Goal: Book appointment/travel/reservation

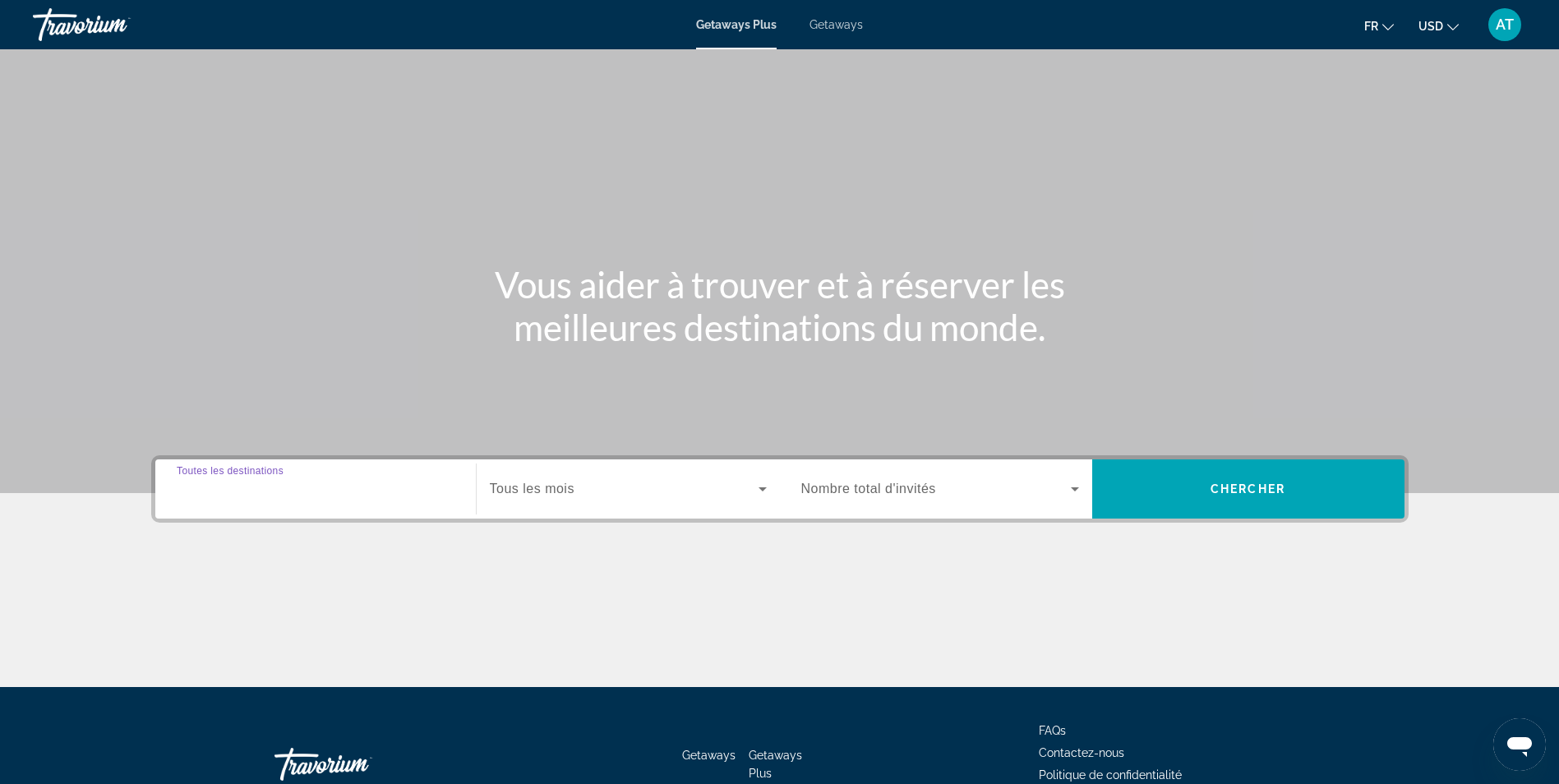
click at [438, 483] on input "Destination Toutes les destinations" at bounding box center [316, 489] width 278 height 20
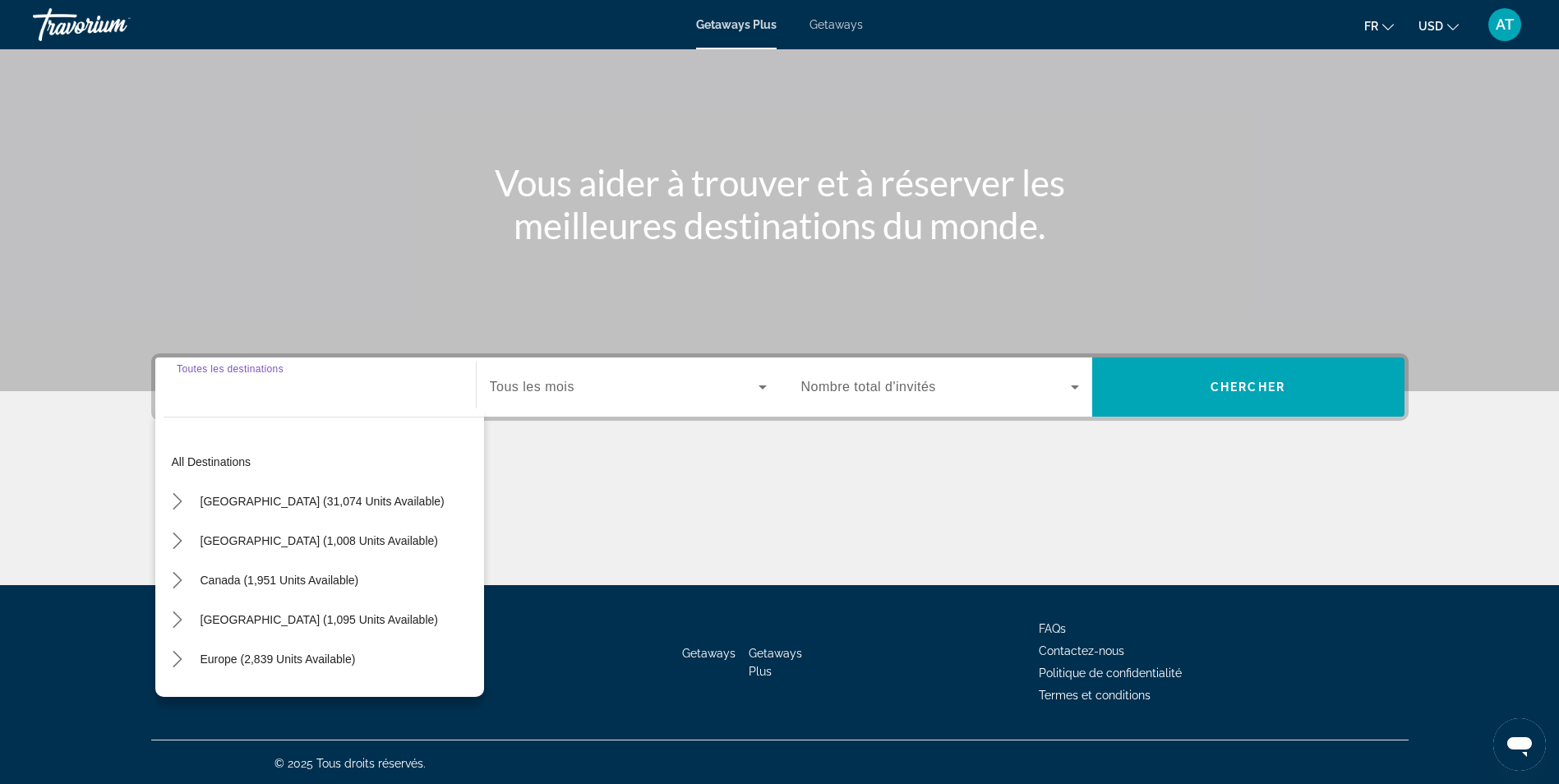
scroll to position [104, 0]
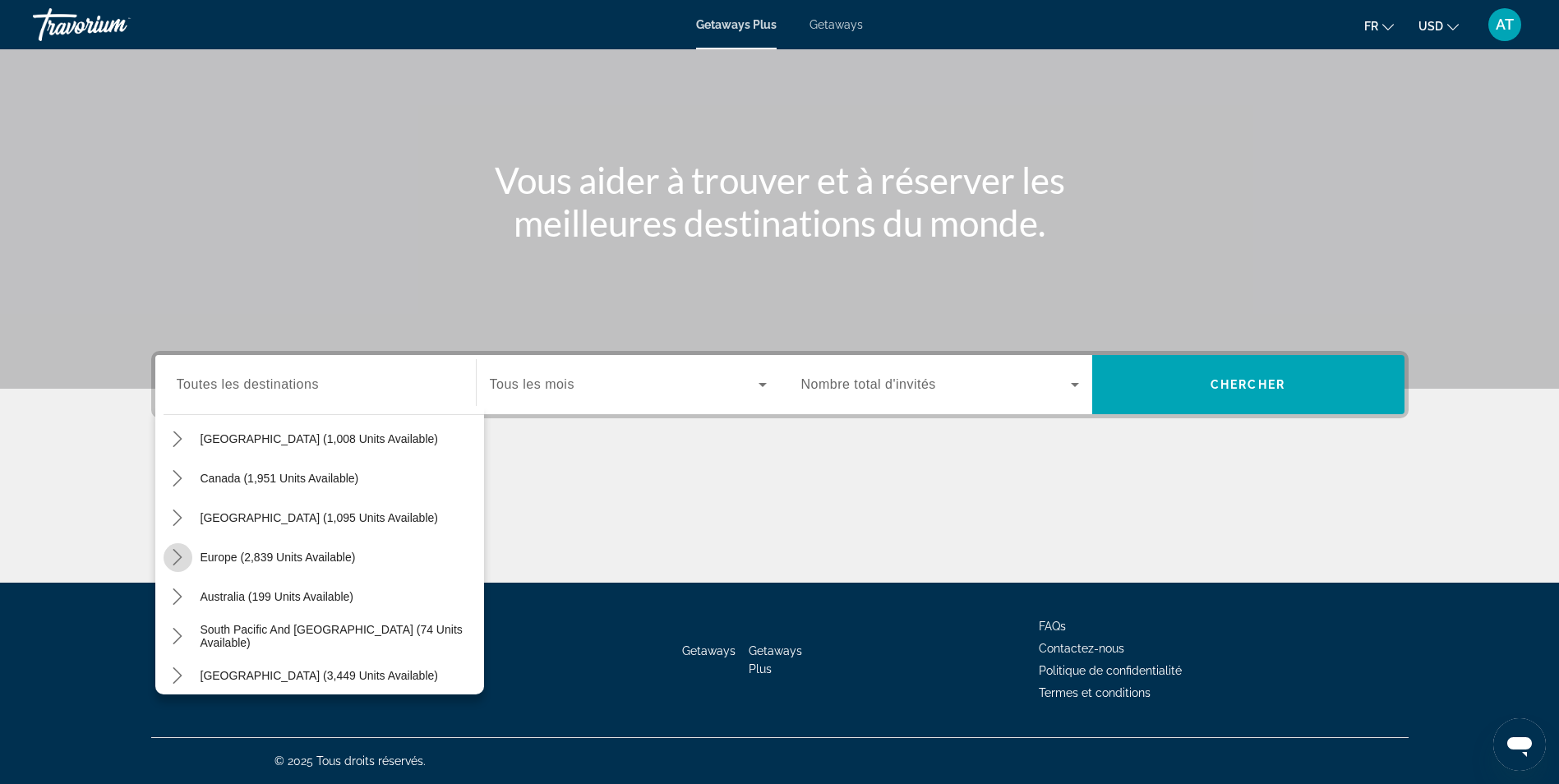
click at [179, 557] on icon "Toggle Europe (2,839 units available) submenu" at bounding box center [178, 558] width 17 height 17
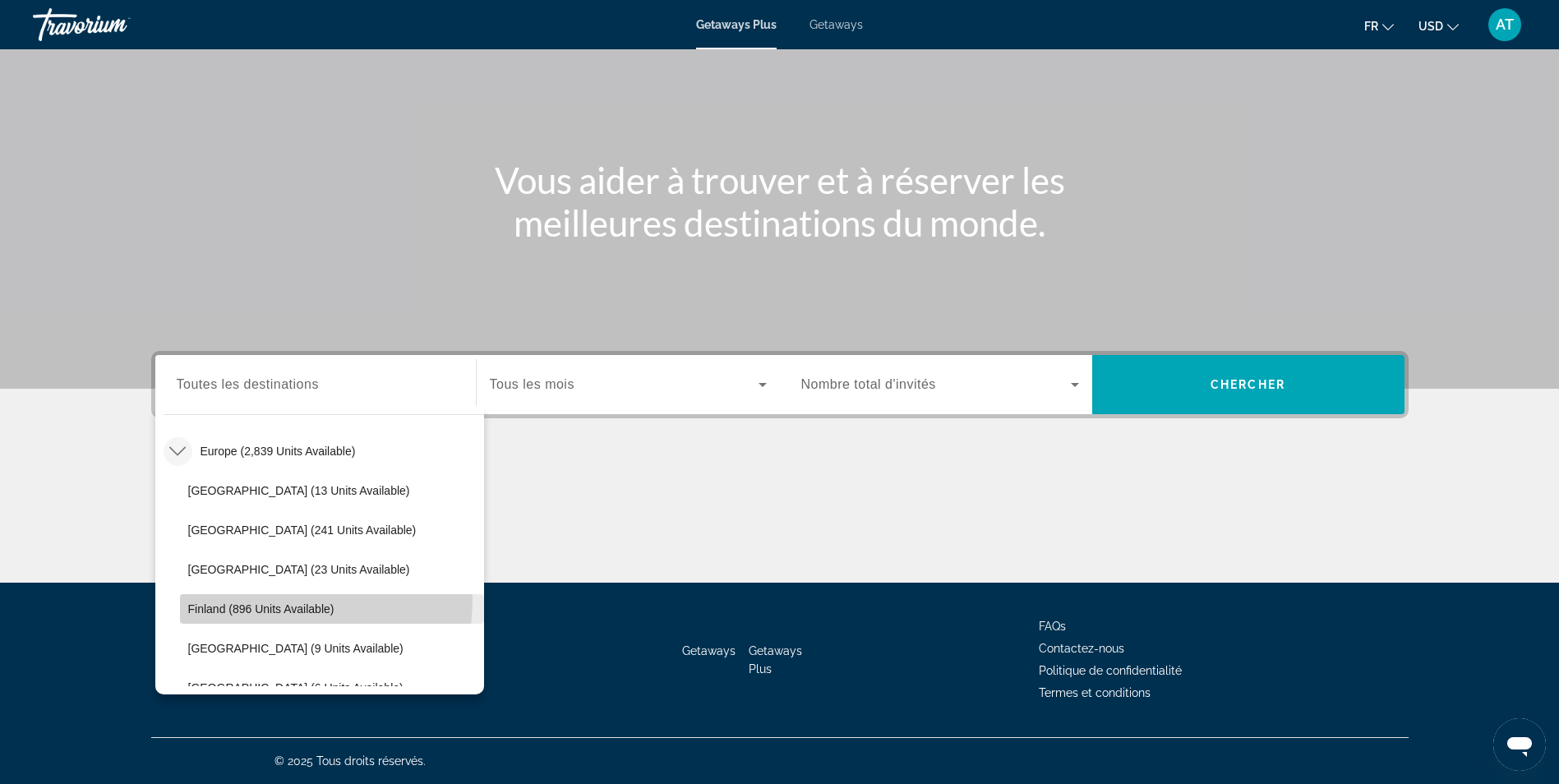
click at [237, 597] on span "Select destination: Finland (896 units available)" at bounding box center [332, 609] width 304 height 39
type input "**********"
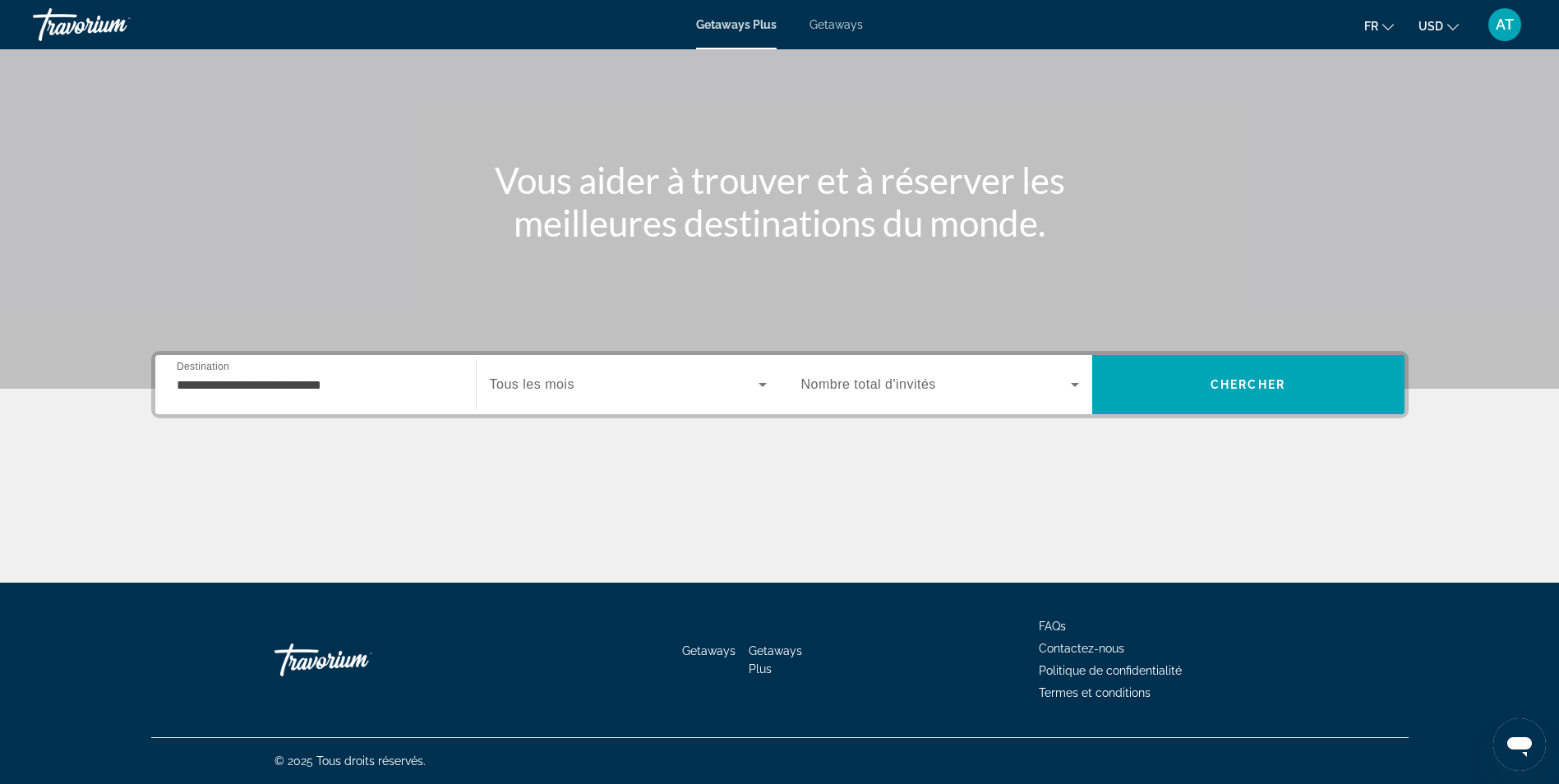
click at [545, 378] on span "Tous les mois" at bounding box center [533, 384] width 85 height 14
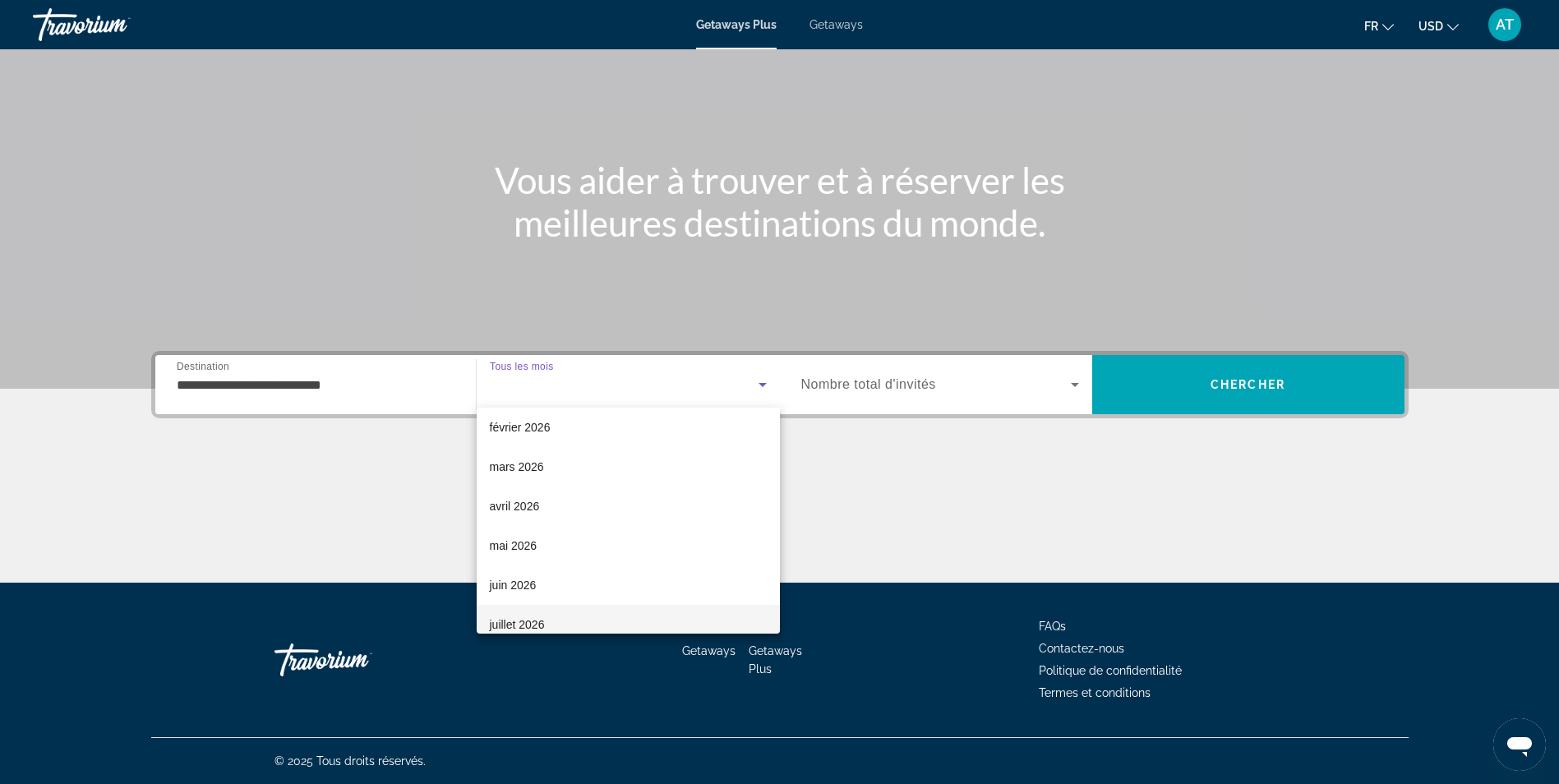
scroll to position [203, 0]
click at [566, 467] on mat-option "mars 2026" at bounding box center [628, 468] width 303 height 39
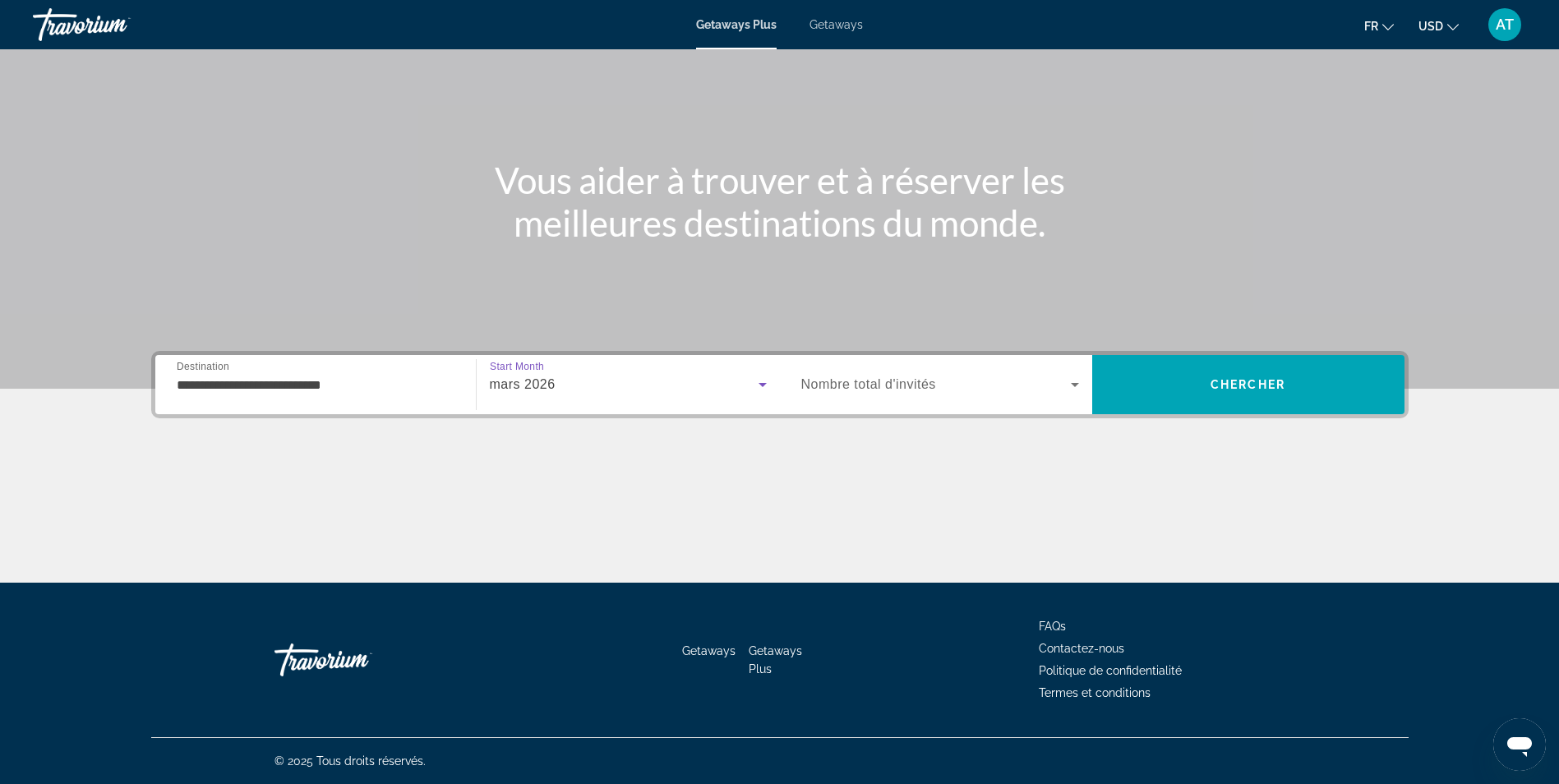
click at [826, 385] on span "Nombre total d'invités" at bounding box center [869, 384] width 135 height 14
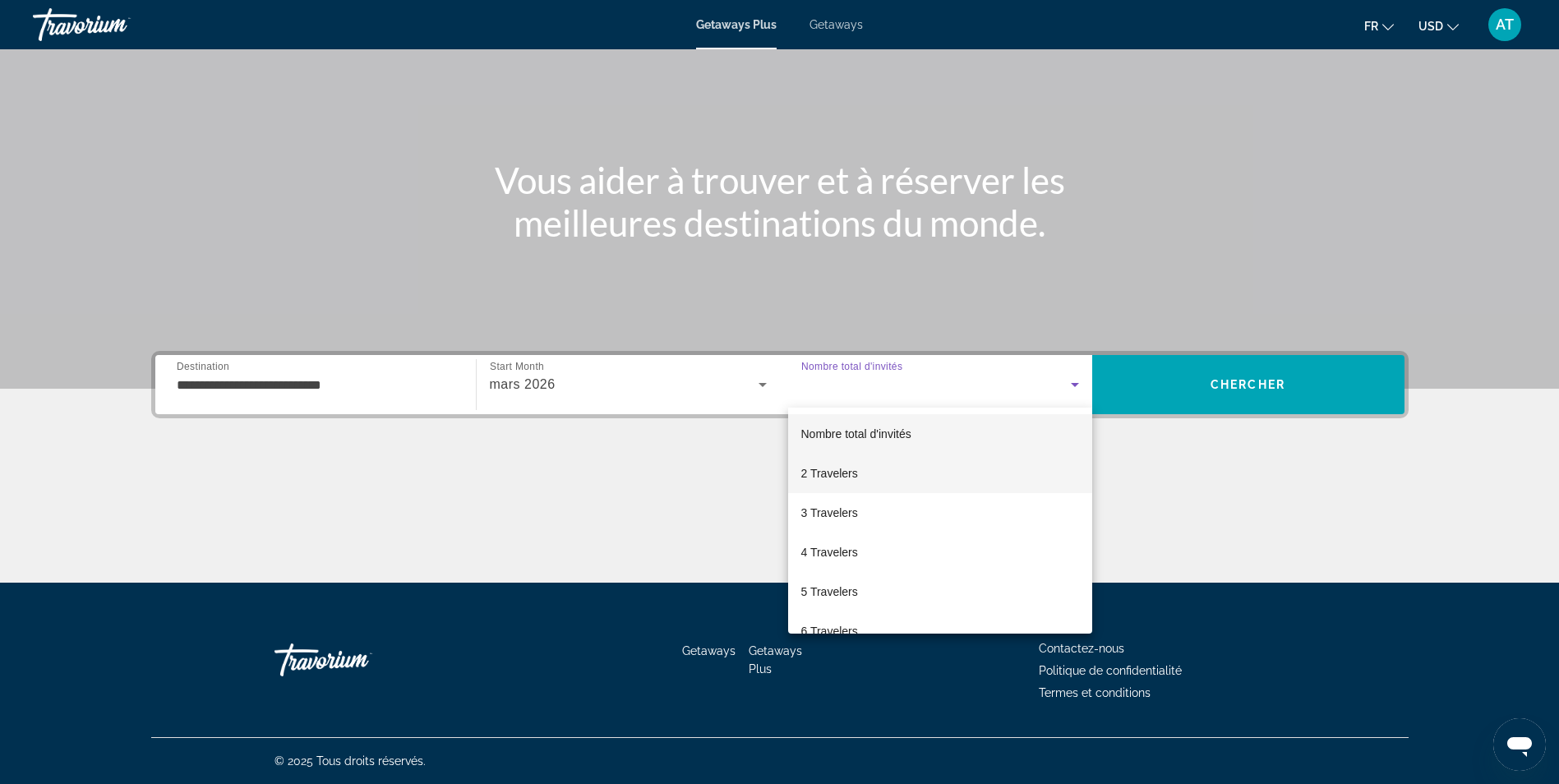
click at [841, 477] on span "2 Travelers" at bounding box center [829, 473] width 56 height 20
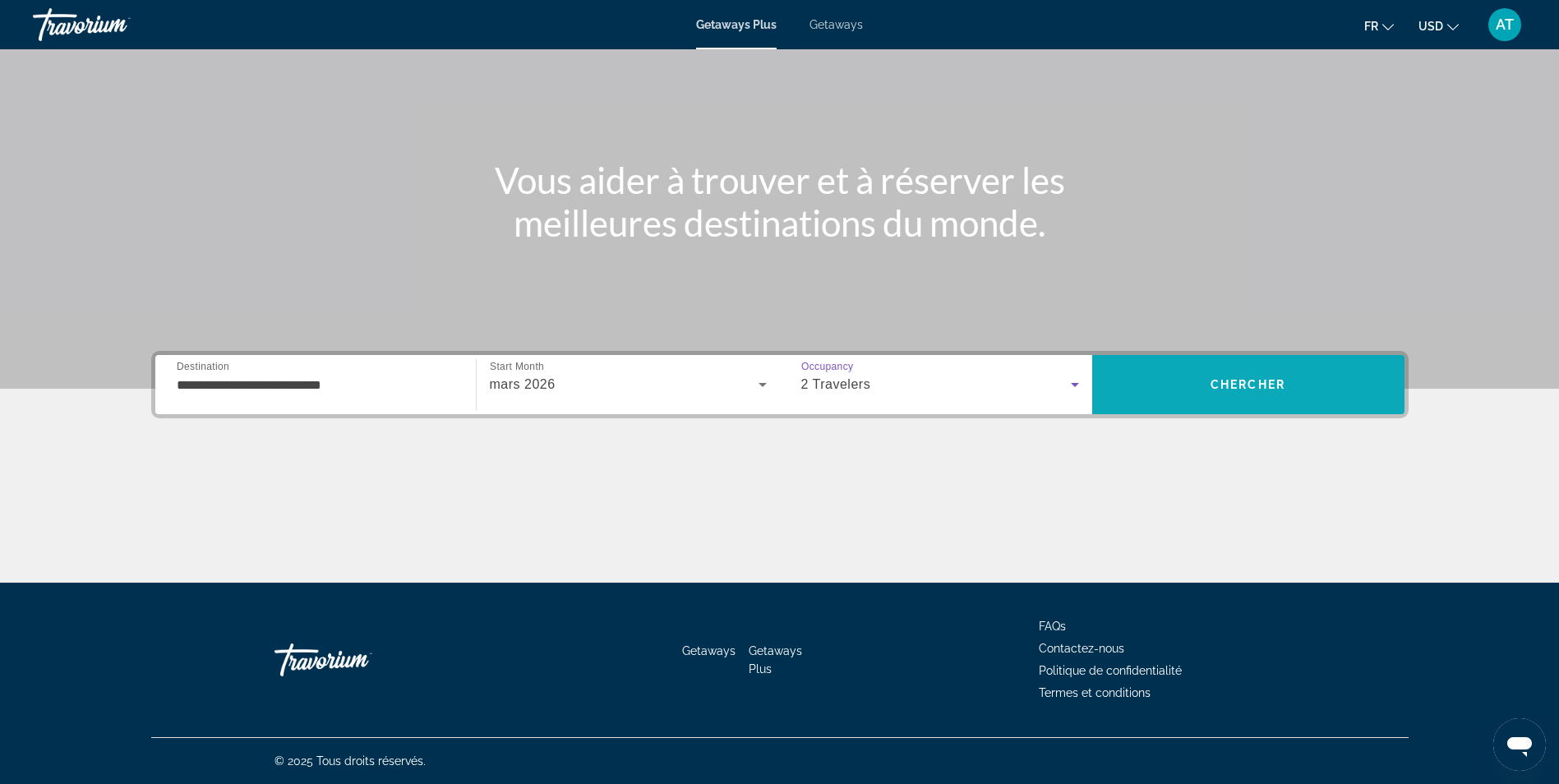
click at [1119, 388] on span "Search" at bounding box center [1248, 385] width 313 height 39
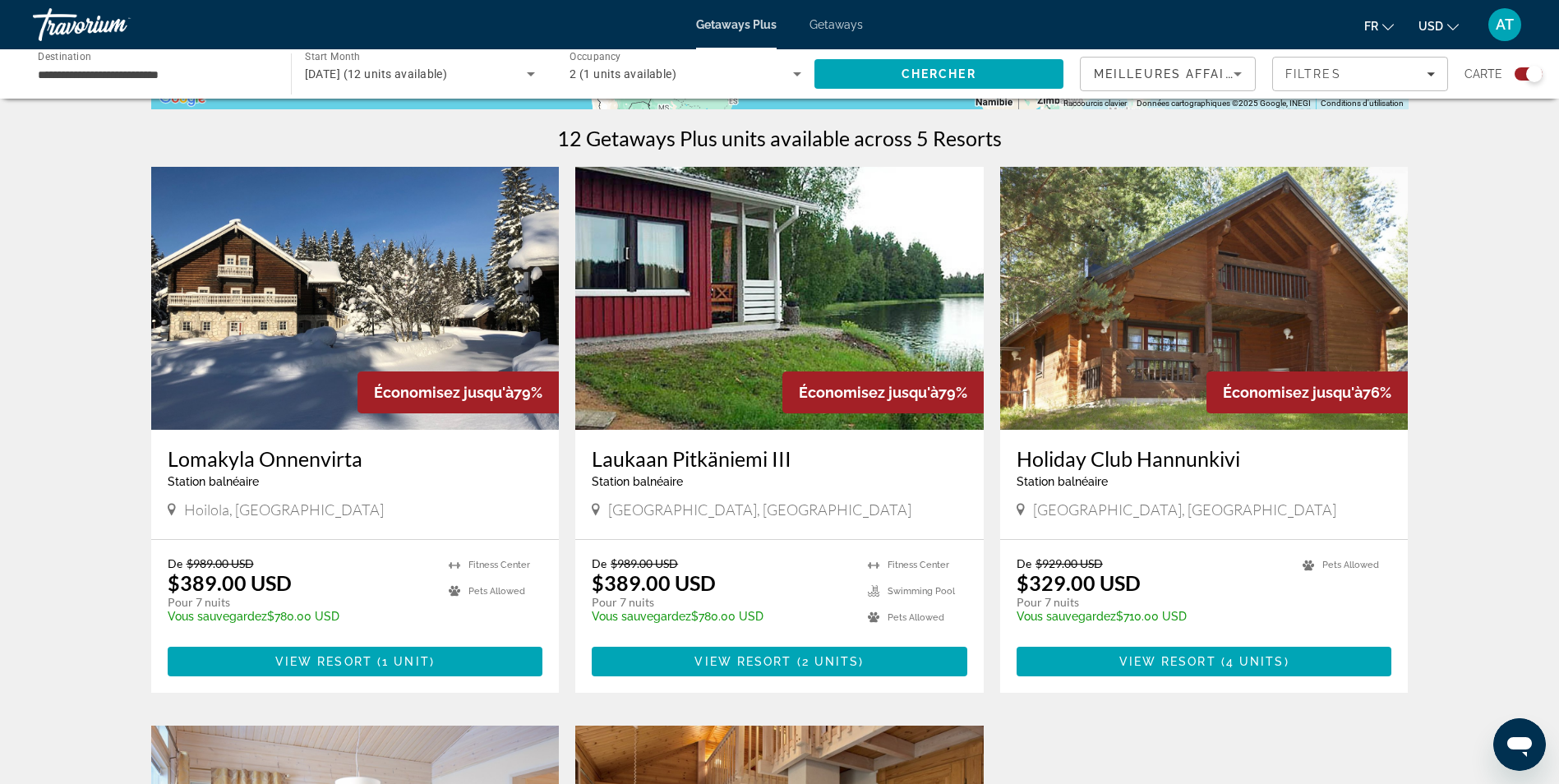
scroll to position [500, 0]
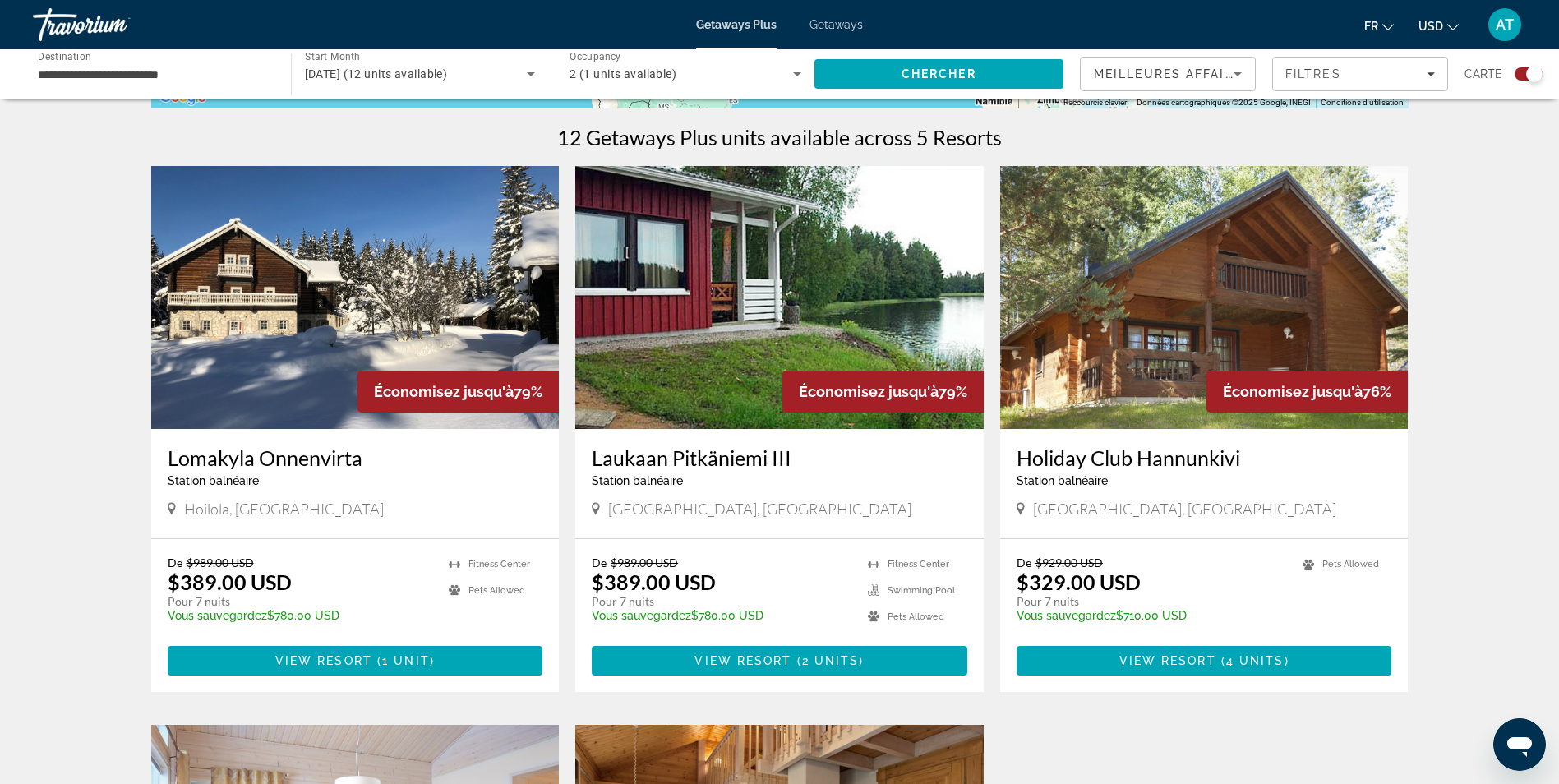
click at [273, 463] on h3 "Lomakyla Onnenvirta" at bounding box center [356, 457] width 376 height 24
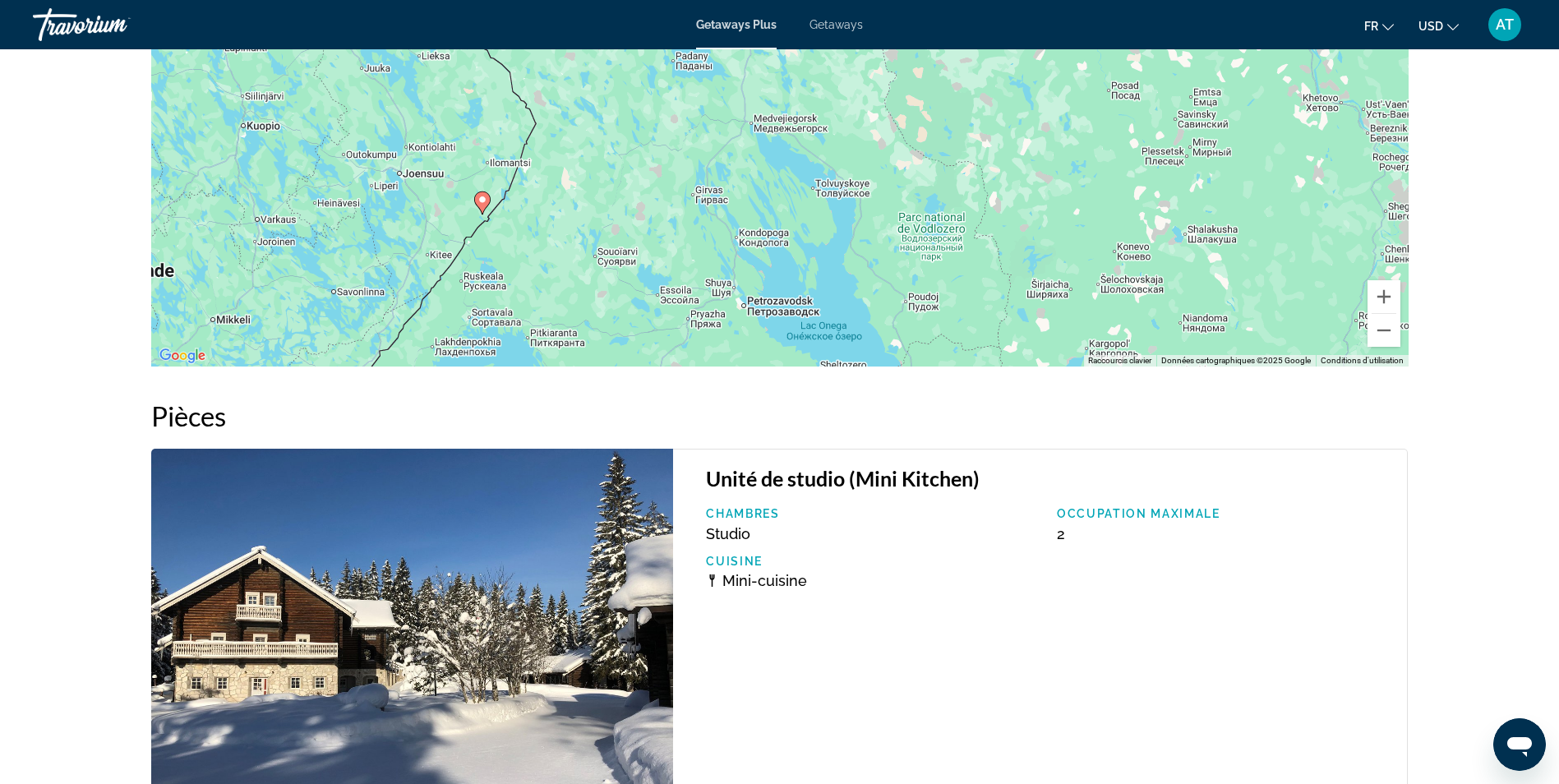
scroll to position [2195, 0]
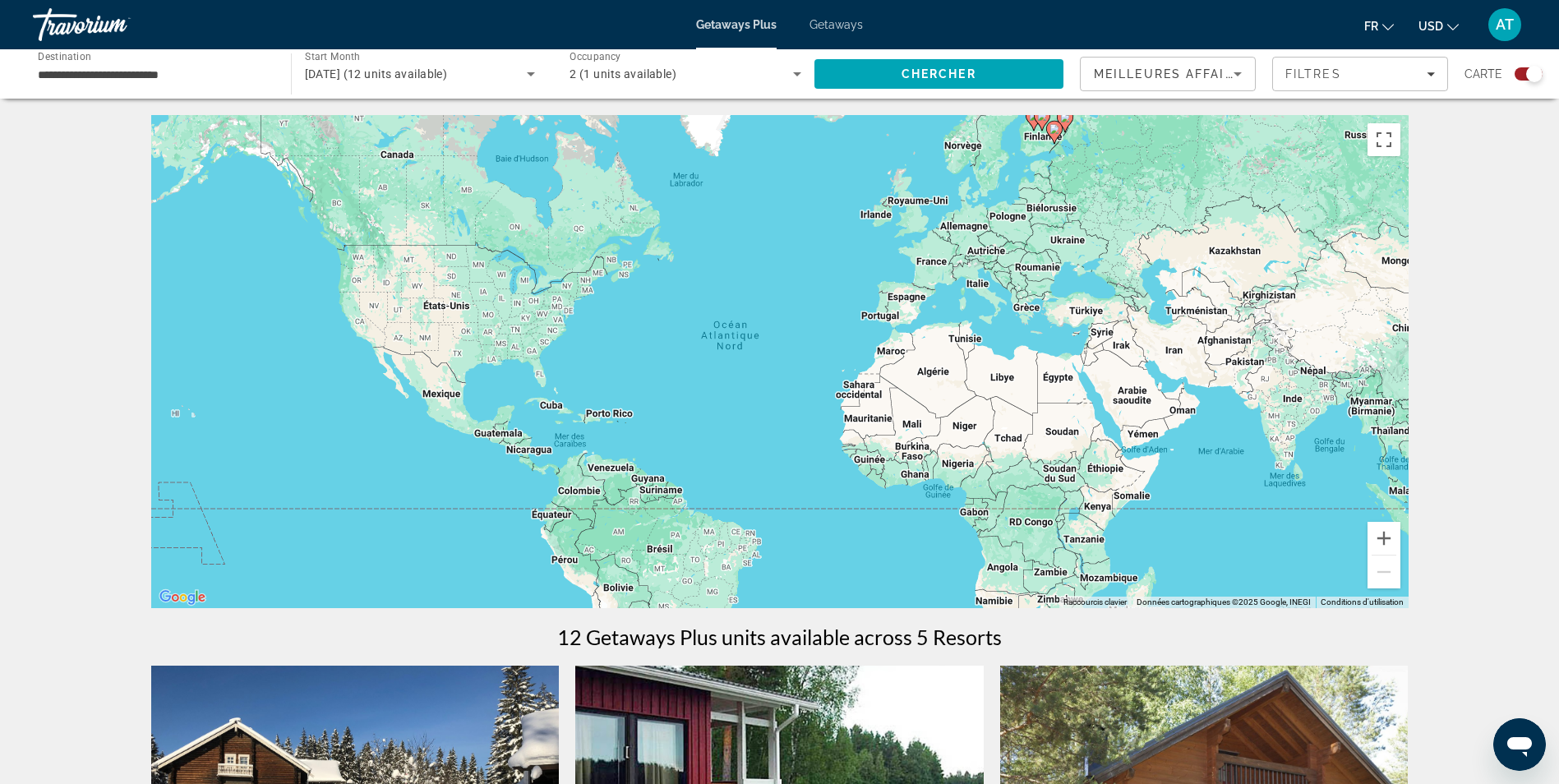
click at [1089, 181] on div "Pour activer le glissement avec le clavier, appuyez sur Alt+Entrée. Une fois ce…" at bounding box center [780, 361] width 1258 height 493
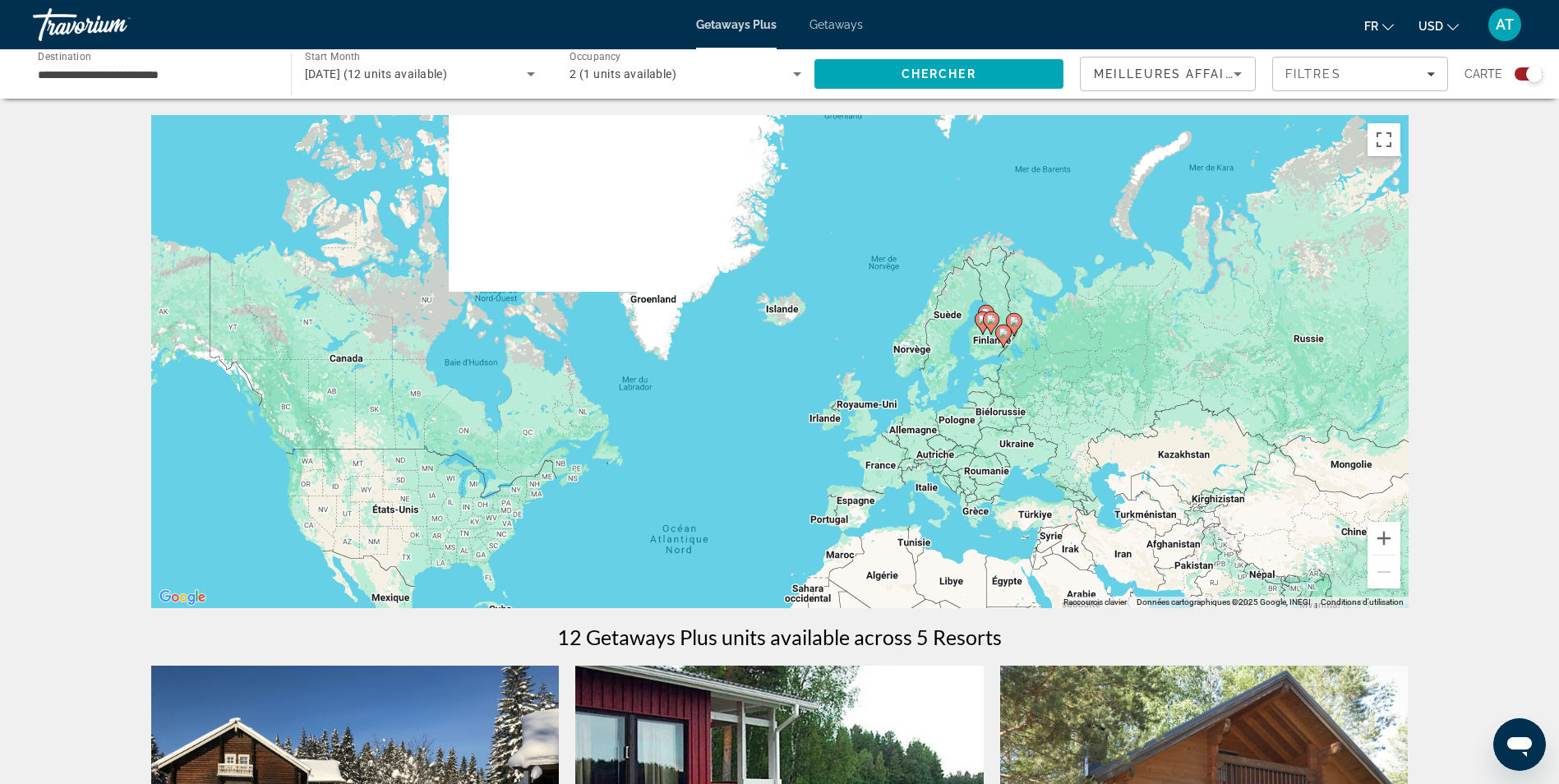
drag, startPoint x: 1063, startPoint y: 173, endPoint x: 1007, endPoint y: 405, distance: 238.7
click at [1007, 405] on div "Pour activer le glissement avec le clavier, appuyez sur Alt+Entrée. Une fois ce…" at bounding box center [780, 361] width 1258 height 493
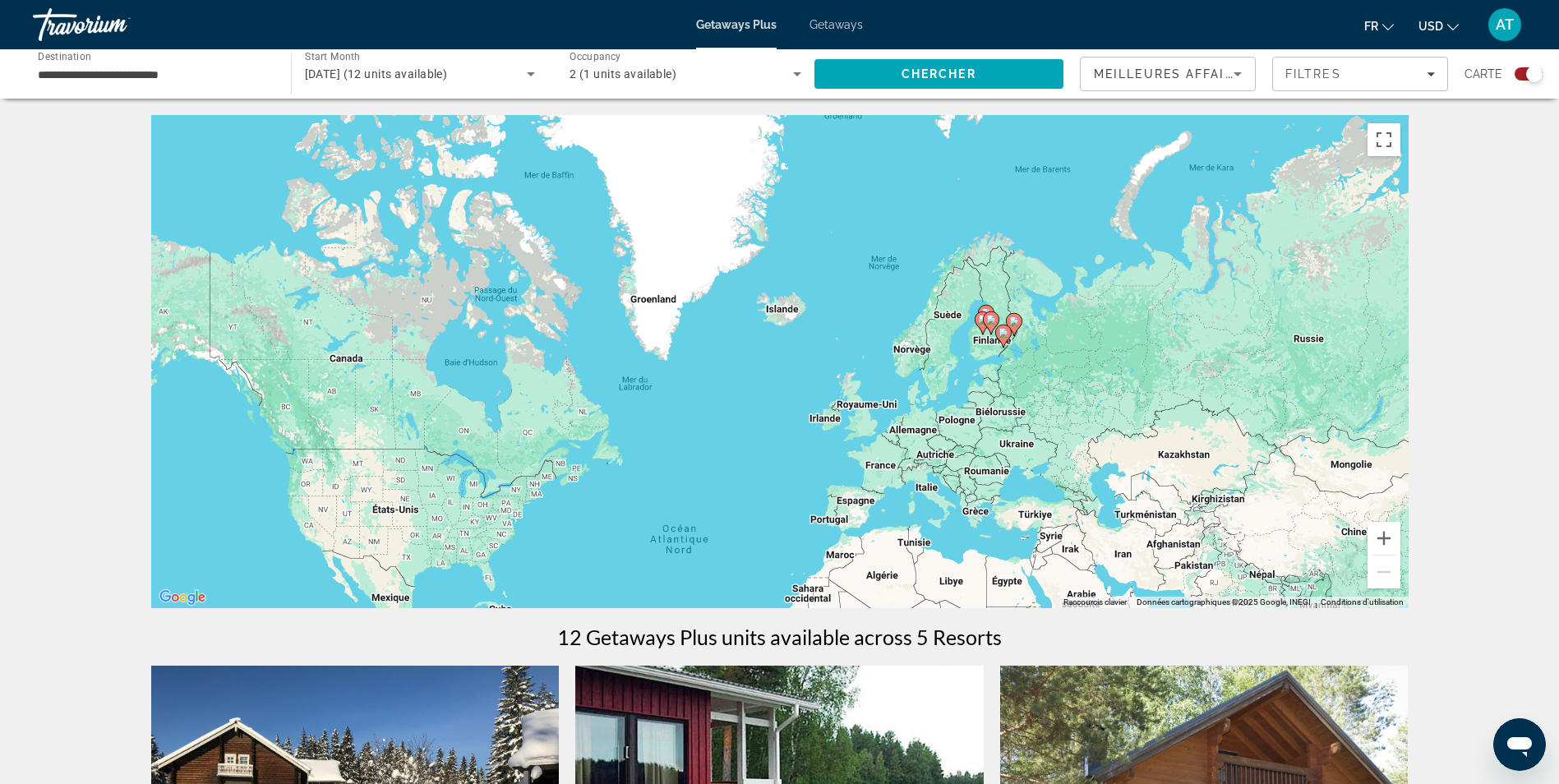
click at [997, 280] on div "Pour activer le glissement avec le clavier, appuyez sur Alt+Entrée. Une fois ce…" at bounding box center [780, 361] width 1258 height 493
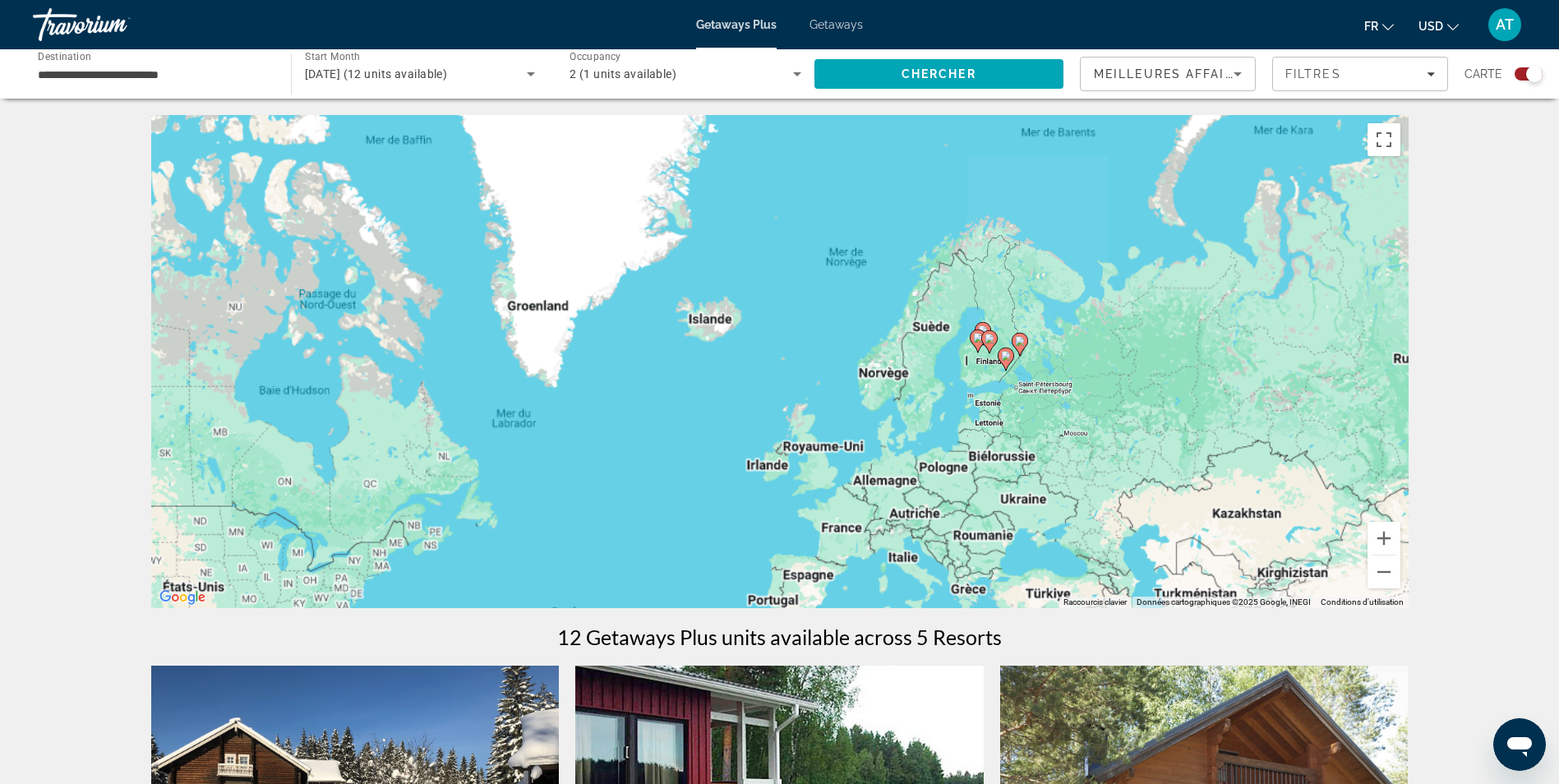
click at [997, 280] on div "Pour activer le glissement avec le clavier, appuyez sur Alt+Entrée. Une fois ce…" at bounding box center [780, 361] width 1258 height 493
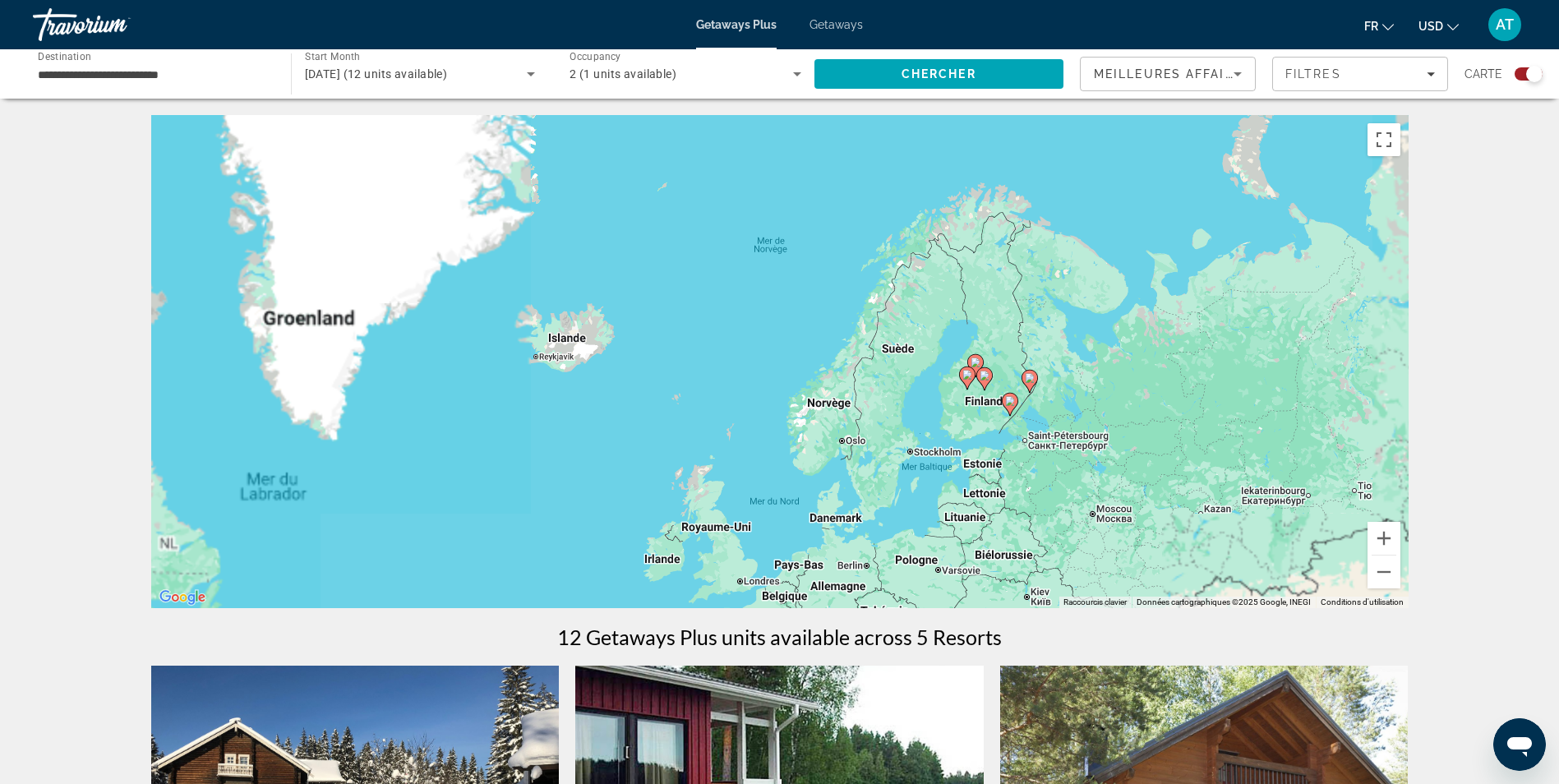
click at [1002, 316] on div "Pour activer le glissement avec le clavier, appuyez sur Alt+Entrée. Une fois ce…" at bounding box center [780, 361] width 1258 height 493
click at [1002, 317] on div "Pour activer le glissement avec le clavier, appuyez sur Alt+Entrée. Une fois ce…" at bounding box center [780, 361] width 1258 height 493
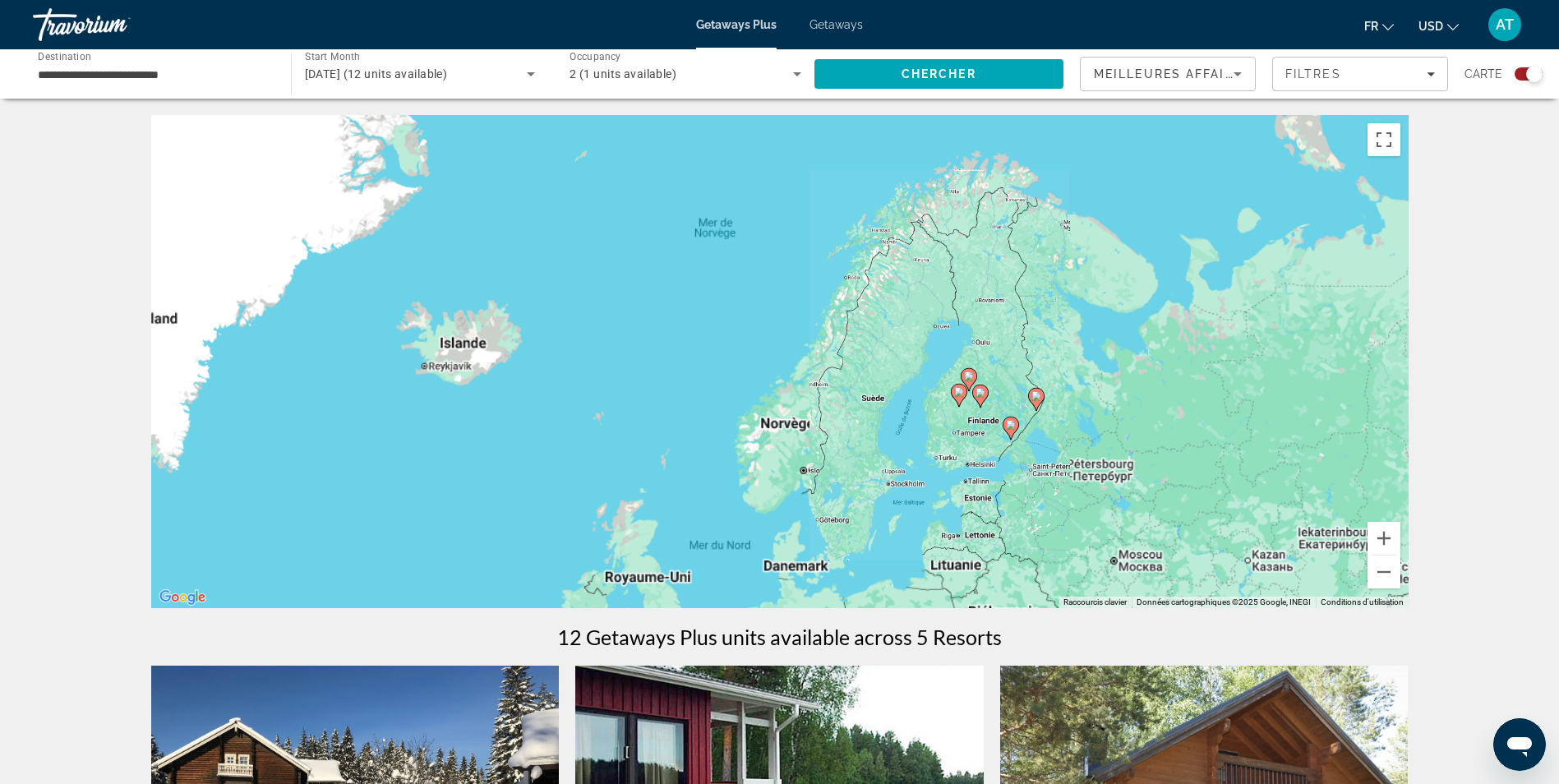
click at [1002, 317] on div "Pour activer le glissement avec le clavier, appuyez sur Alt+Entrée. Une fois ce…" at bounding box center [780, 361] width 1258 height 493
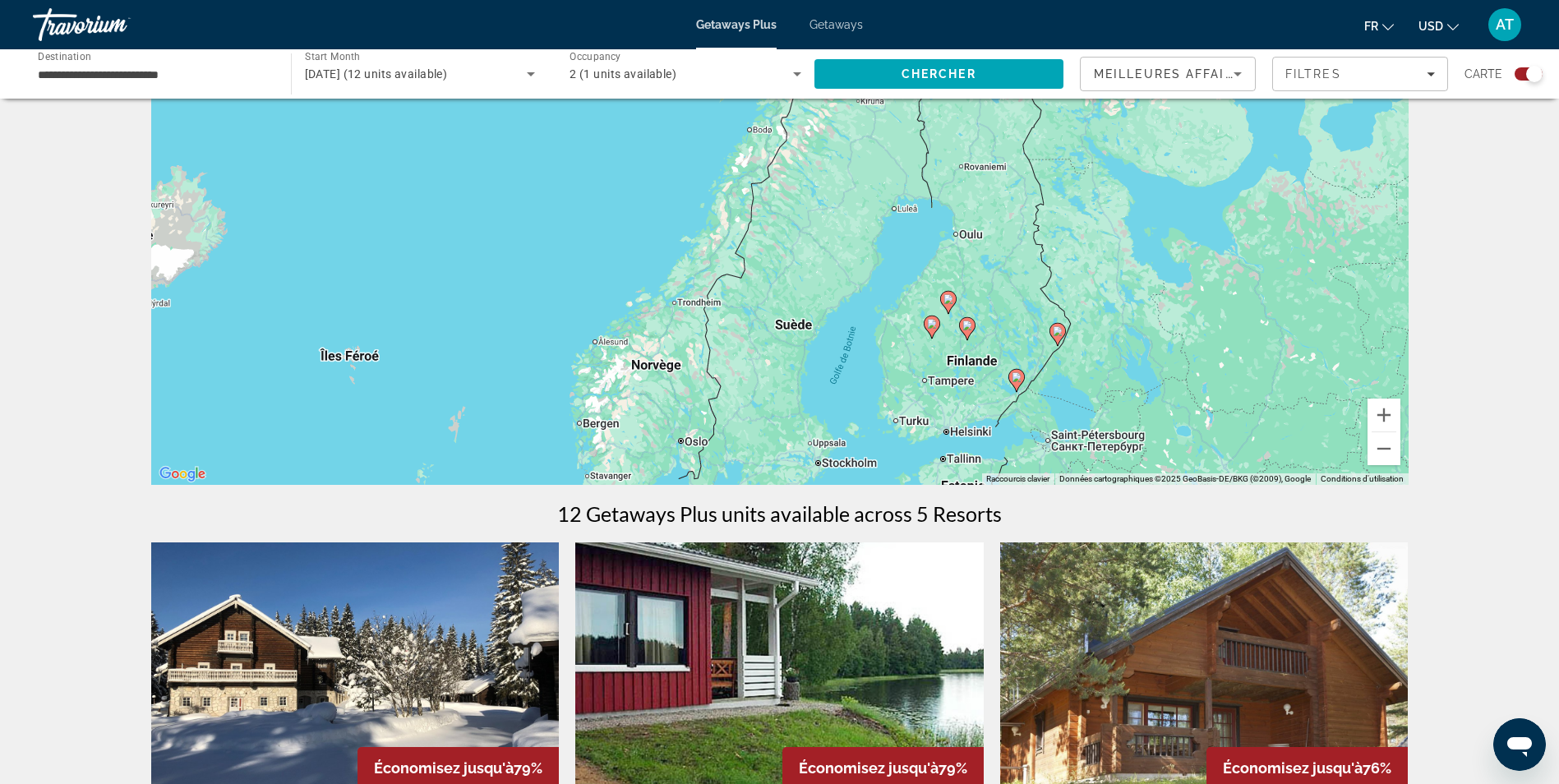
scroll to position [118, 0]
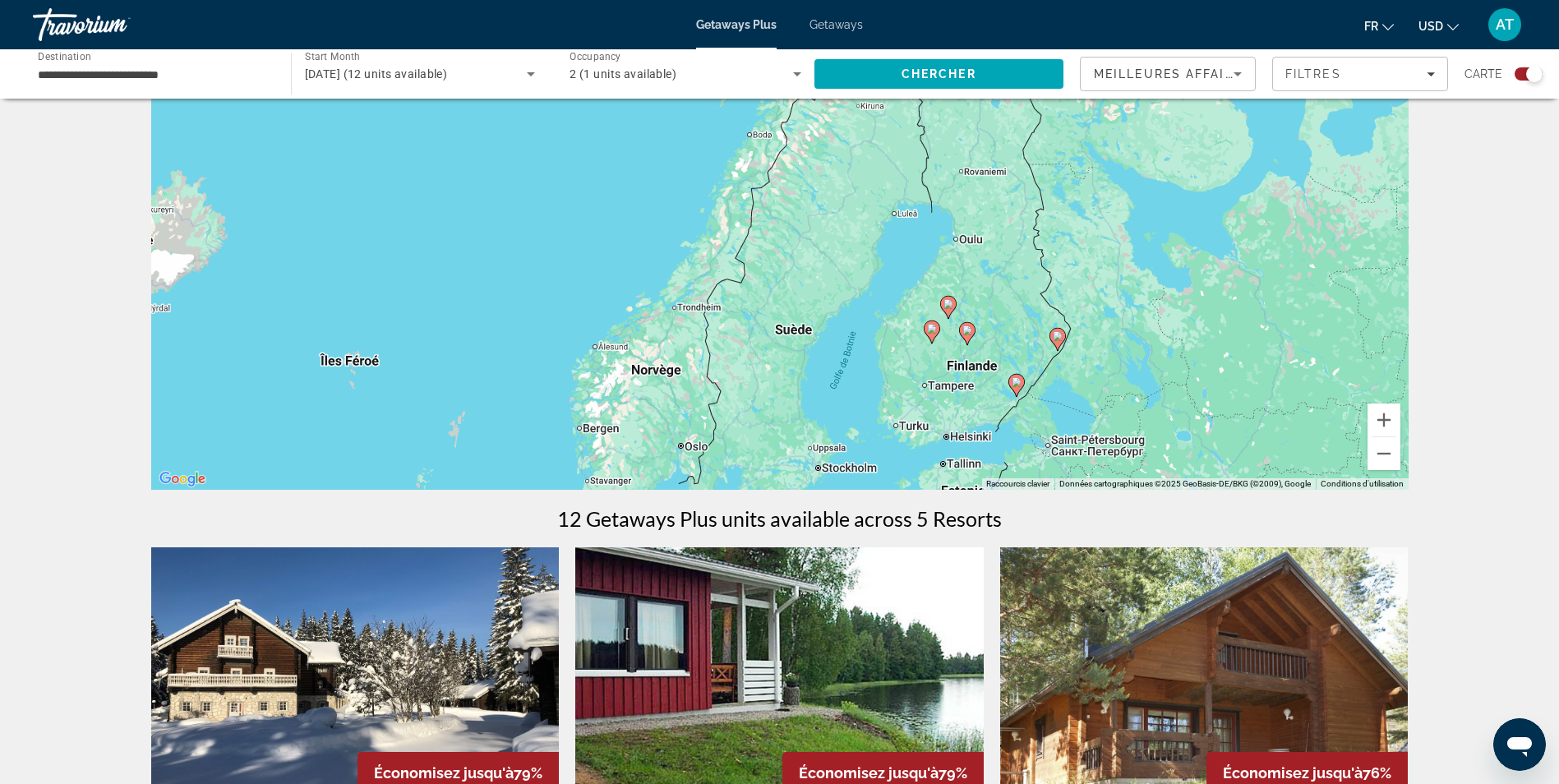
click at [364, 76] on span "[DATE] (12 units available)" at bounding box center [377, 74] width 143 height 13
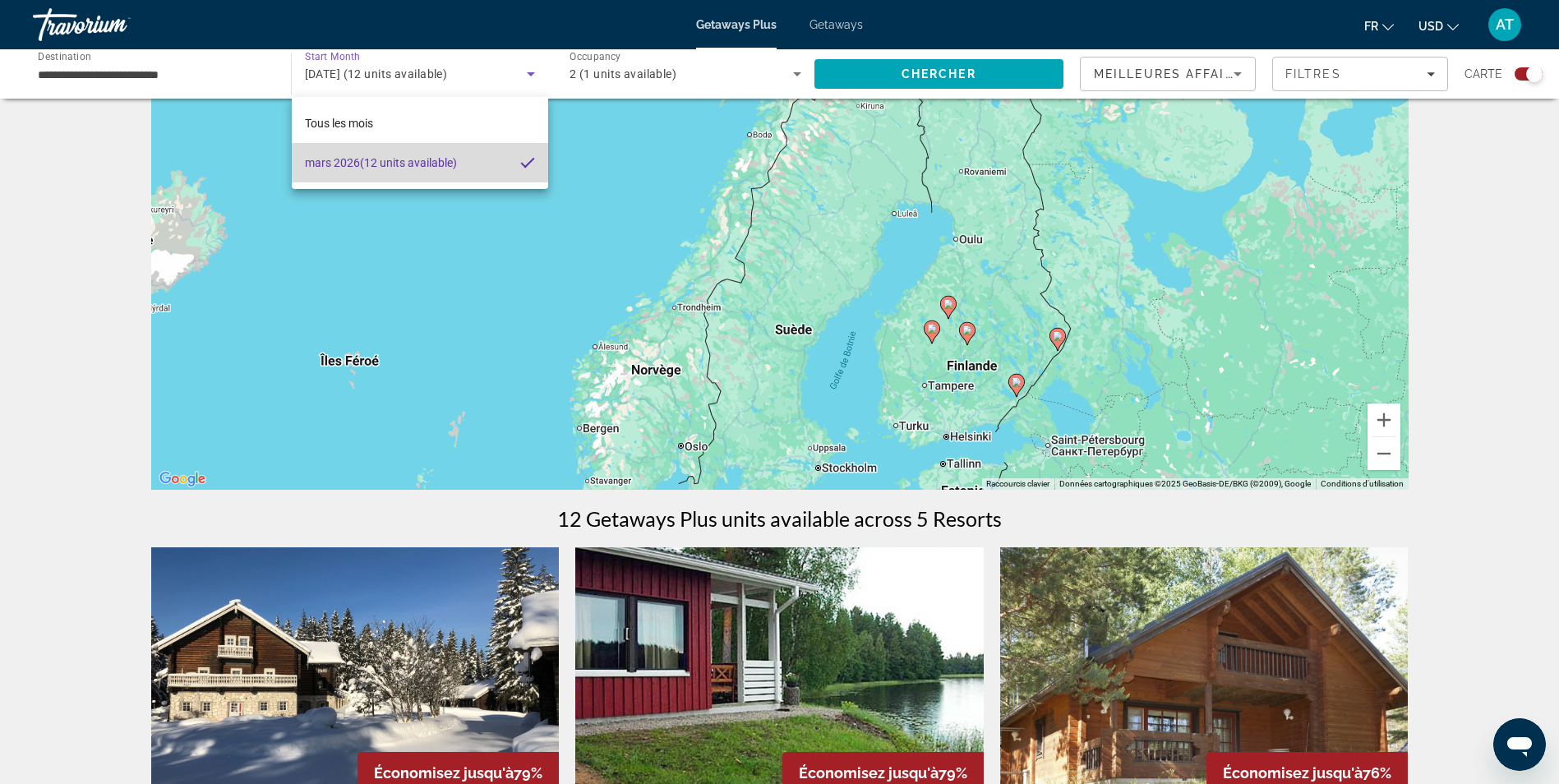
click at [408, 158] on span "[DATE] (12 units available)" at bounding box center [381, 162] width 152 height 20
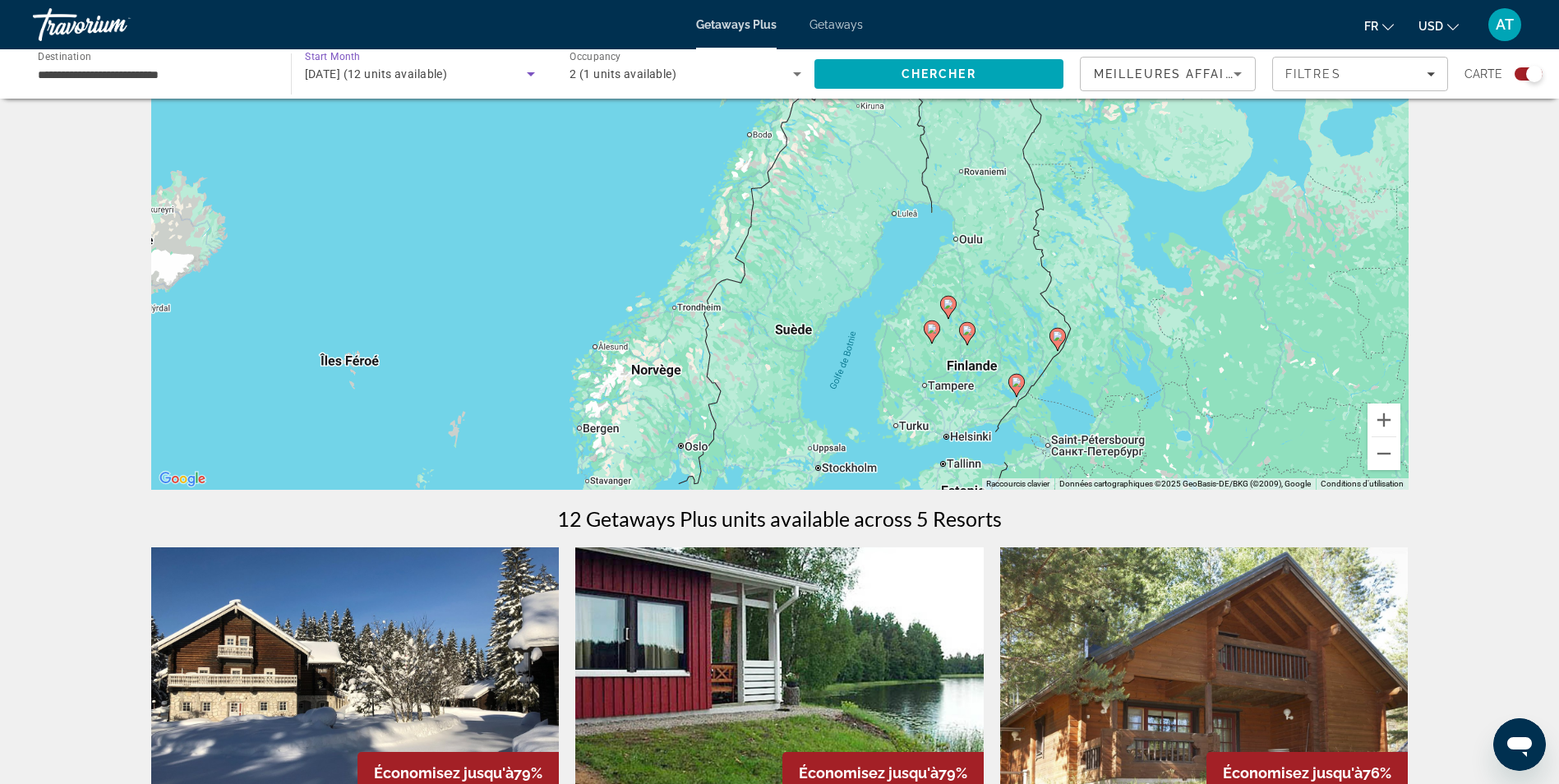
click at [444, 85] on div "[DATE] (12 units available)" at bounding box center [421, 73] width 231 height 46
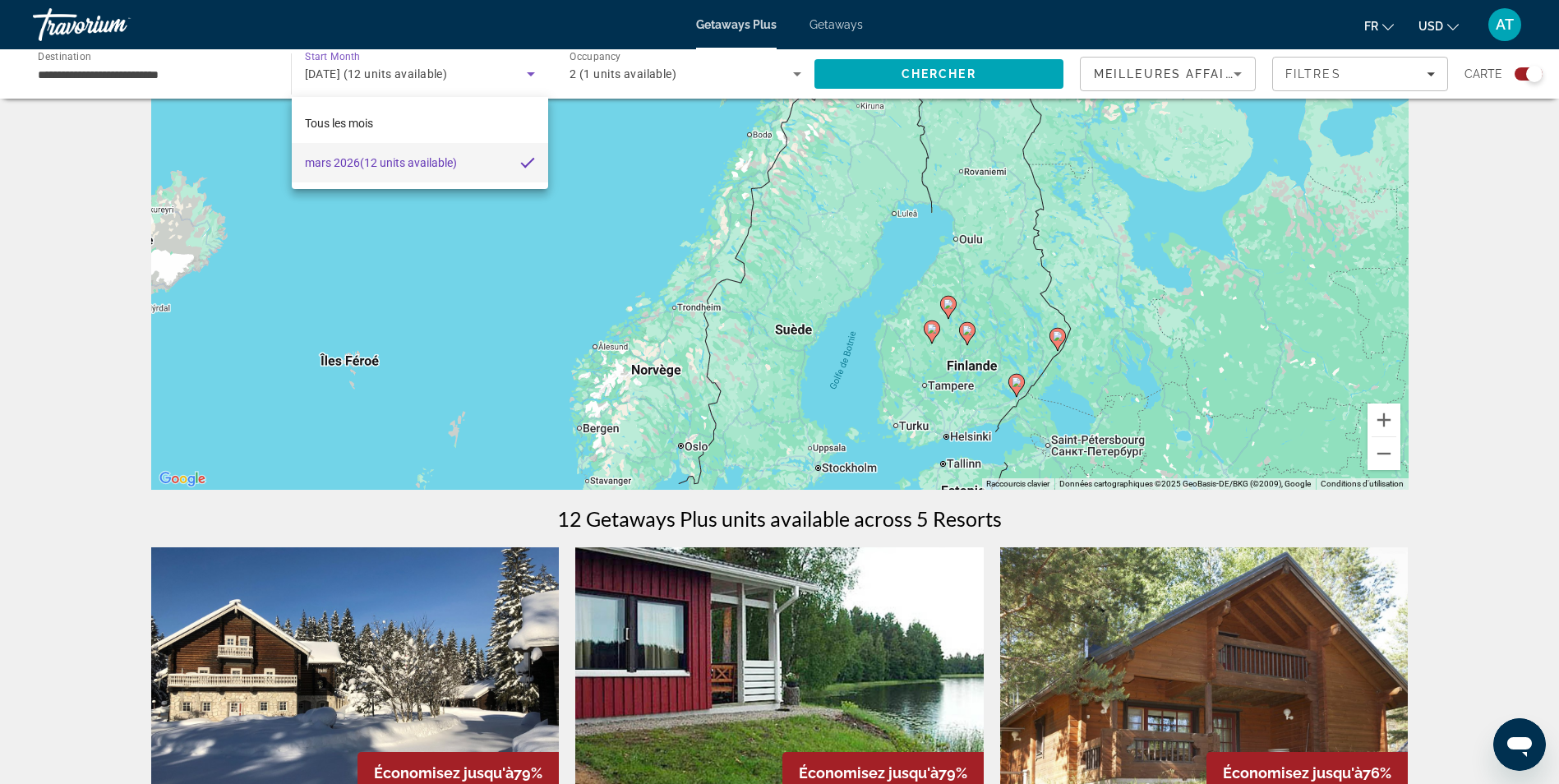
click at [525, 76] on div at bounding box center [780, 392] width 1559 height 784
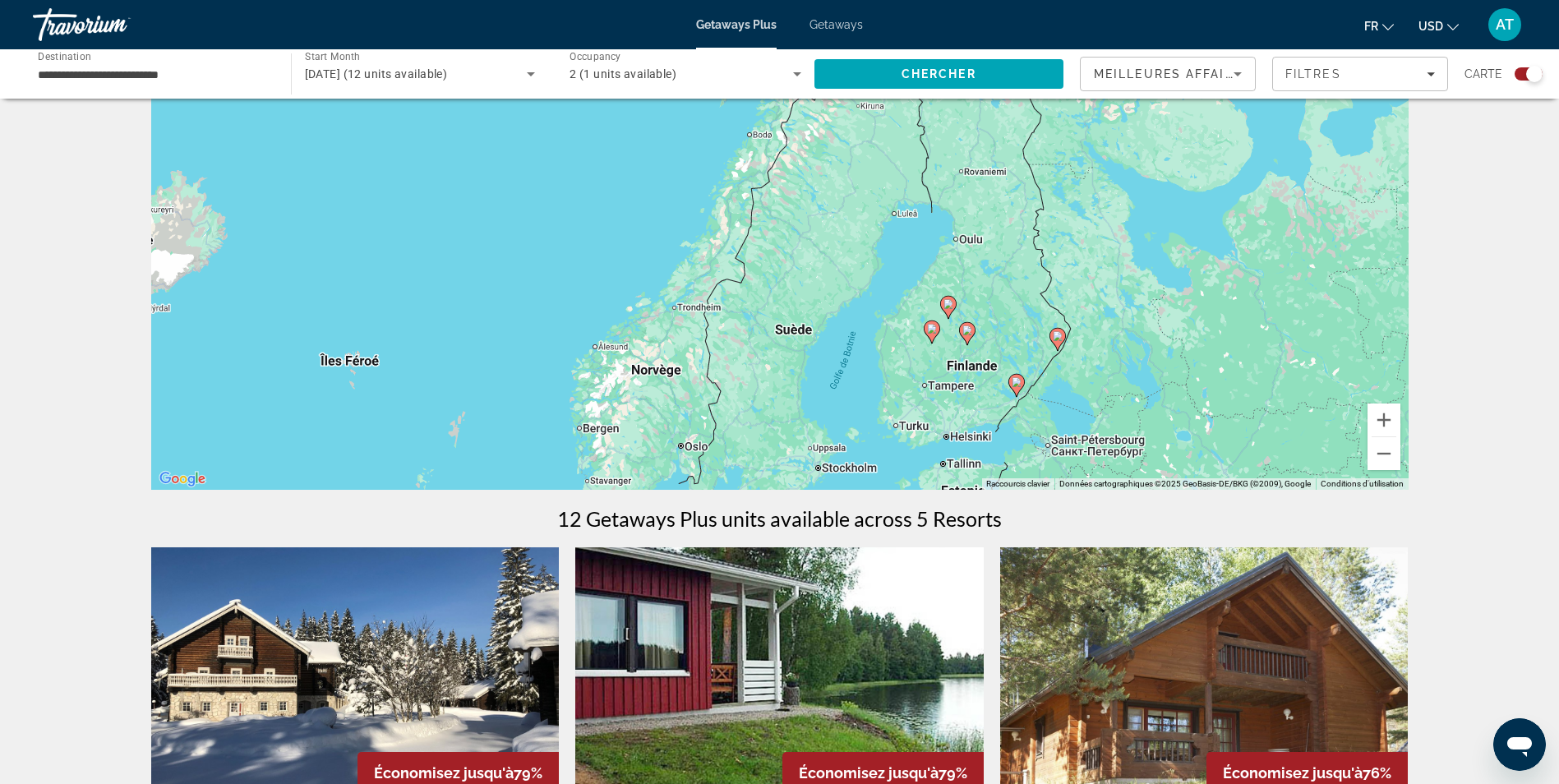
click at [520, 71] on div "[DATE] (12 units available)" at bounding box center [416, 73] width 223 height 20
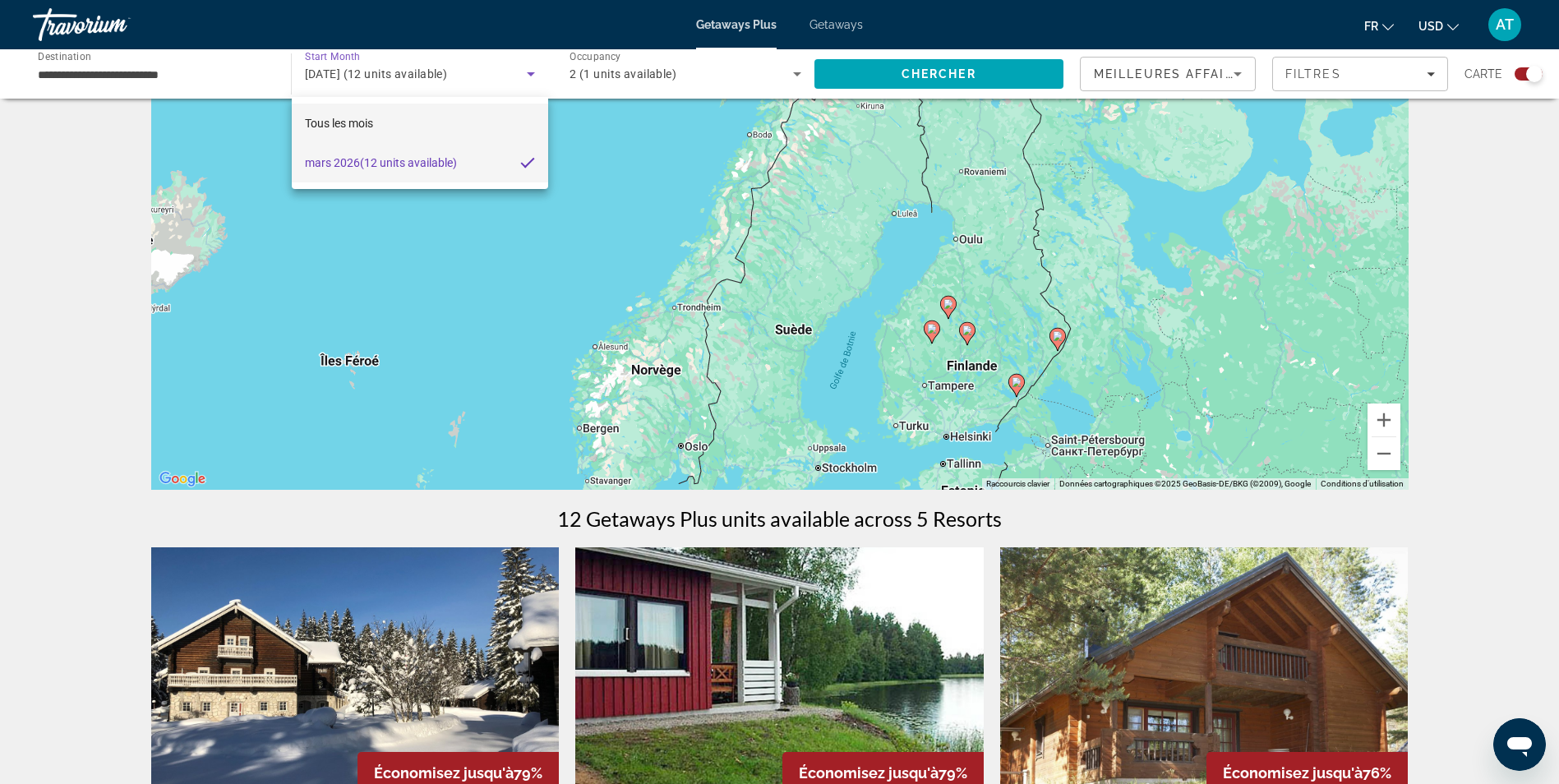
click at [424, 115] on mat-option "Tous les mois" at bounding box center [421, 123] width 257 height 39
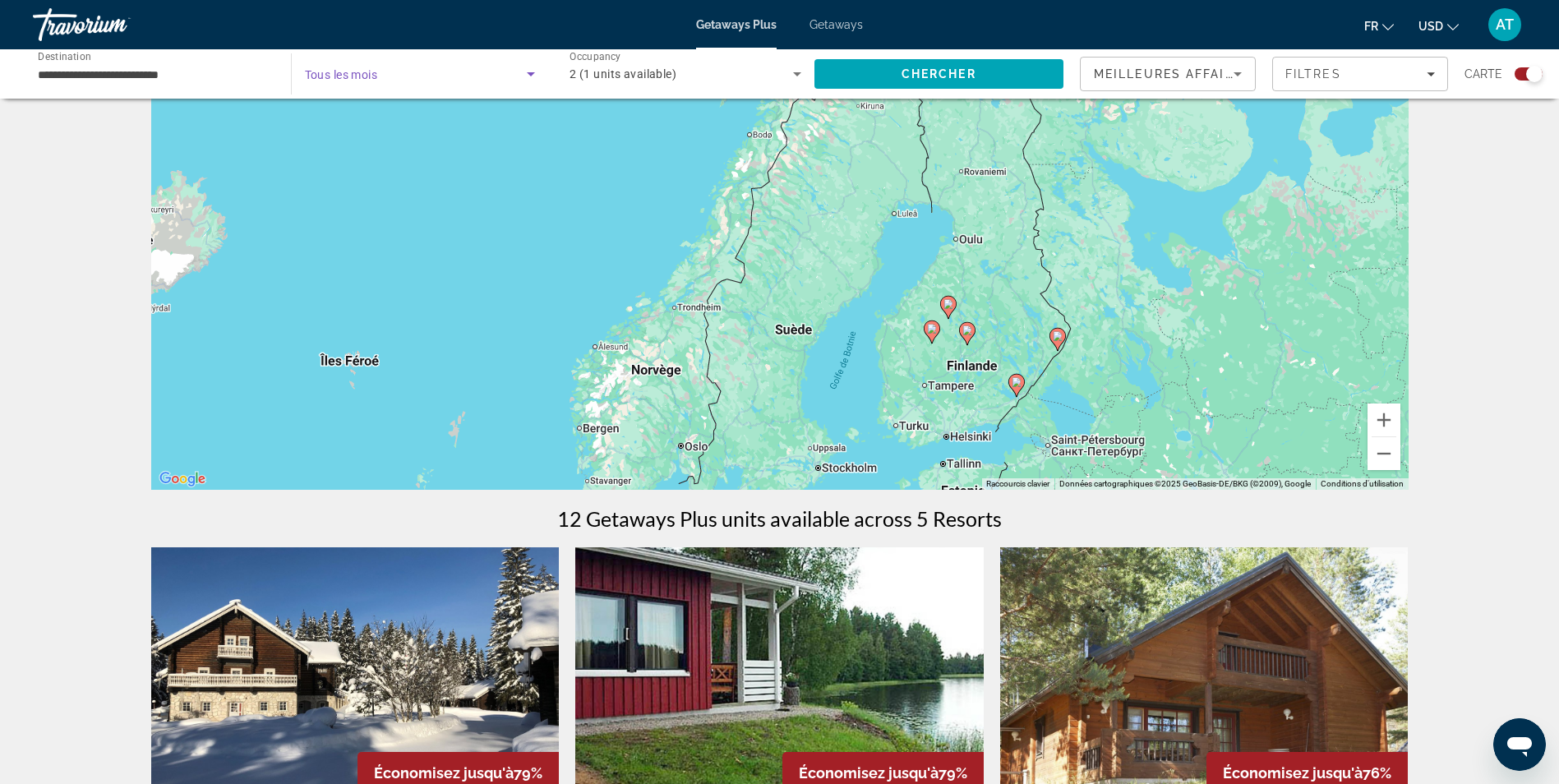
click at [403, 68] on span "Search widget" at bounding box center [416, 73] width 223 height 20
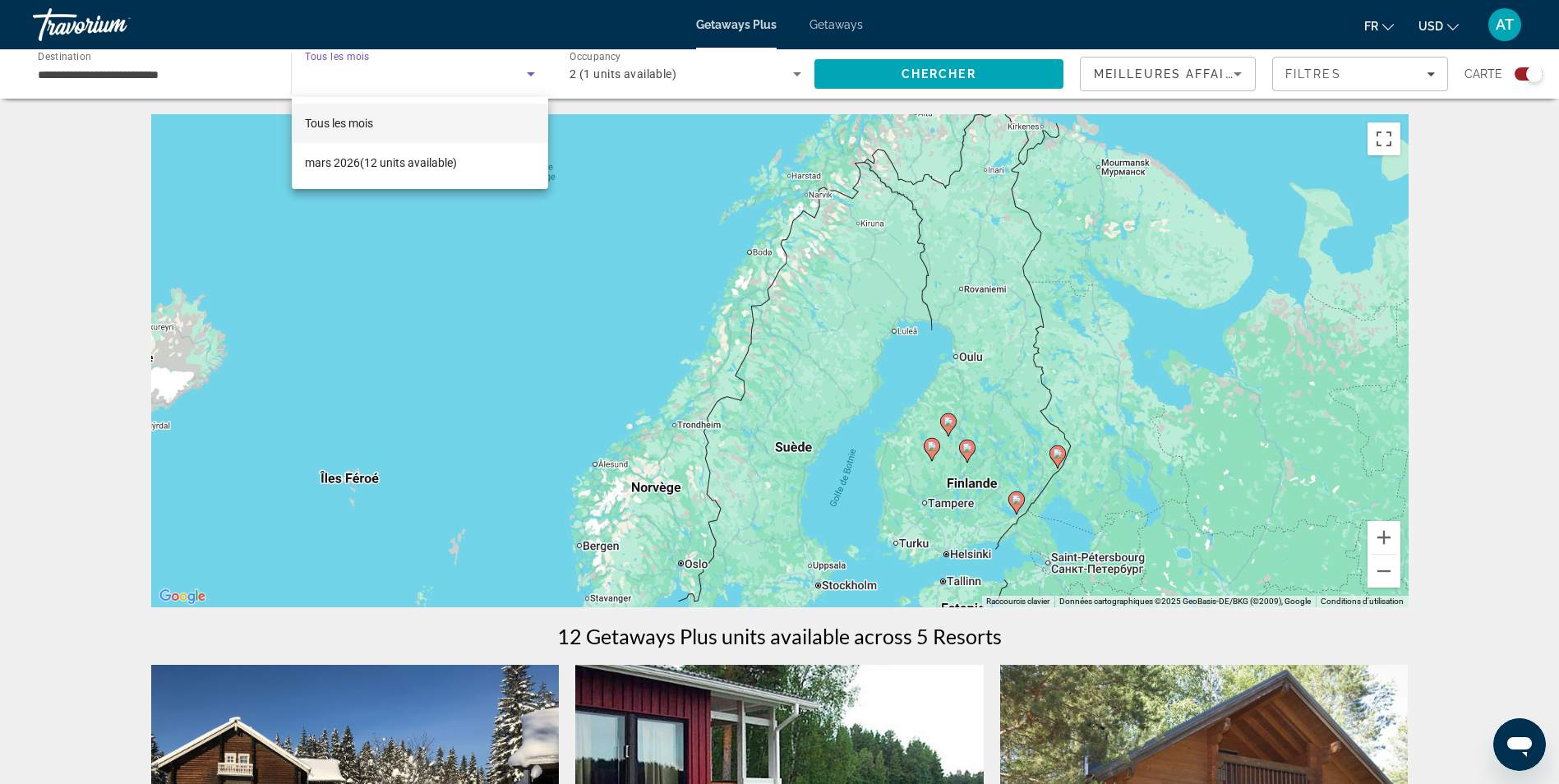
scroll to position [0, 0]
drag, startPoint x: 369, startPoint y: 130, endPoint x: 388, endPoint y: 62, distance: 70.6
click at [388, 62] on div "Tous les mois [DATE] (12 units available)" at bounding box center [780, 392] width 1559 height 784
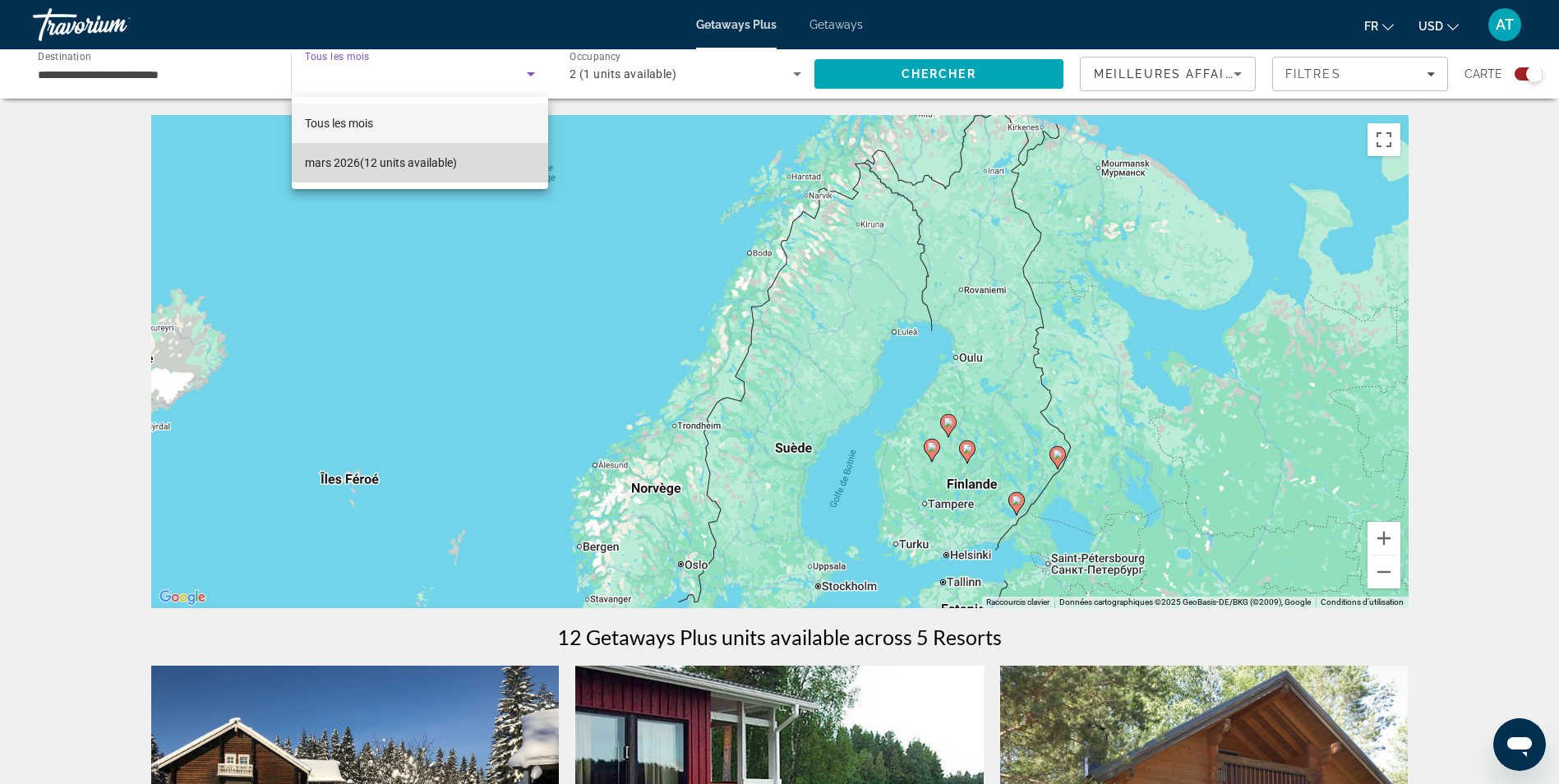
click at [389, 155] on span "[DATE] (12 units available)" at bounding box center [381, 162] width 152 height 20
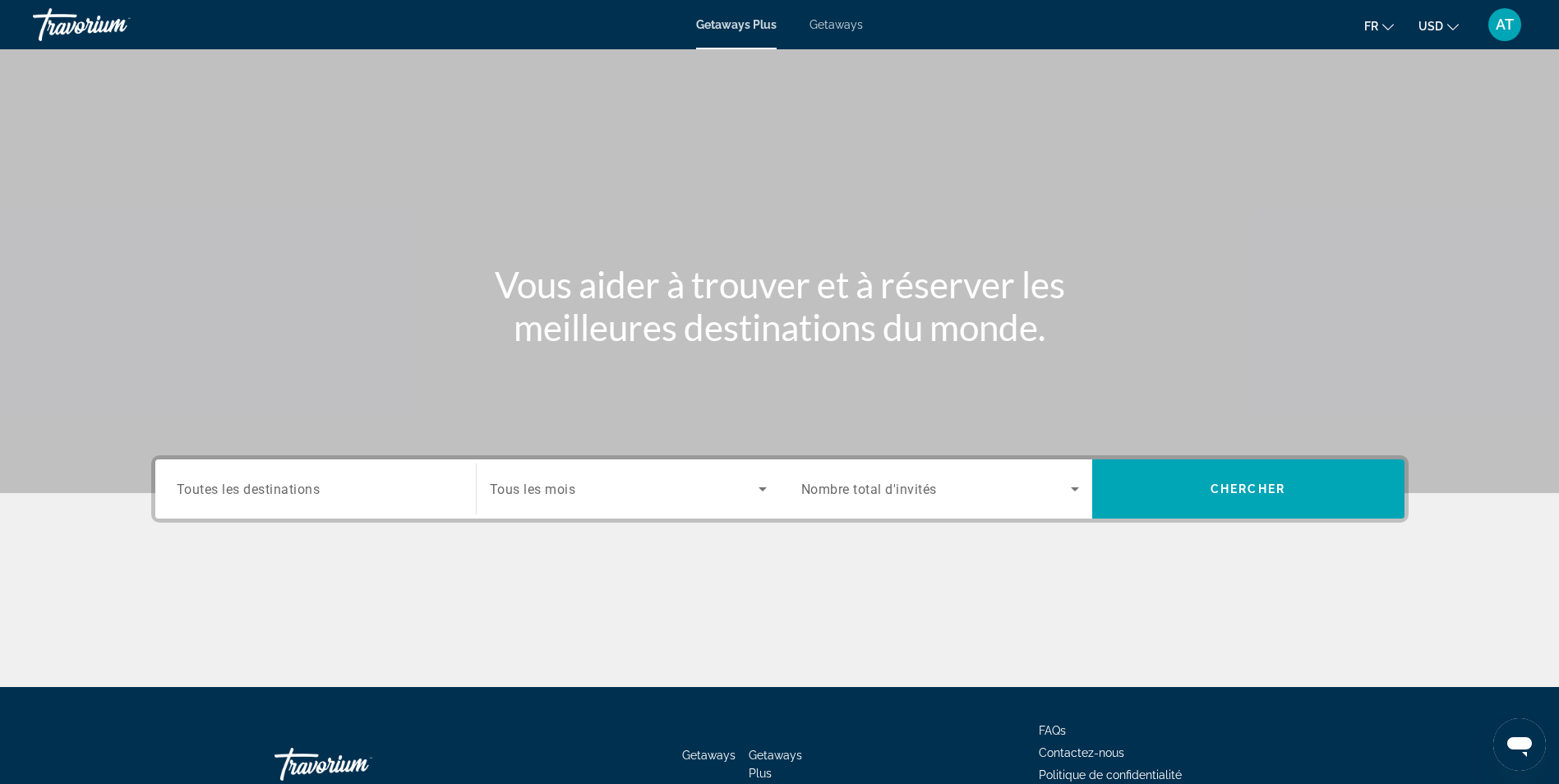
click at [558, 502] on div "Search widget" at bounding box center [628, 488] width 277 height 46
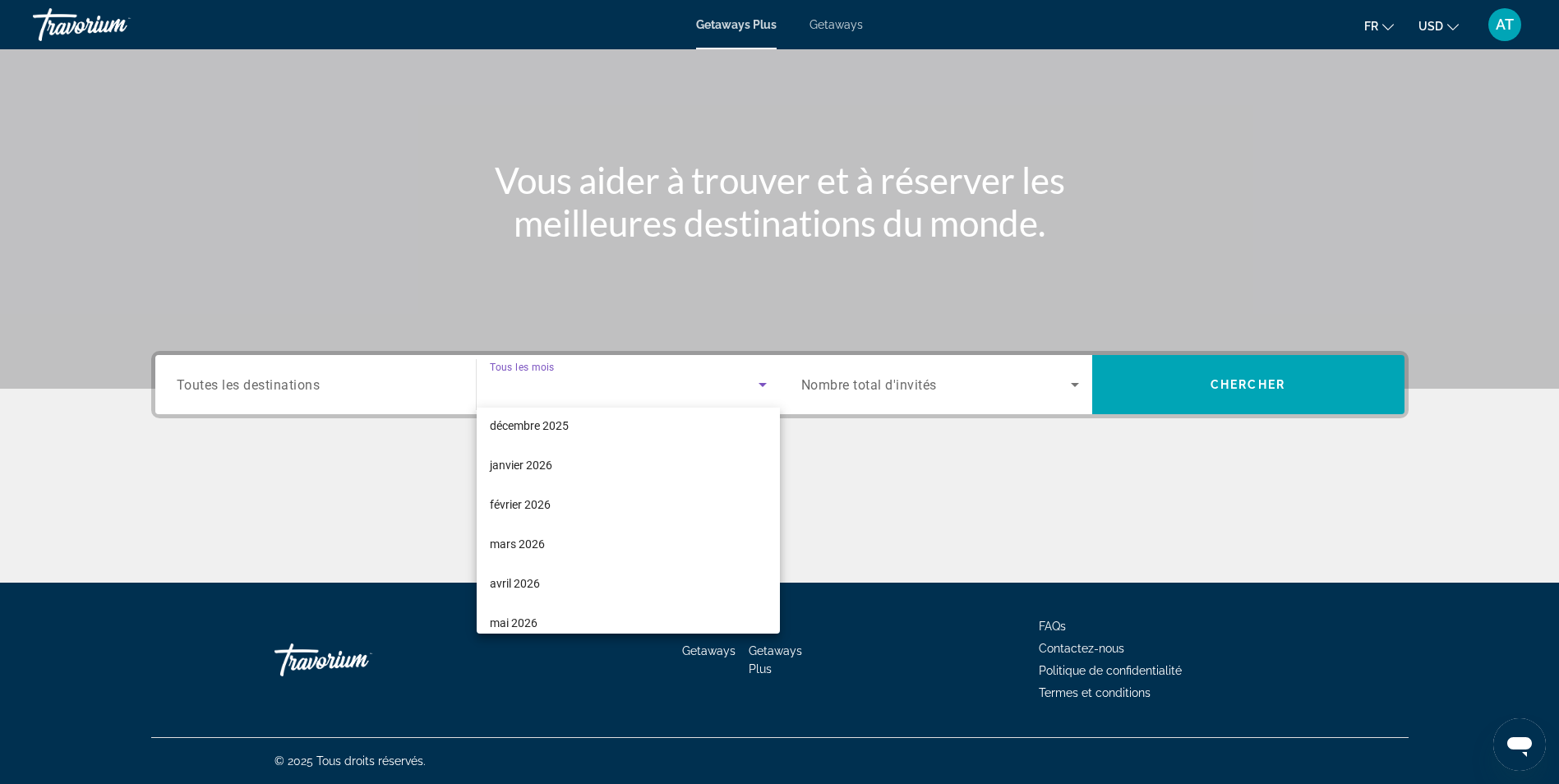
scroll to position [126, 0]
click at [564, 586] on mat-option "avril 2026" at bounding box center [628, 584] width 303 height 39
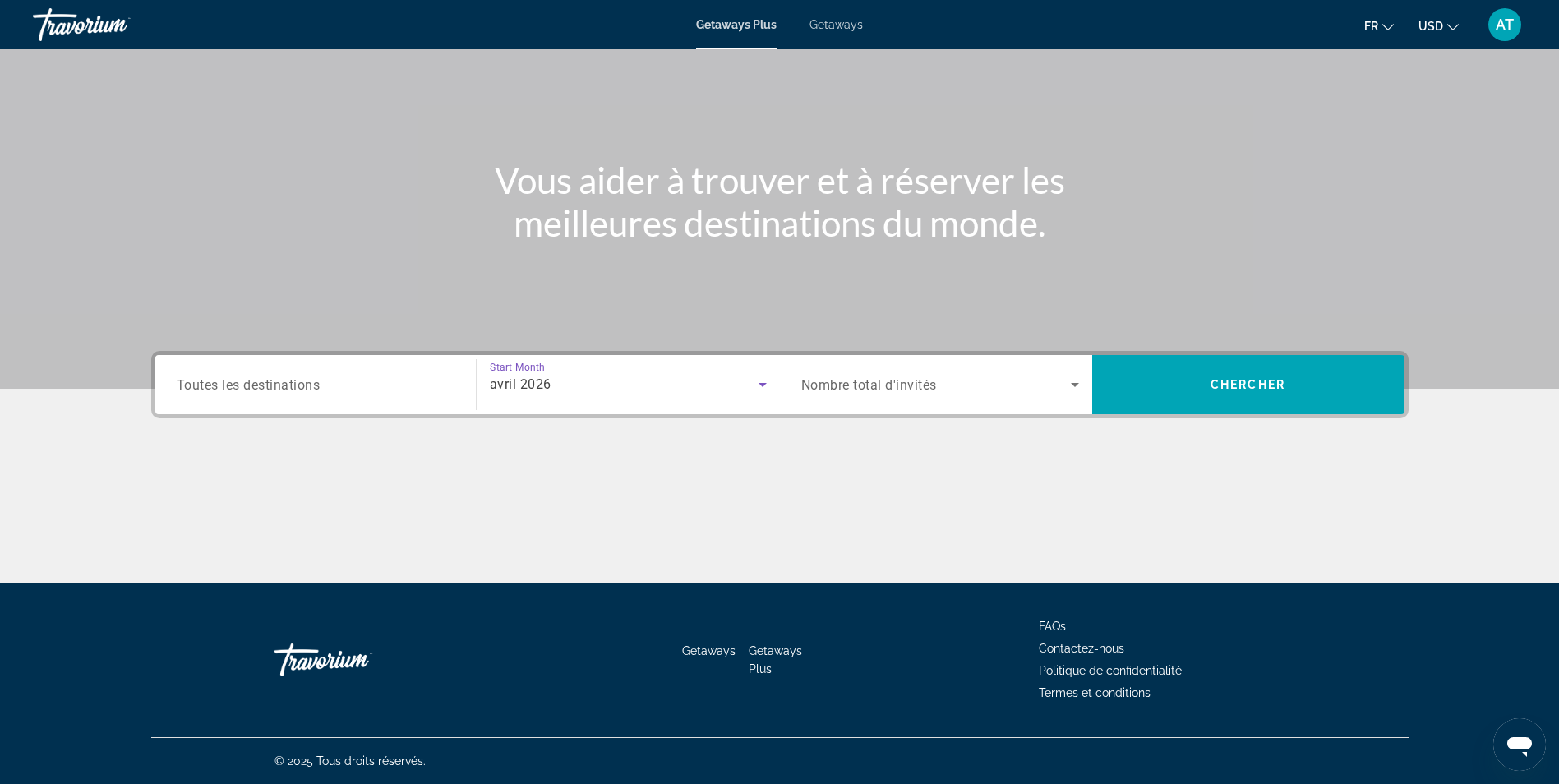
click at [389, 377] on input "Destination Toutes les destinations" at bounding box center [316, 385] width 278 height 20
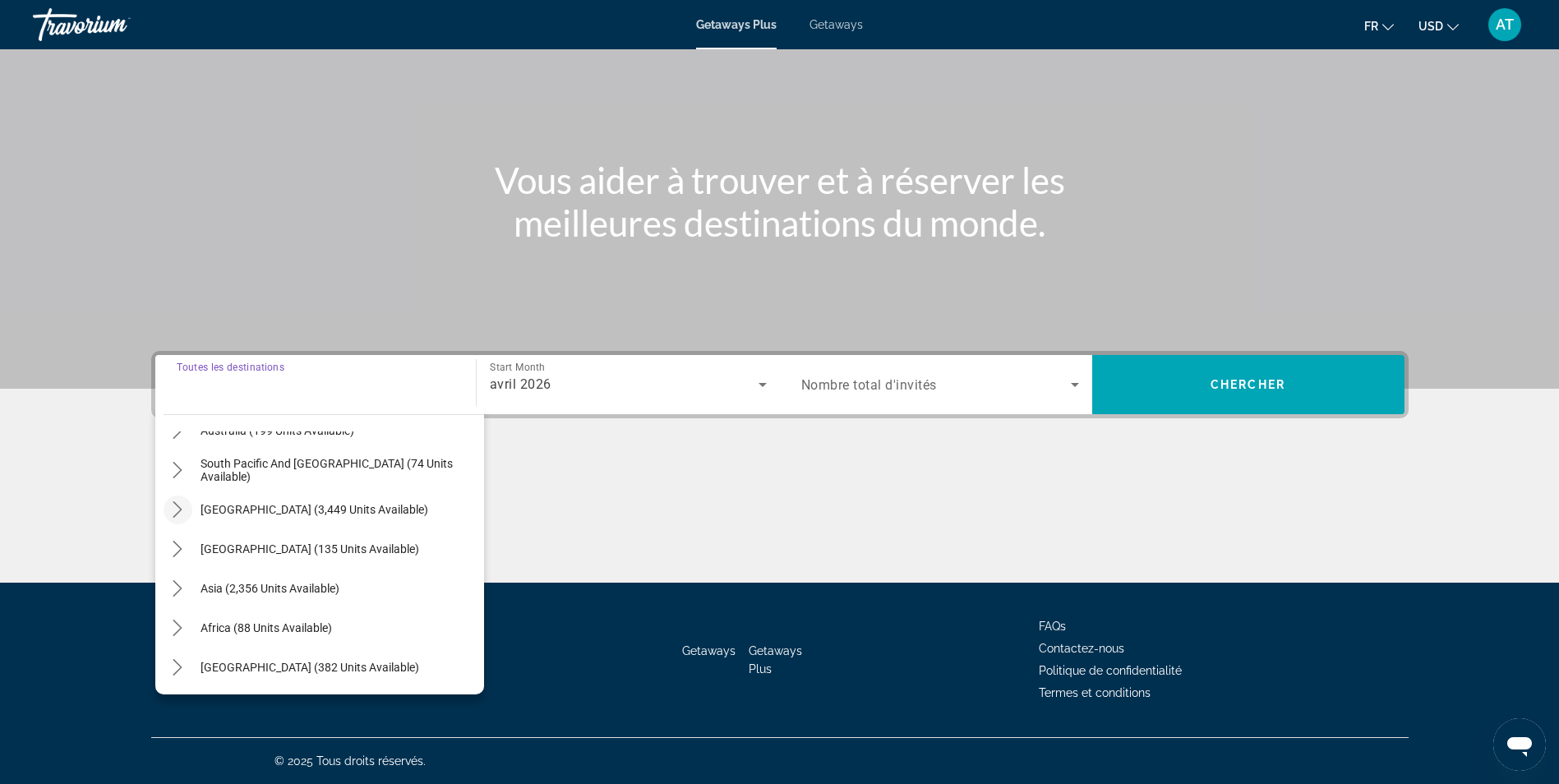
scroll to position [0, 0]
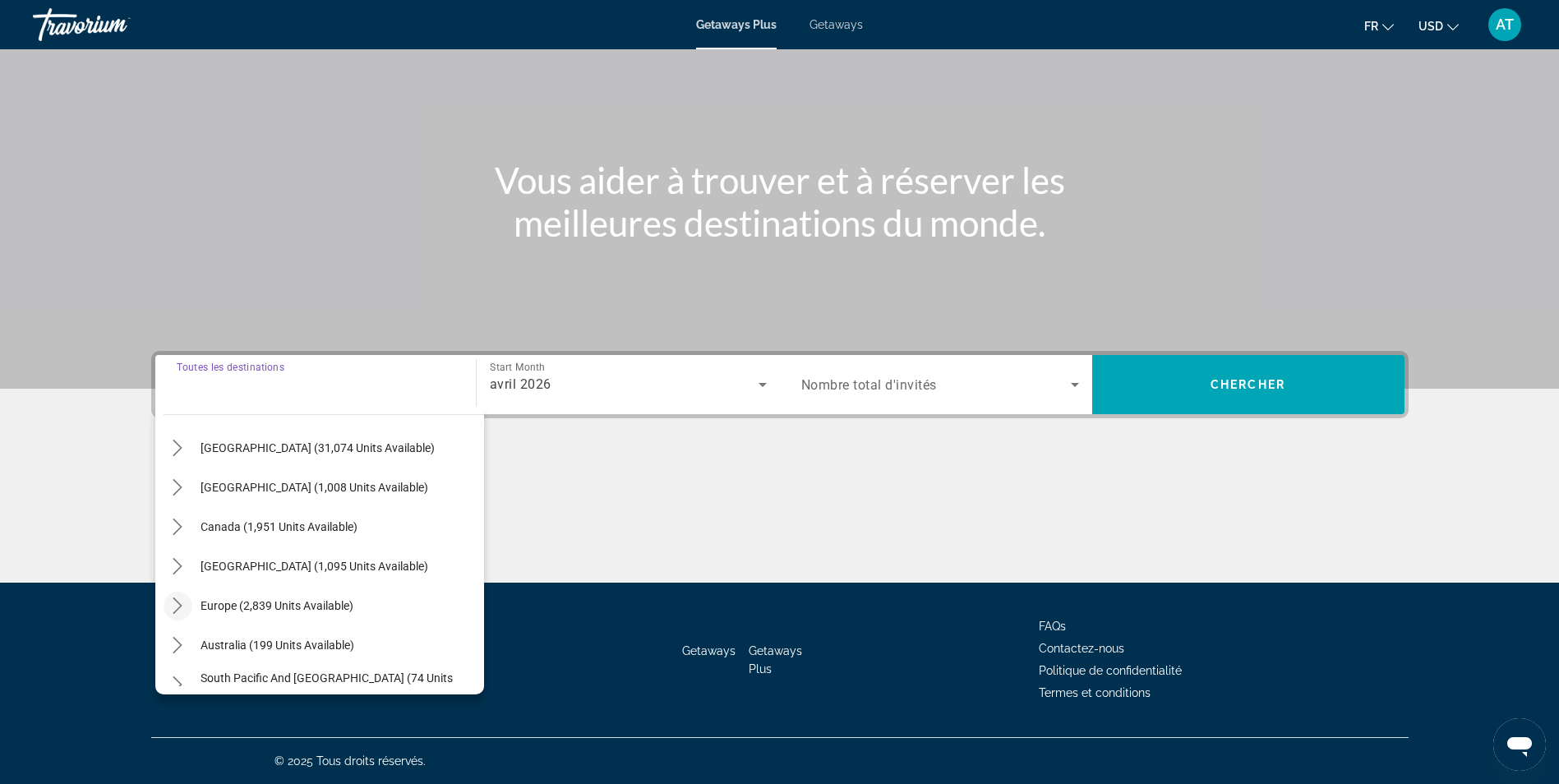
click at [175, 611] on icon "Toggle Europe (2,839 units available) submenu" at bounding box center [178, 606] width 9 height 17
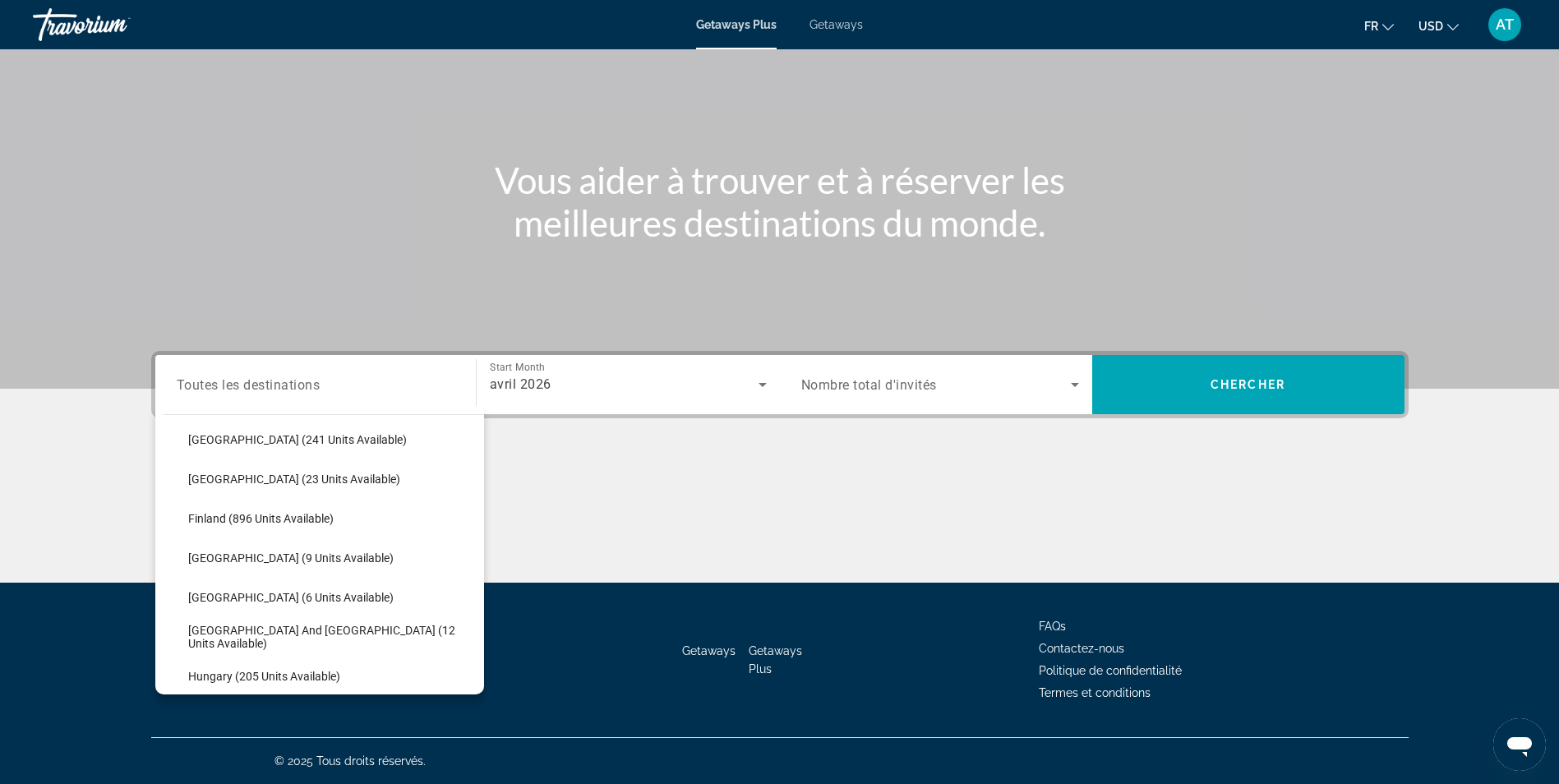
scroll to position [297, 0]
click at [236, 520] on span "Finland (896 units available)" at bounding box center [260, 517] width 146 height 13
type input "**********"
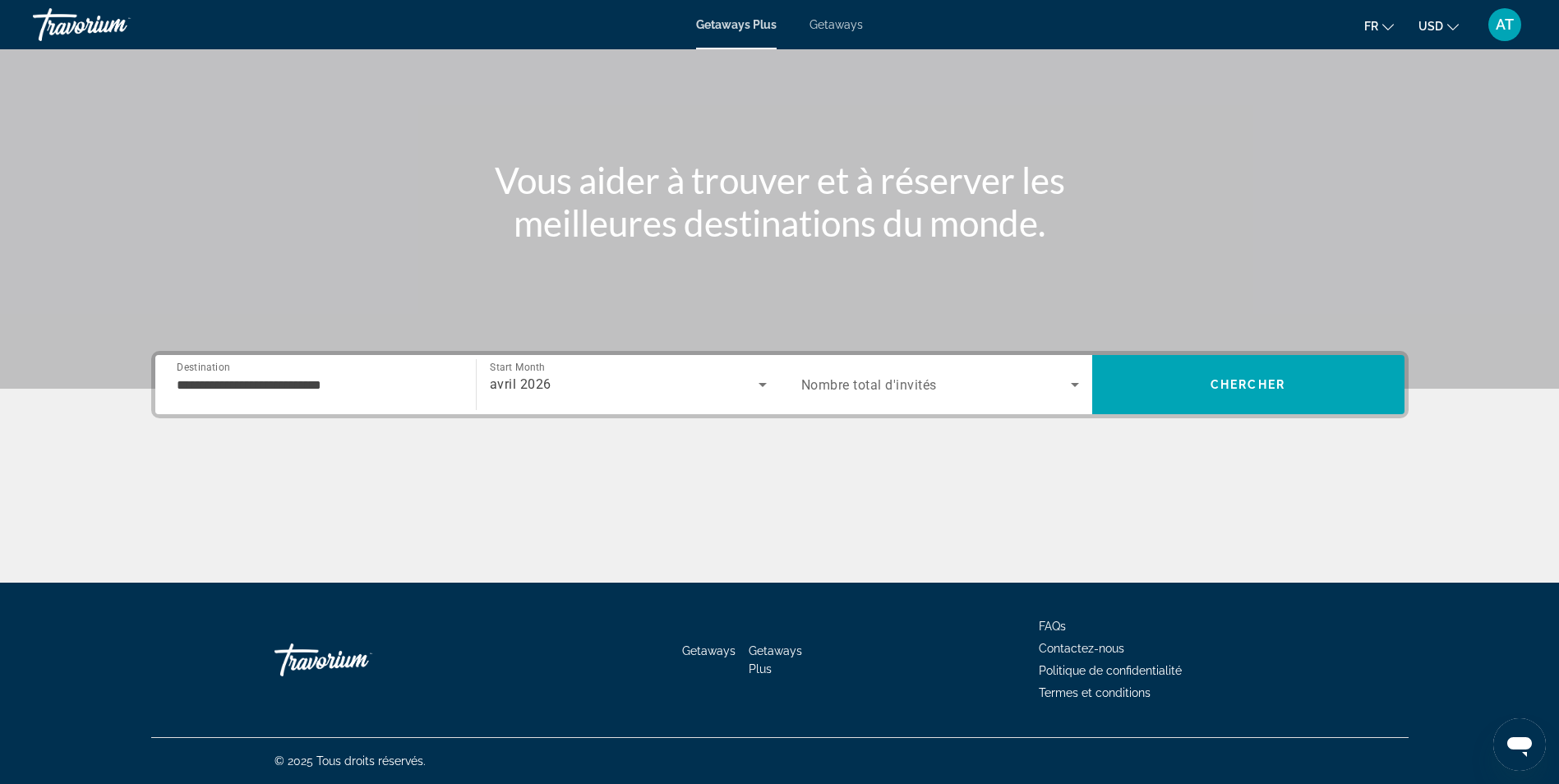
click at [874, 361] on div "Occupancy Nombre total d'invités" at bounding box center [940, 384] width 304 height 59
click at [888, 399] on div "Search widget" at bounding box center [940, 384] width 278 height 46
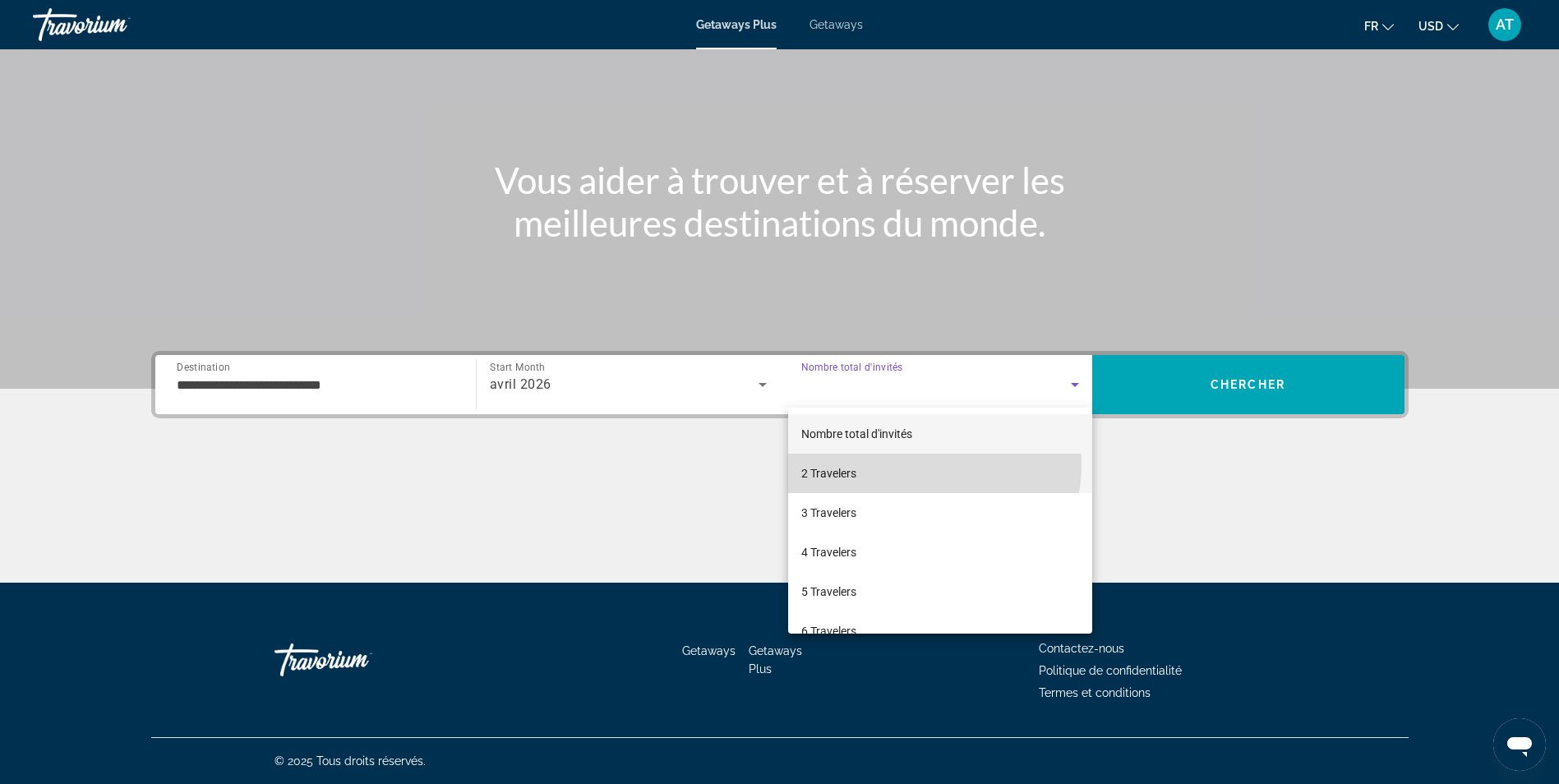
click at [925, 465] on mat-option "2 Travelers" at bounding box center [940, 473] width 304 height 39
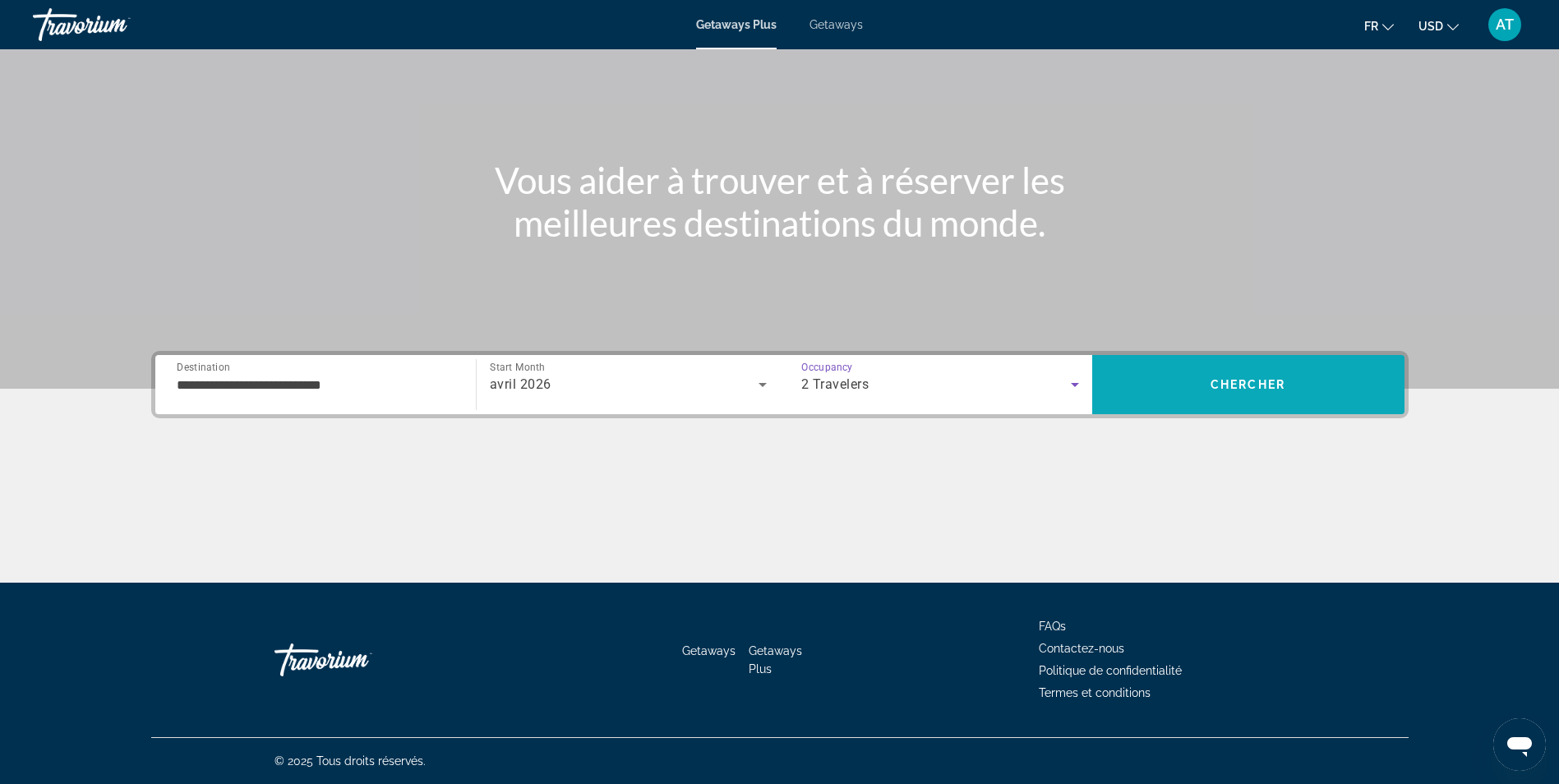
click at [1141, 390] on span "Search" at bounding box center [1248, 385] width 313 height 39
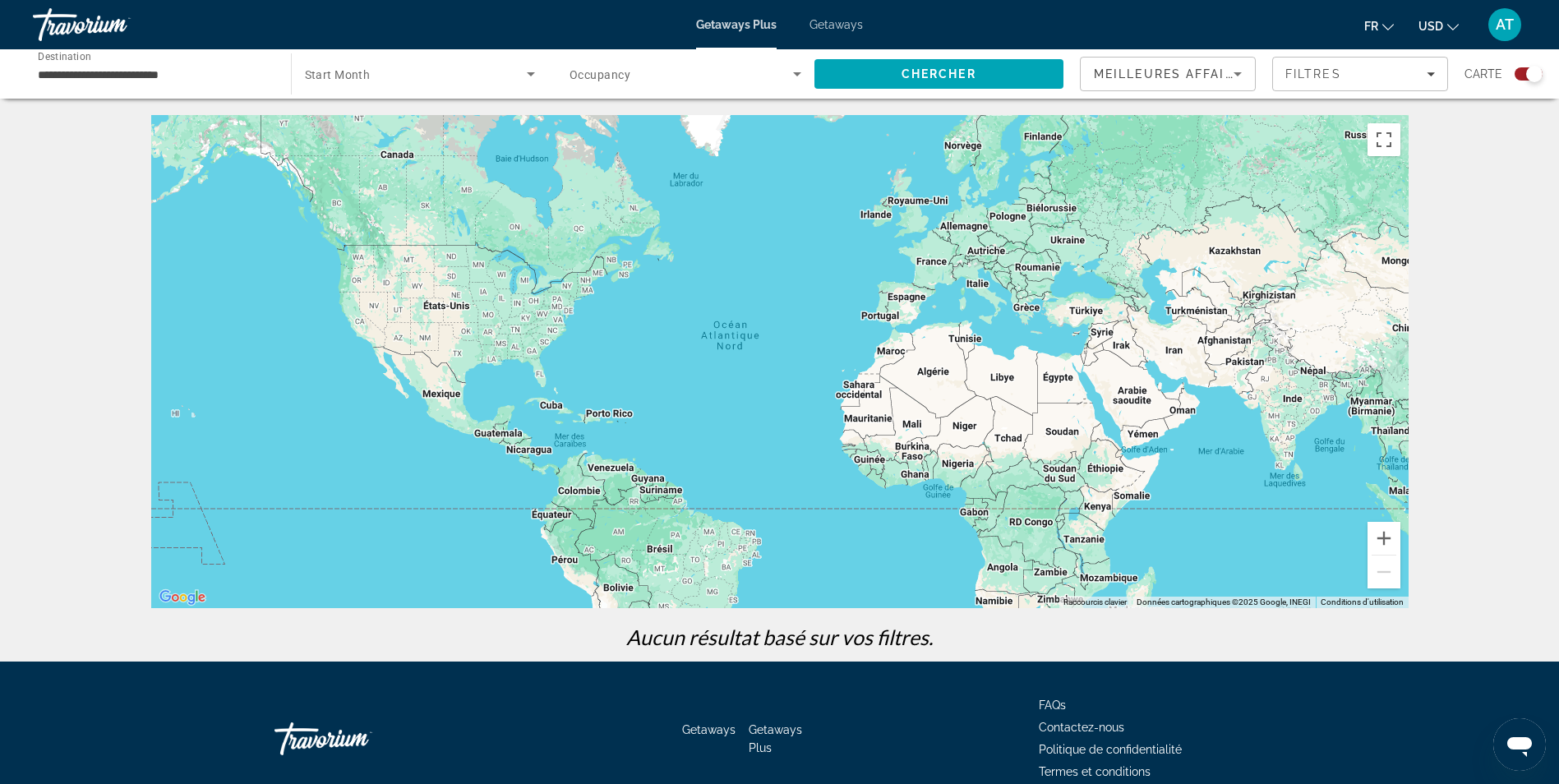
click at [480, 100] on div "**********" at bounding box center [780, 331] width 1559 height 662
click at [479, 77] on span "Search widget" at bounding box center [416, 73] width 223 height 20
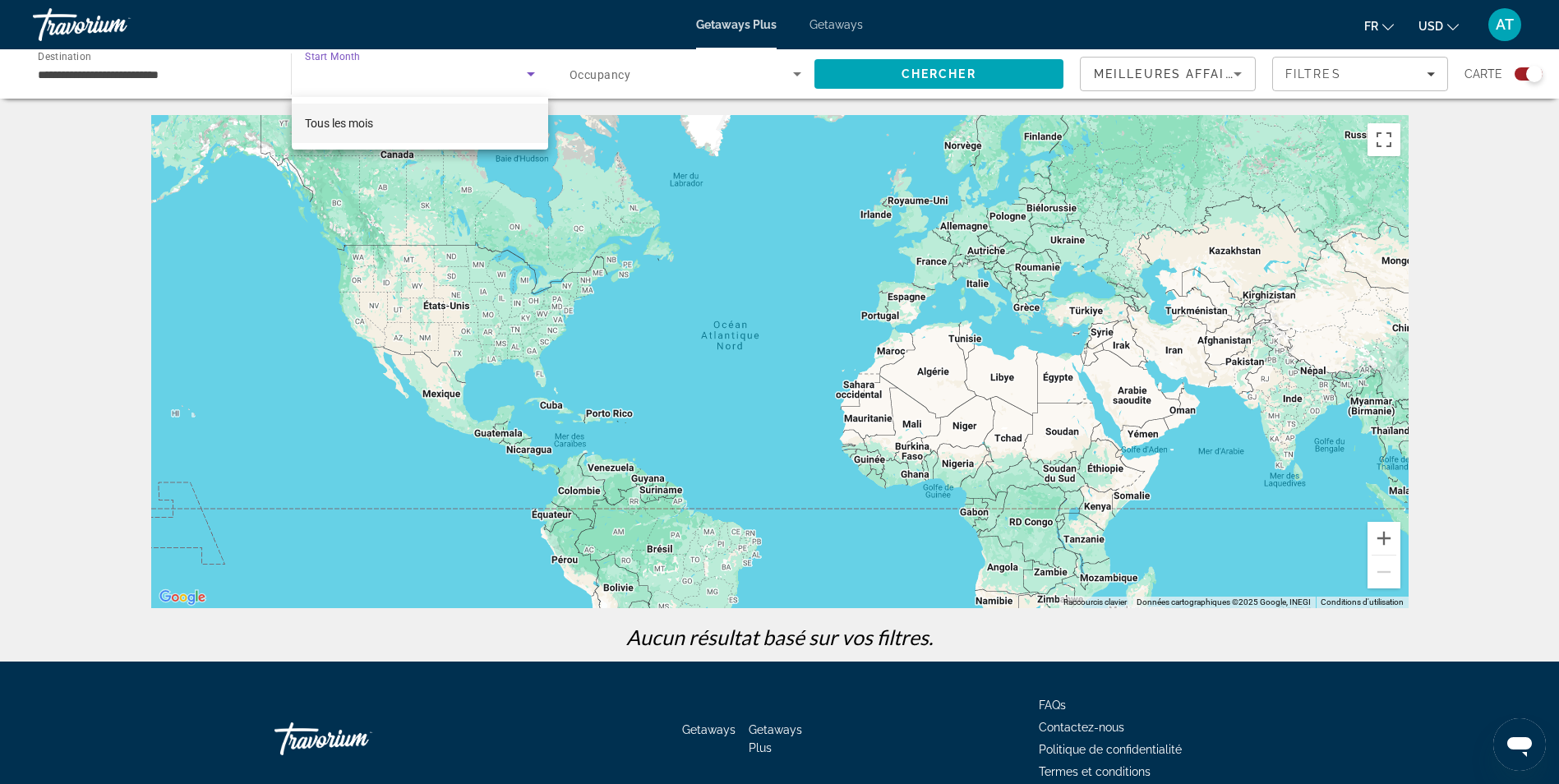
click at [475, 129] on mat-option "Tous les mois" at bounding box center [421, 123] width 257 height 39
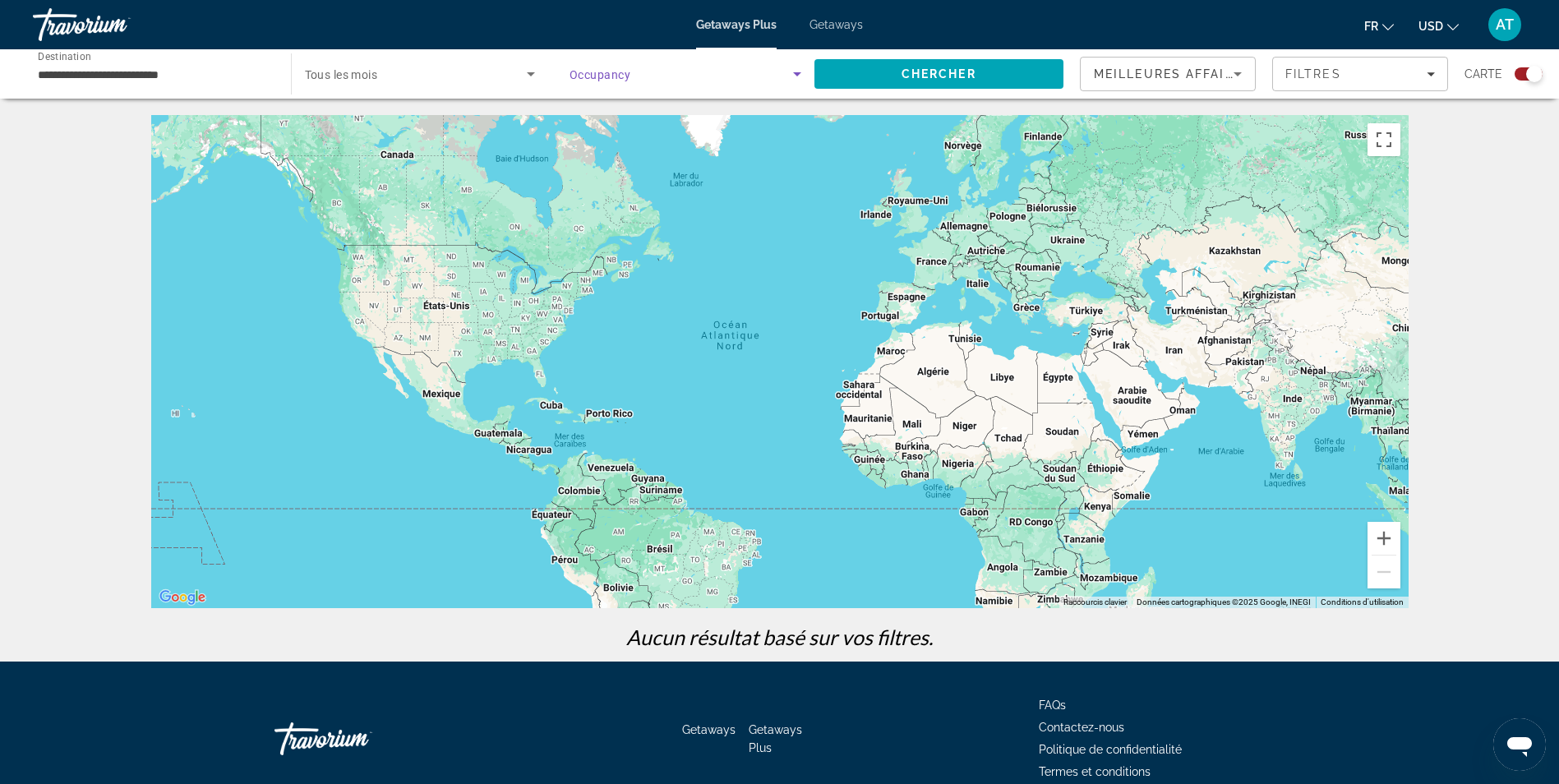
click at [688, 79] on span "Search widget" at bounding box center [681, 73] width 224 height 20
click at [705, 118] on mat-option "Nombre total d'invités" at bounding box center [685, 123] width 258 height 39
click at [726, 68] on span "Search widget" at bounding box center [681, 73] width 224 height 20
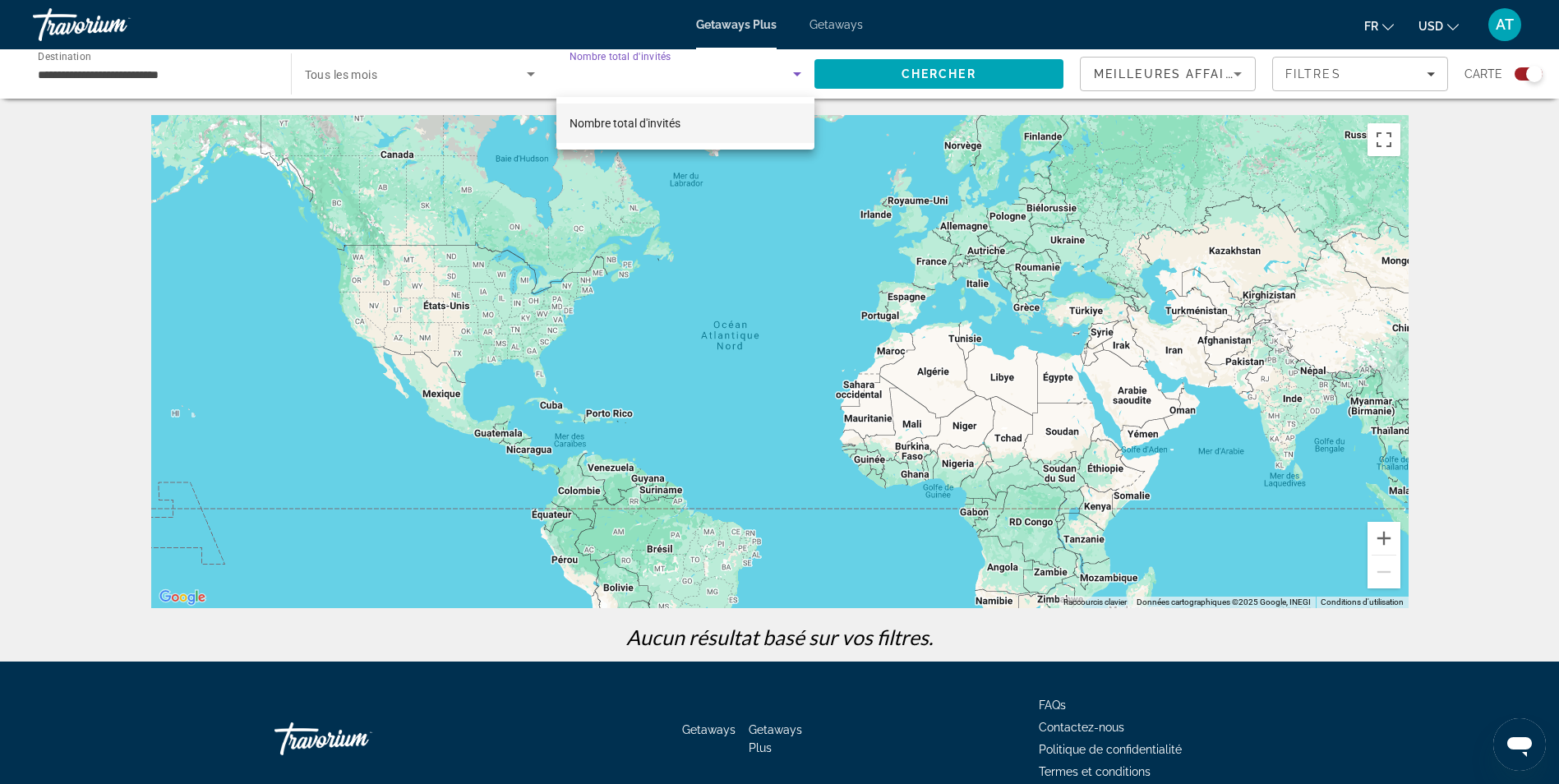
click at [888, 78] on div at bounding box center [780, 392] width 1559 height 784
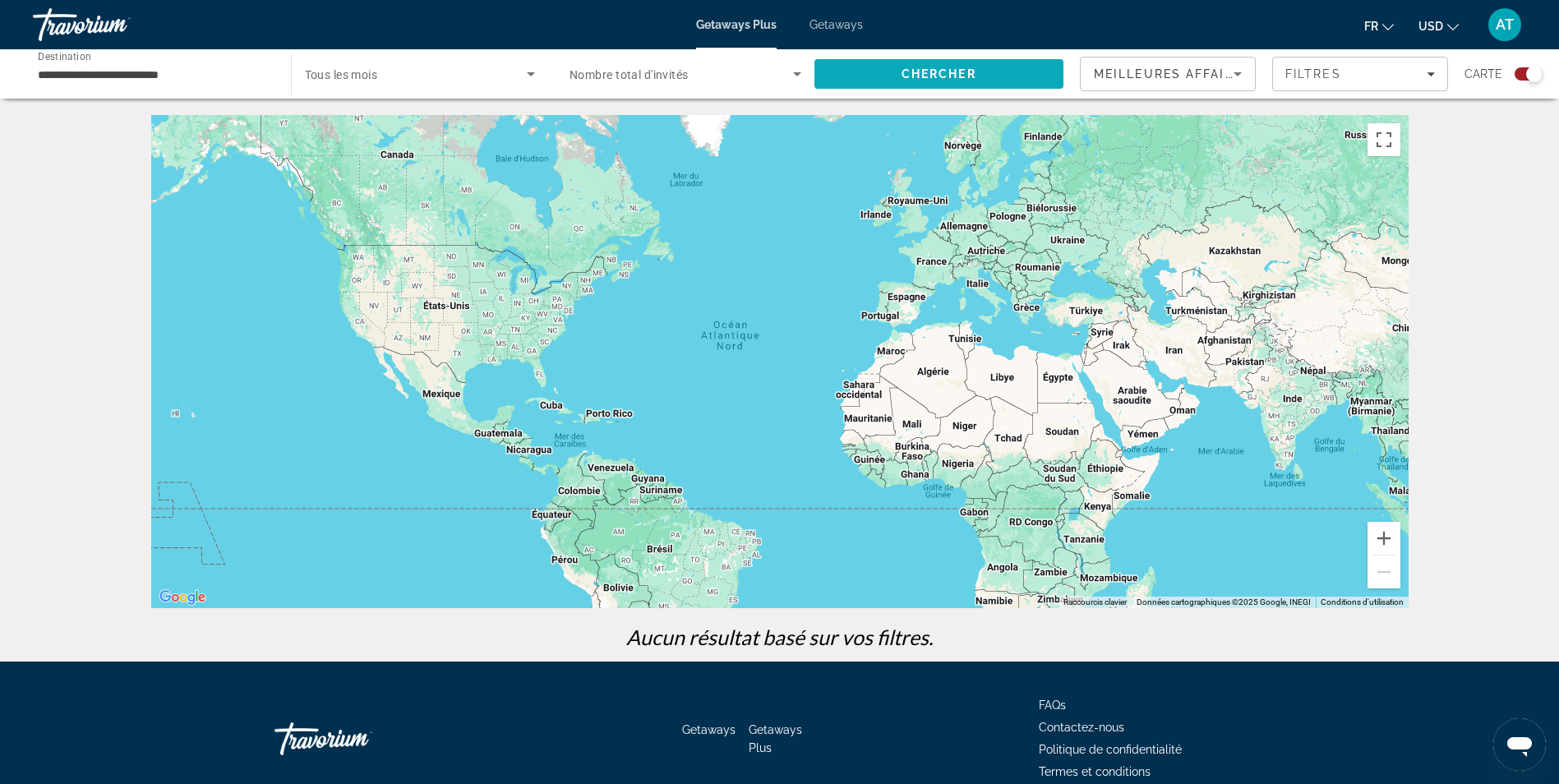
click at [897, 80] on span "Search" at bounding box center [939, 74] width 250 height 39
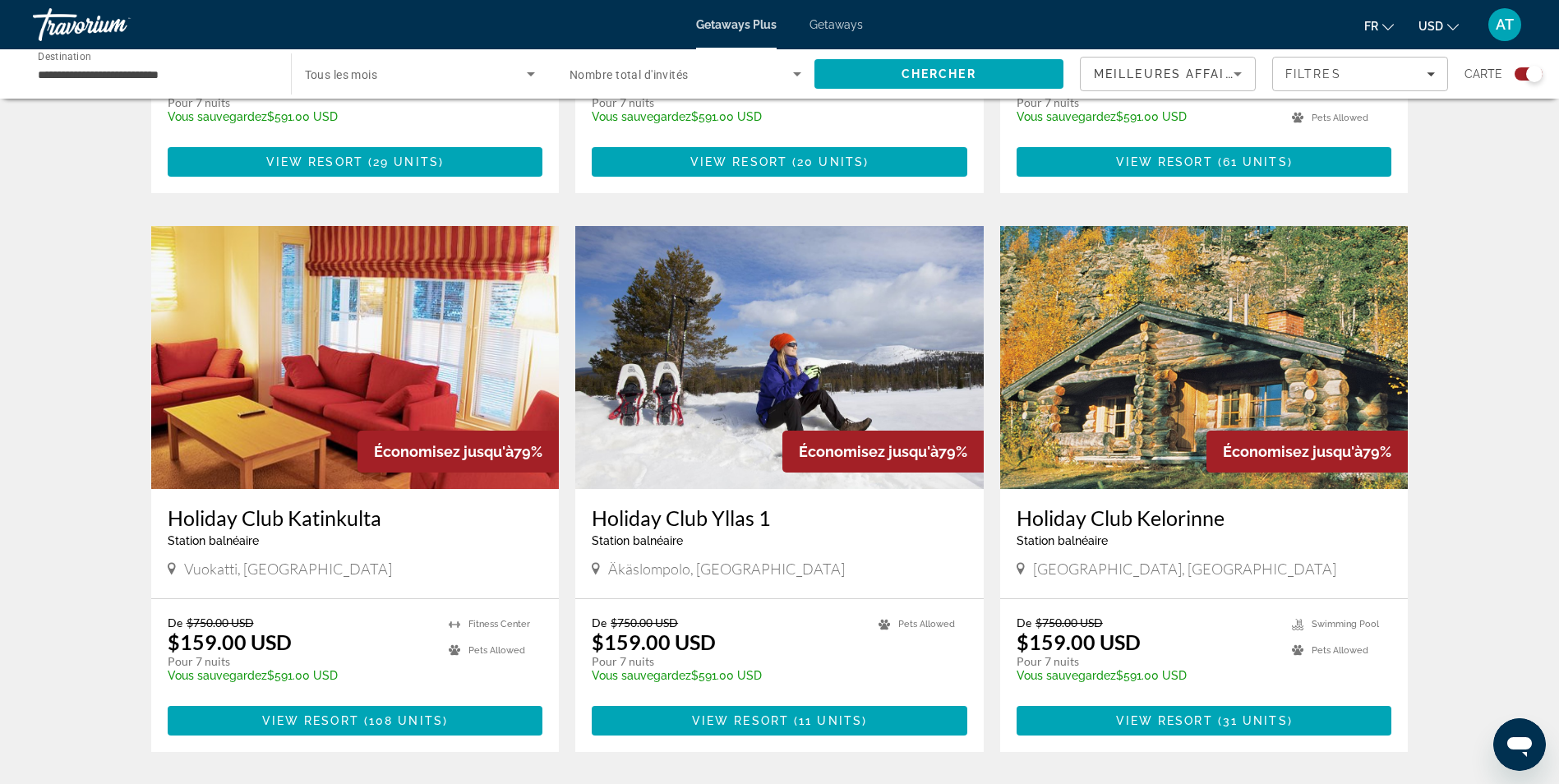
scroll to position [1020, 0]
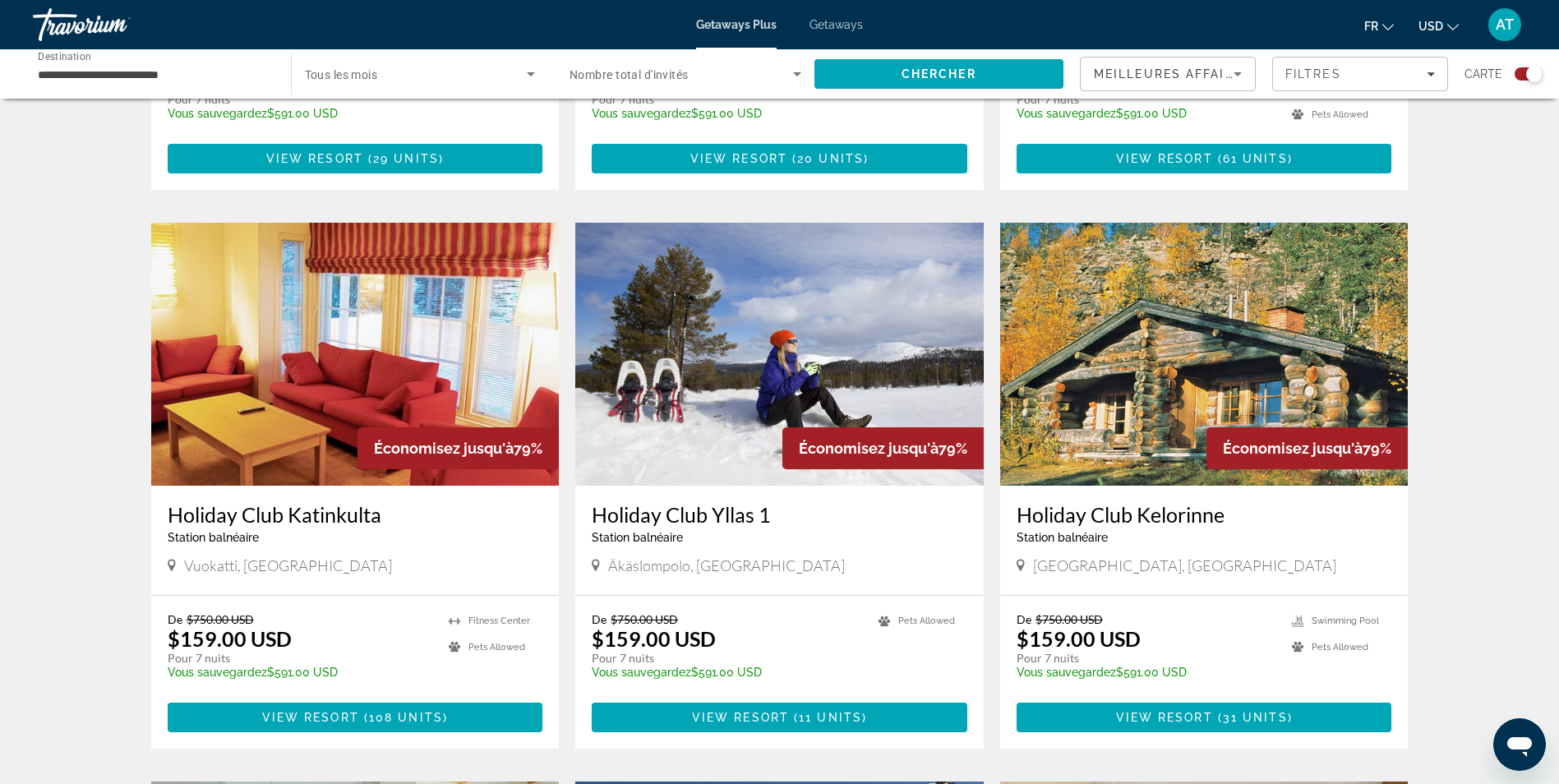
click at [771, 348] on img "Main content" at bounding box center [780, 354] width 409 height 263
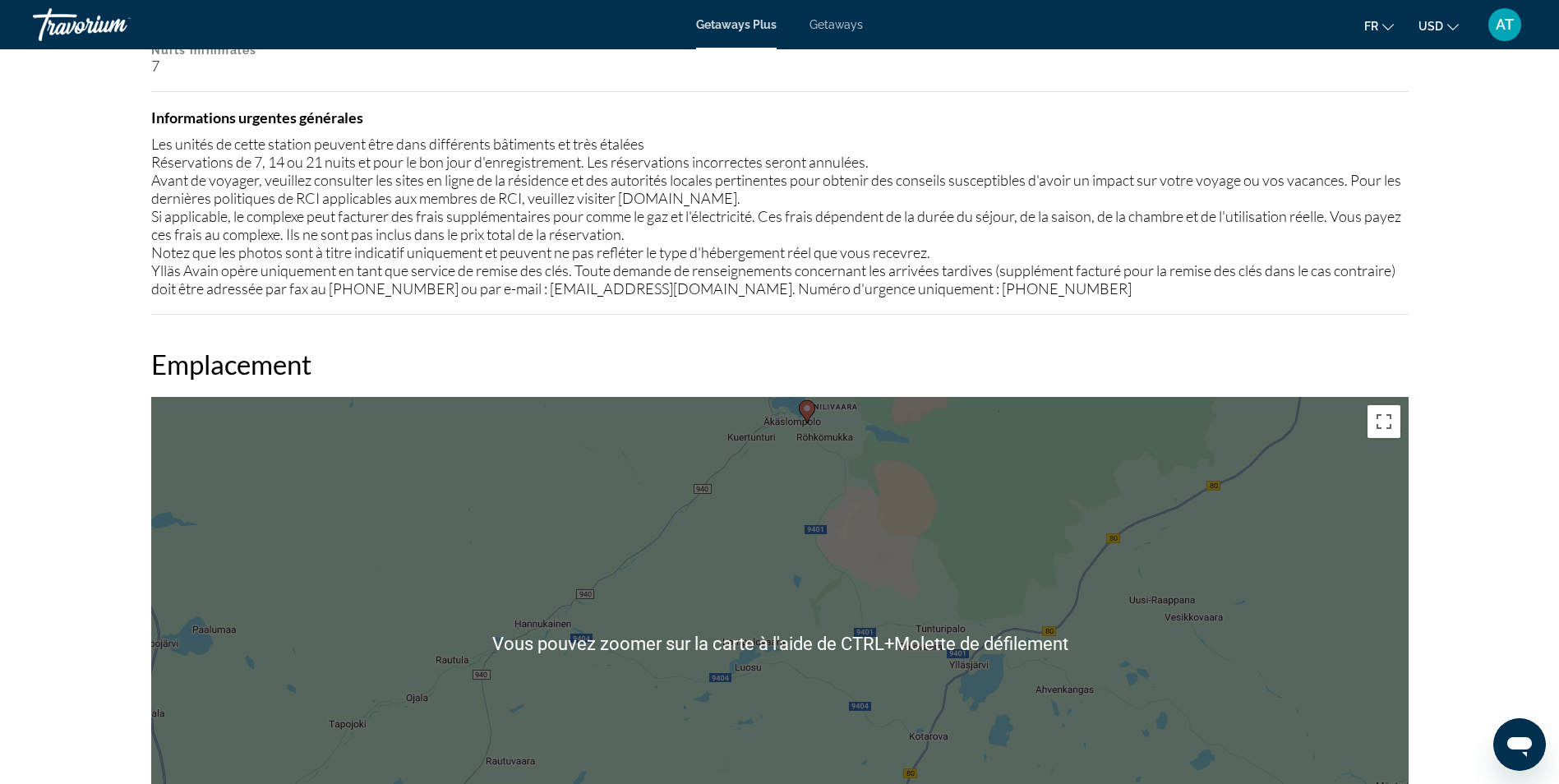
scroll to position [1555, 0]
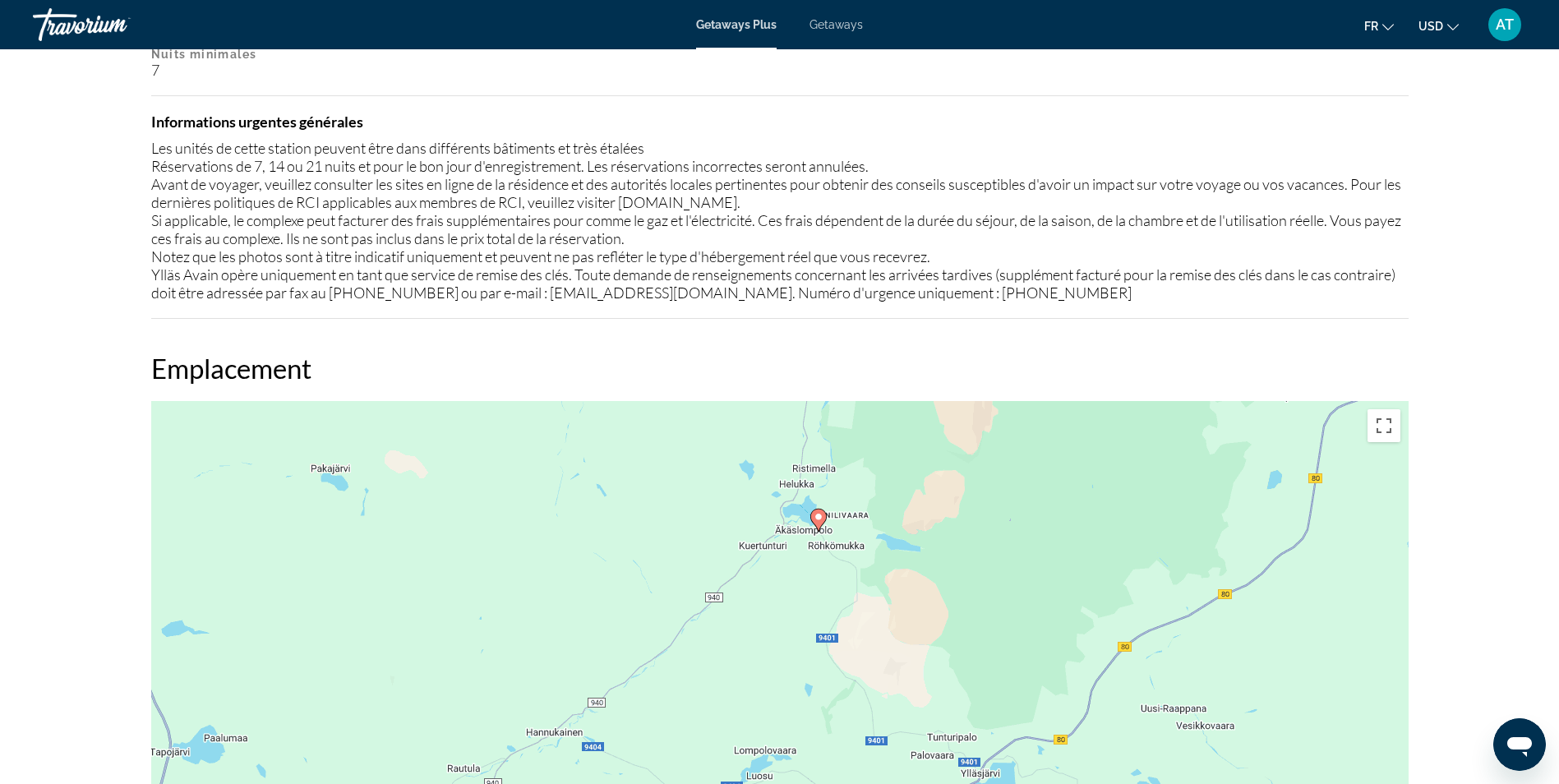
drag, startPoint x: 820, startPoint y: 462, endPoint x: 832, endPoint y: 575, distance: 113.6
click at [832, 575] on div "Pour activer le glissement avec le clavier, appuyez sur Alt+Entrée. Une fois ce…" at bounding box center [780, 647] width 1258 height 493
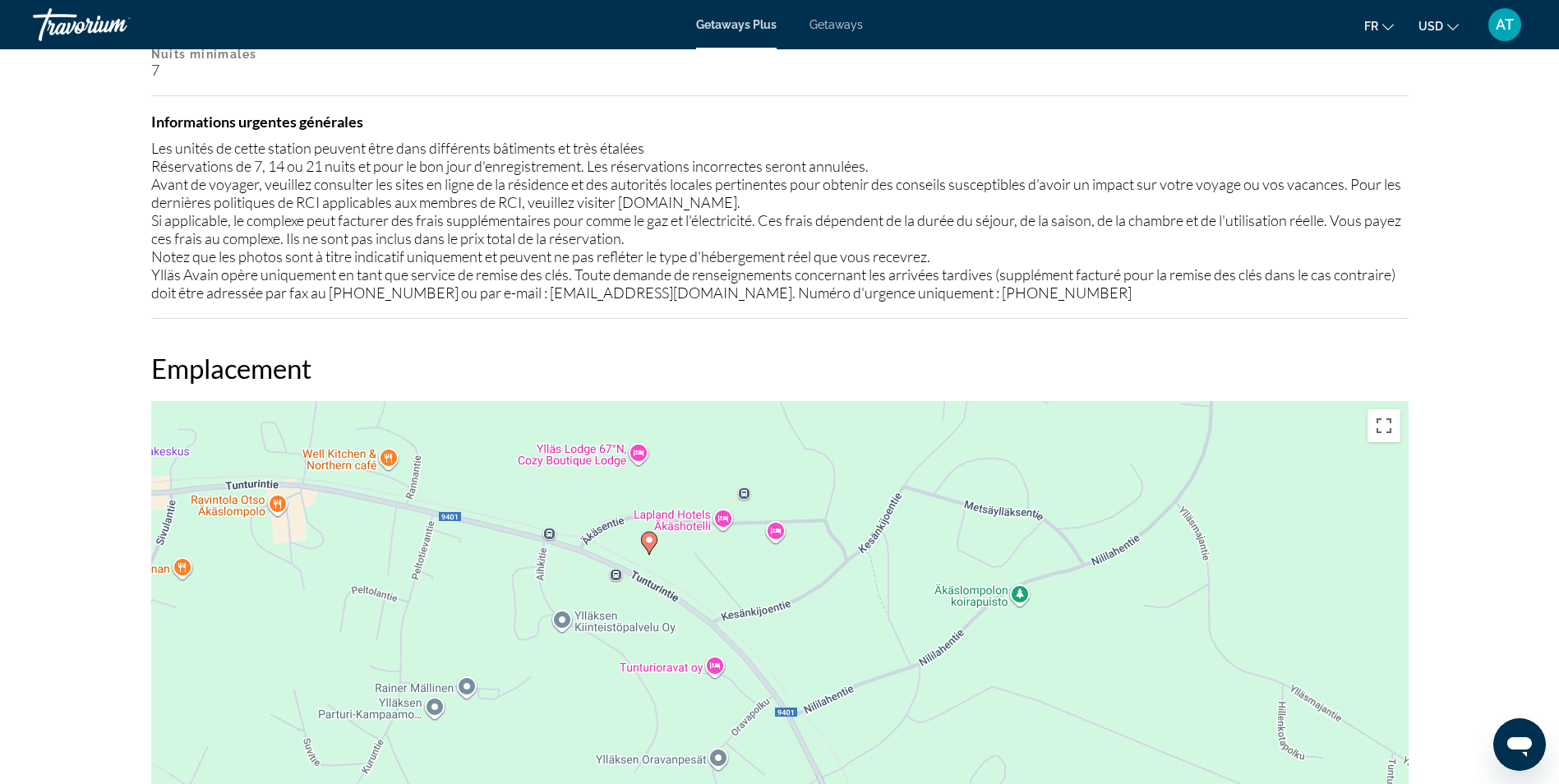
drag, startPoint x: 767, startPoint y: 655, endPoint x: 793, endPoint y: 553, distance: 105.3
click at [793, 553] on div "Pour activer le glissement avec le clavier, appuyez sur Alt+Entrée. Une fois ce…" at bounding box center [780, 647] width 1258 height 493
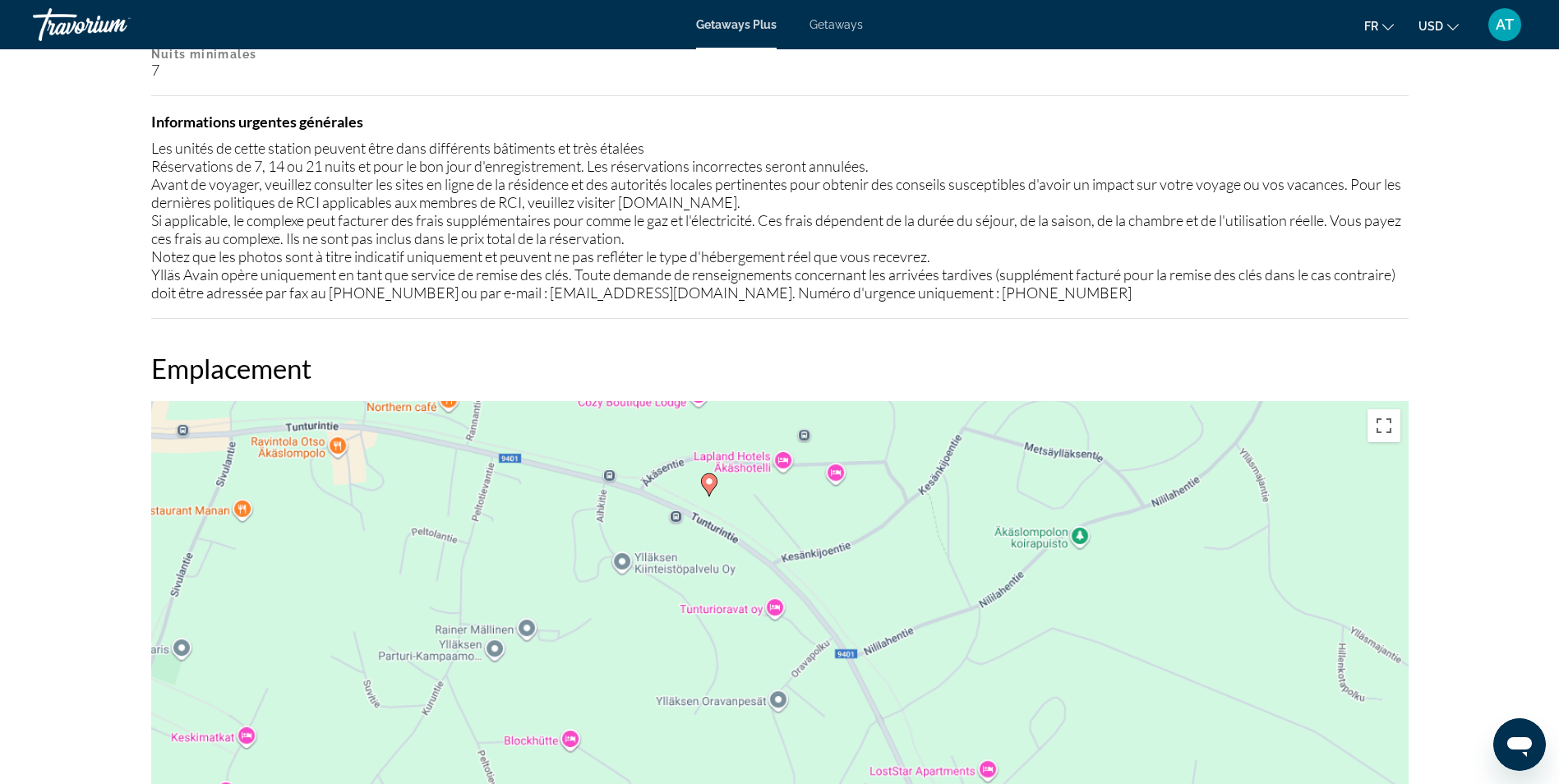
drag, startPoint x: 736, startPoint y: 642, endPoint x: 801, endPoint y: 582, distance: 88.5
click at [801, 582] on div "Pour activer le glissement avec le clavier, appuyez sur Alt+Entrée. Une fois ce…" at bounding box center [780, 647] width 1258 height 493
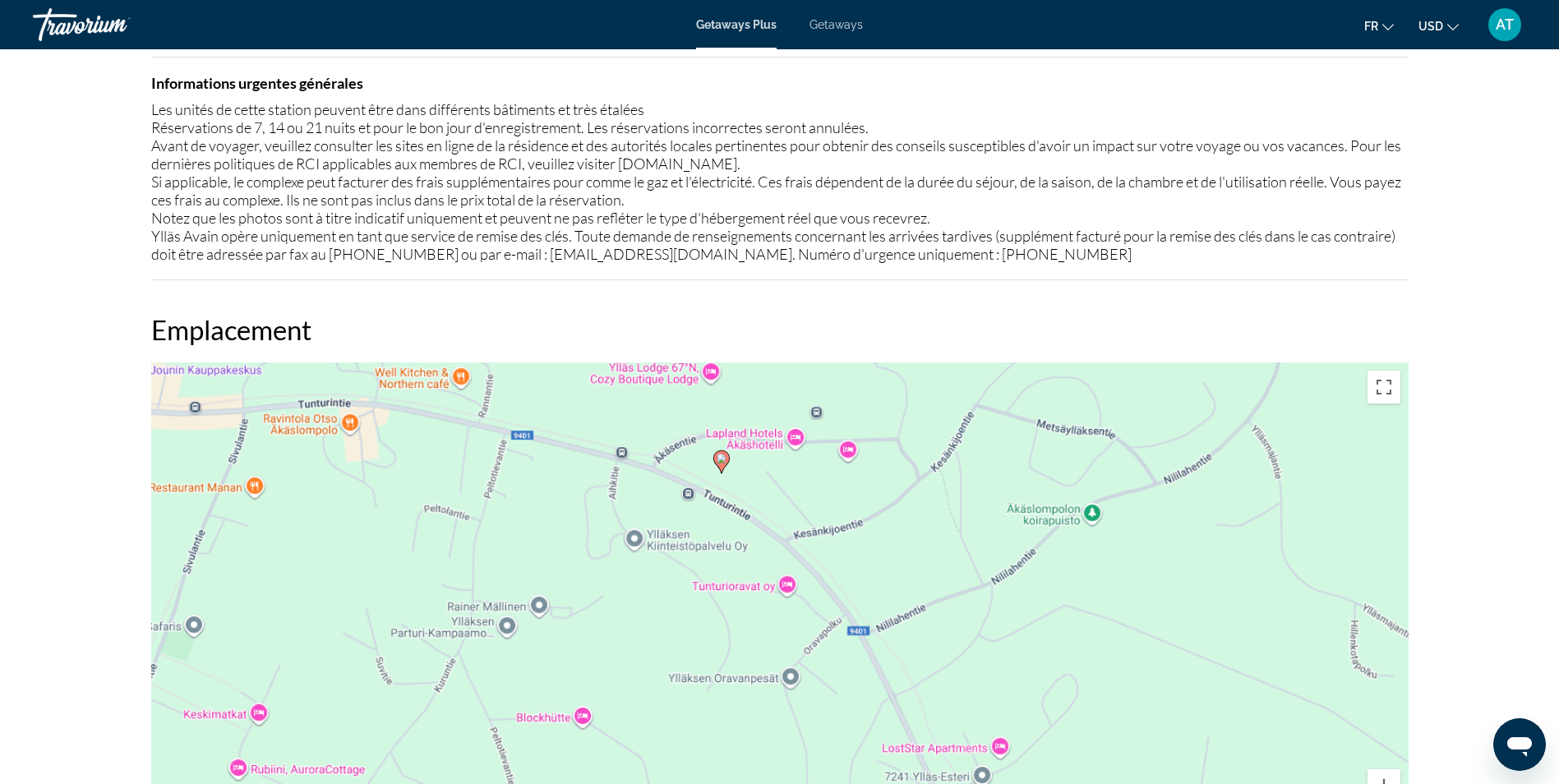
scroll to position [1592, 0]
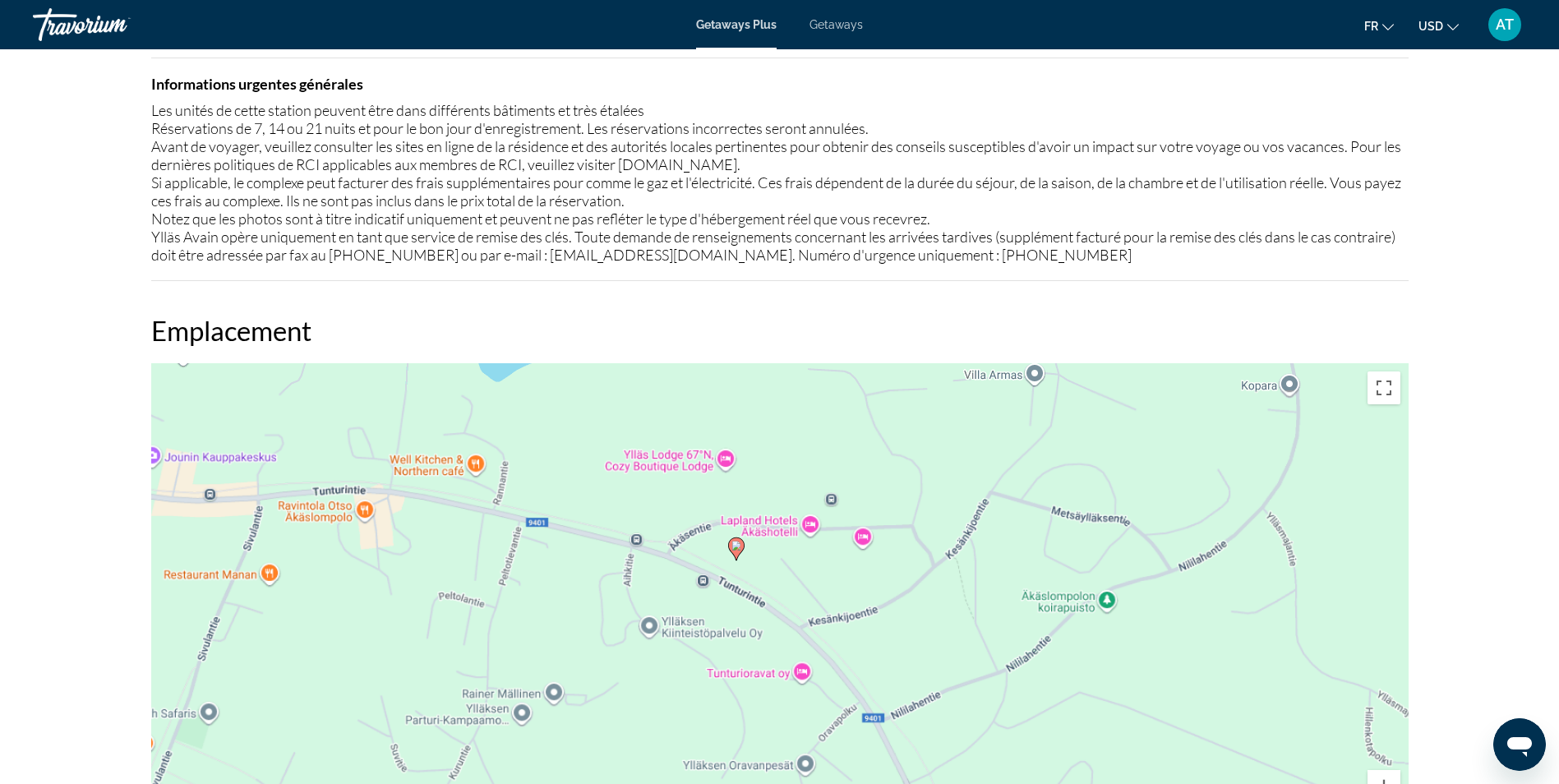
drag, startPoint x: 749, startPoint y: 495, endPoint x: 766, endPoint y: 587, distance: 93.6
click at [766, 587] on div "Pour activer le glissement avec le clavier, appuyez sur Alt+Entrée. Une fois ce…" at bounding box center [780, 609] width 1258 height 493
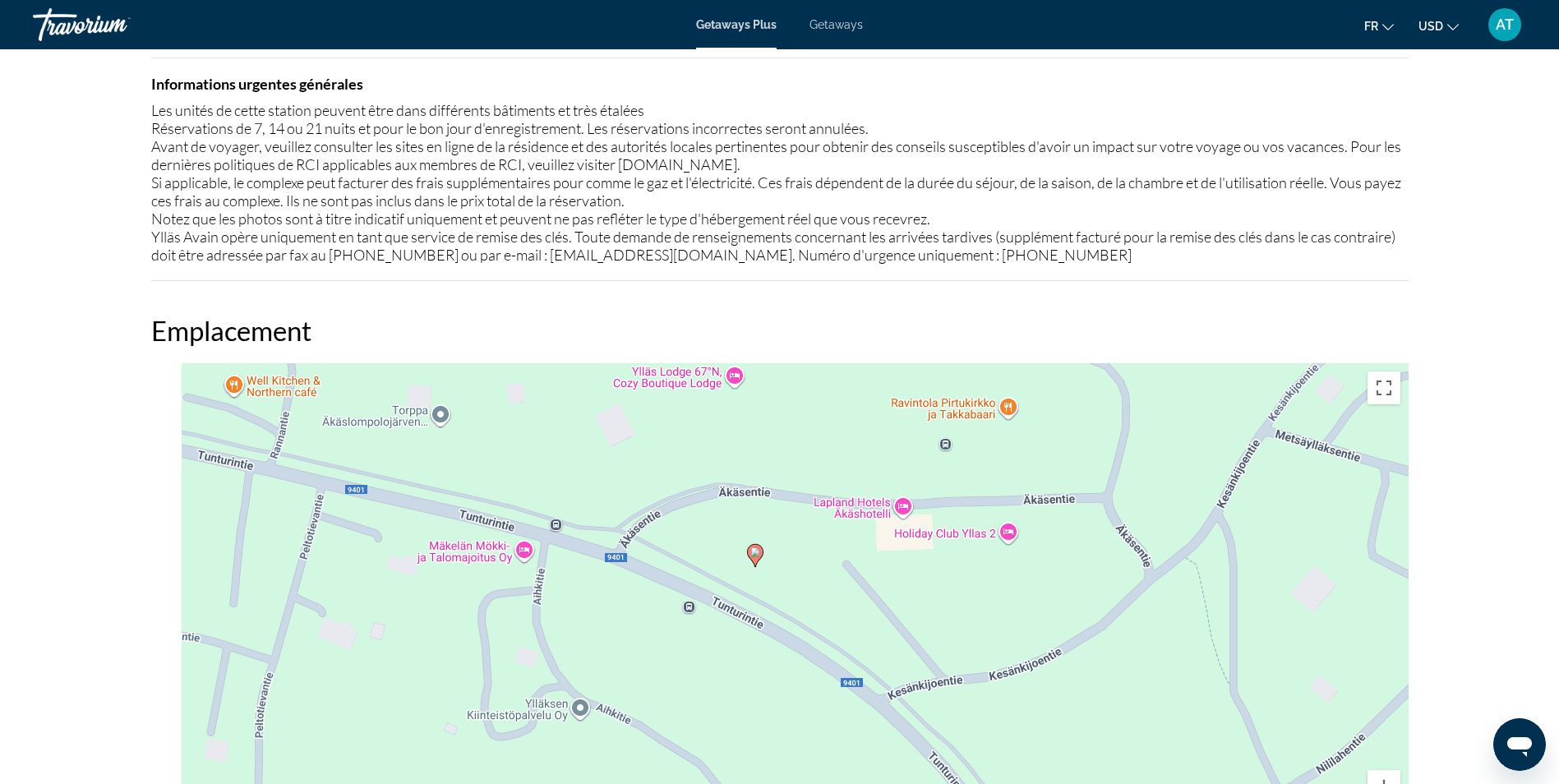
drag, startPoint x: 738, startPoint y: 538, endPoint x: 864, endPoint y: 531, distance: 126.2
click at [864, 531] on div "Pour activer le glissement avec le clavier, appuyez sur Alt+Entrée. Une fois ce…" at bounding box center [780, 609] width 1258 height 493
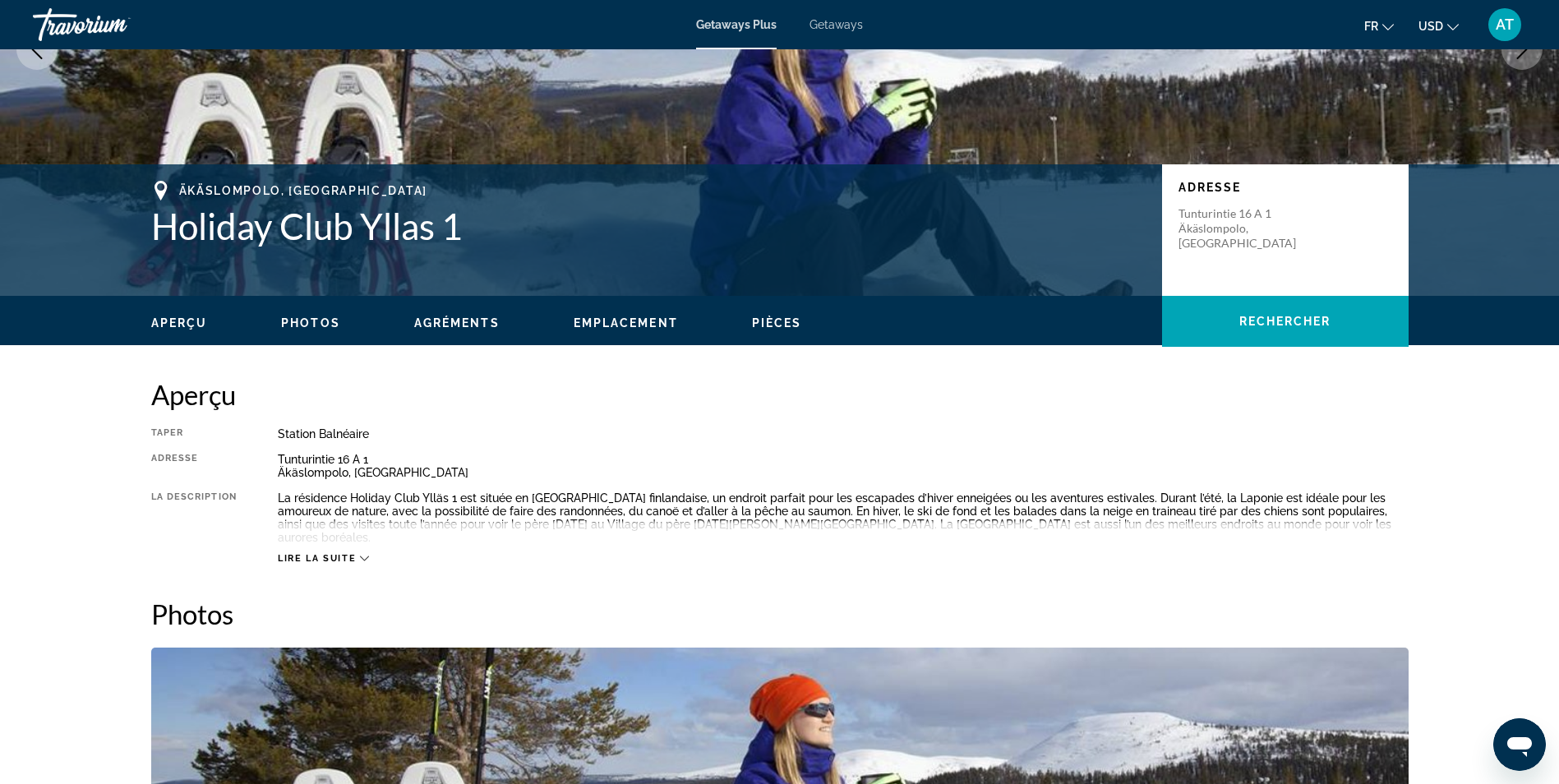
scroll to position [246, 0]
click at [493, 531] on div "Lire la suite" at bounding box center [843, 543] width 1131 height 45
click at [479, 520] on div "Lire la suite" at bounding box center [843, 543] width 1131 height 45
click at [355, 554] on span "Lire la suite" at bounding box center [316, 559] width 78 height 10
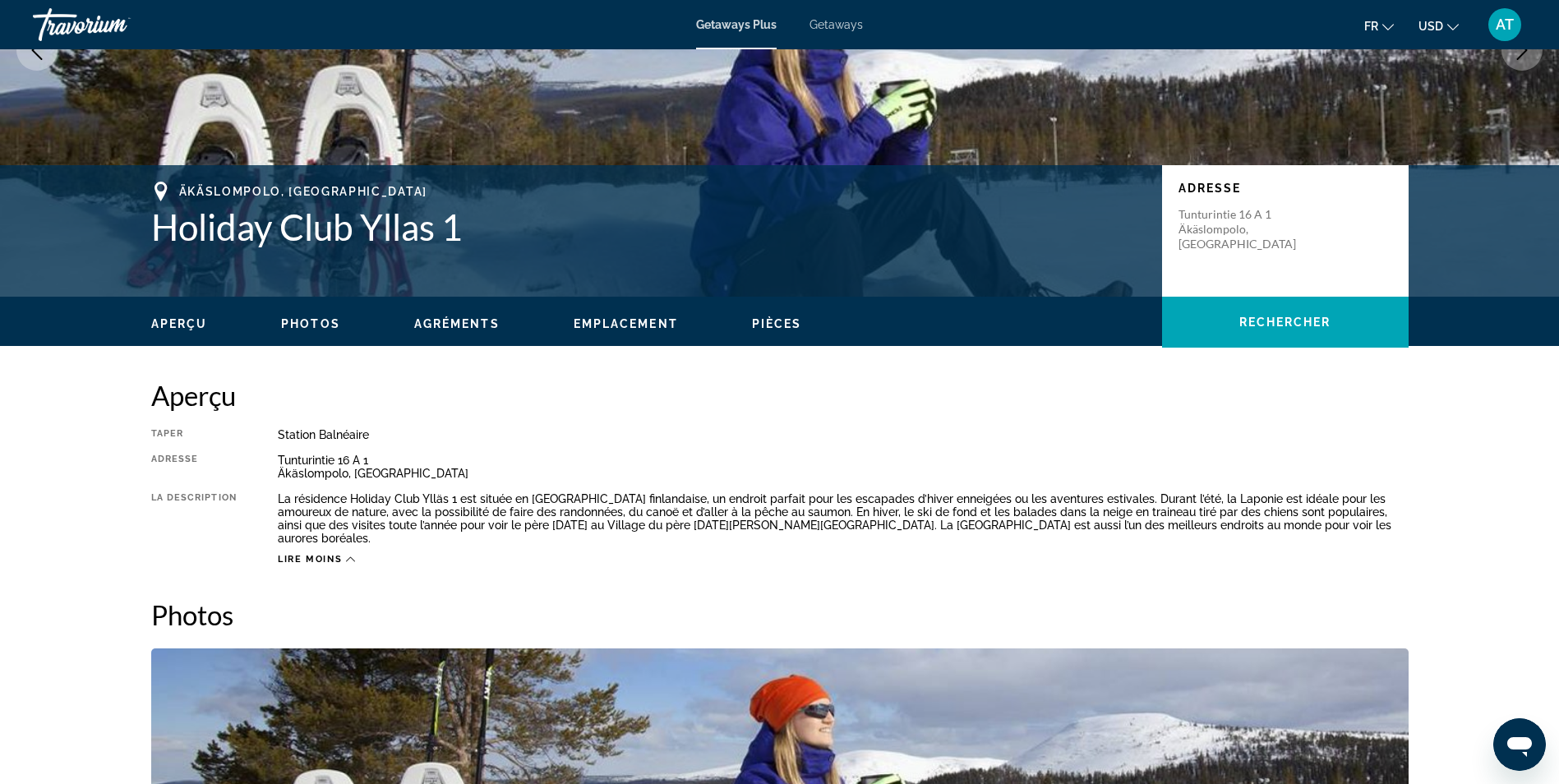
click at [1210, 514] on div "La résidence Holiday Club Ylläs 1 est située en [GEOGRAPHIC_DATA] finlandaise, …" at bounding box center [843, 518] width 1131 height 53
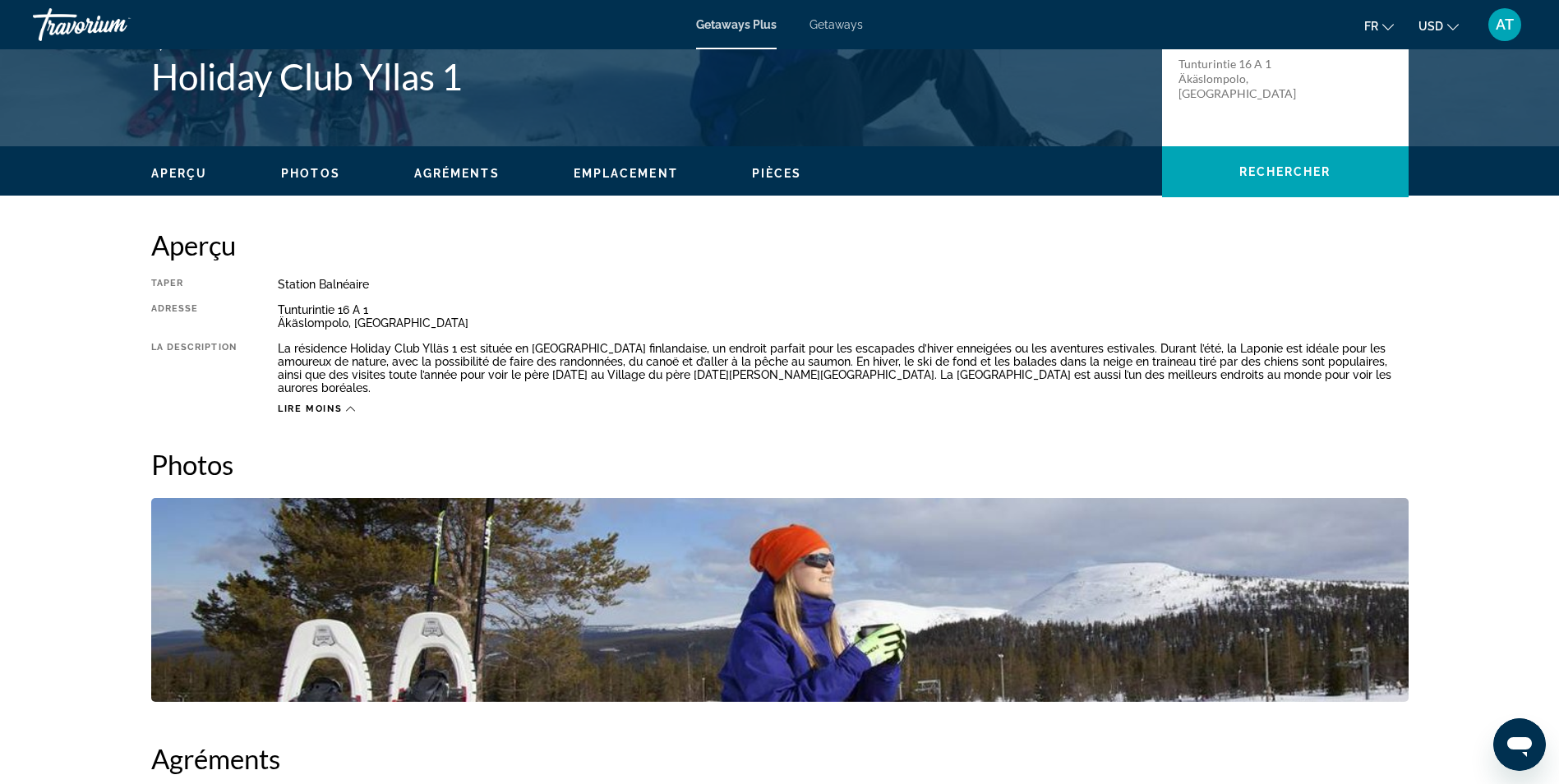
scroll to position [392, 0]
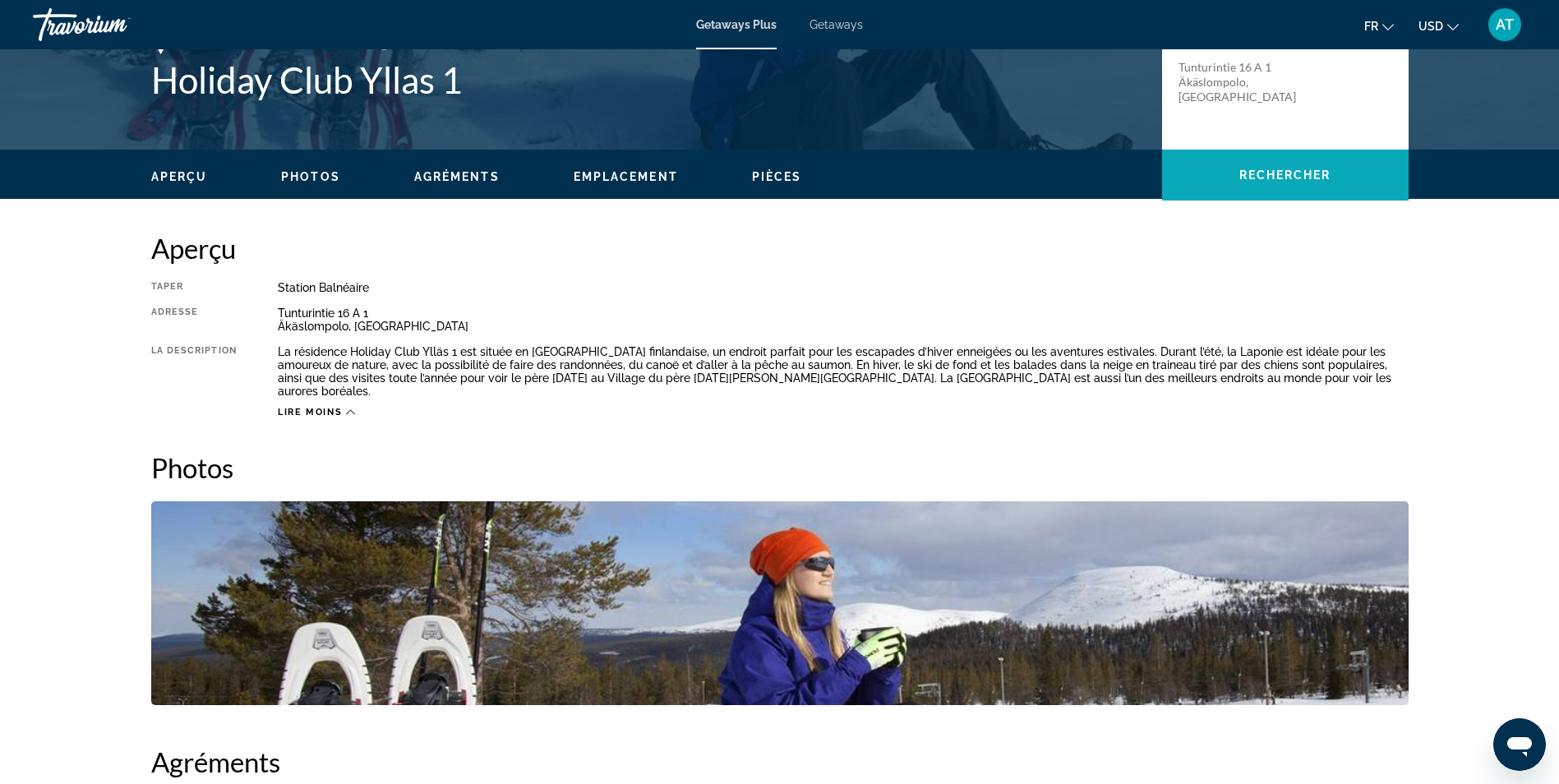
click at [1264, 175] on span "Rechercher" at bounding box center [1286, 175] width 92 height 13
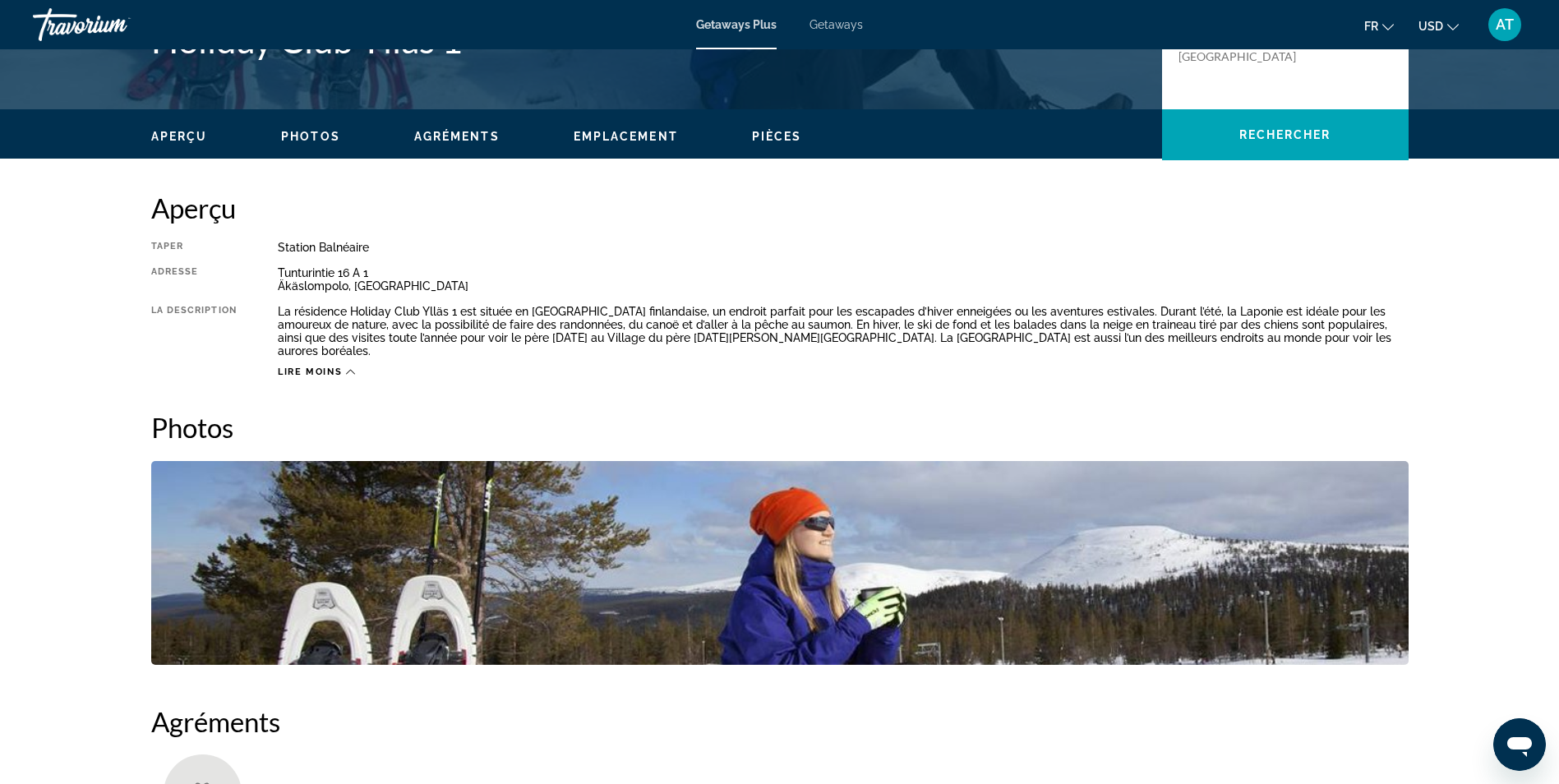
scroll to position [0, 0]
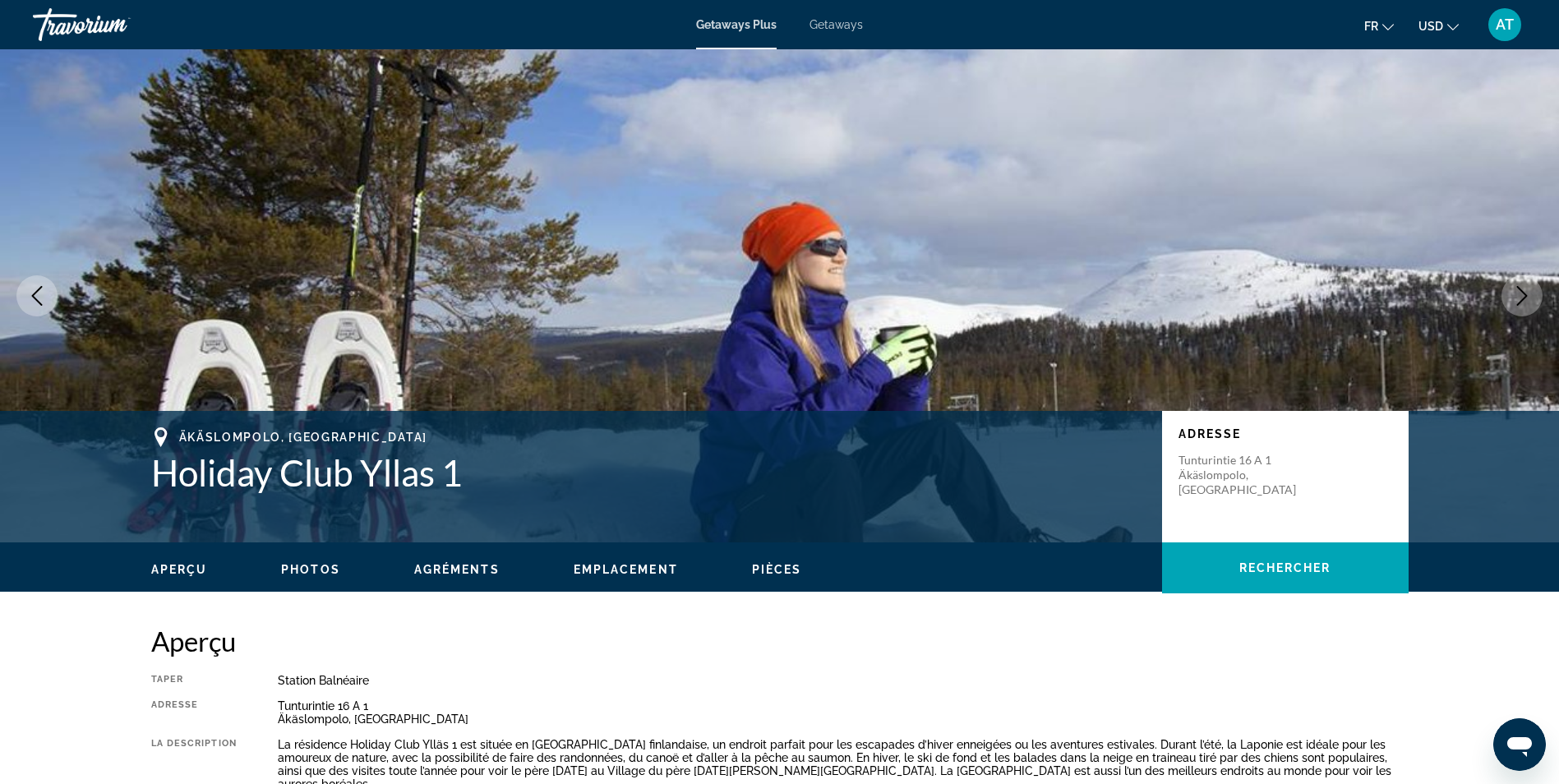
click at [1157, 433] on div "Äkäslompolo, [GEOGRAPHIC_DATA] Holiday Club Yllas 1 Adresse [STREET_ADDRESS]" at bounding box center [780, 476] width 1323 height 99
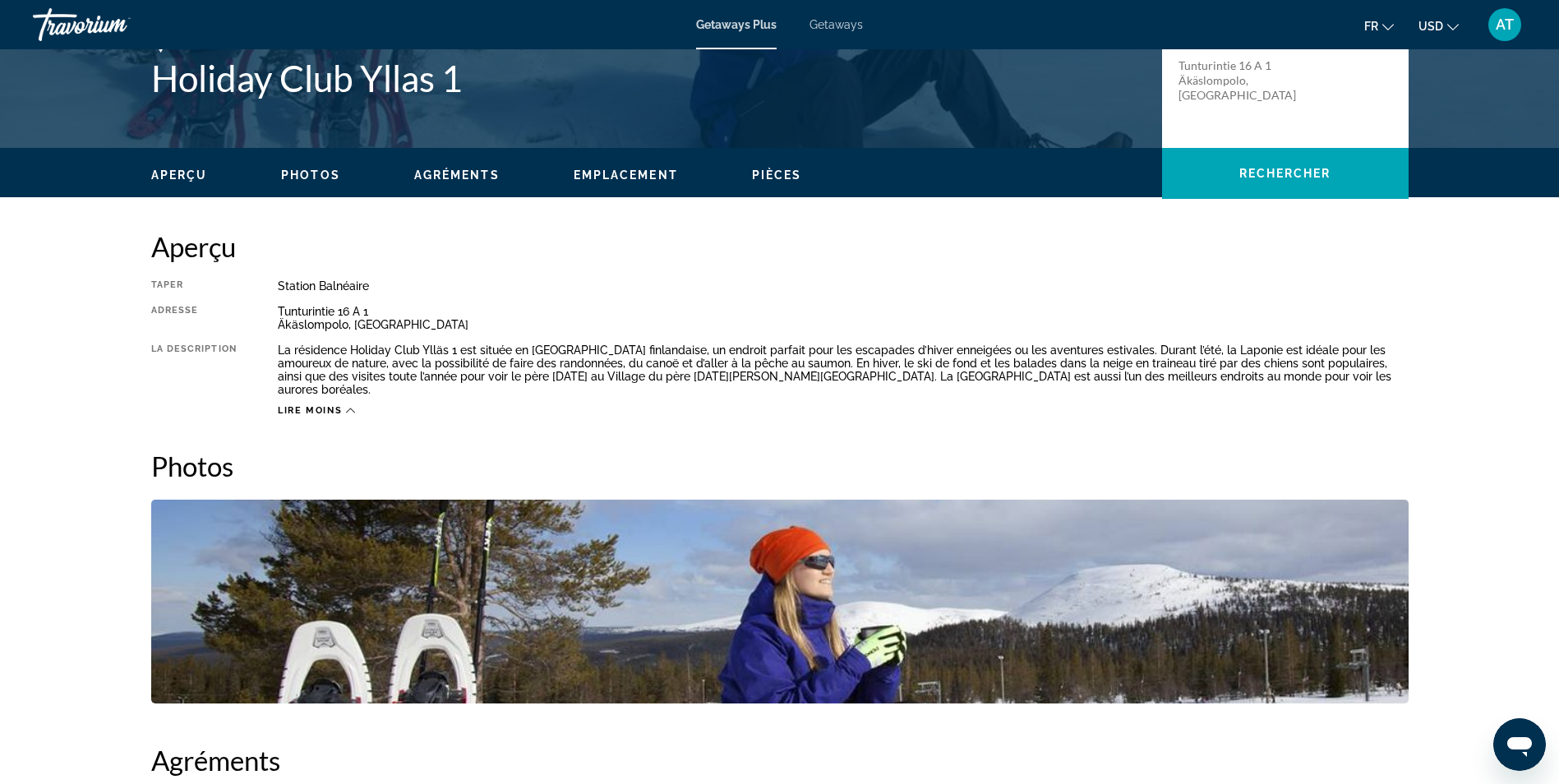
scroll to position [395, 0]
click at [425, 449] on h2 "Photos" at bounding box center [780, 465] width 1258 height 33
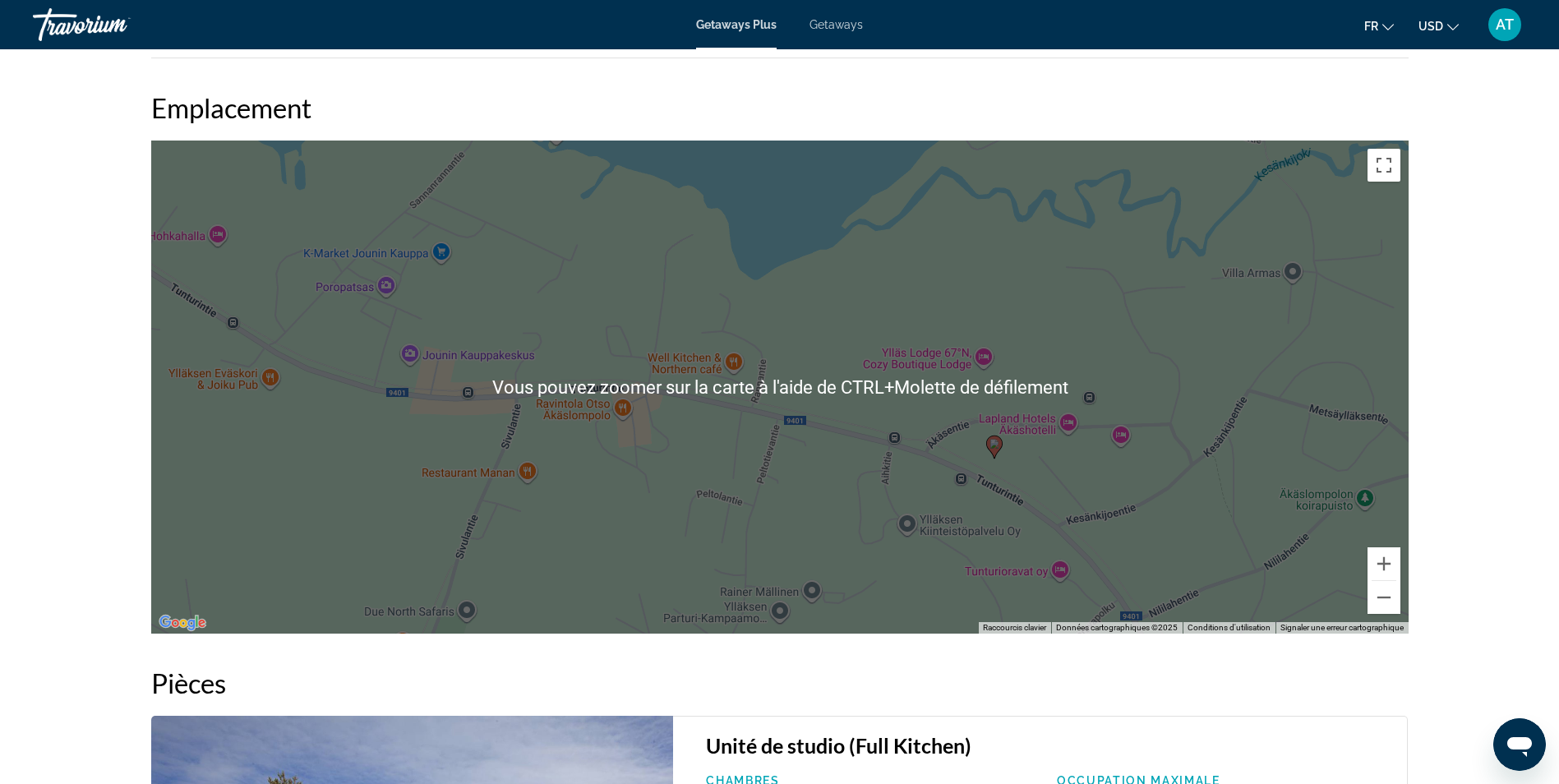
scroll to position [1811, 0]
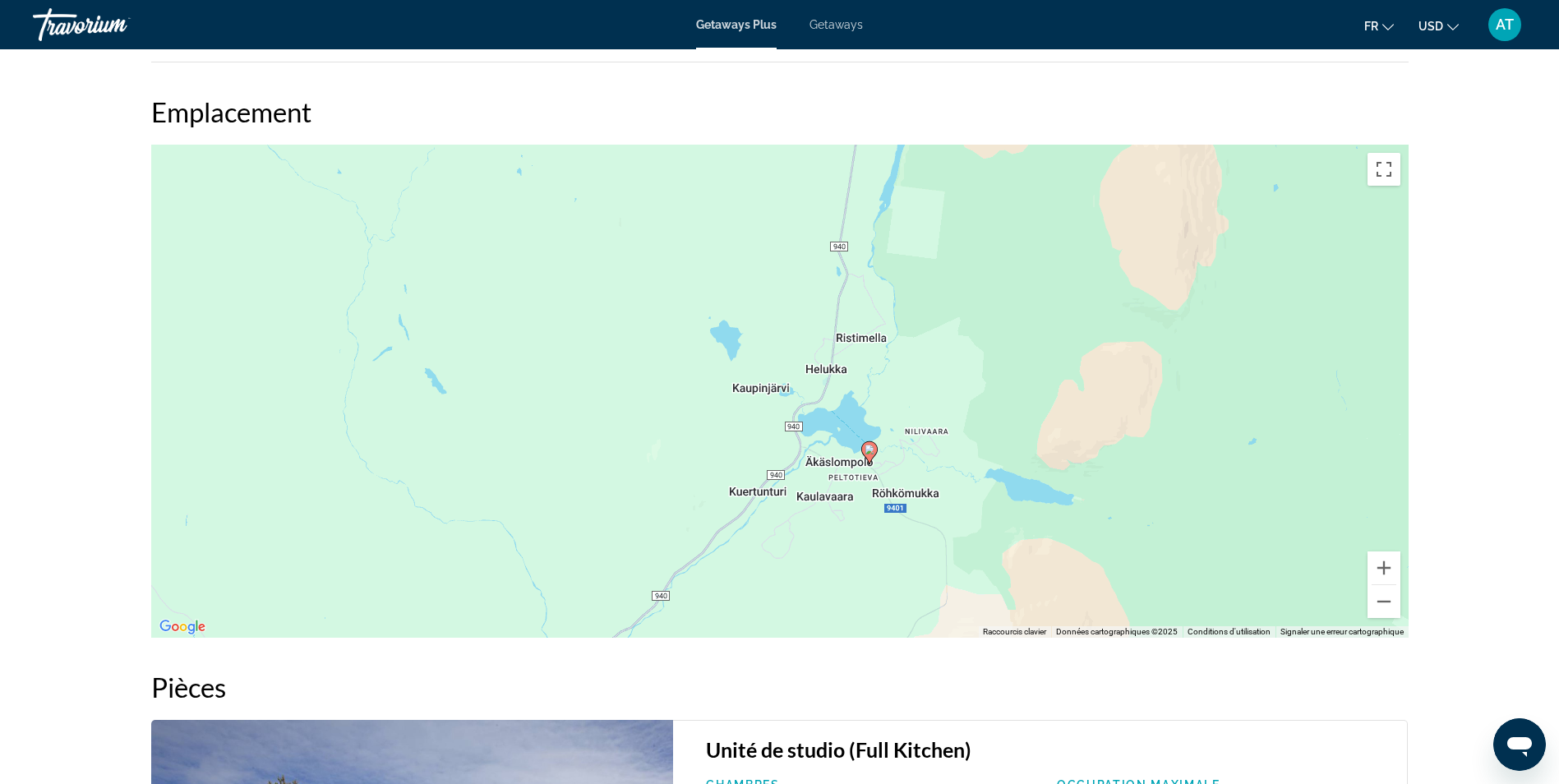
drag, startPoint x: 918, startPoint y: 372, endPoint x: 893, endPoint y: 493, distance: 123.6
click at [893, 493] on div "Pour activer le glissement avec le clavier, appuyez sur Alt+Entrée. Une fois ce…" at bounding box center [780, 391] width 1258 height 493
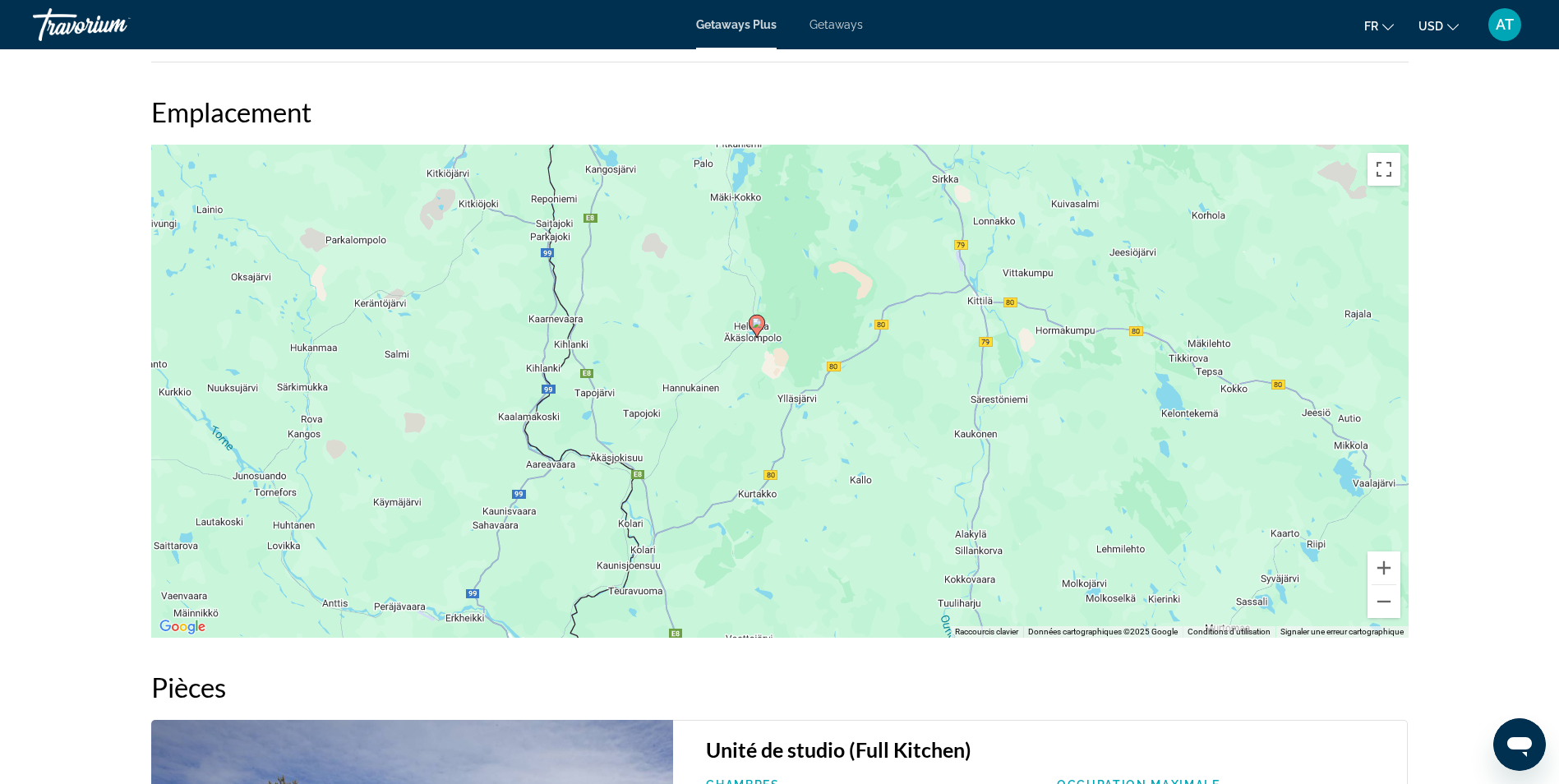
drag, startPoint x: 893, startPoint y: 497, endPoint x: 746, endPoint y: 329, distance: 223.2
click at [746, 329] on div "Pour activer le glissement avec le clavier, appuyez sur Alt+Entrée. Une fois ce…" at bounding box center [780, 391] width 1258 height 493
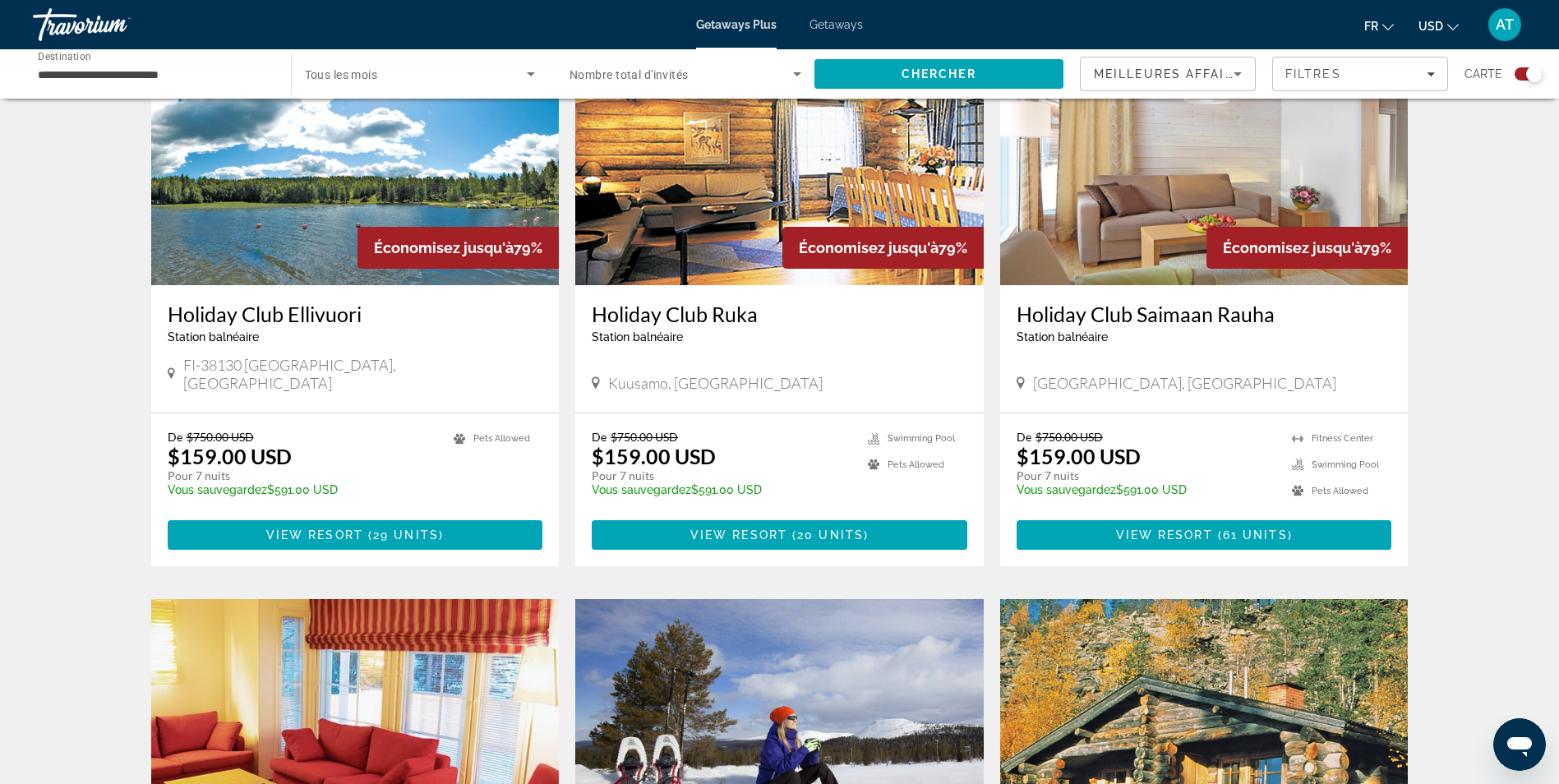
scroll to position [642, 0]
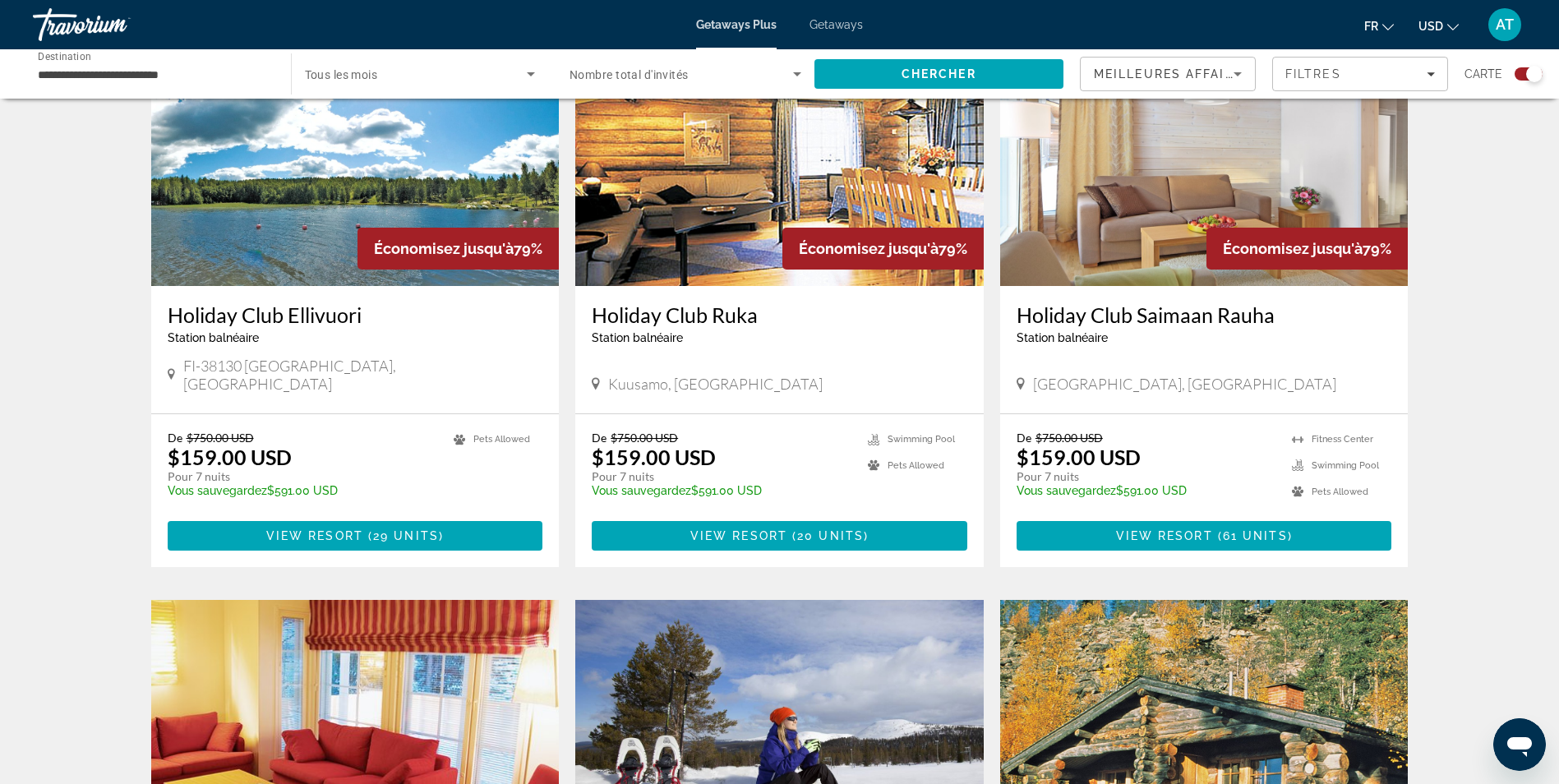
click at [709, 316] on h3 "Holiday Club Ruka" at bounding box center [780, 315] width 376 height 24
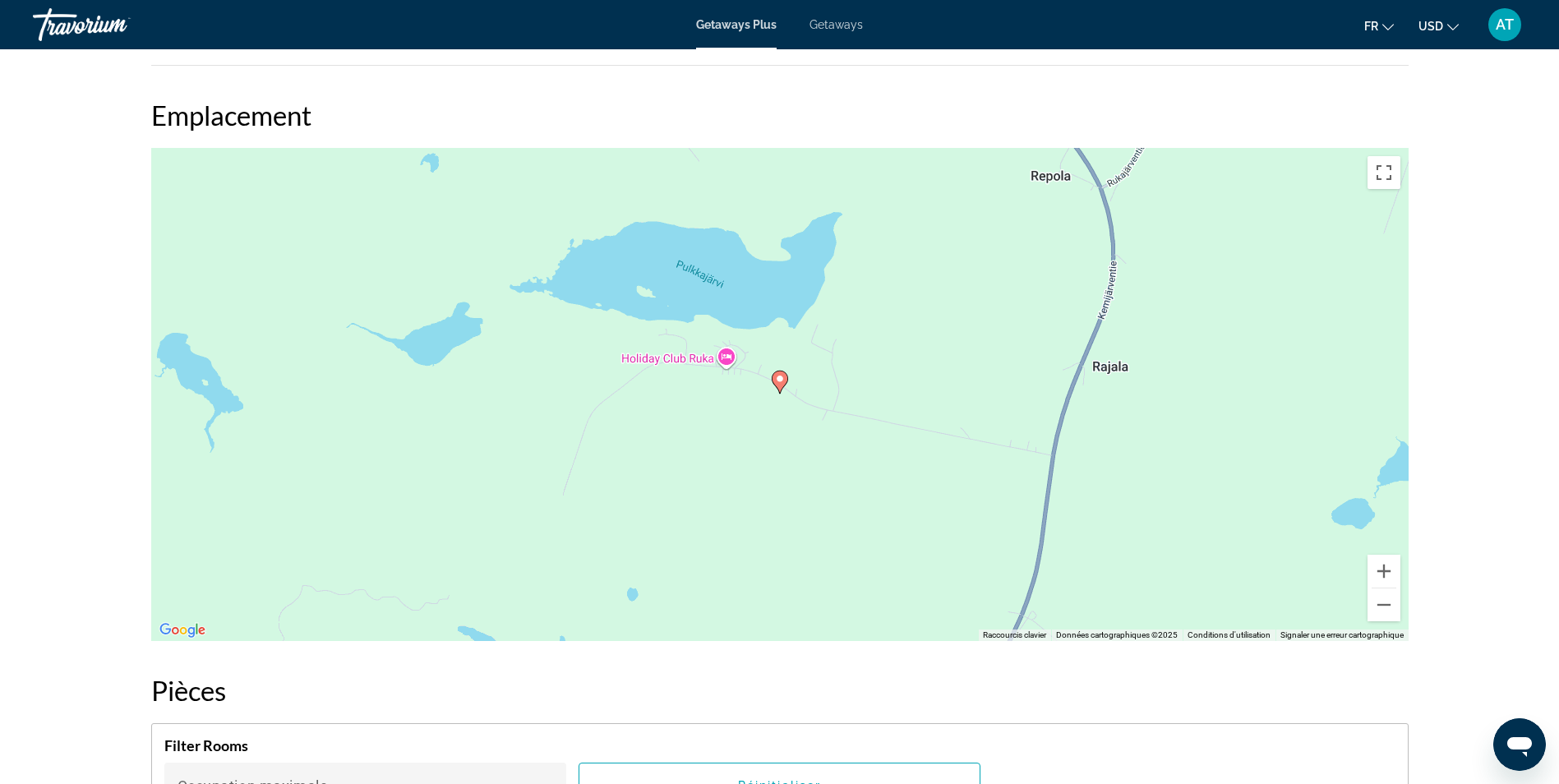
scroll to position [1952, 0]
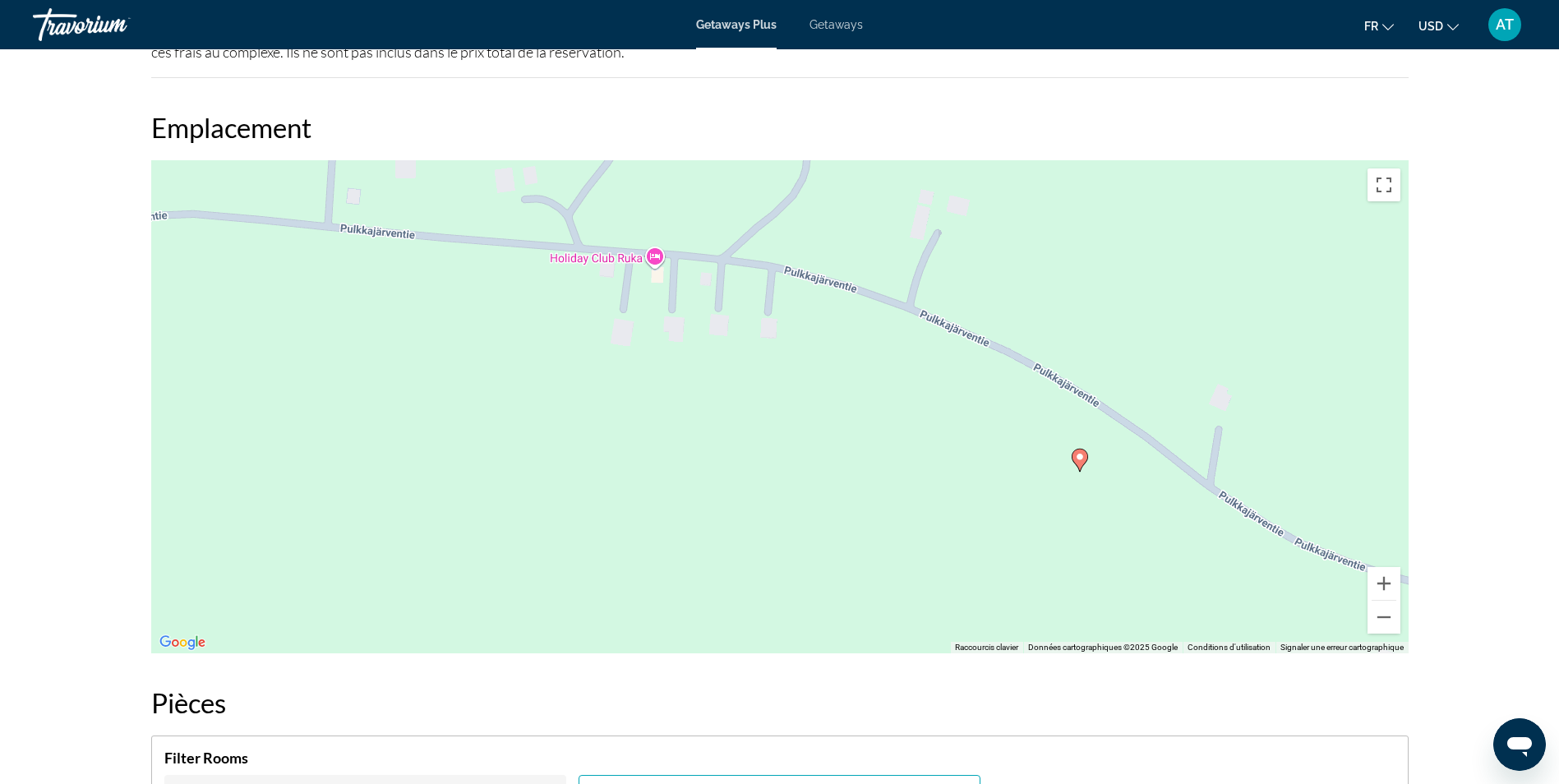
drag, startPoint x: 1181, startPoint y: 322, endPoint x: 1146, endPoint y: 480, distance: 161.8
click at [1146, 480] on div "Pour activer le glissement avec le clavier, appuyez sur Alt+Entrée. Une fois ce…" at bounding box center [780, 407] width 1258 height 493
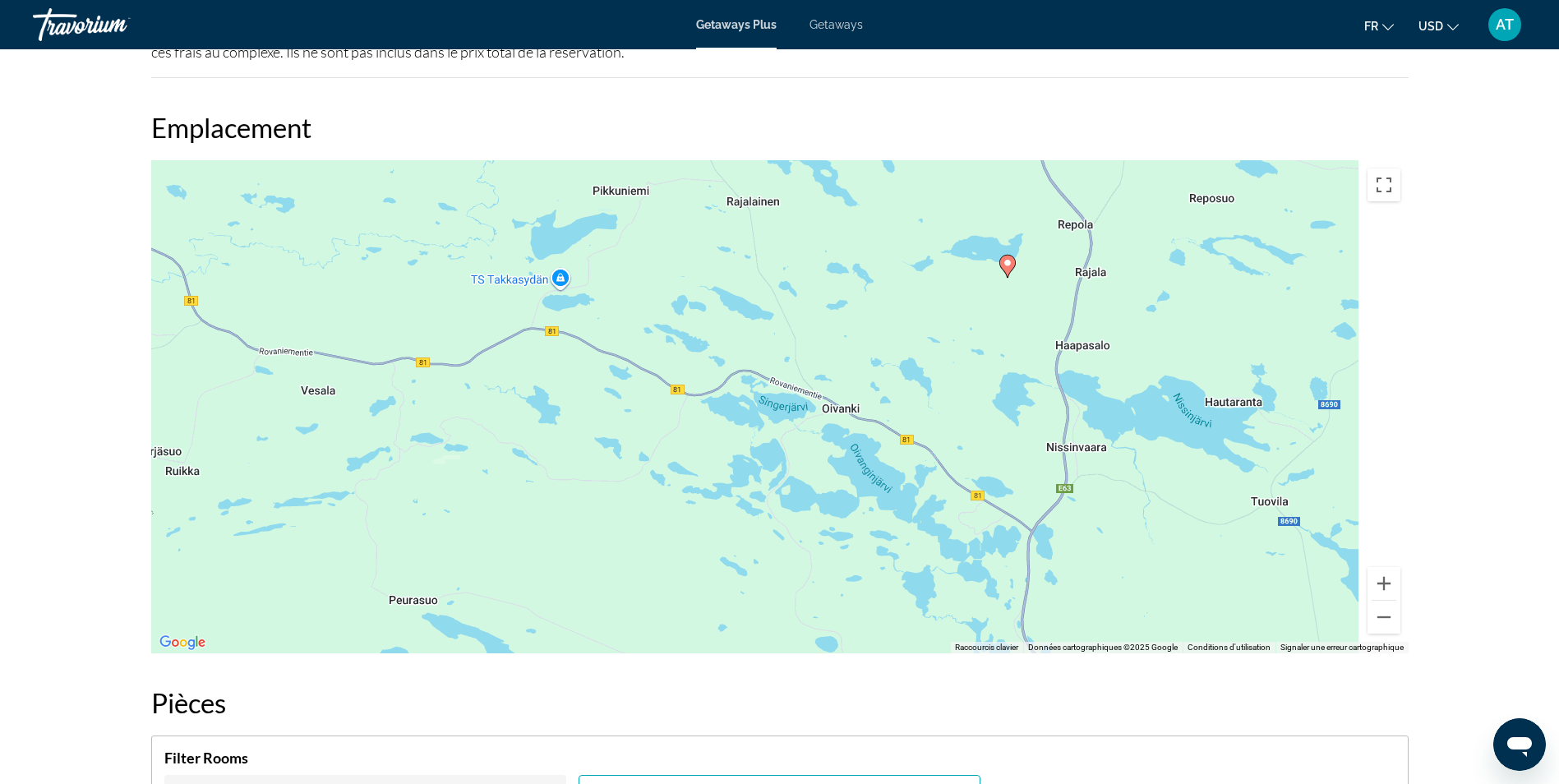
drag, startPoint x: 1136, startPoint y: 490, endPoint x: 988, endPoint y: 273, distance: 262.7
click at [988, 273] on div "Pour activer le glissement avec le clavier, appuyez sur Alt+Entrée. Une fois ce…" at bounding box center [780, 407] width 1258 height 493
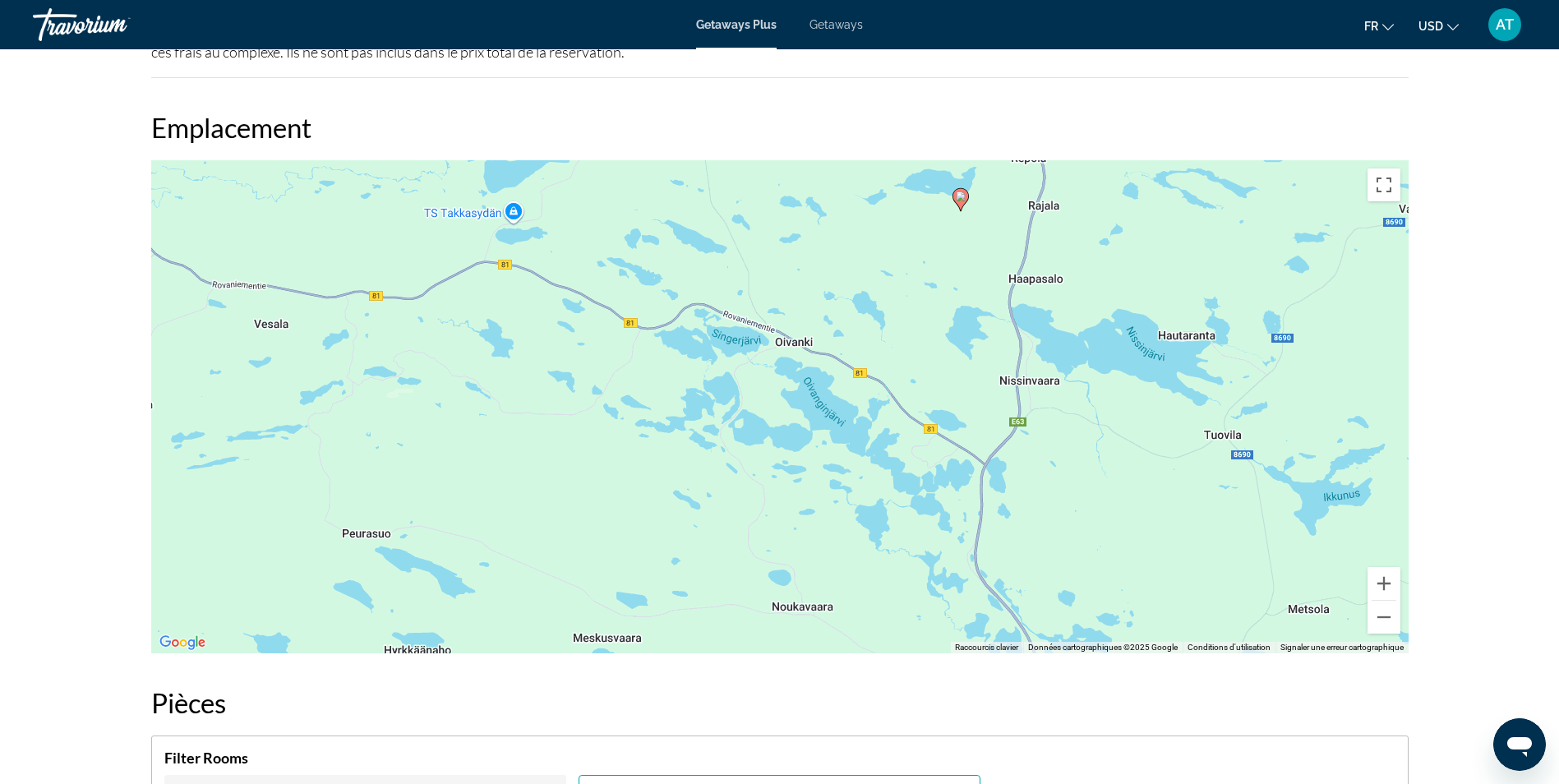
click at [988, 273] on div "Pour activer le glissement avec le clavier, appuyez sur Alt+Entrée. Une fois ce…" at bounding box center [780, 407] width 1258 height 493
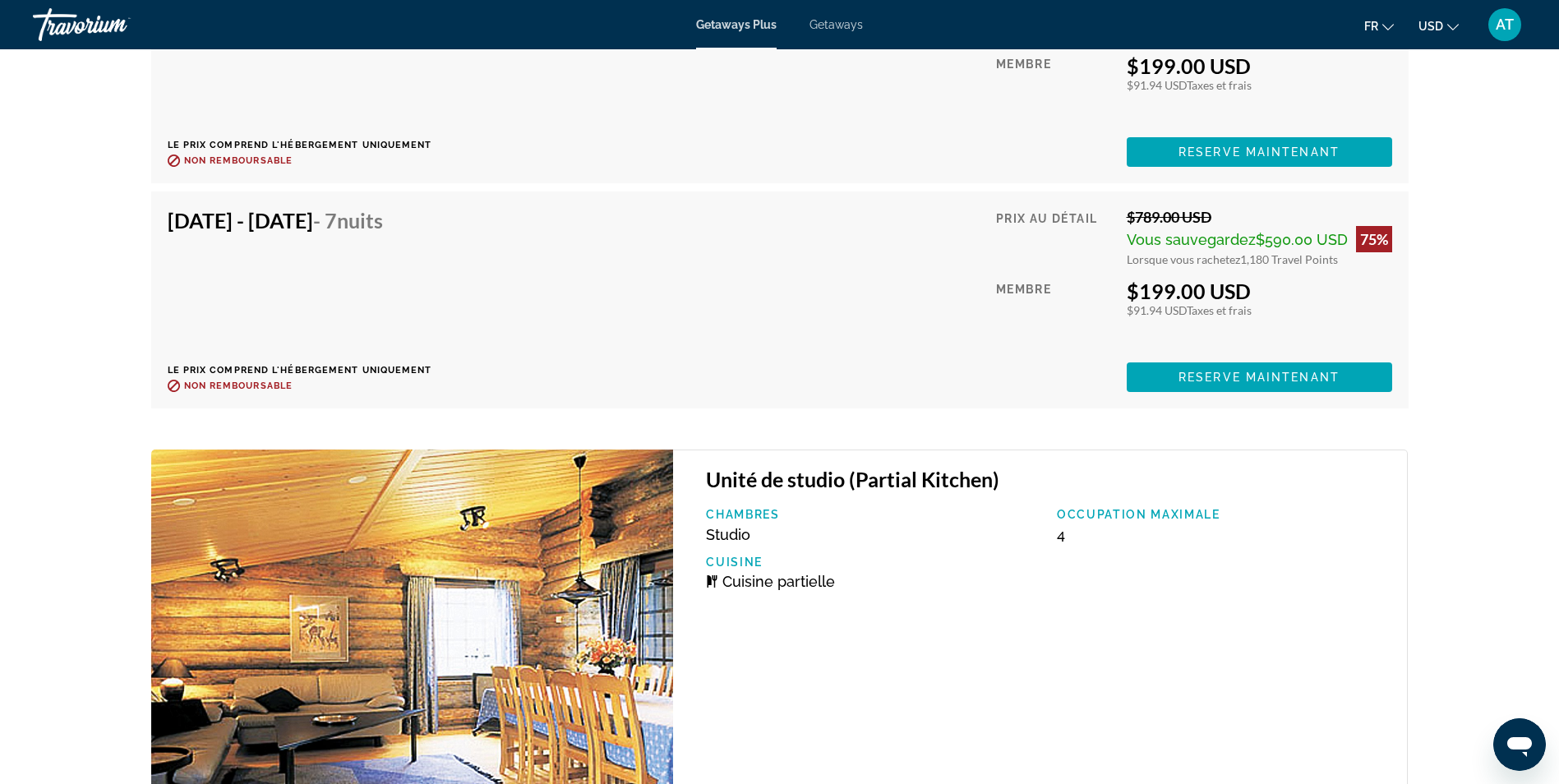
scroll to position [5039, 0]
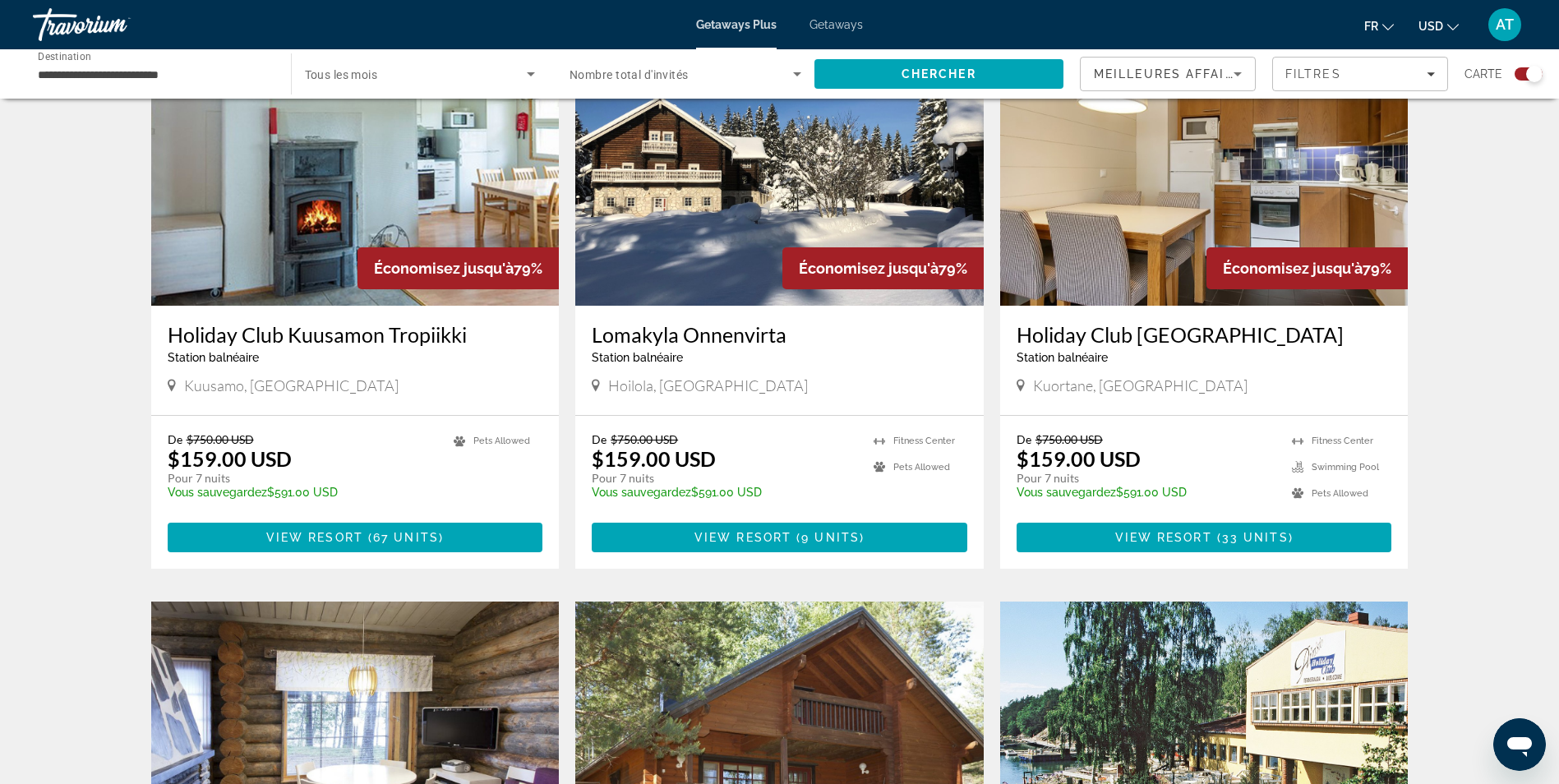
scroll to position [1760, 0]
click at [1078, 321] on h3 "Holiday Club [GEOGRAPHIC_DATA]" at bounding box center [1205, 333] width 376 height 24
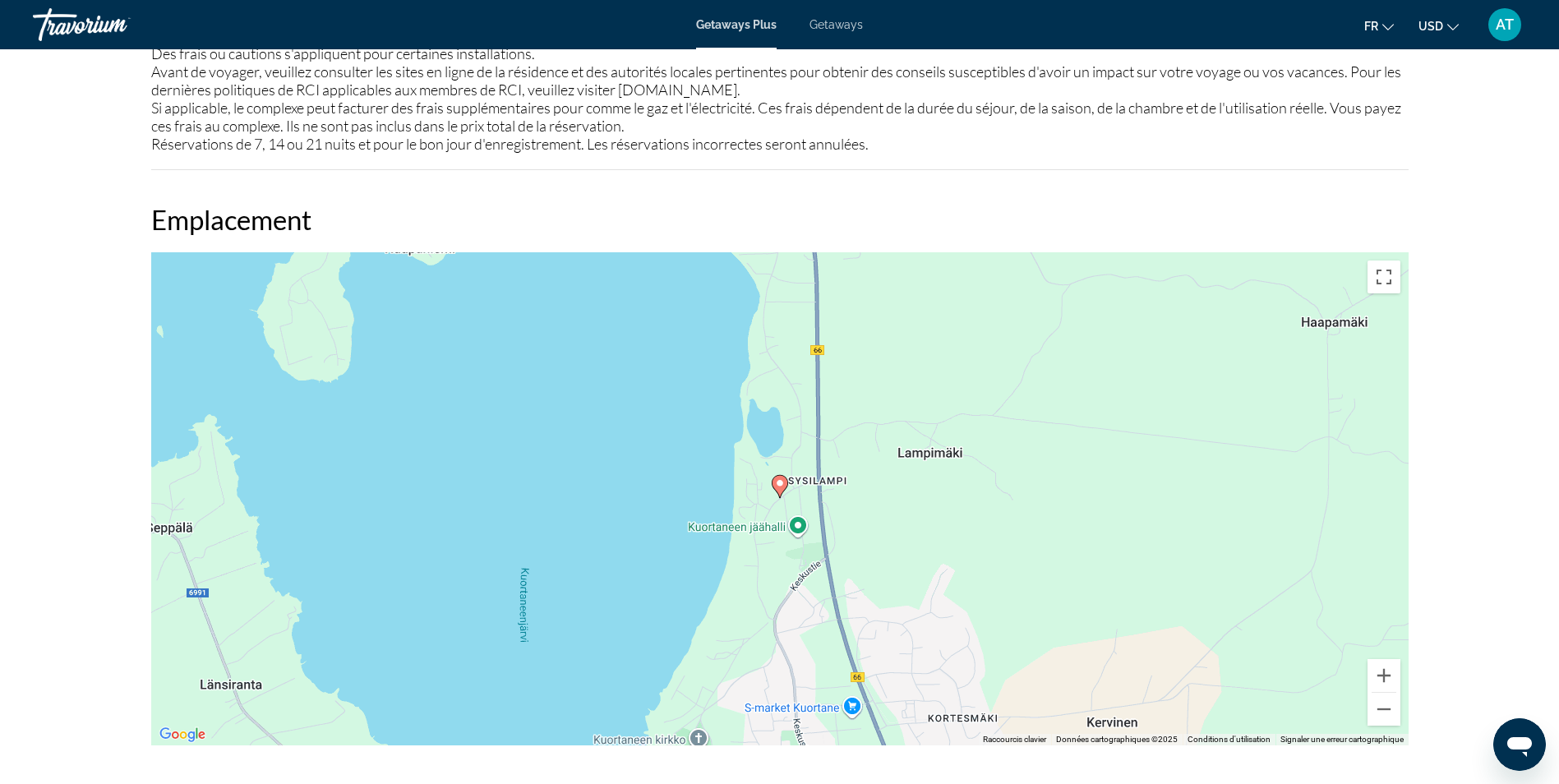
scroll to position [1930, 0]
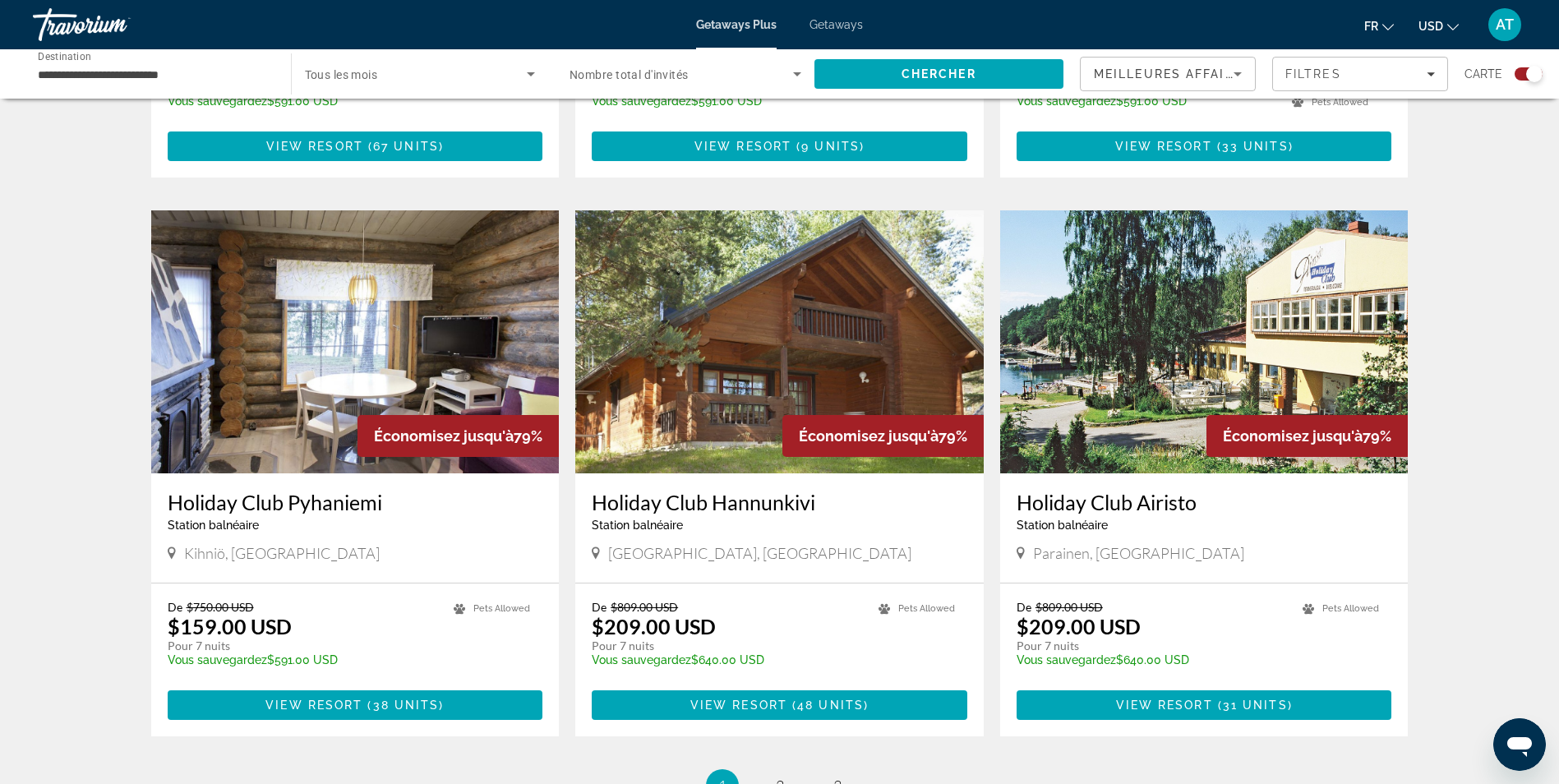
scroll to position [2143, 0]
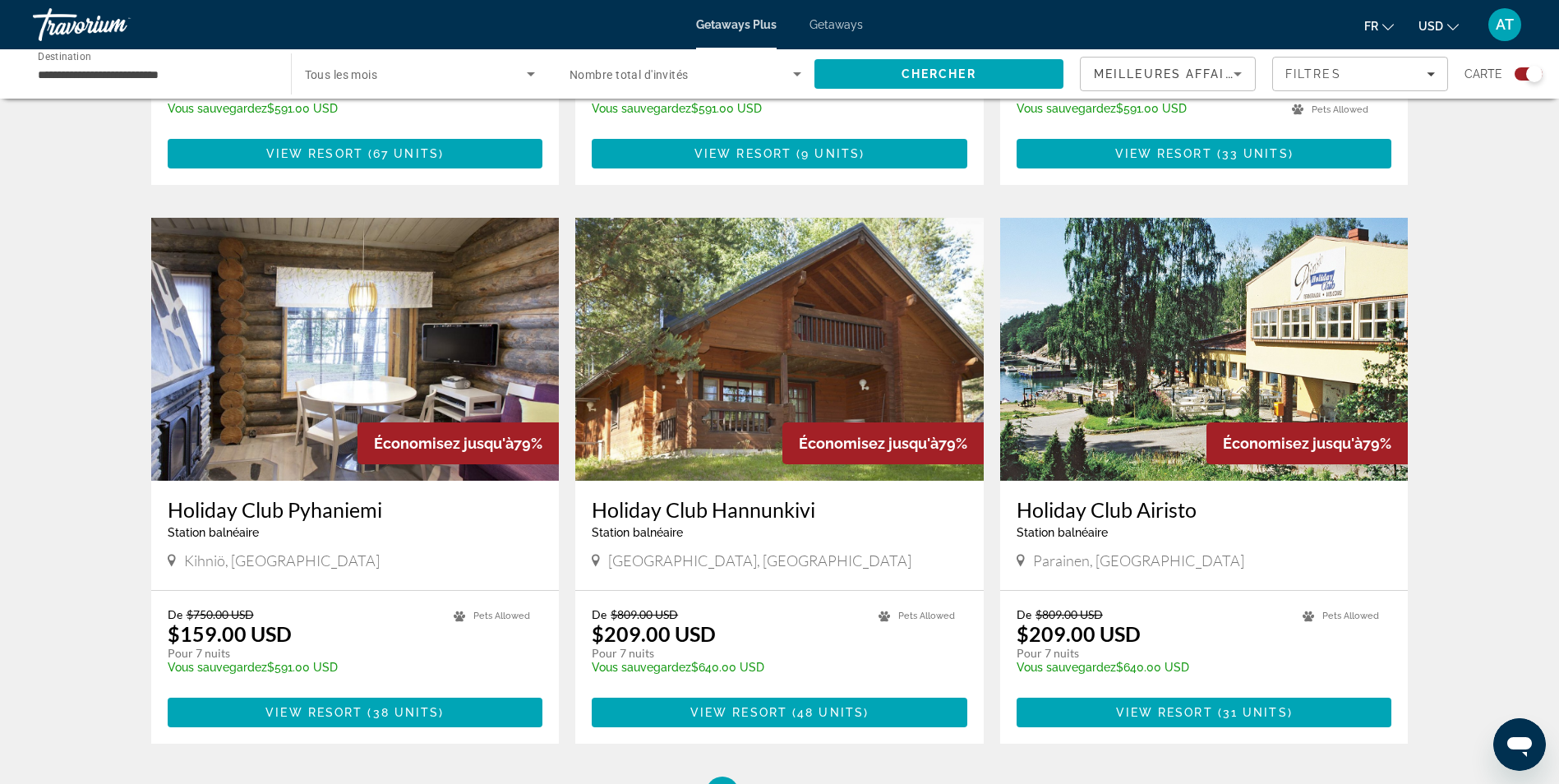
click at [363, 497] on h3 "Holiday Club Pyhaniemi" at bounding box center [356, 509] width 376 height 24
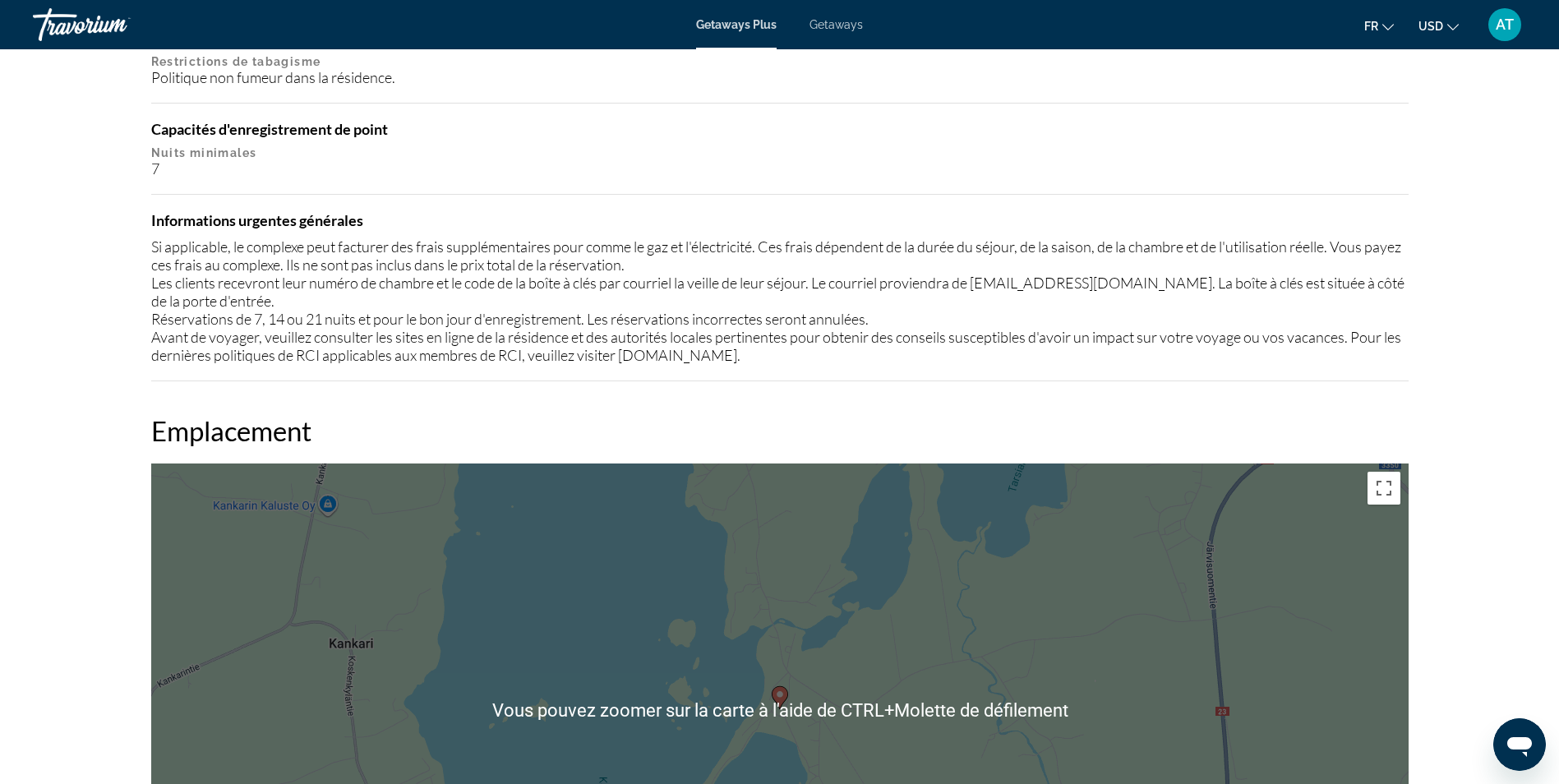
scroll to position [1858, 0]
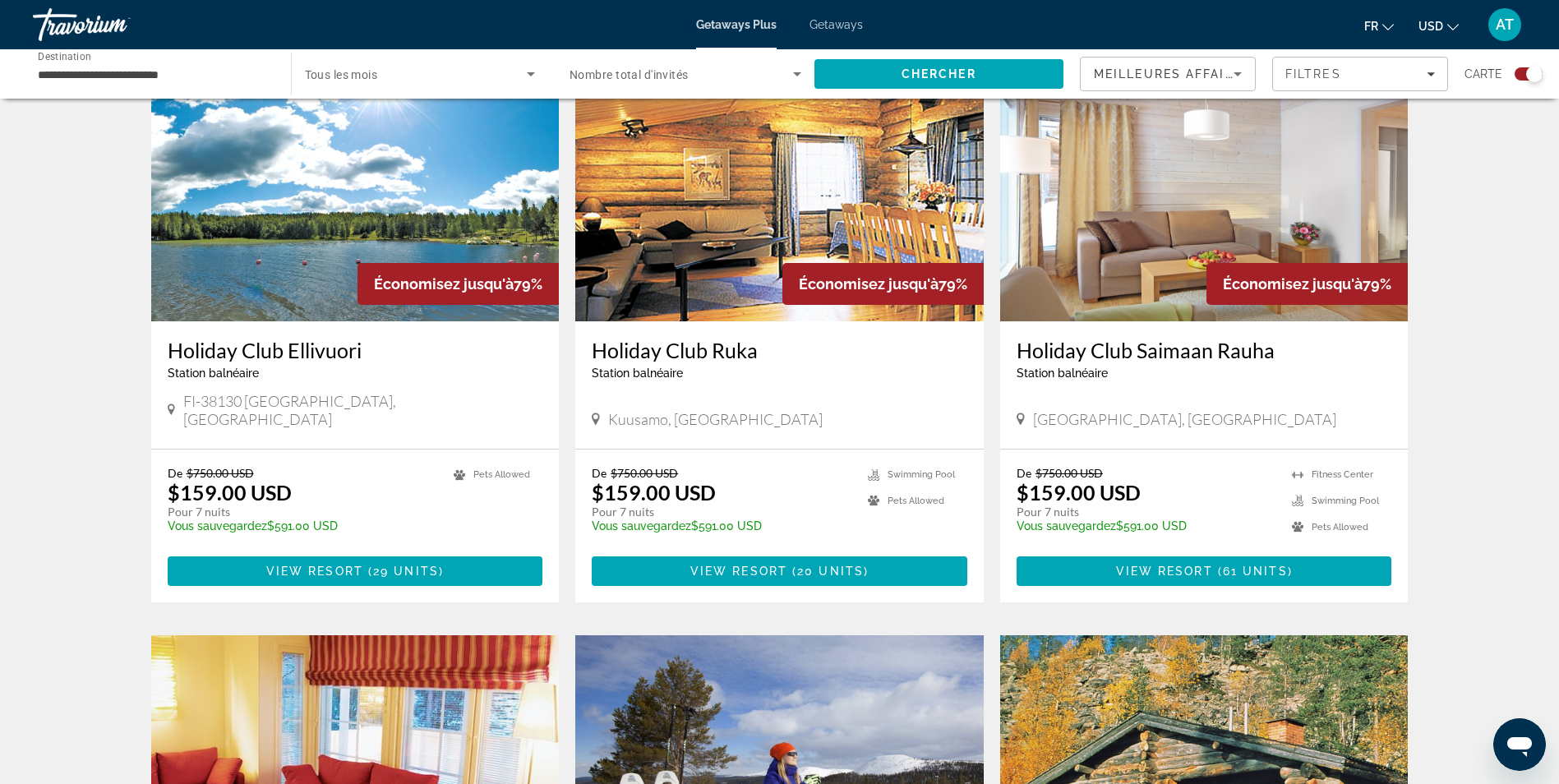
scroll to position [606, 0]
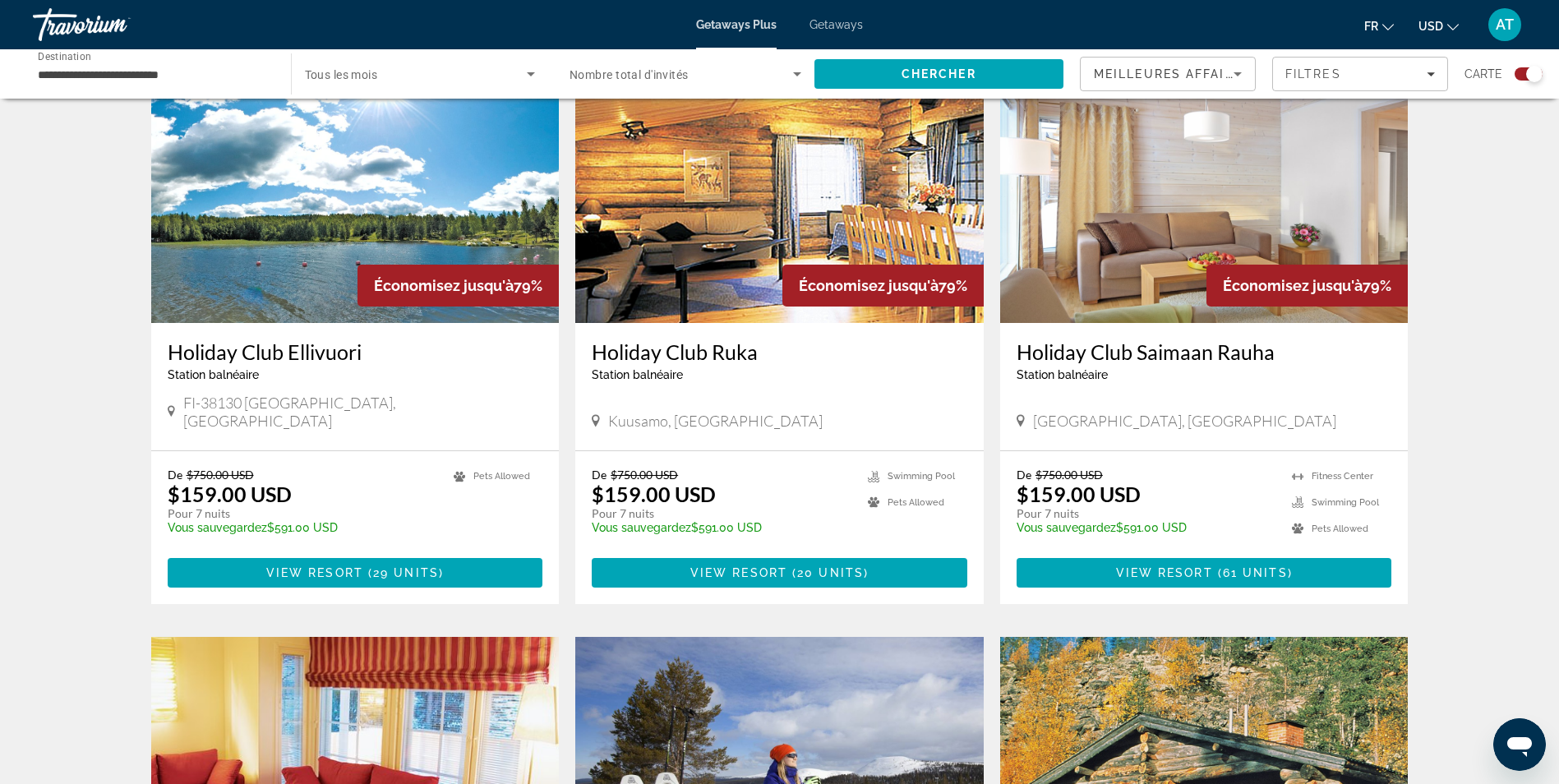
click at [1057, 358] on h3 "Holiday Club Saimaan Rauha" at bounding box center [1205, 351] width 376 height 24
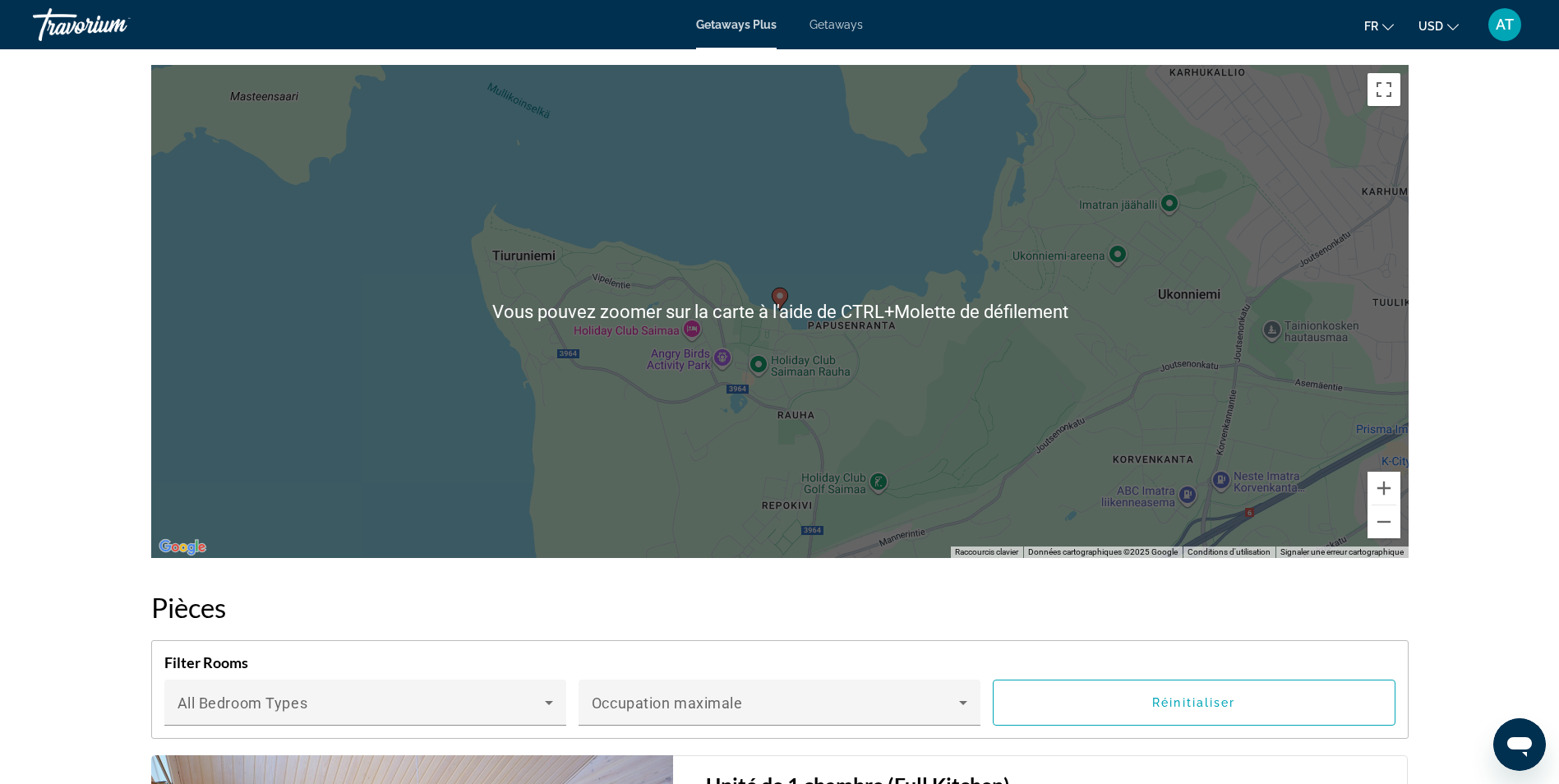
scroll to position [2011, 0]
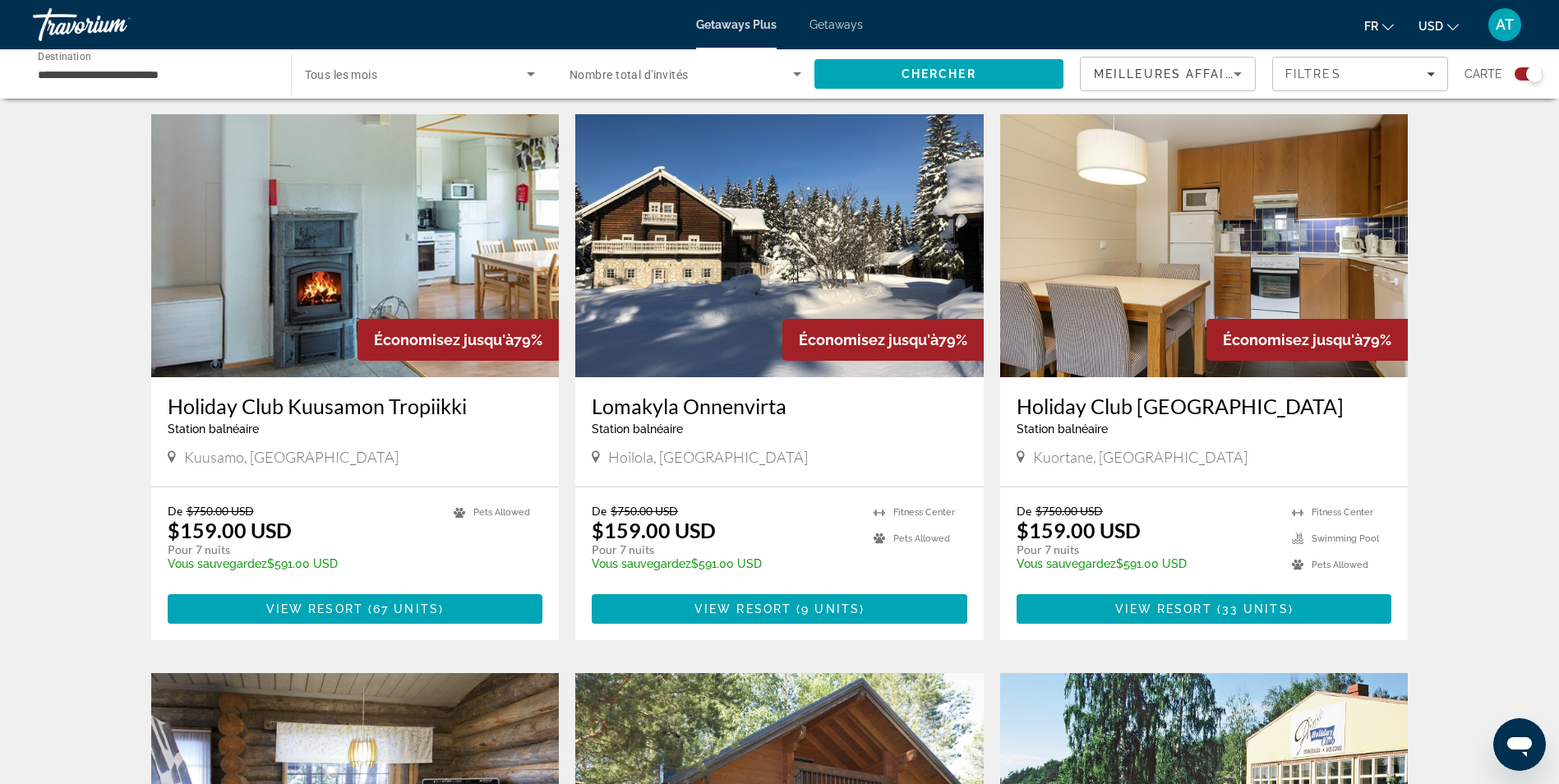
scroll to position [1688, 0]
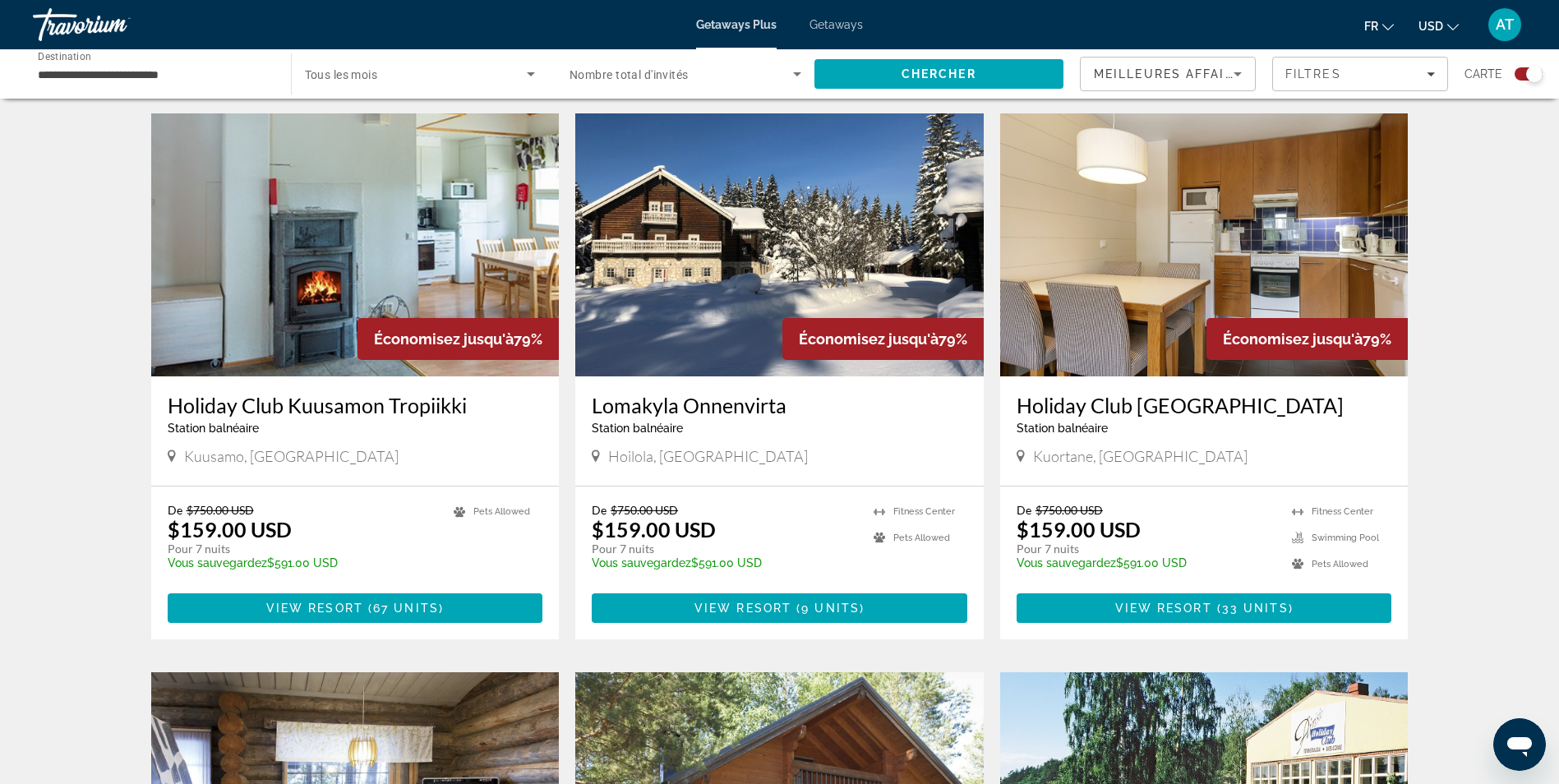
click at [377, 392] on h3 "Holiday Club Kuusamon Tropiikki" at bounding box center [356, 405] width 376 height 24
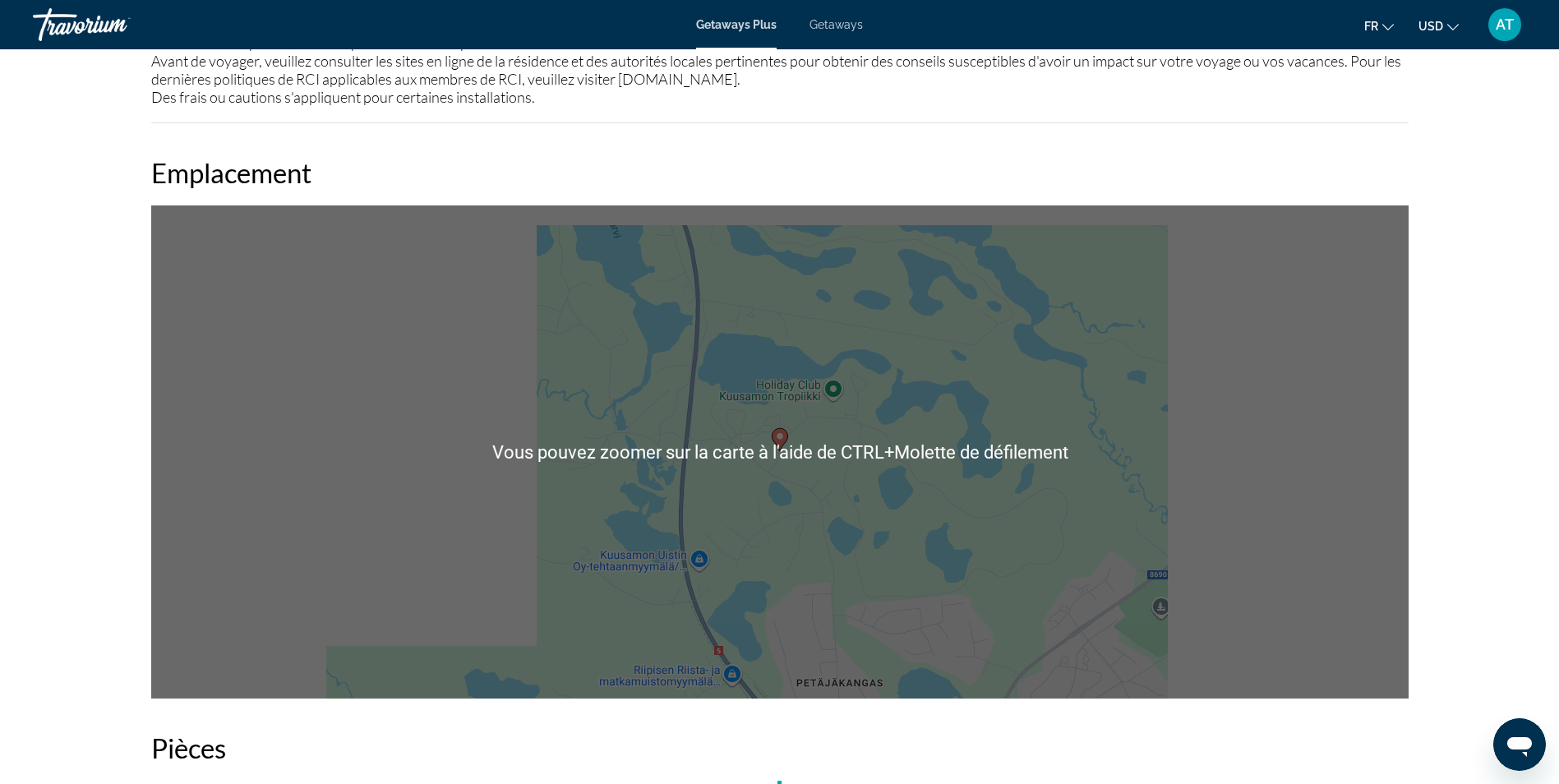
scroll to position [1738, 0]
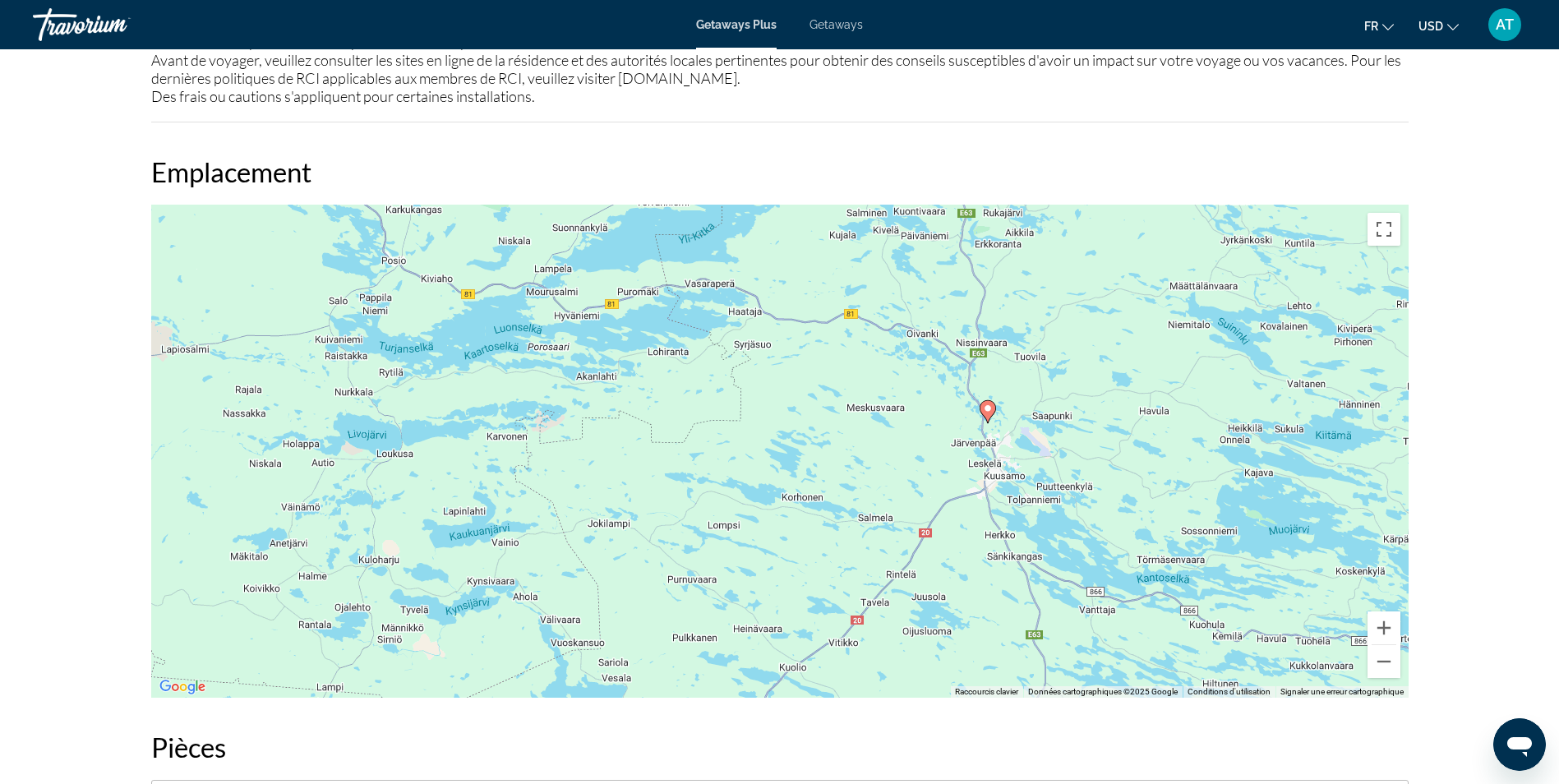
drag, startPoint x: 1180, startPoint y: 530, endPoint x: 1078, endPoint y: 438, distance: 137.4
click at [1078, 438] on div "Pour activer le glissement avec le clavier, appuyez sur Alt+Entrée. Une fois ce…" at bounding box center [780, 451] width 1258 height 493
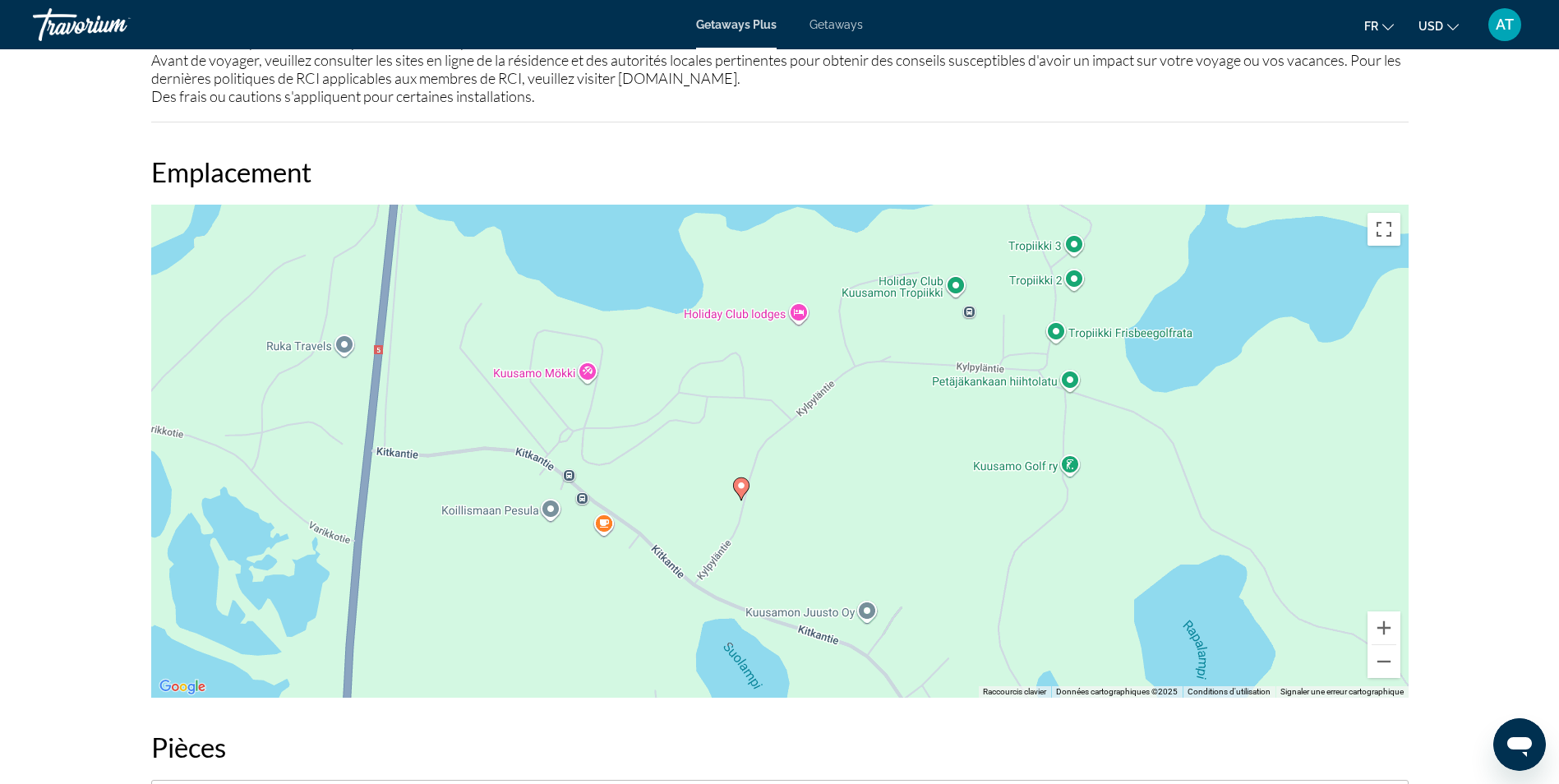
drag, startPoint x: 739, startPoint y: 575, endPoint x: 728, endPoint y: 506, distance: 69.9
click at [728, 506] on div "Pour activer le glissement avec le clavier, appuyez sur Alt+Entrée. Une fois ce…" at bounding box center [780, 451] width 1258 height 493
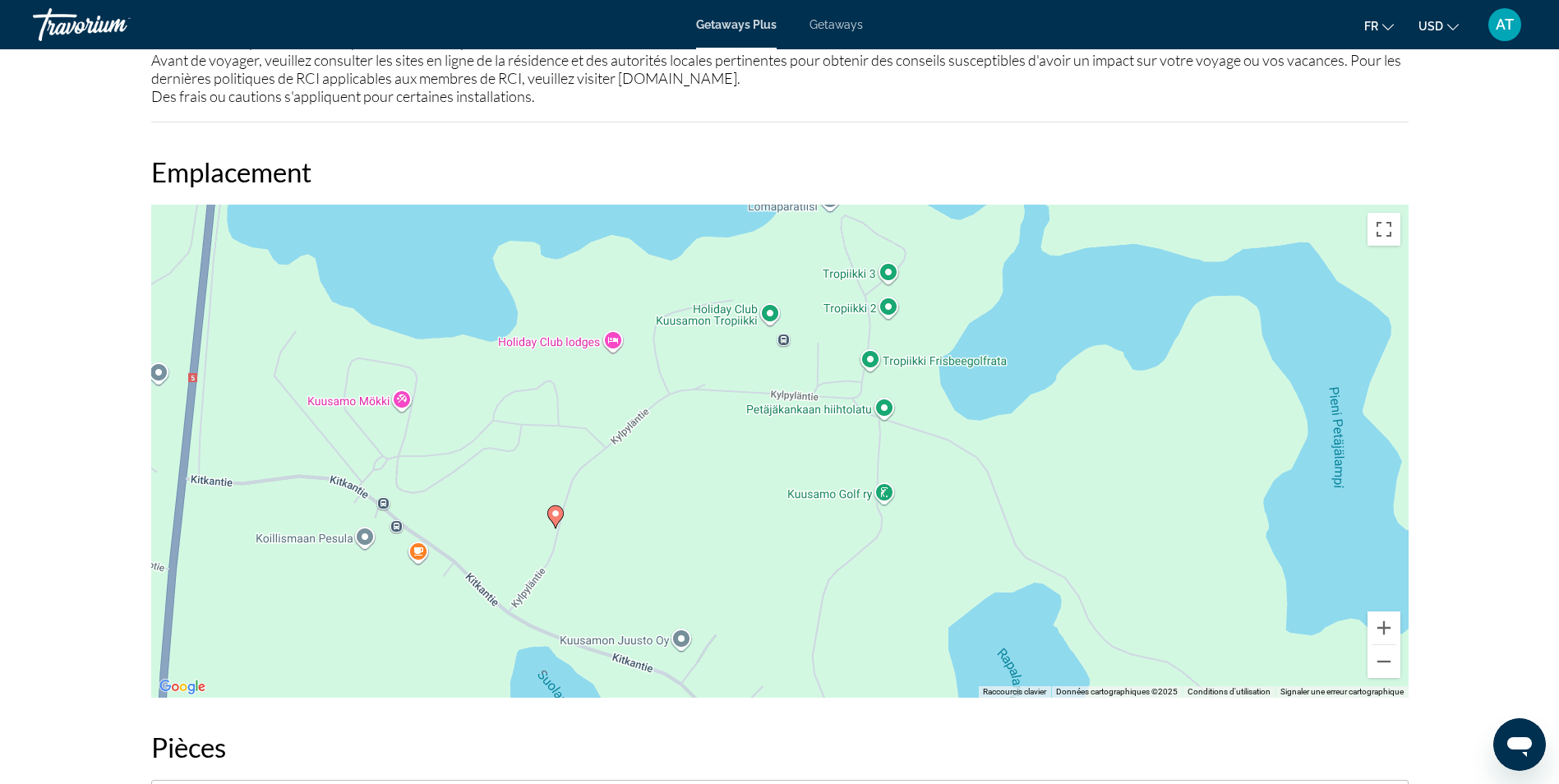
drag, startPoint x: 953, startPoint y: 505, endPoint x: 790, endPoint y: 506, distance: 163.0
click at [790, 506] on div "Pour activer le glissement avec le clavier, appuyez sur Alt+Entrée. Une fois ce…" at bounding box center [780, 451] width 1258 height 493
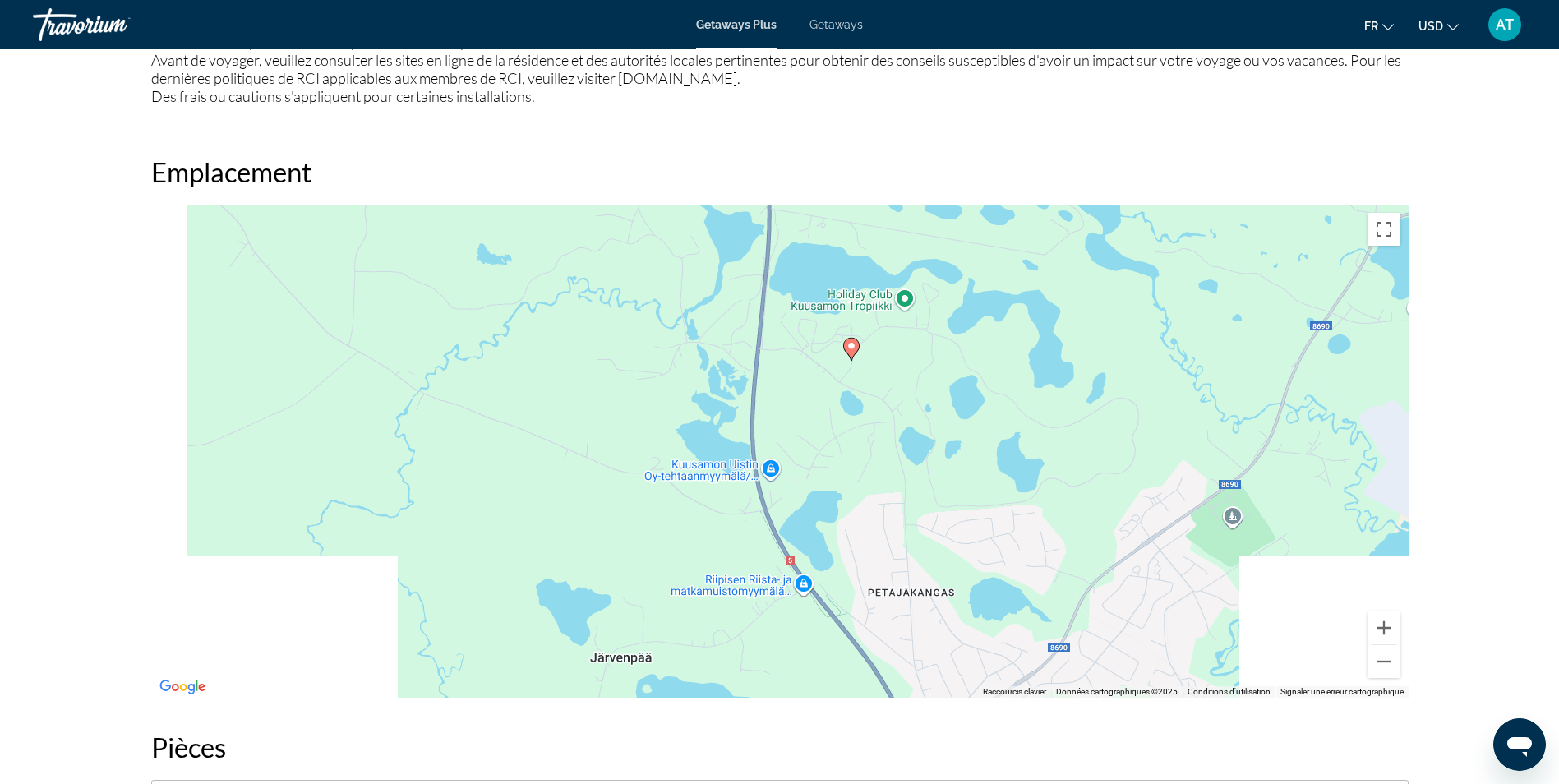
drag, startPoint x: 689, startPoint y: 562, endPoint x: 877, endPoint y: 327, distance: 300.9
click at [877, 327] on div "Pour activer le glissement avec le clavier, appuyez sur Alt+Entrée. Une fois ce…" at bounding box center [780, 451] width 1258 height 493
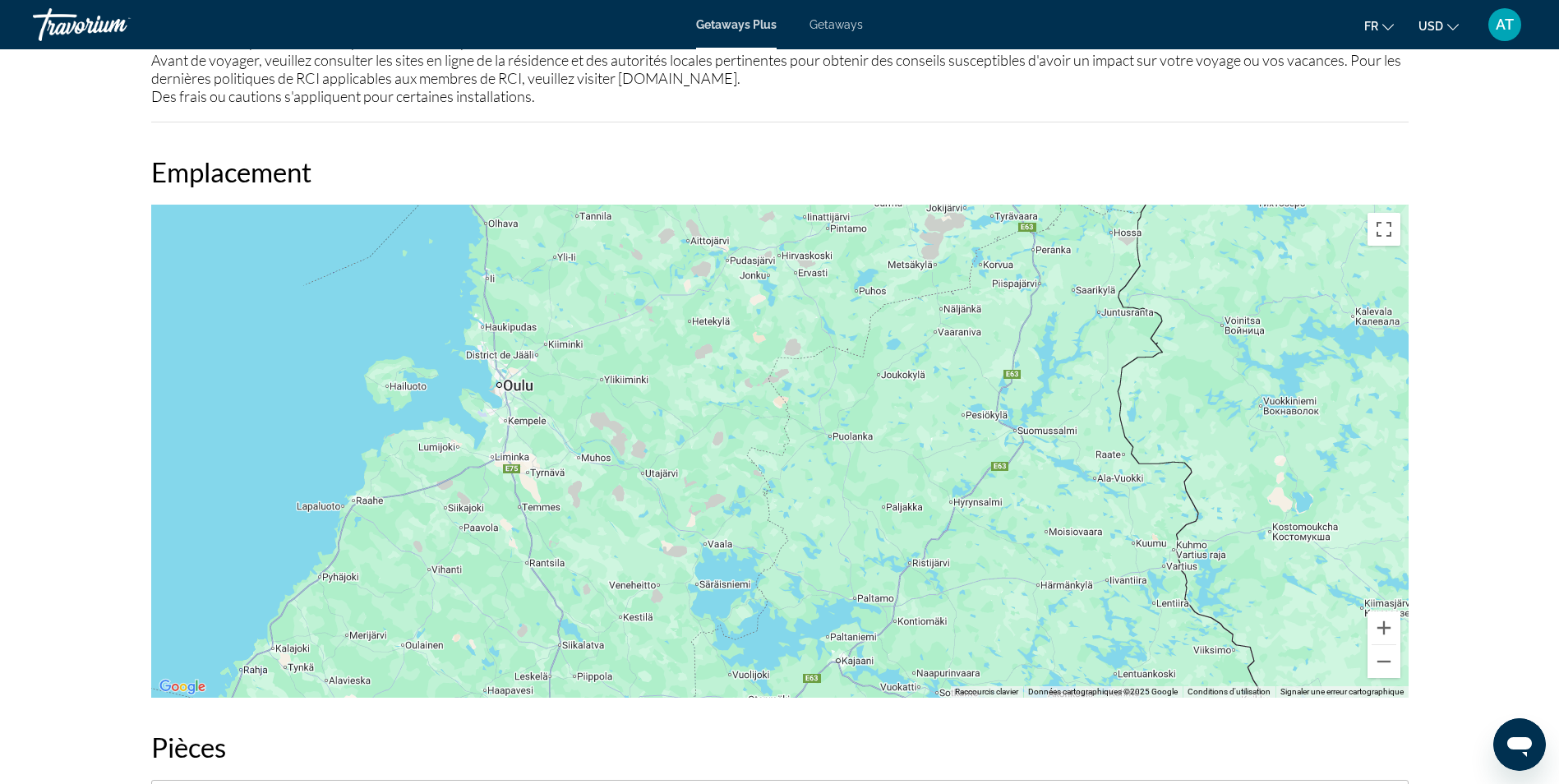
drag, startPoint x: 751, startPoint y: 613, endPoint x: 940, endPoint y: 194, distance: 459.7
click at [940, 194] on div "Emplacement ← Déplacement vers la gauche → Déplacement vers la droite ↑ Déplace…" at bounding box center [780, 426] width 1258 height 543
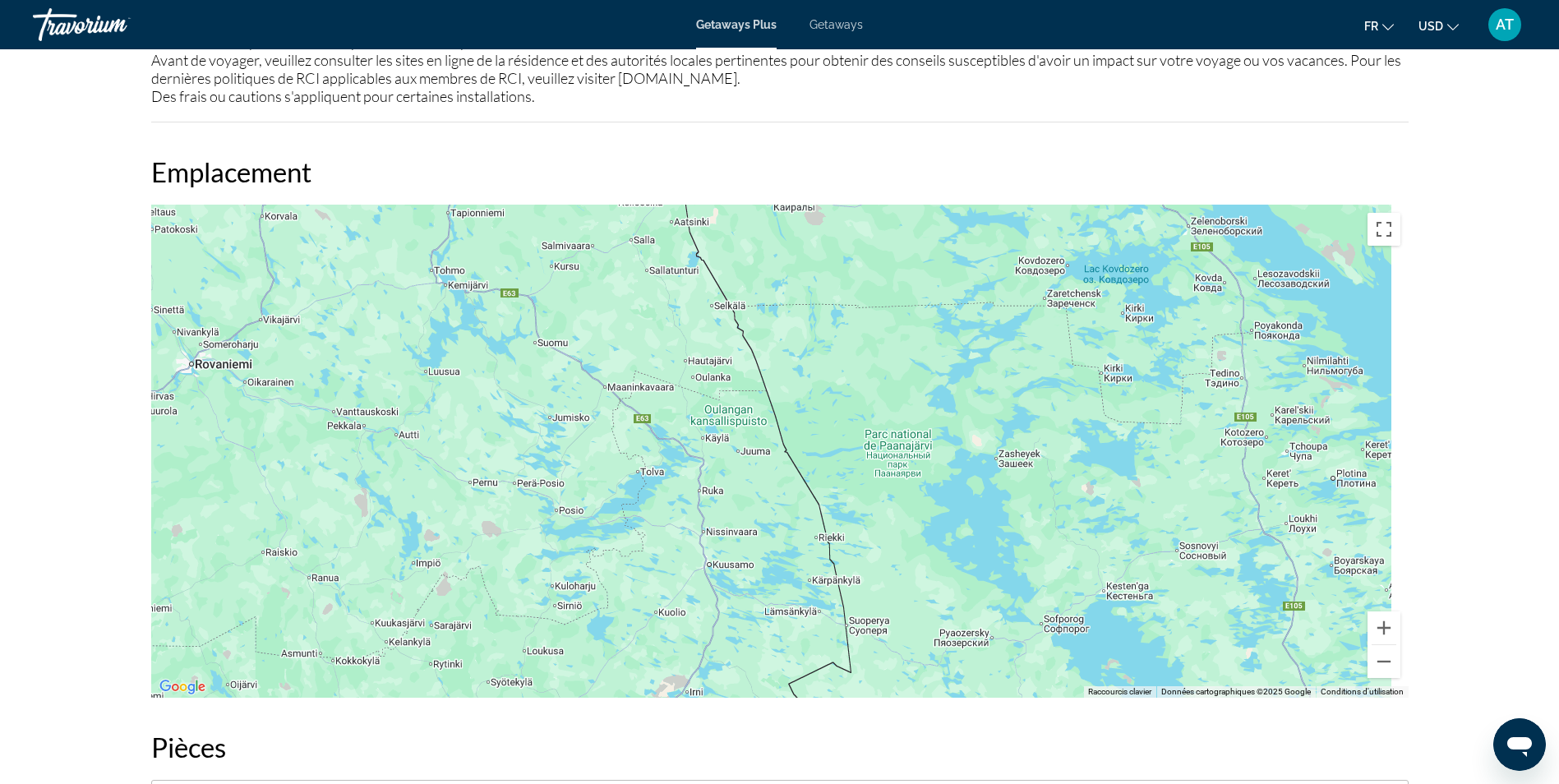
drag, startPoint x: 914, startPoint y: 295, endPoint x: 642, endPoint y: 778, distance: 554.3
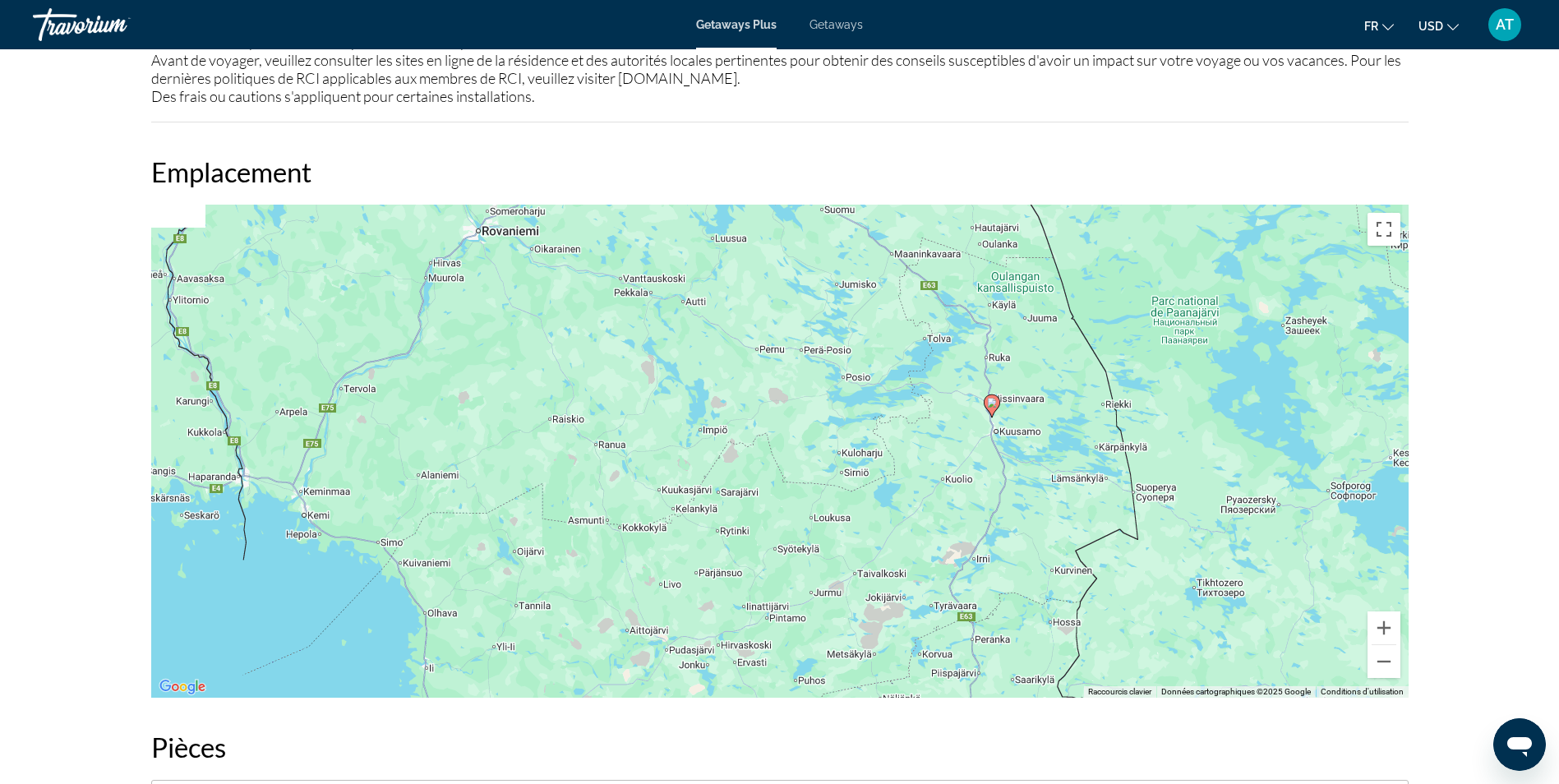
scroll to position [1734, 0]
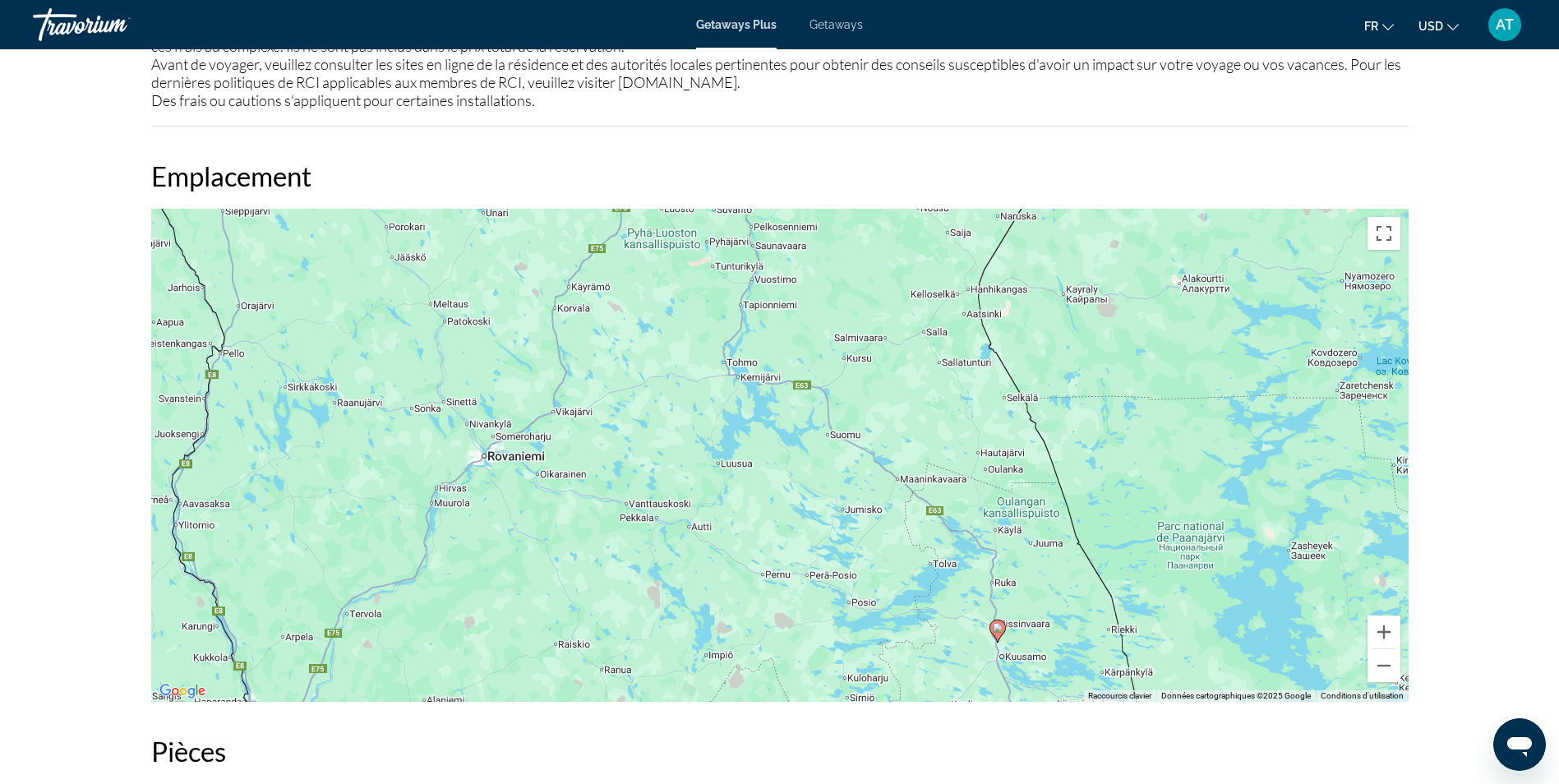
drag, startPoint x: 854, startPoint y: 497, endPoint x: 952, endPoint y: 569, distance: 121.6
click at [952, 569] on div "Pour activer le glissement avec le clavier, appuyez sur Alt+Entrée. Une fois ce…" at bounding box center [780, 454] width 1258 height 493
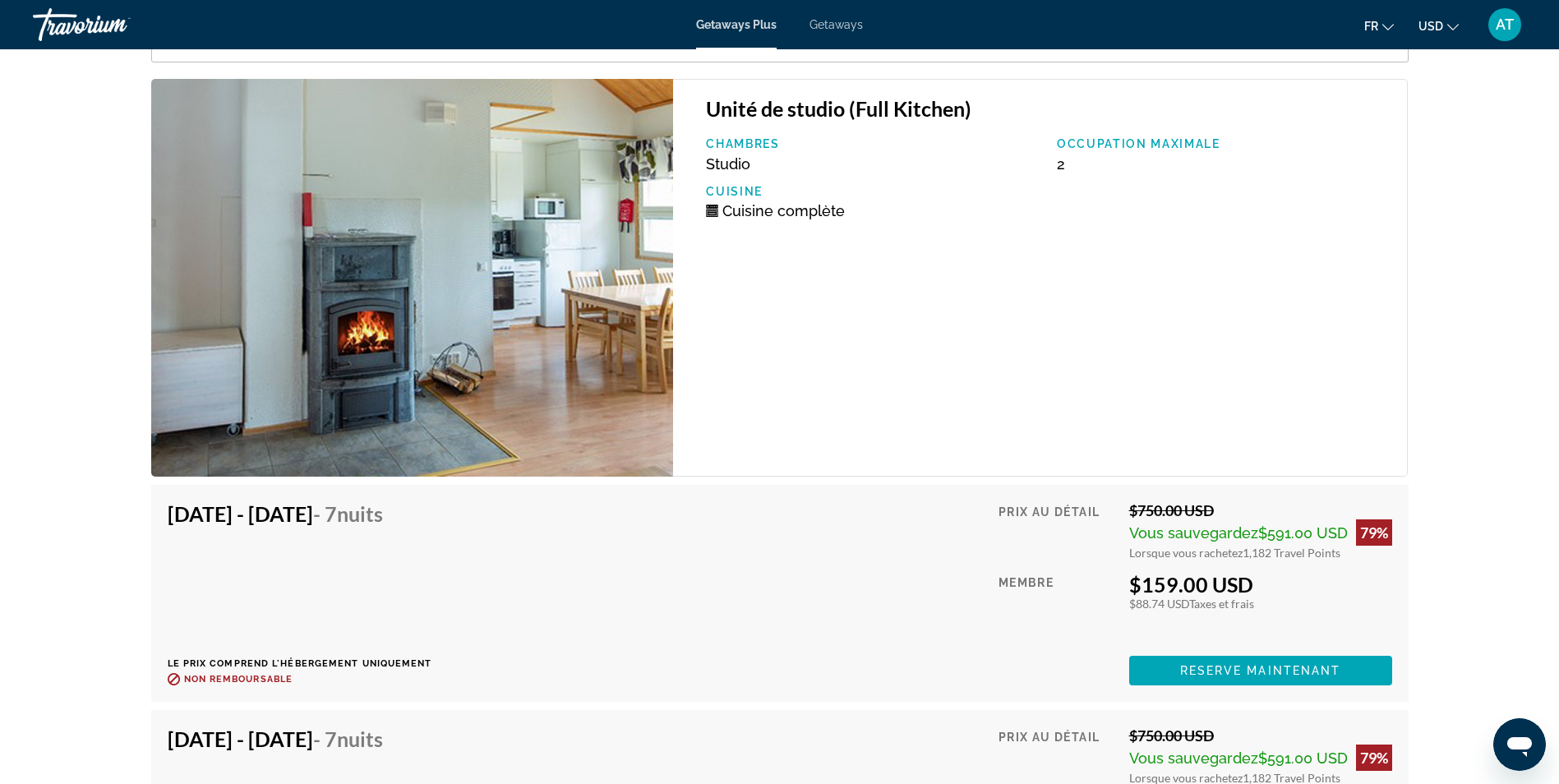
scroll to position [2558, 0]
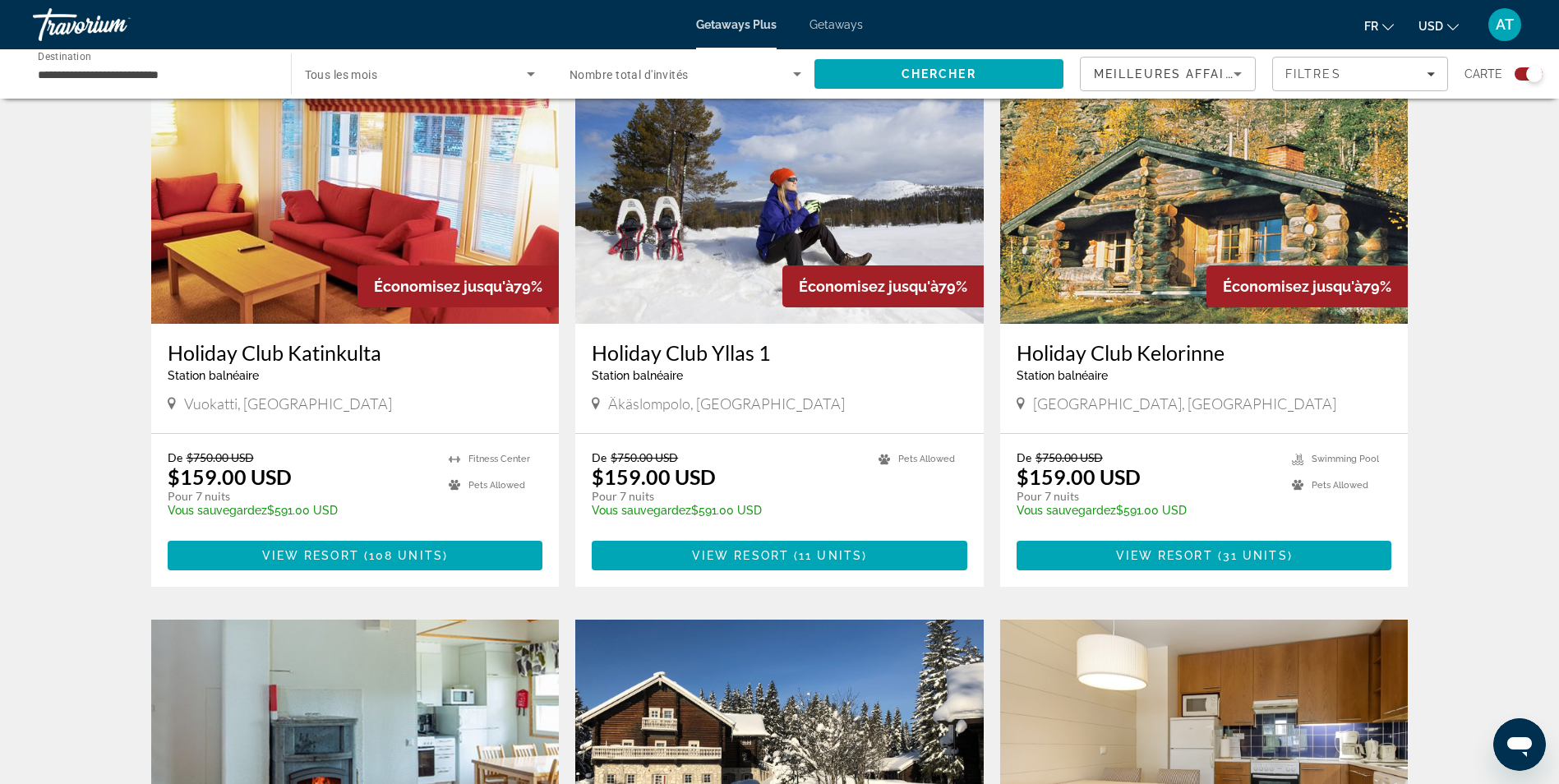
scroll to position [1182, 0]
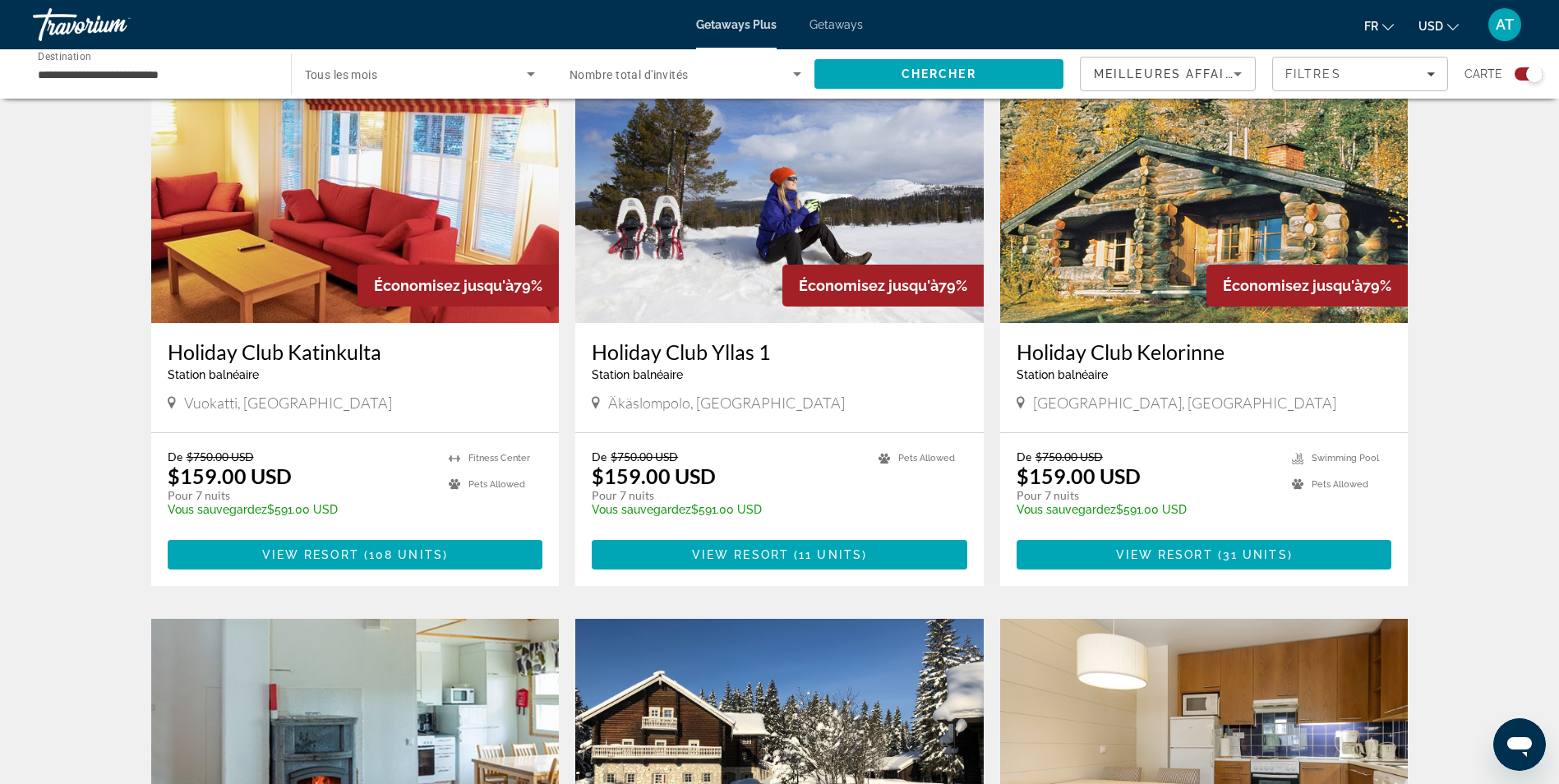
click at [1082, 339] on h3 "Holiday Club Kelorinne" at bounding box center [1205, 351] width 376 height 24
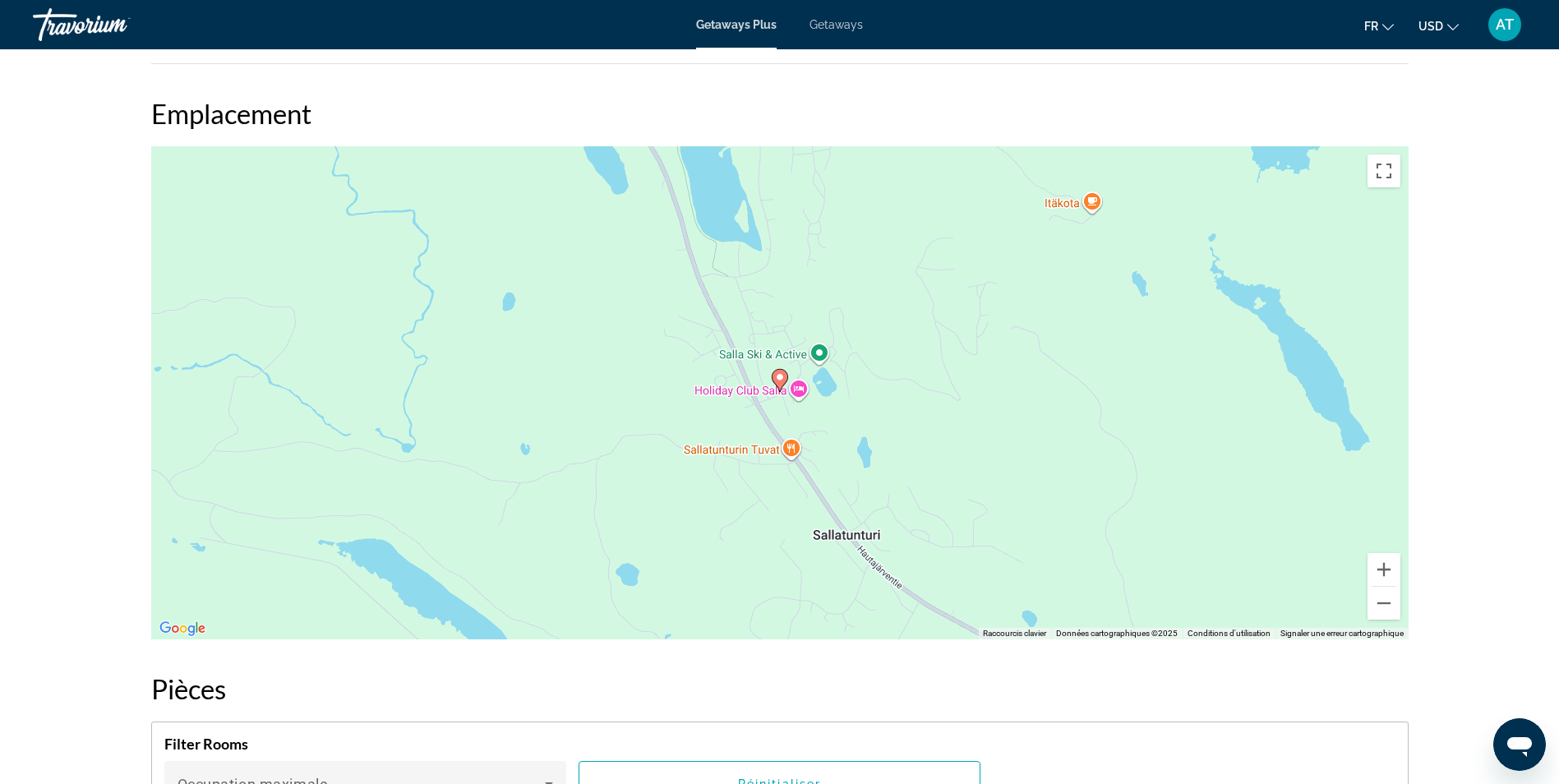
scroll to position [1972, 0]
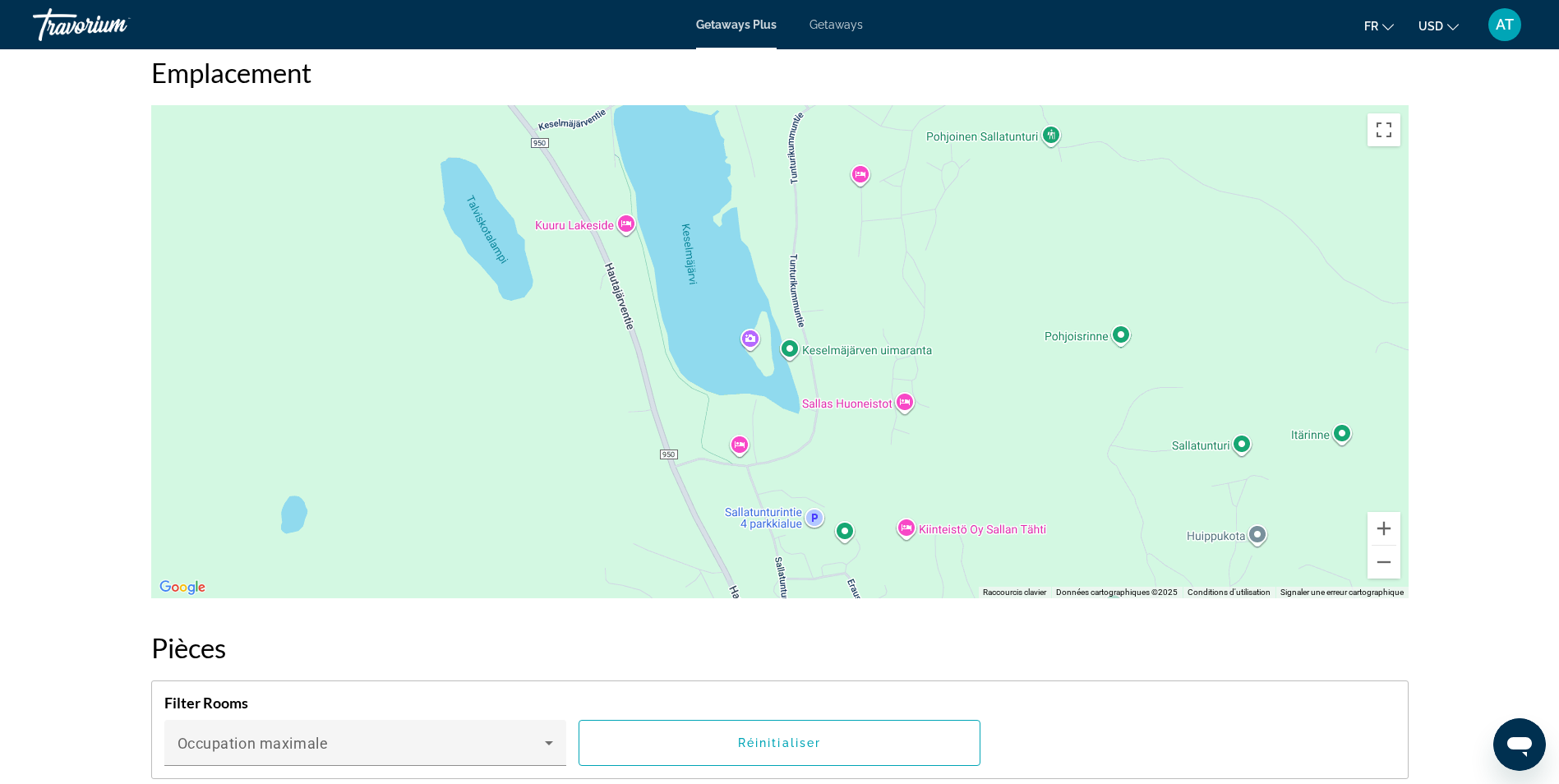
drag, startPoint x: 1046, startPoint y: 260, endPoint x: 1070, endPoint y: 584, distance: 324.9
click at [1070, 584] on div "Pour activer le glissement avec le clavier, appuyez sur Alt+Entrée. Une fois ce…" at bounding box center [780, 351] width 1258 height 493
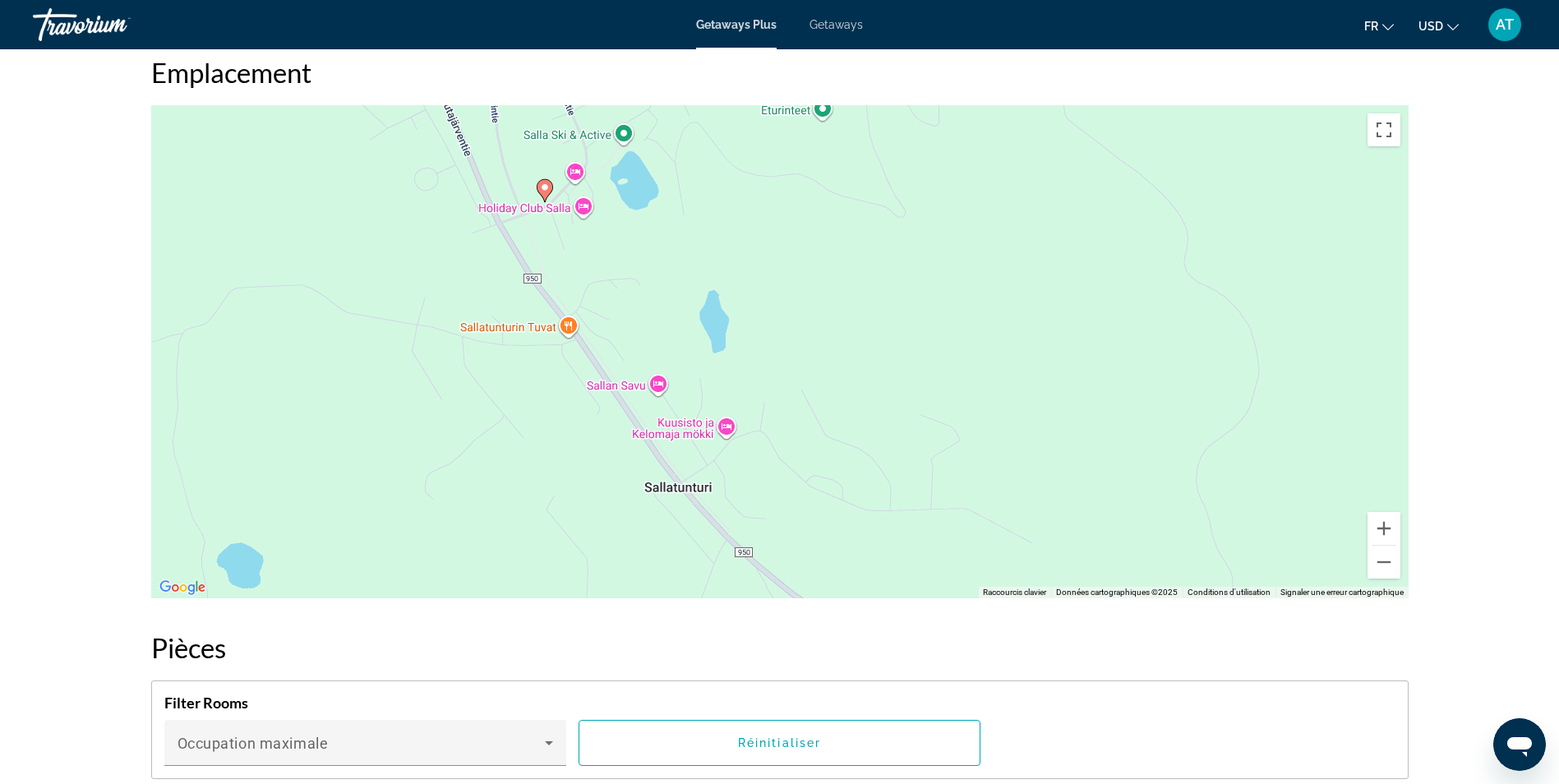
drag, startPoint x: 1004, startPoint y: 436, endPoint x: 687, endPoint y: -61, distance: 589.5
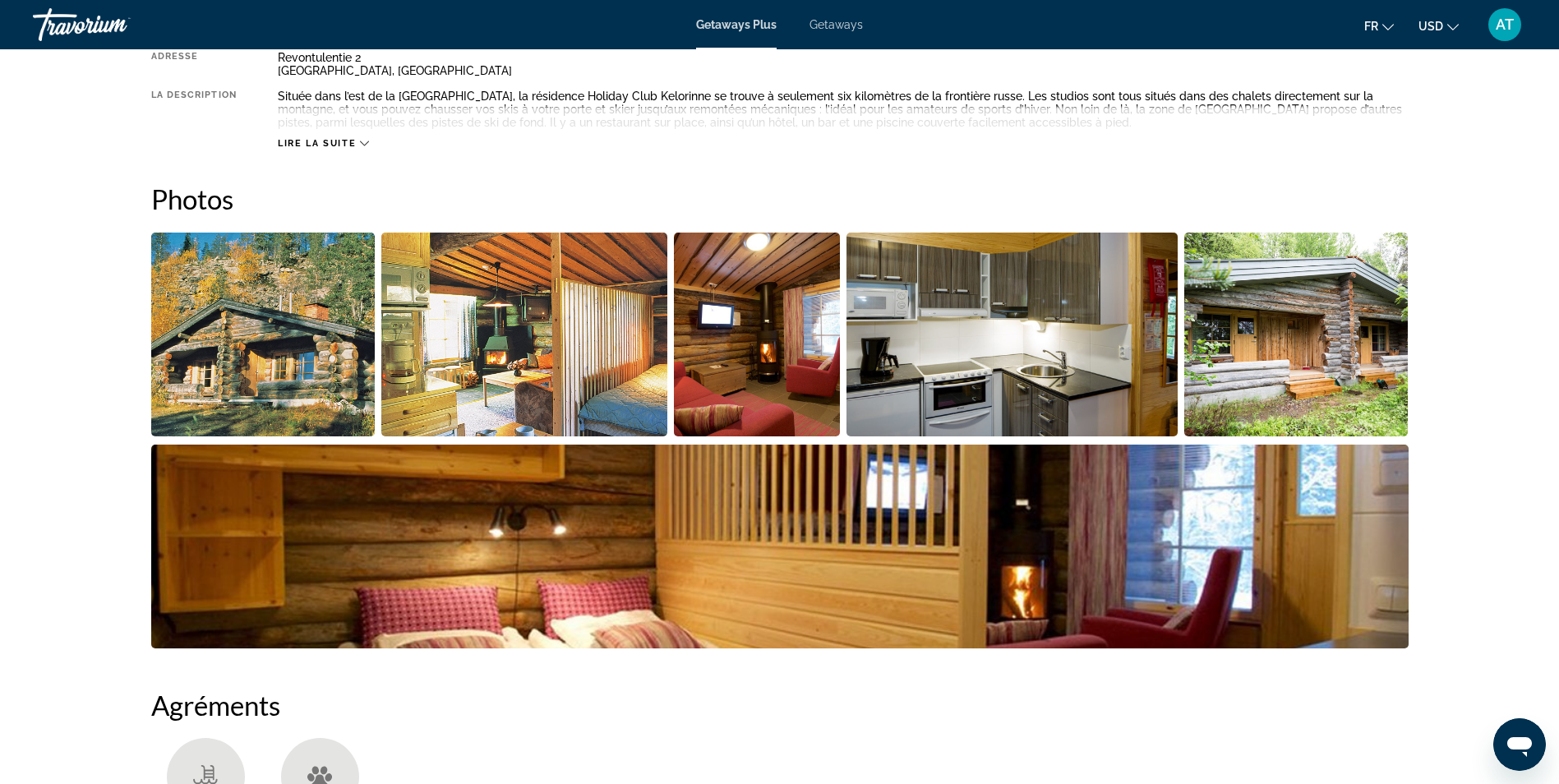
scroll to position [649, 0]
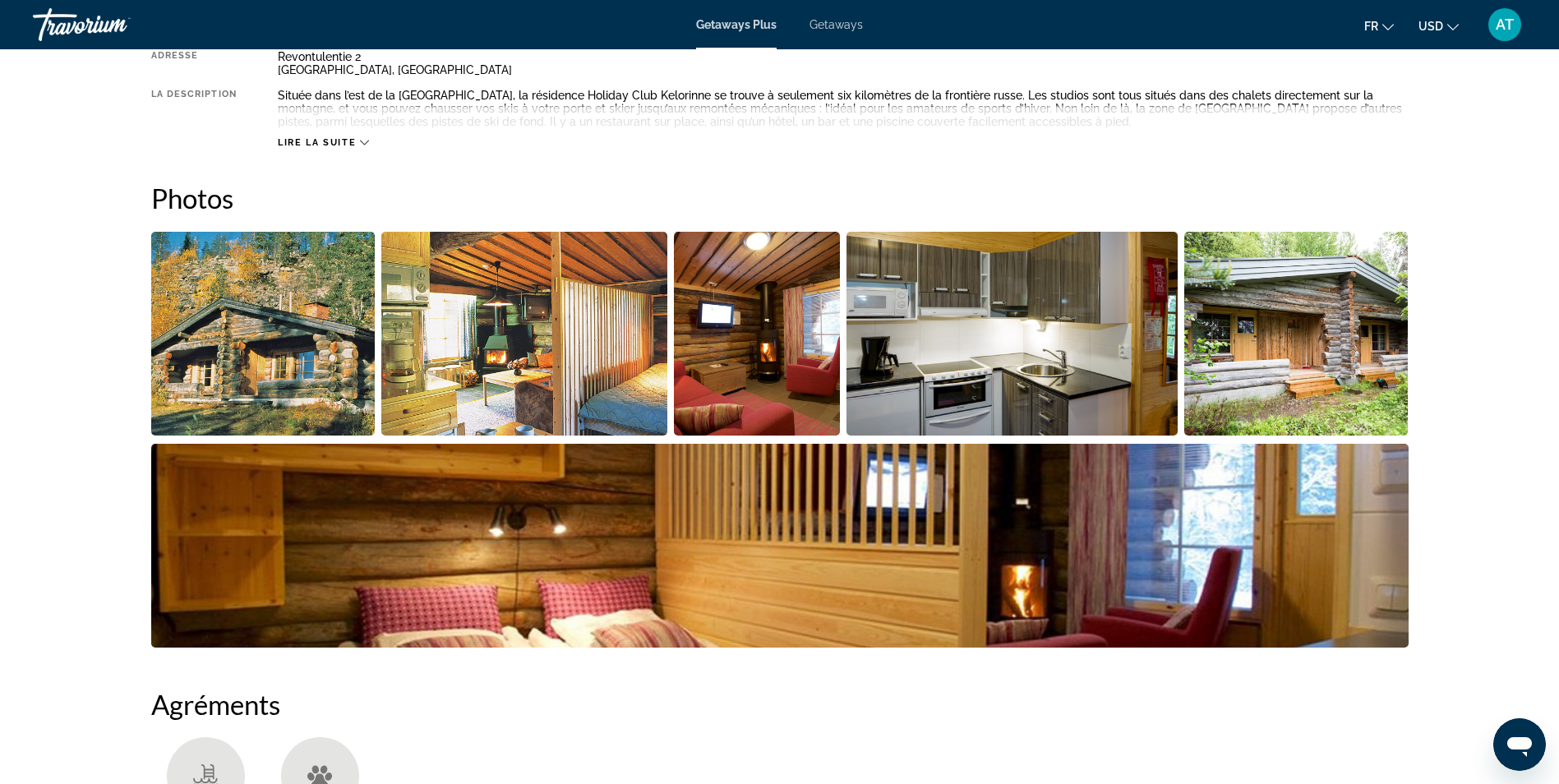
click at [280, 348] on img "Open full-screen image slider" at bounding box center [263, 333] width 224 height 204
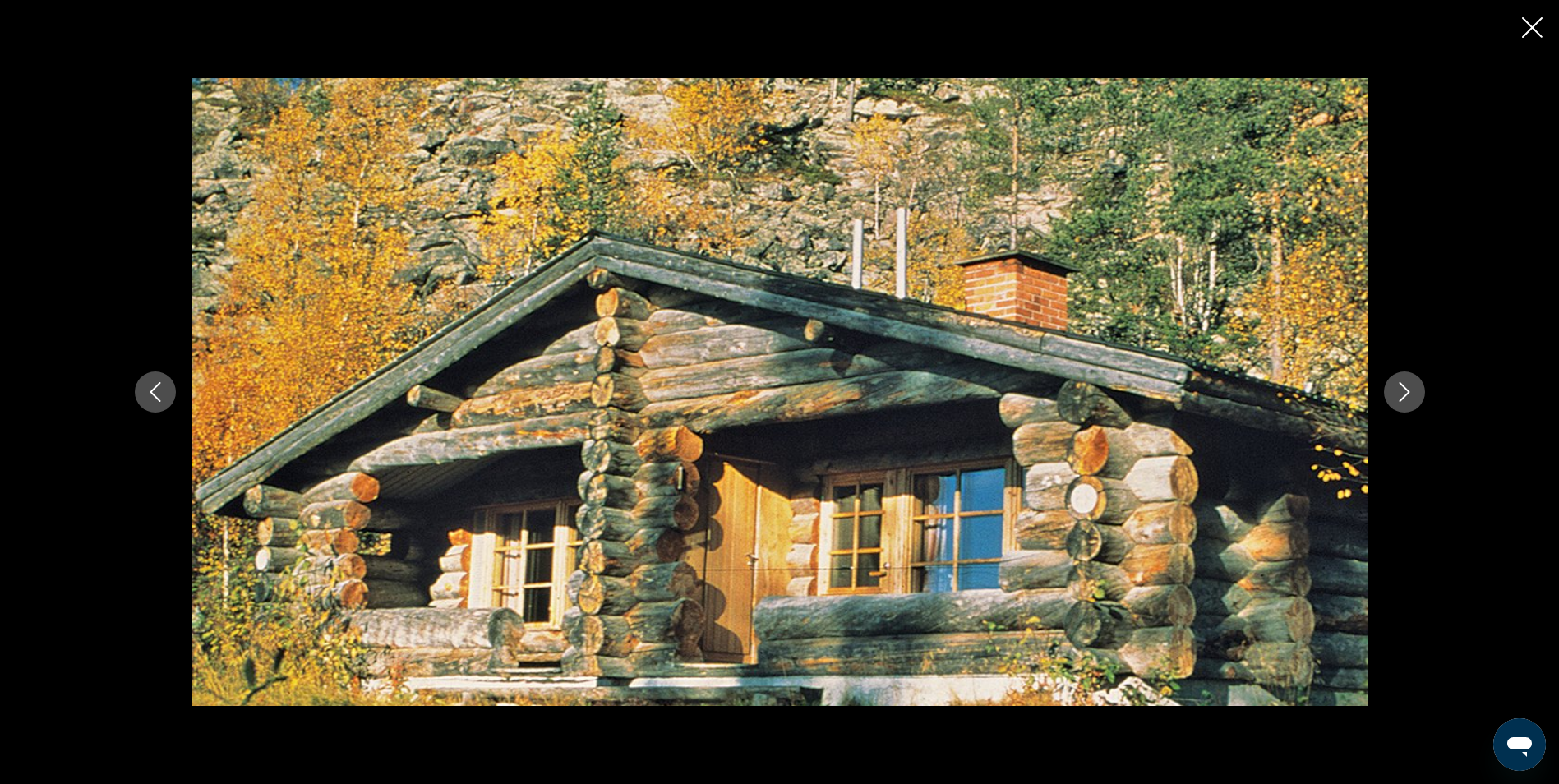
click at [95, 530] on div "prev next" at bounding box center [780, 392] width 1559 height 784
click at [1536, 28] on icon "Close slideshow" at bounding box center [1533, 27] width 21 height 21
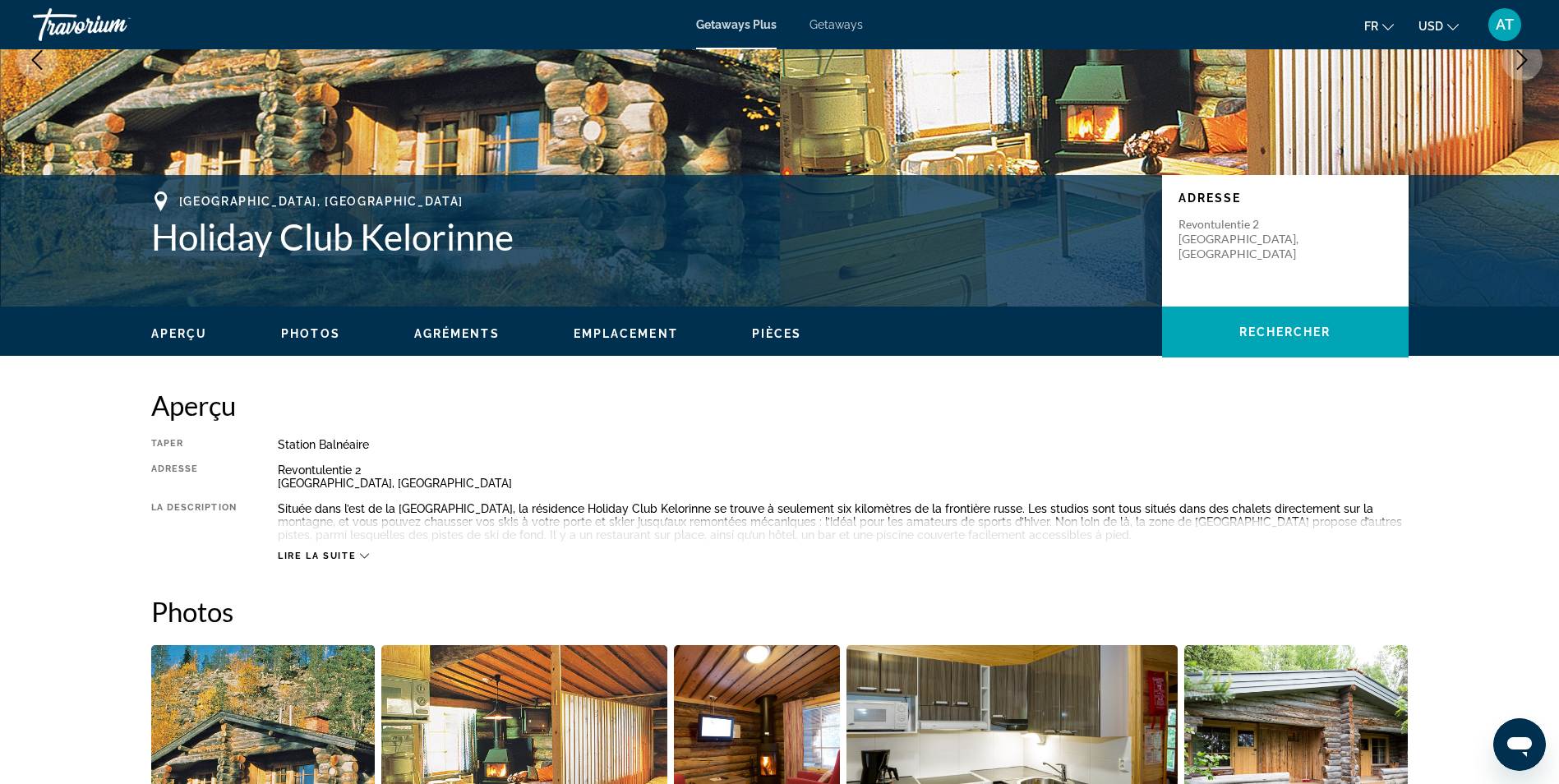
scroll to position [0, 0]
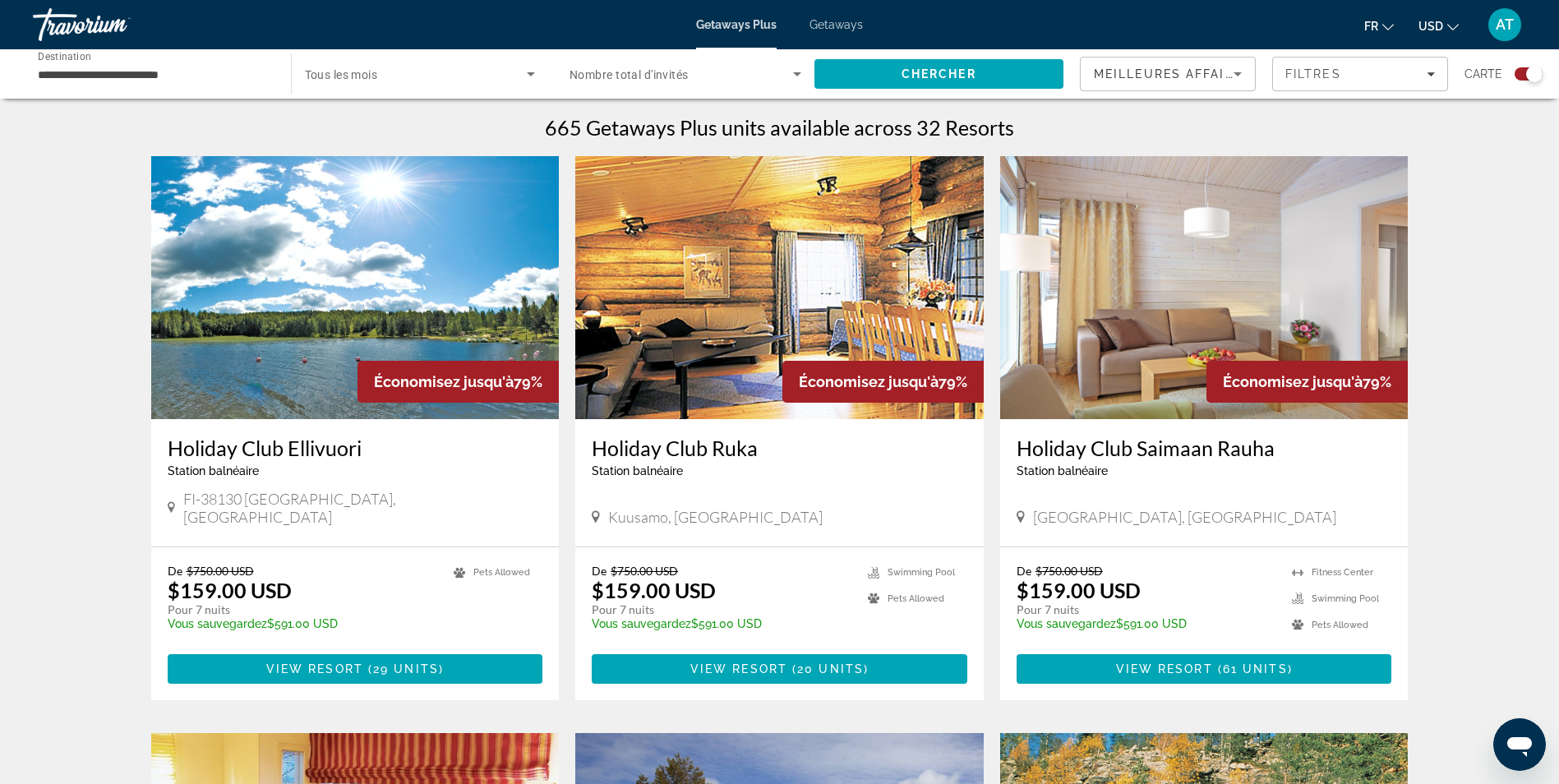
scroll to position [511, 0]
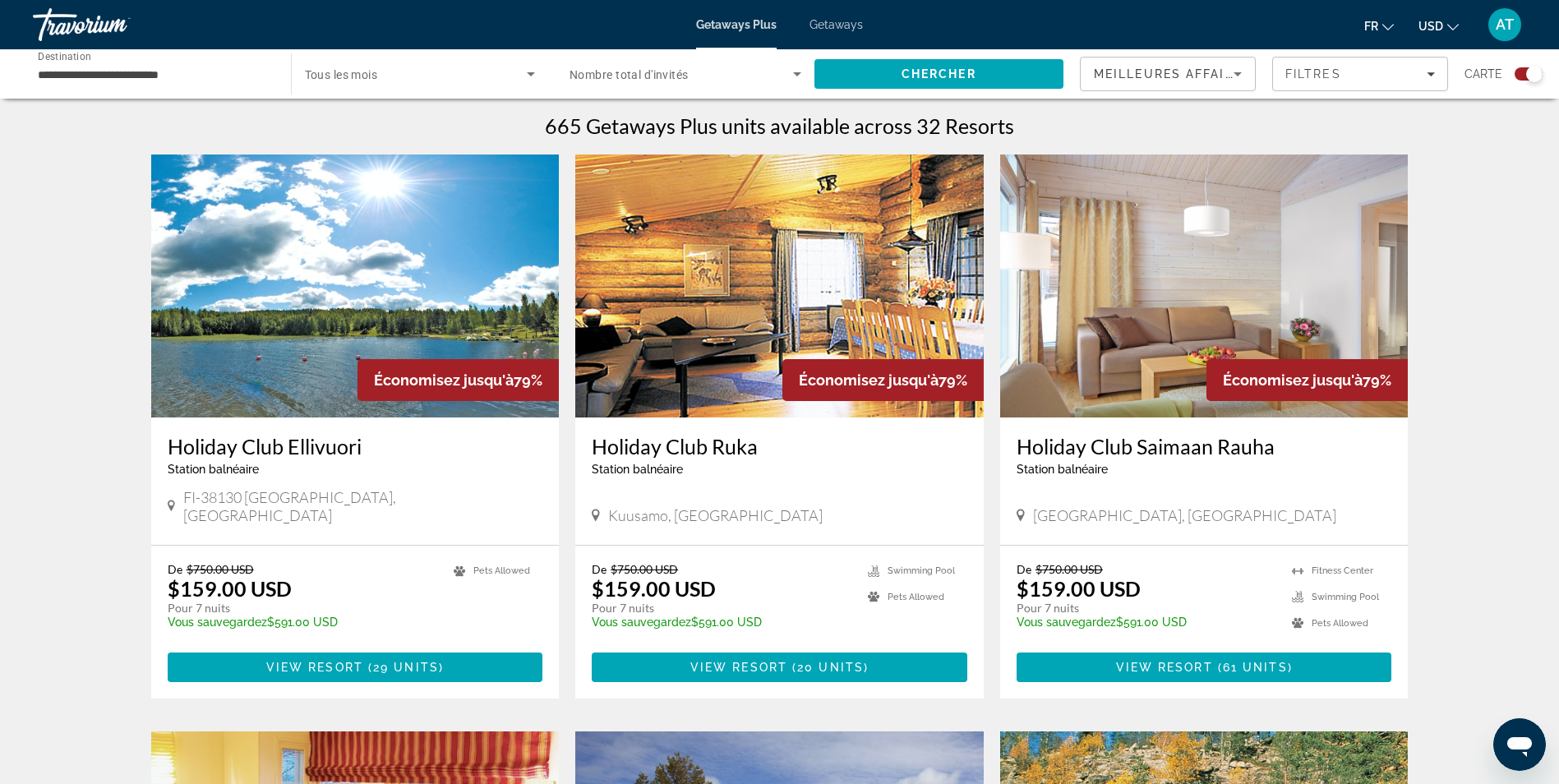
click at [1215, 451] on h3 "Holiday Club Saimaan Rauha" at bounding box center [1205, 446] width 376 height 24
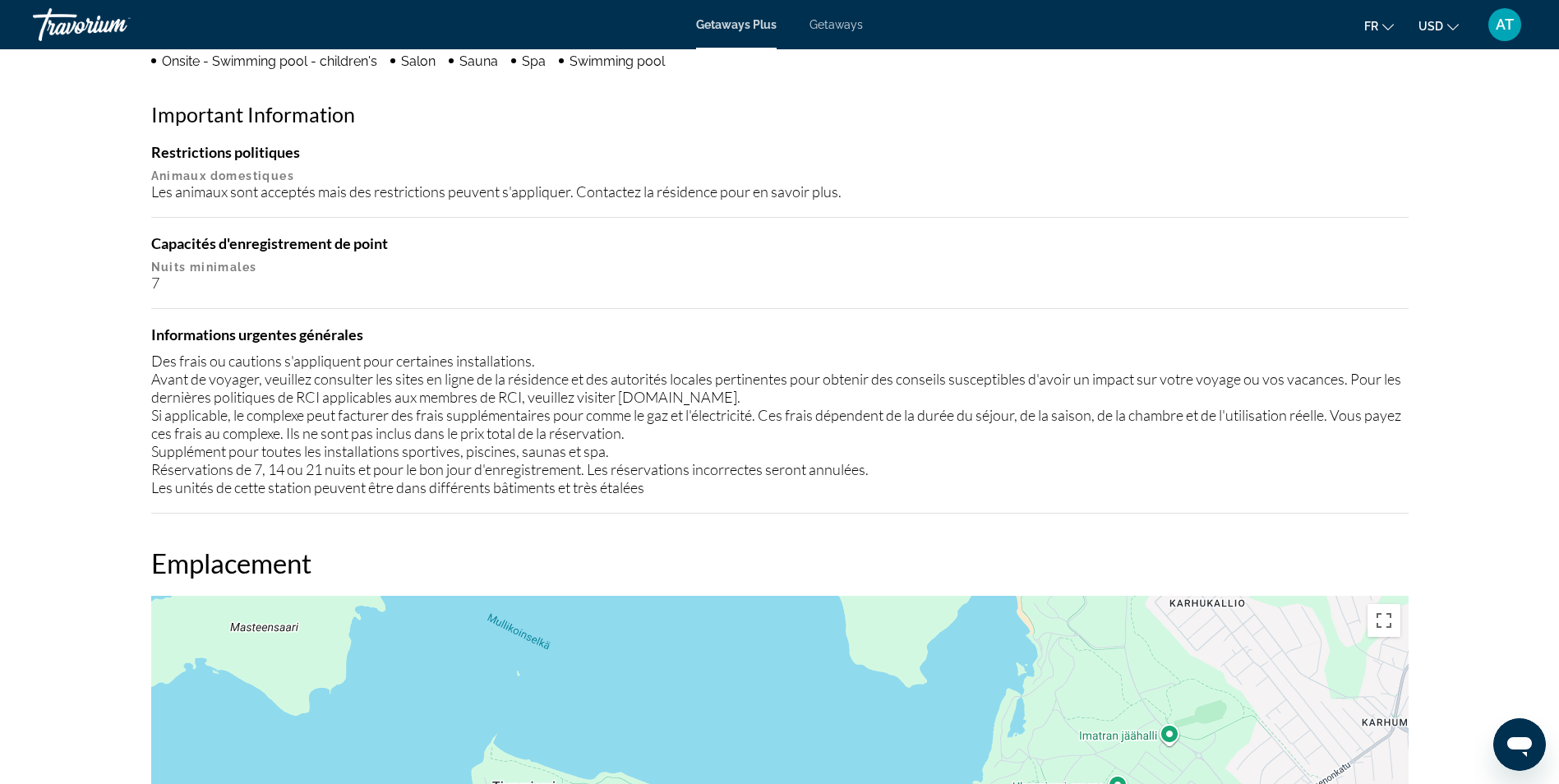
scroll to position [1479, 0]
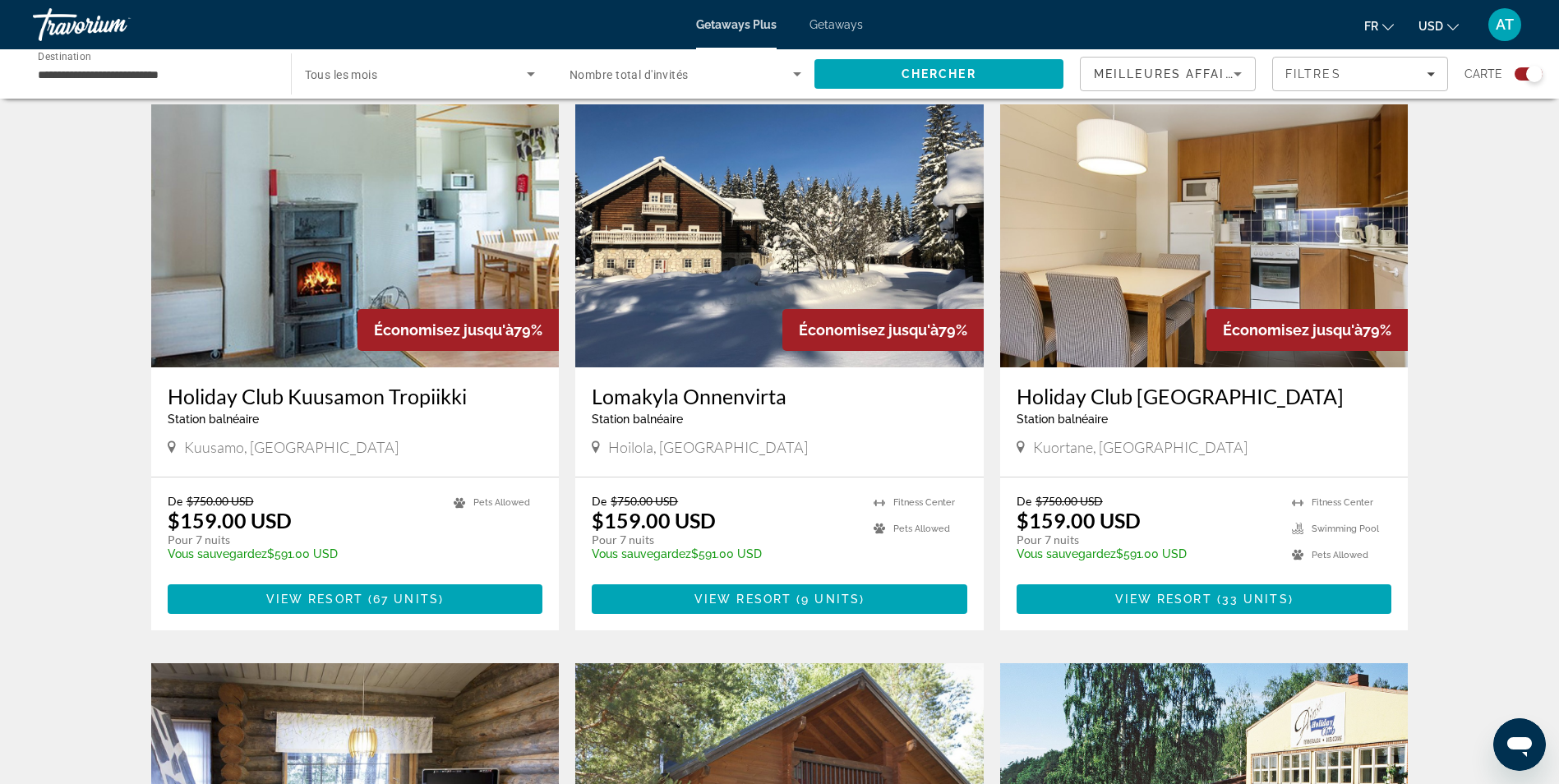
scroll to position [1701, 0]
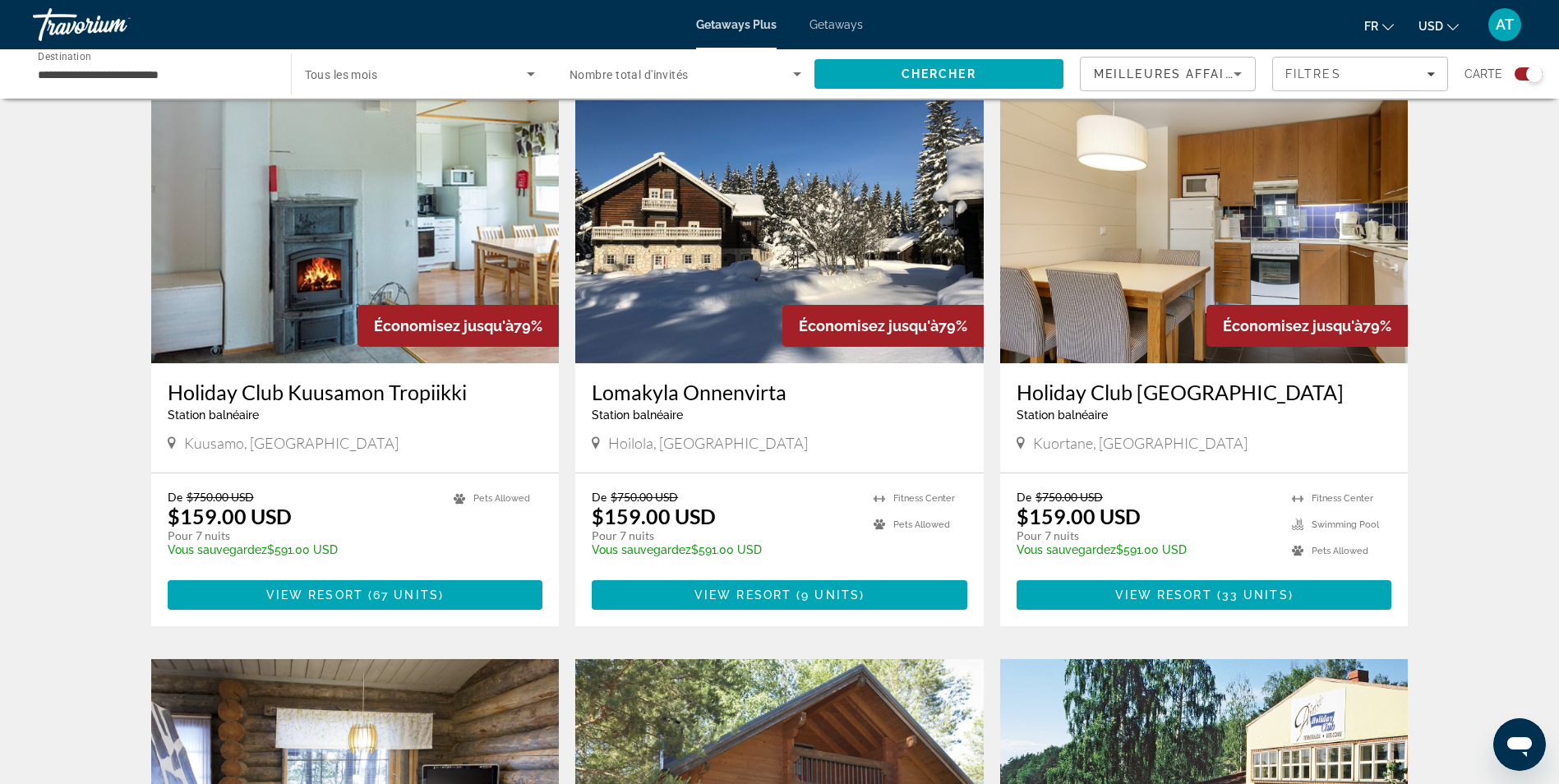
click at [702, 379] on h3 "Lomakyla Onnenvirta" at bounding box center [780, 392] width 376 height 24
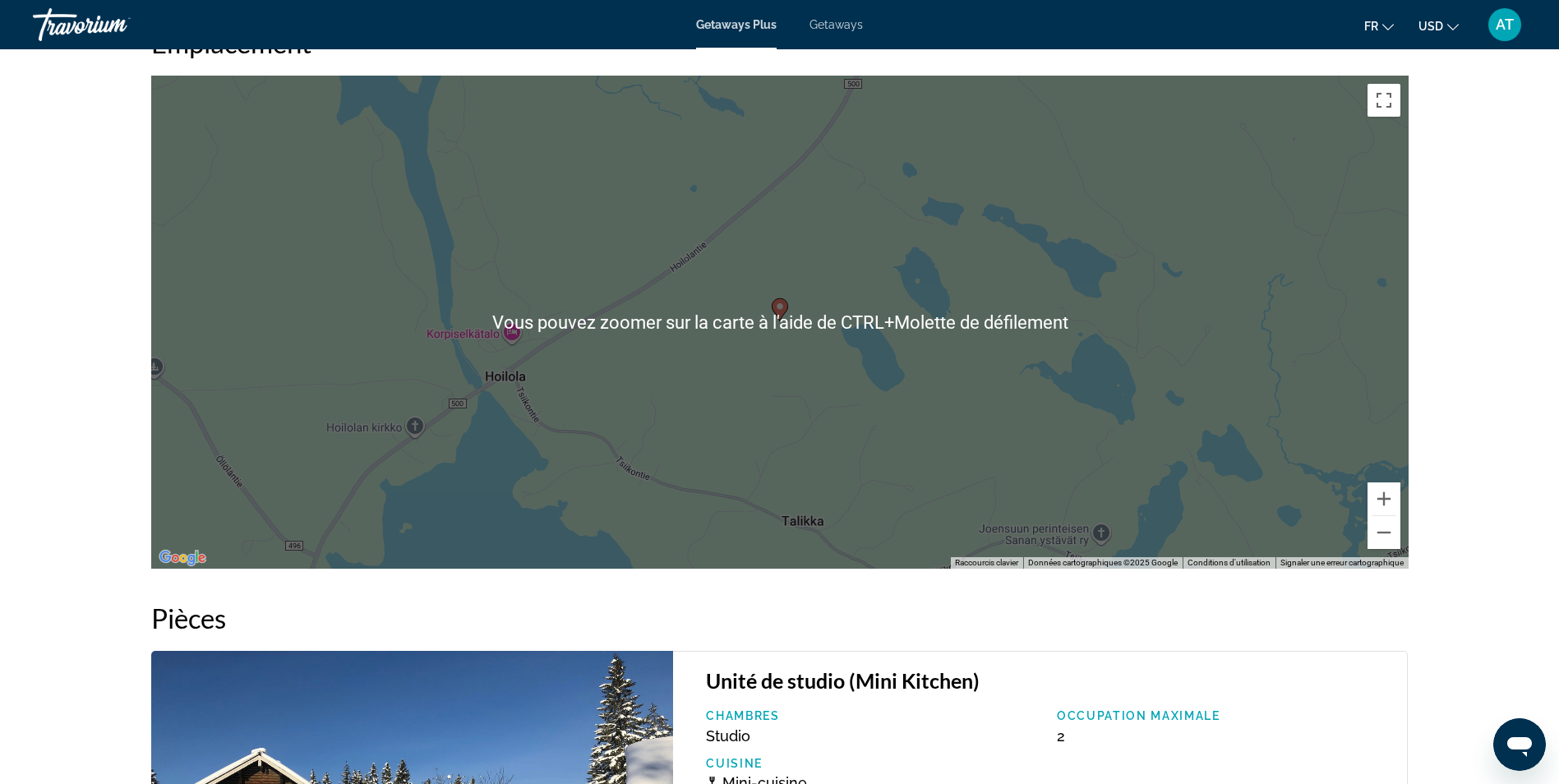
scroll to position [2099, 0]
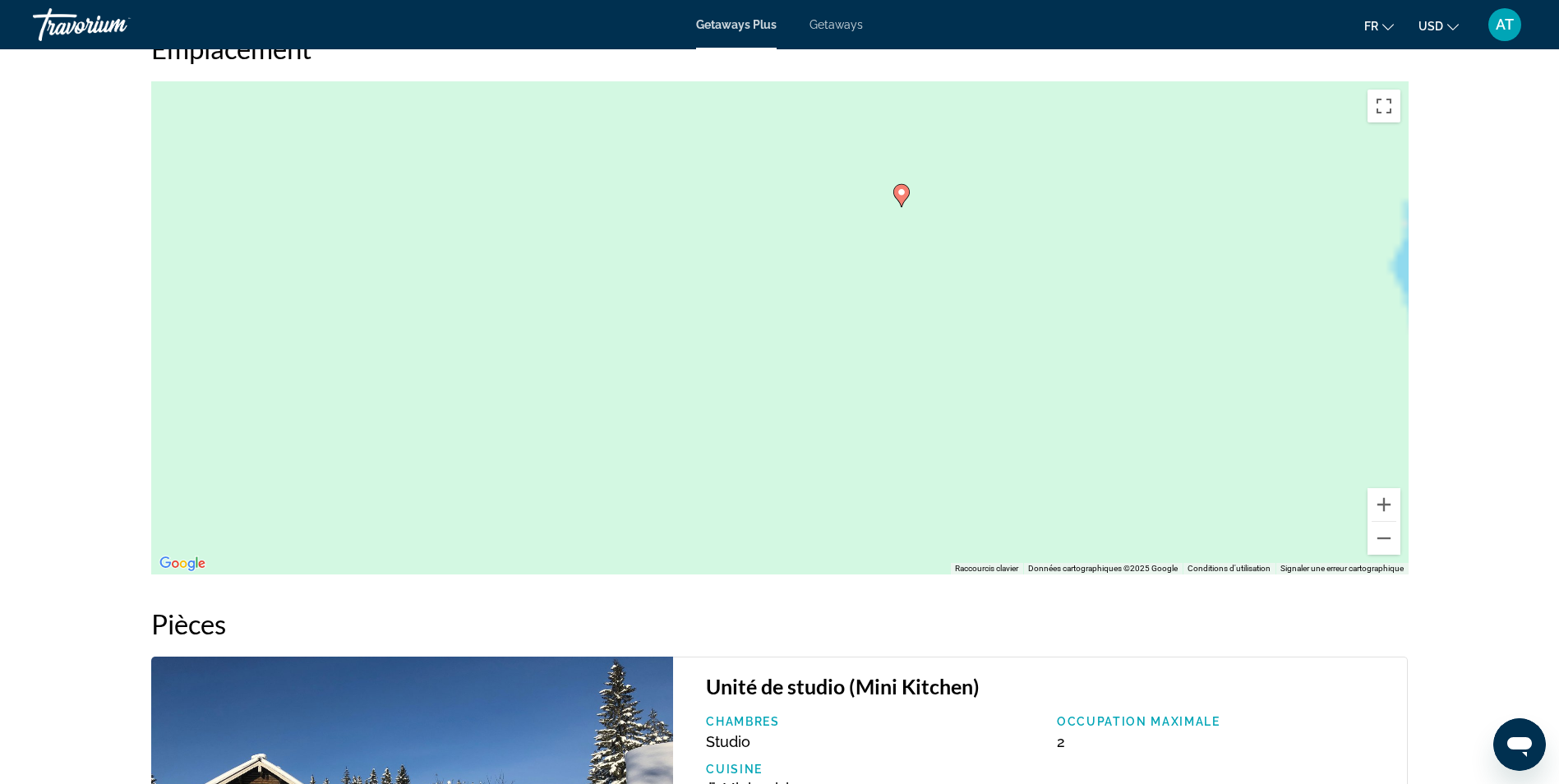
drag, startPoint x: 968, startPoint y: 346, endPoint x: 506, endPoint y: 578, distance: 517.0
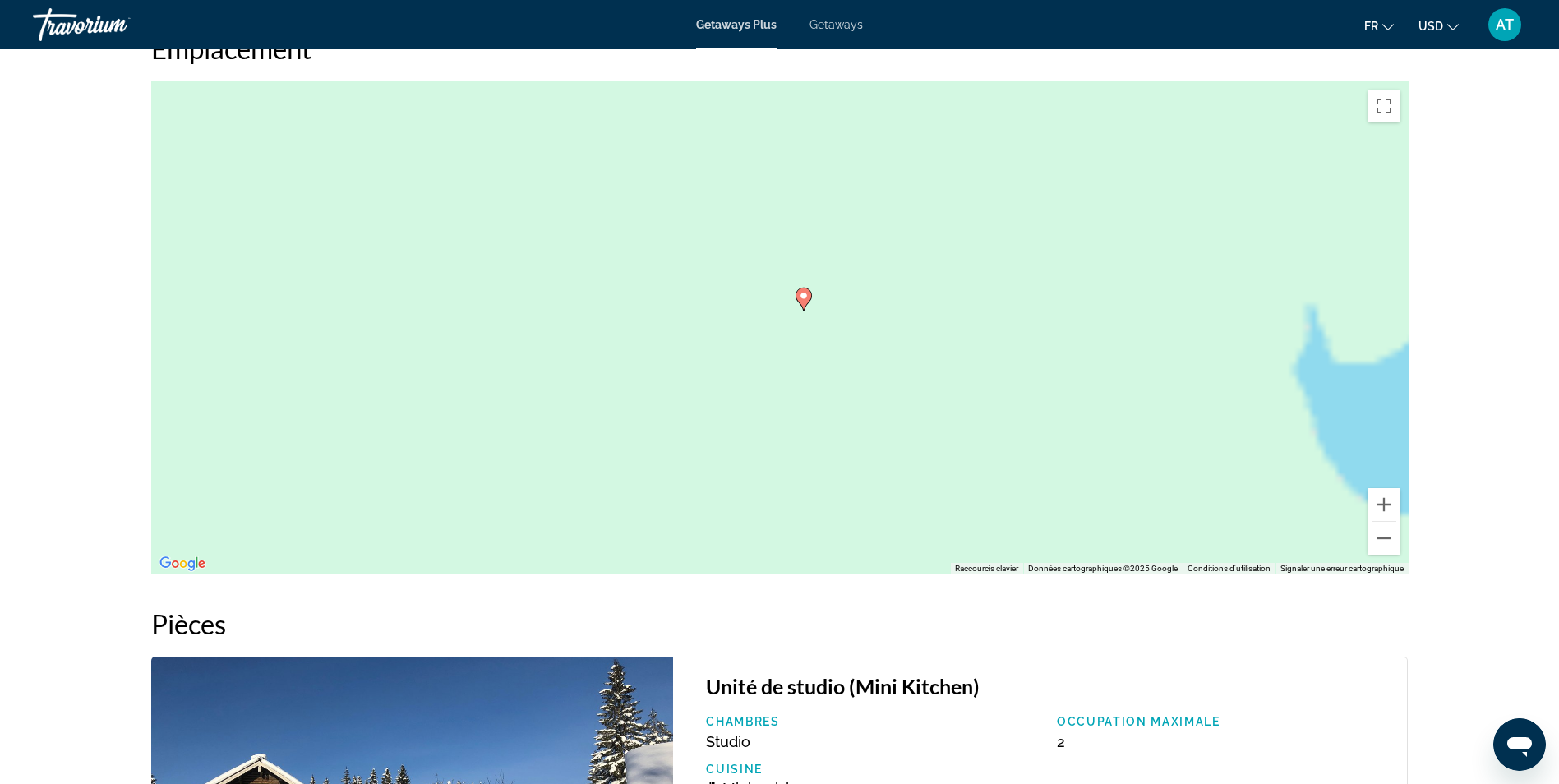
drag, startPoint x: 871, startPoint y: 252, endPoint x: 702, endPoint y: 435, distance: 249.1
click at [702, 435] on div "Pour activer le glissement avec le clavier, appuyez sur Alt+Entrée. Une fois ce…" at bounding box center [780, 328] width 1258 height 493
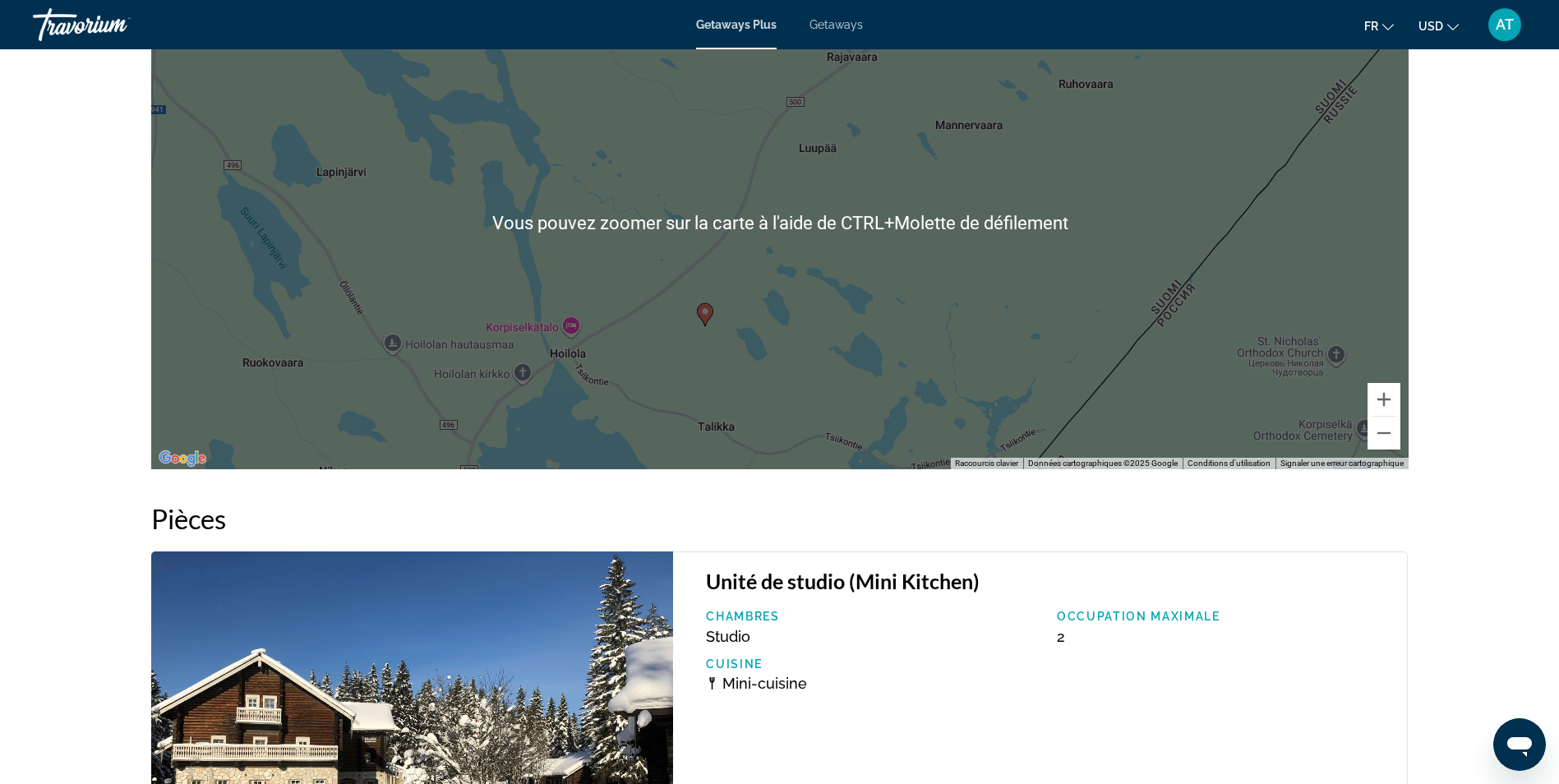
scroll to position [2202, 0]
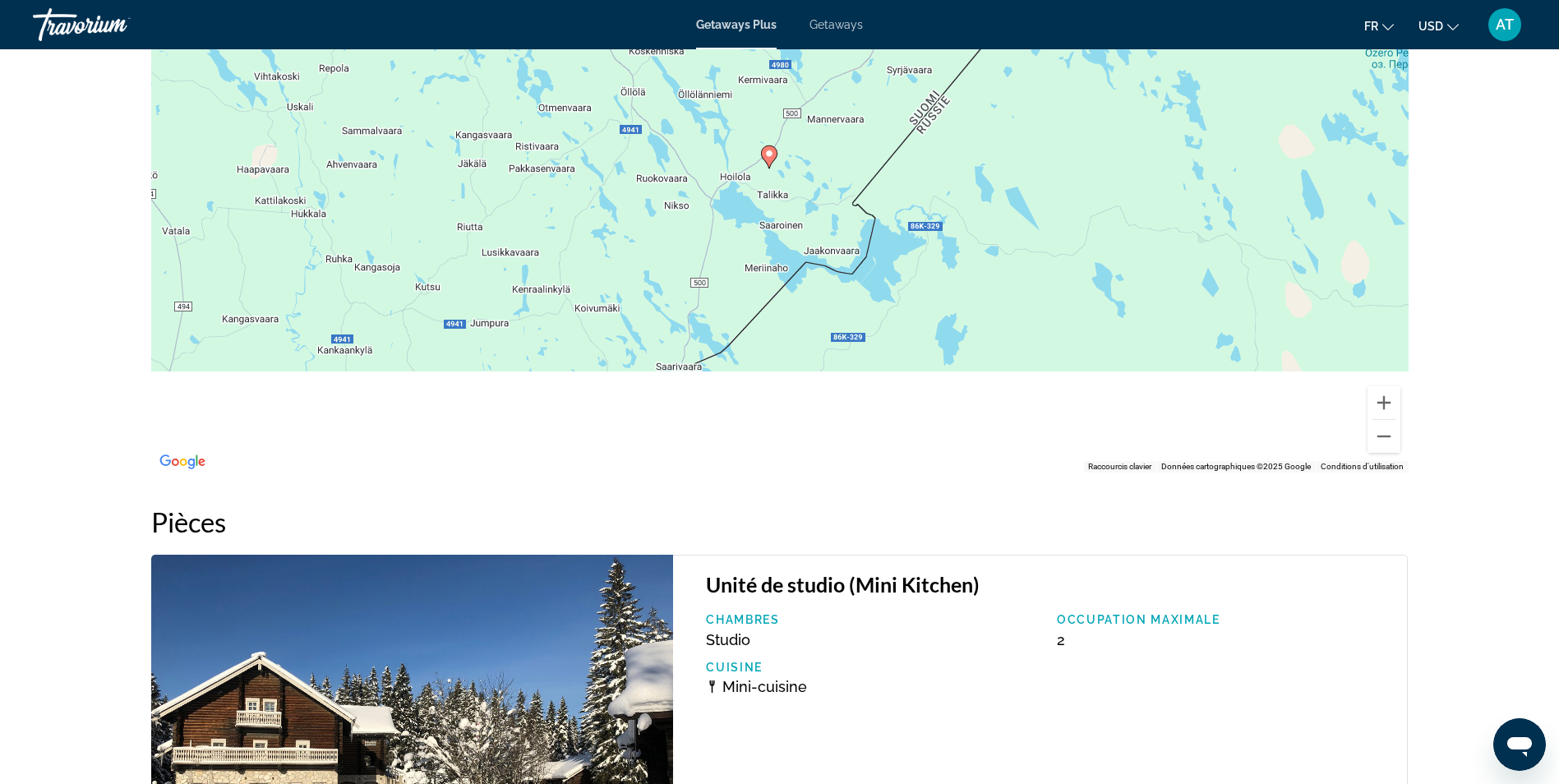
drag, startPoint x: 713, startPoint y: 306, endPoint x: 800, endPoint y: -5, distance: 322.9
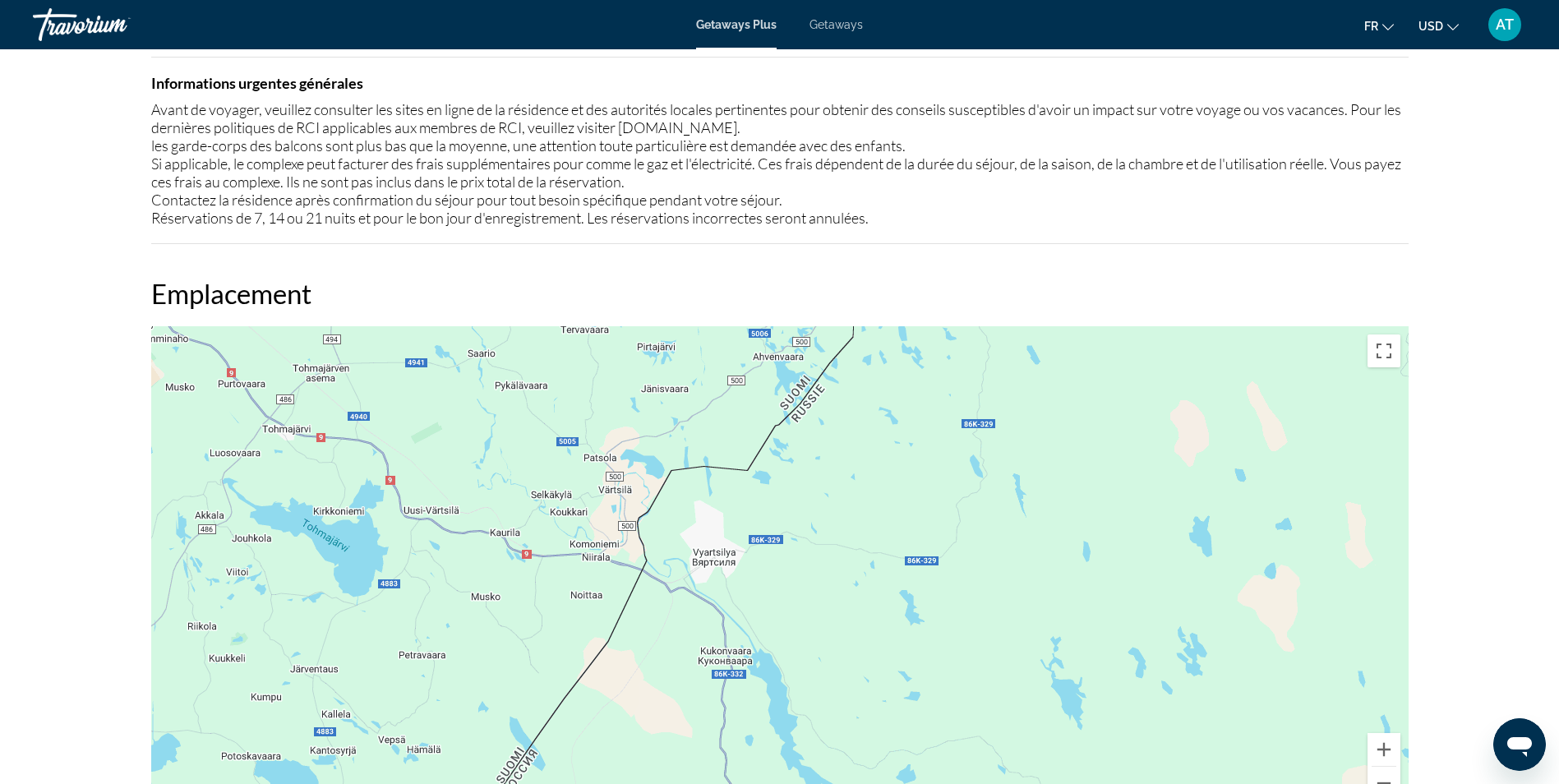
scroll to position [1853, 0]
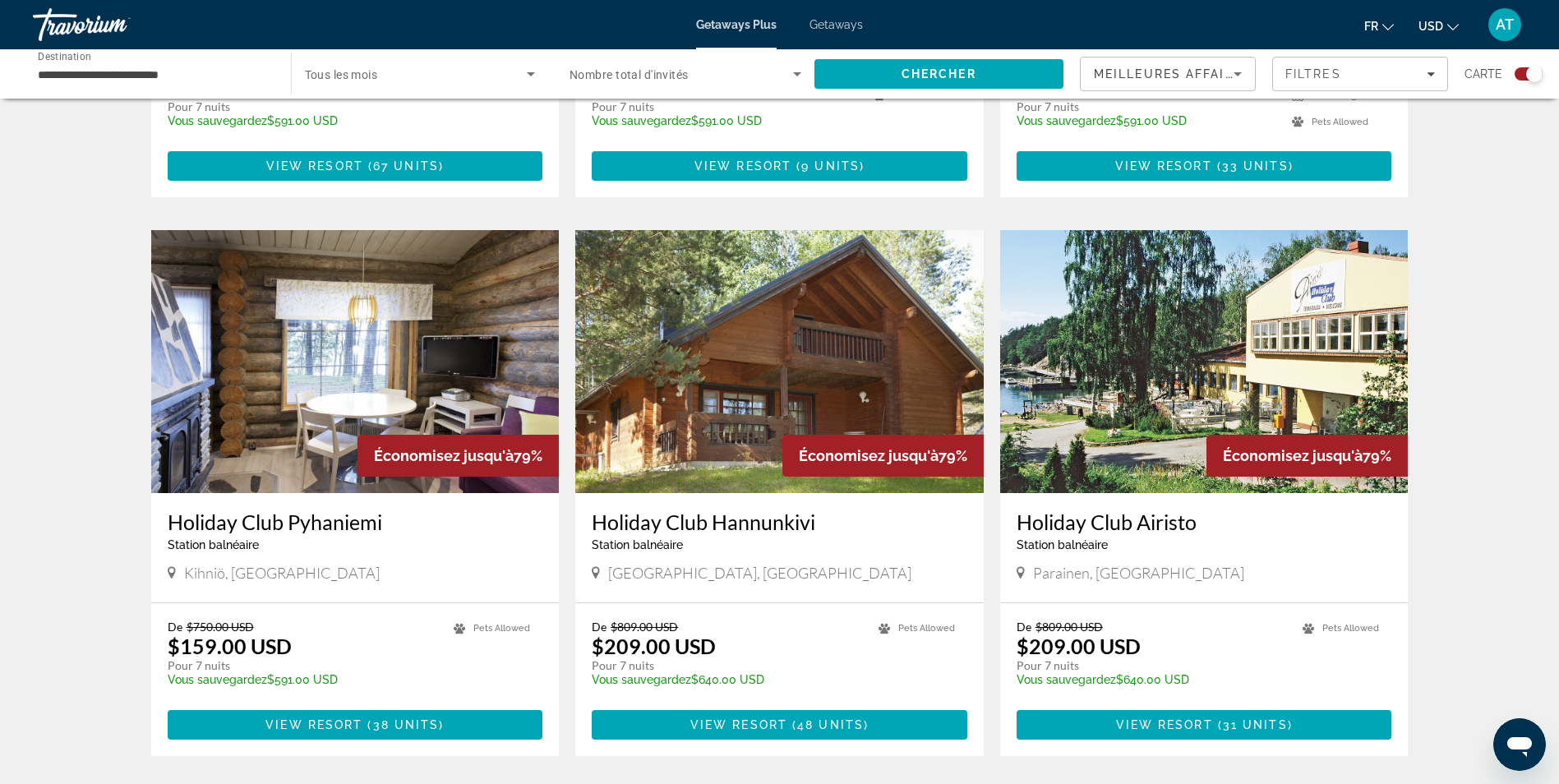
scroll to position [2130, 0]
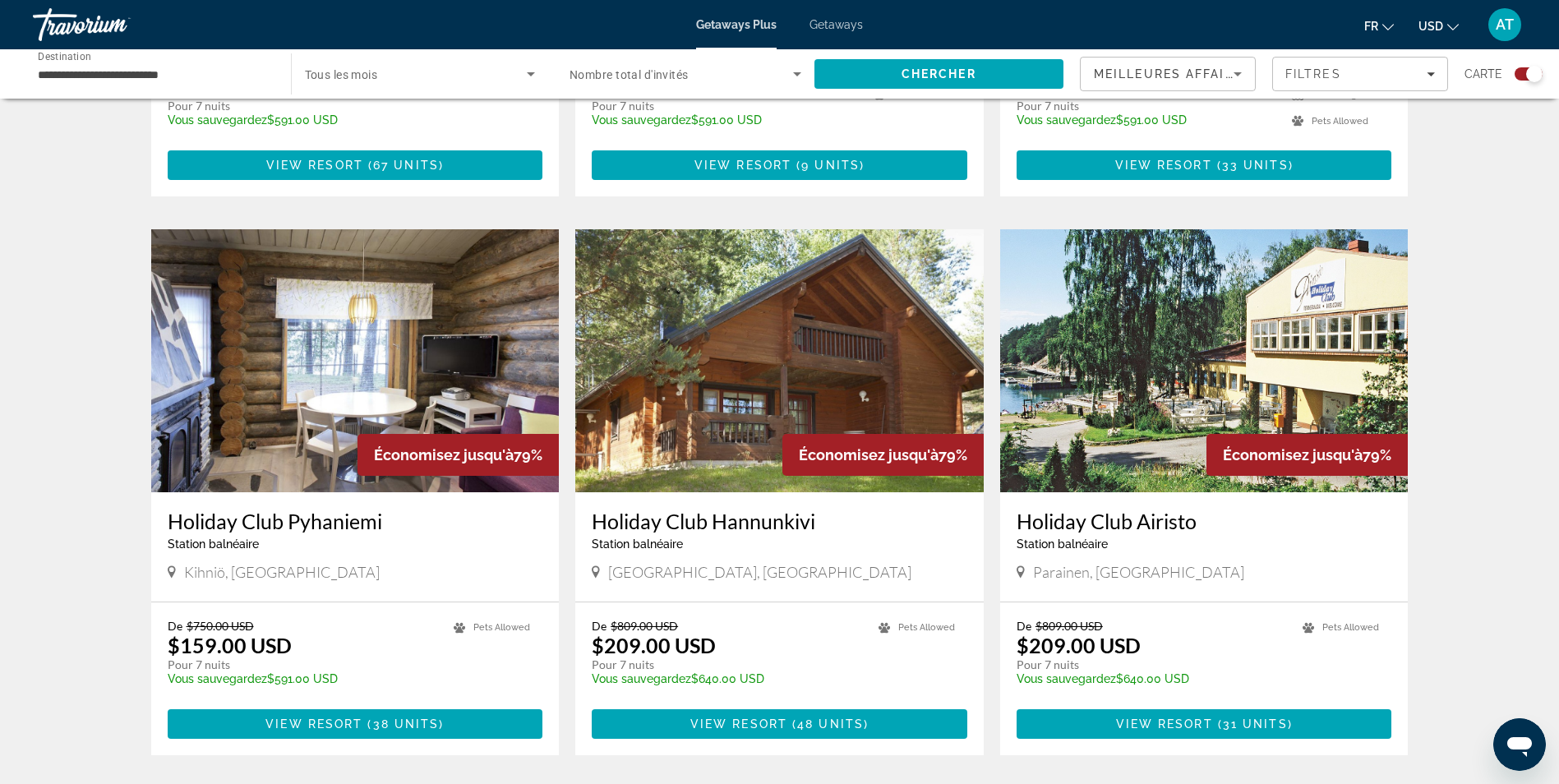
click at [184, 170] on div "De $750.00 USD $159.00 USD Pour 7 nuits Vous sauvegardez $591.00 USD temp 5 Pet…" at bounding box center [355, 119] width 409 height 153
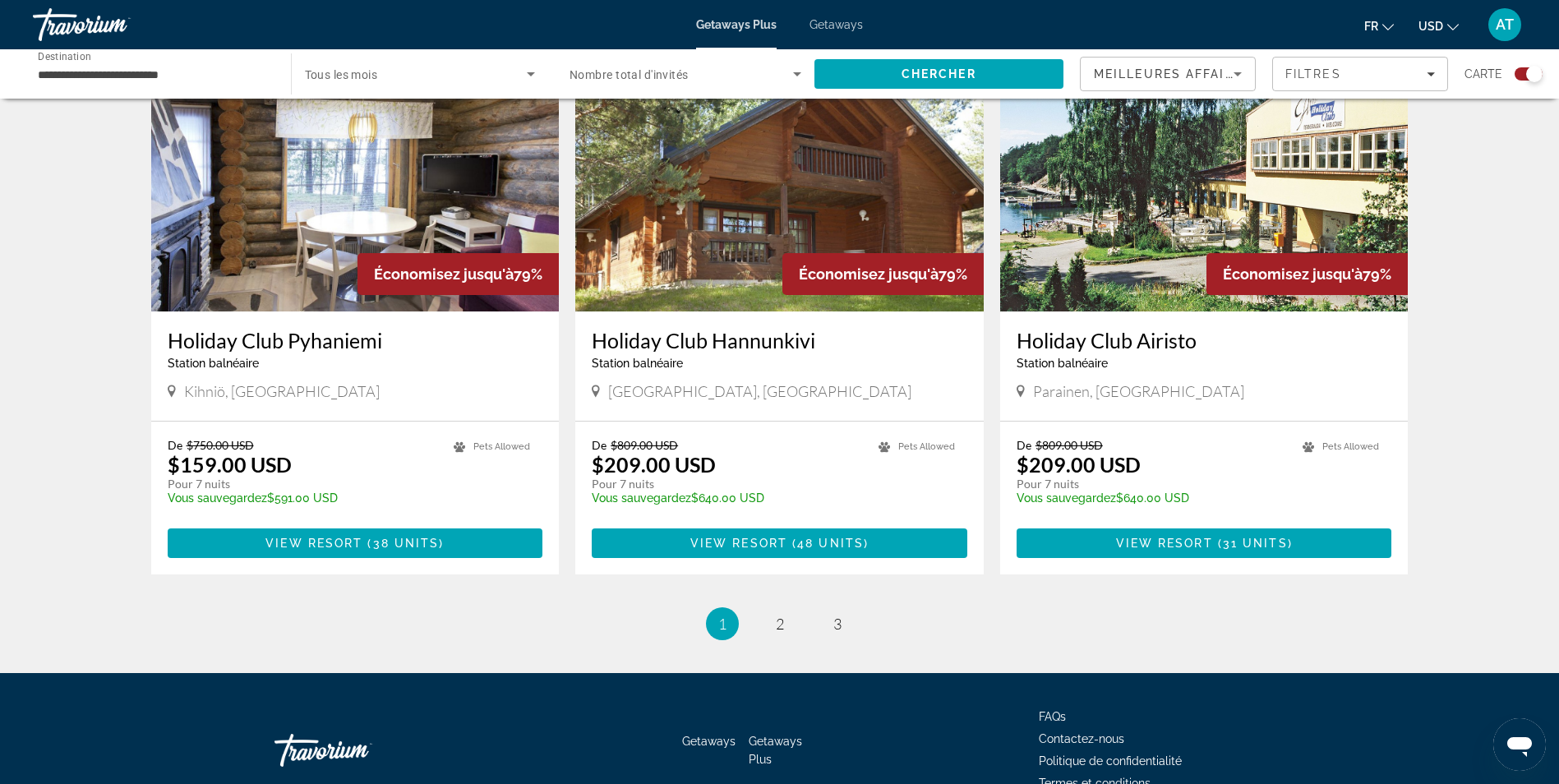
scroll to position [2313, 0]
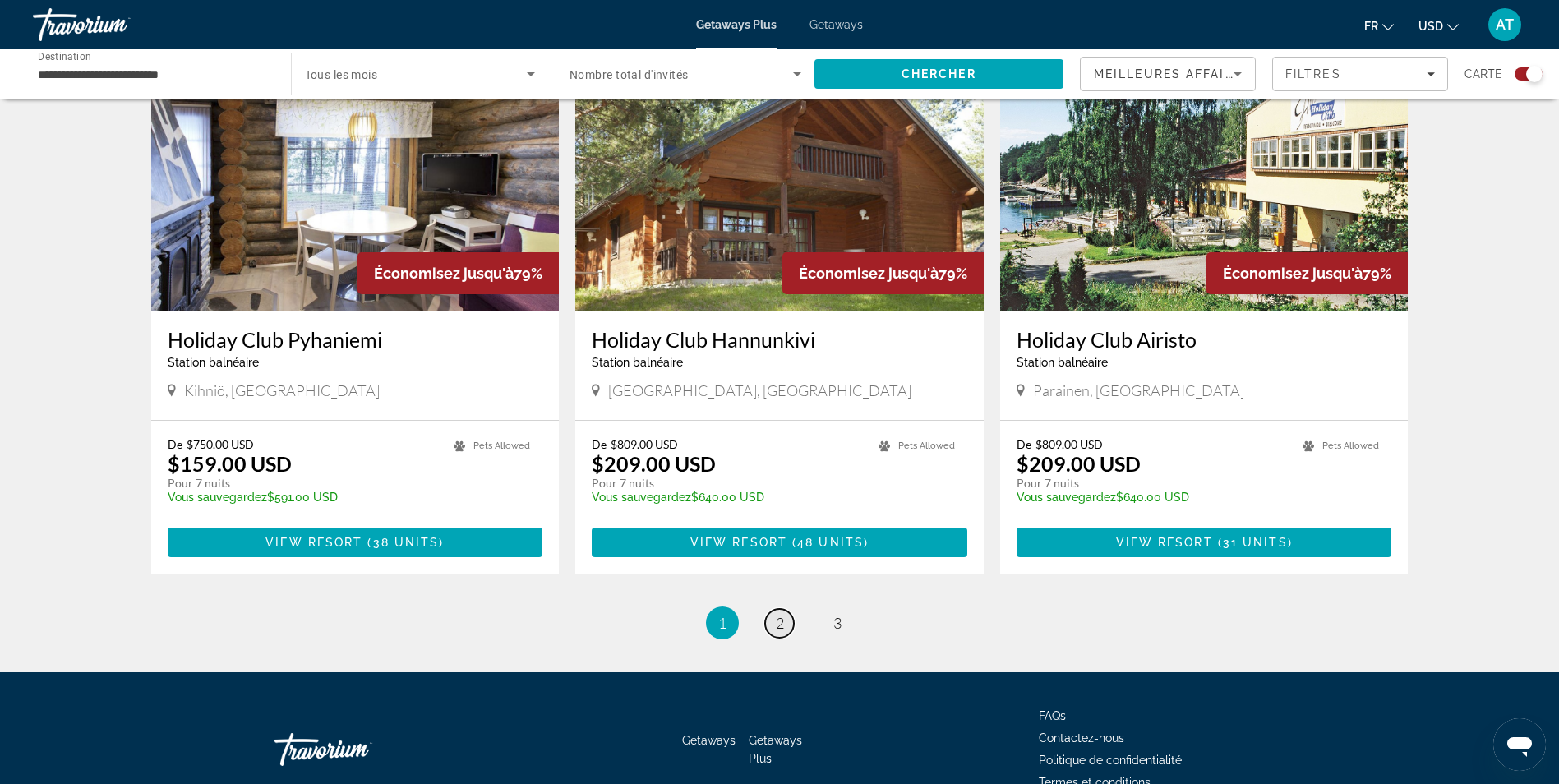
click at [778, 614] on span "2" at bounding box center [780, 623] width 8 height 18
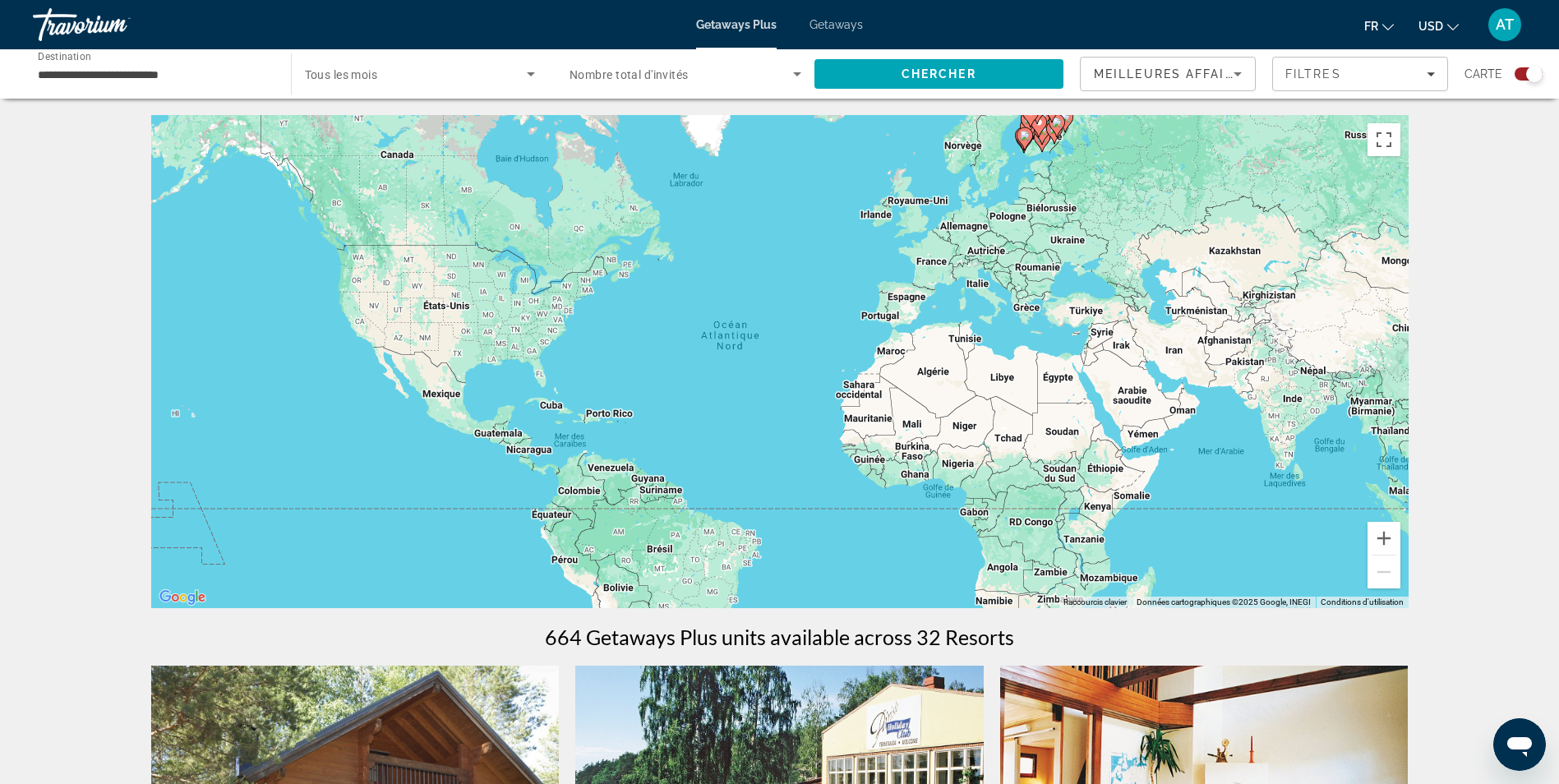
scroll to position [447, 0]
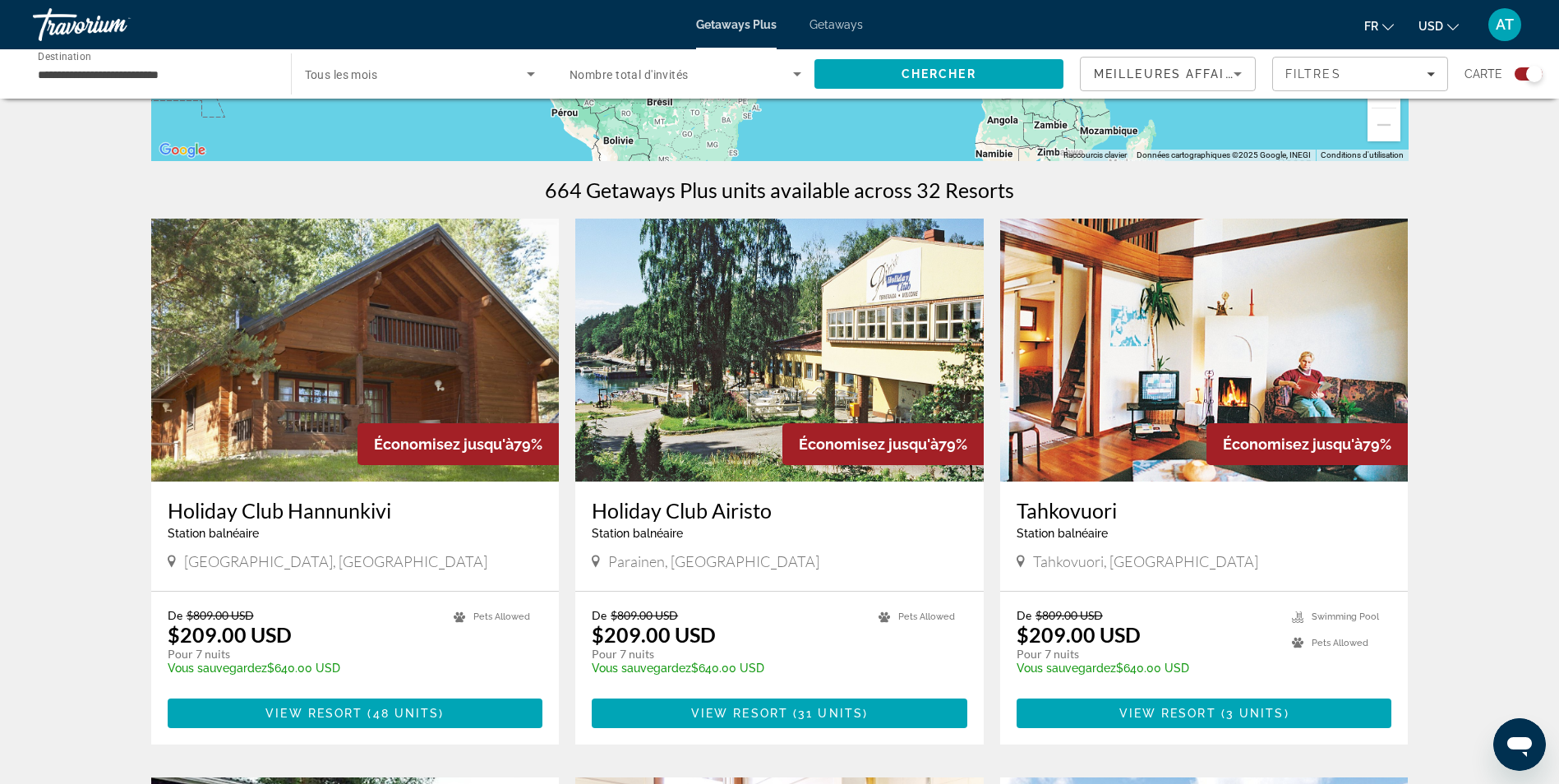
click at [313, 506] on h3 "Holiday Club Hannunkivi" at bounding box center [356, 510] width 376 height 24
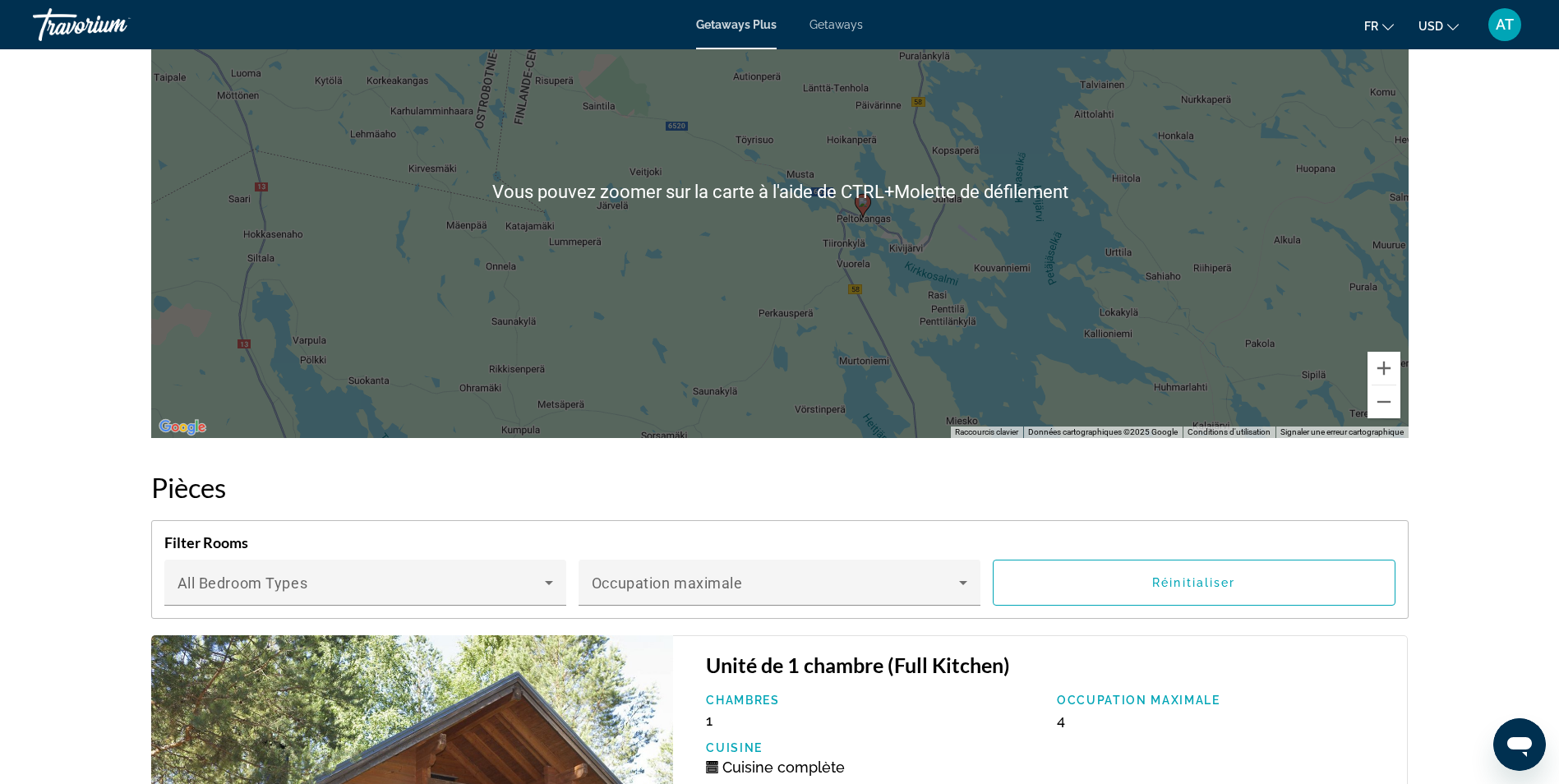
scroll to position [2149, 0]
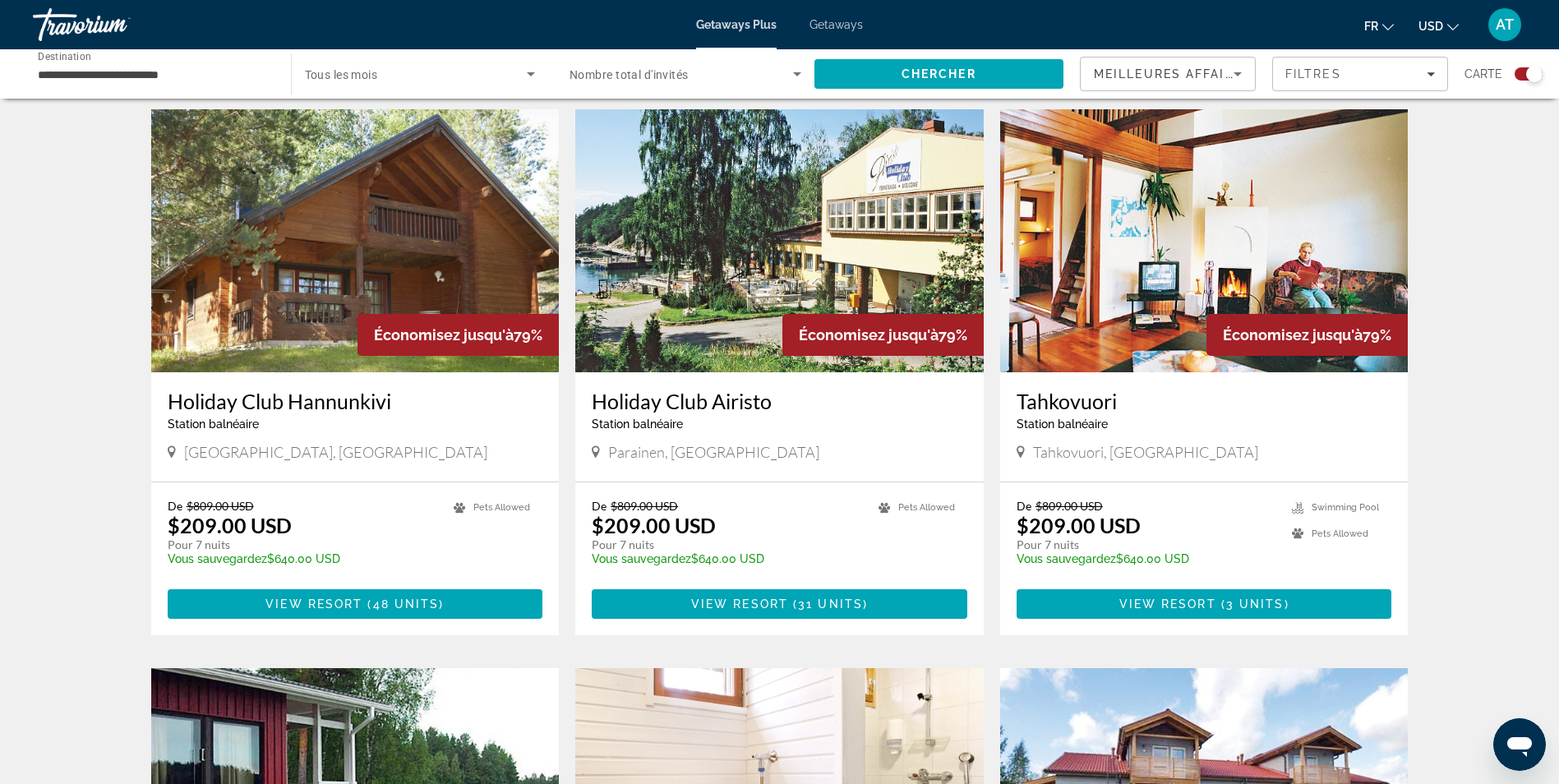
scroll to position [556, 0]
click at [1070, 404] on h3 "Tahkovuori" at bounding box center [1205, 402] width 376 height 24
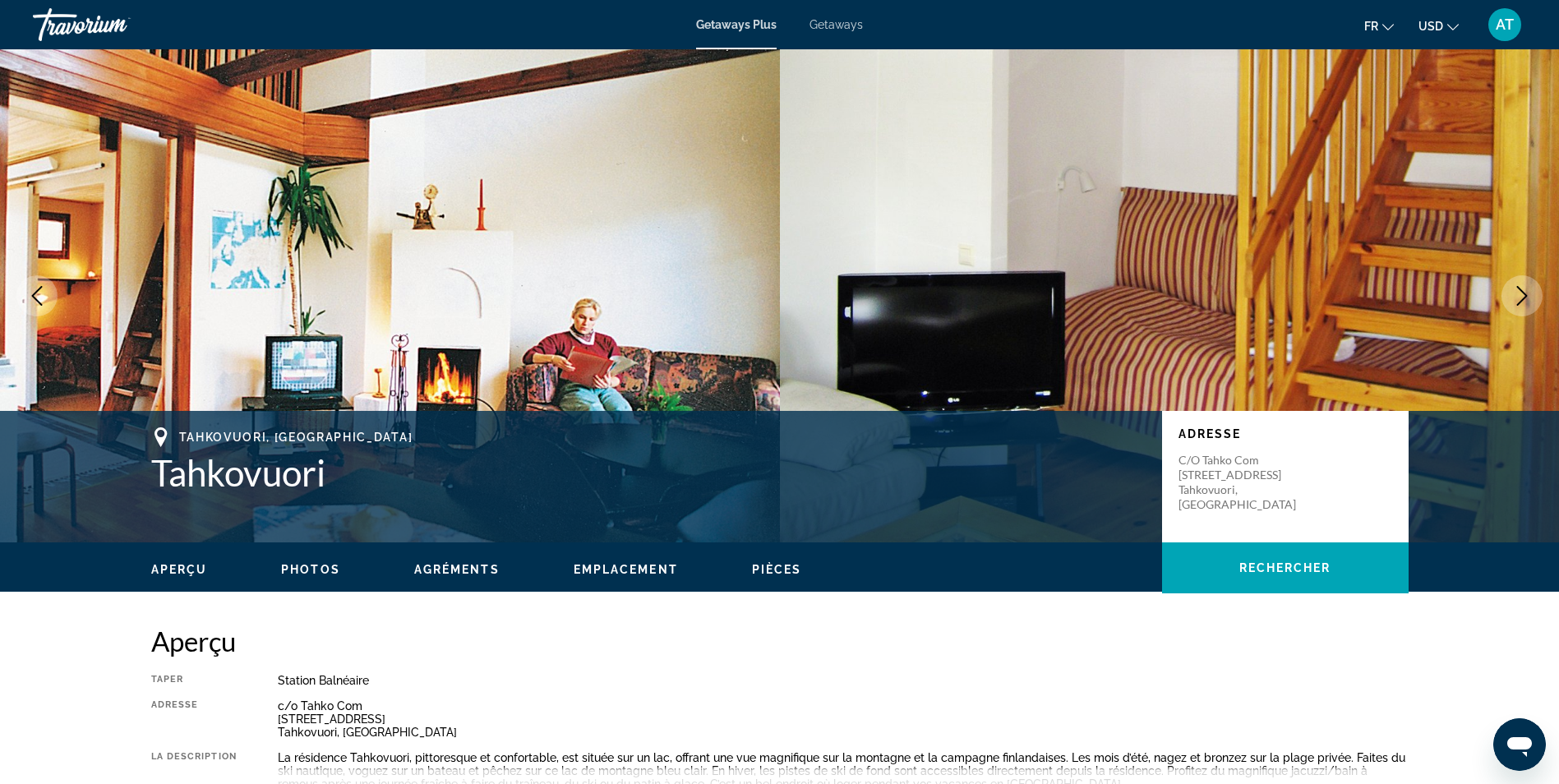
drag, startPoint x: 1070, startPoint y: 404, endPoint x: 799, endPoint y: 623, distance: 348.4
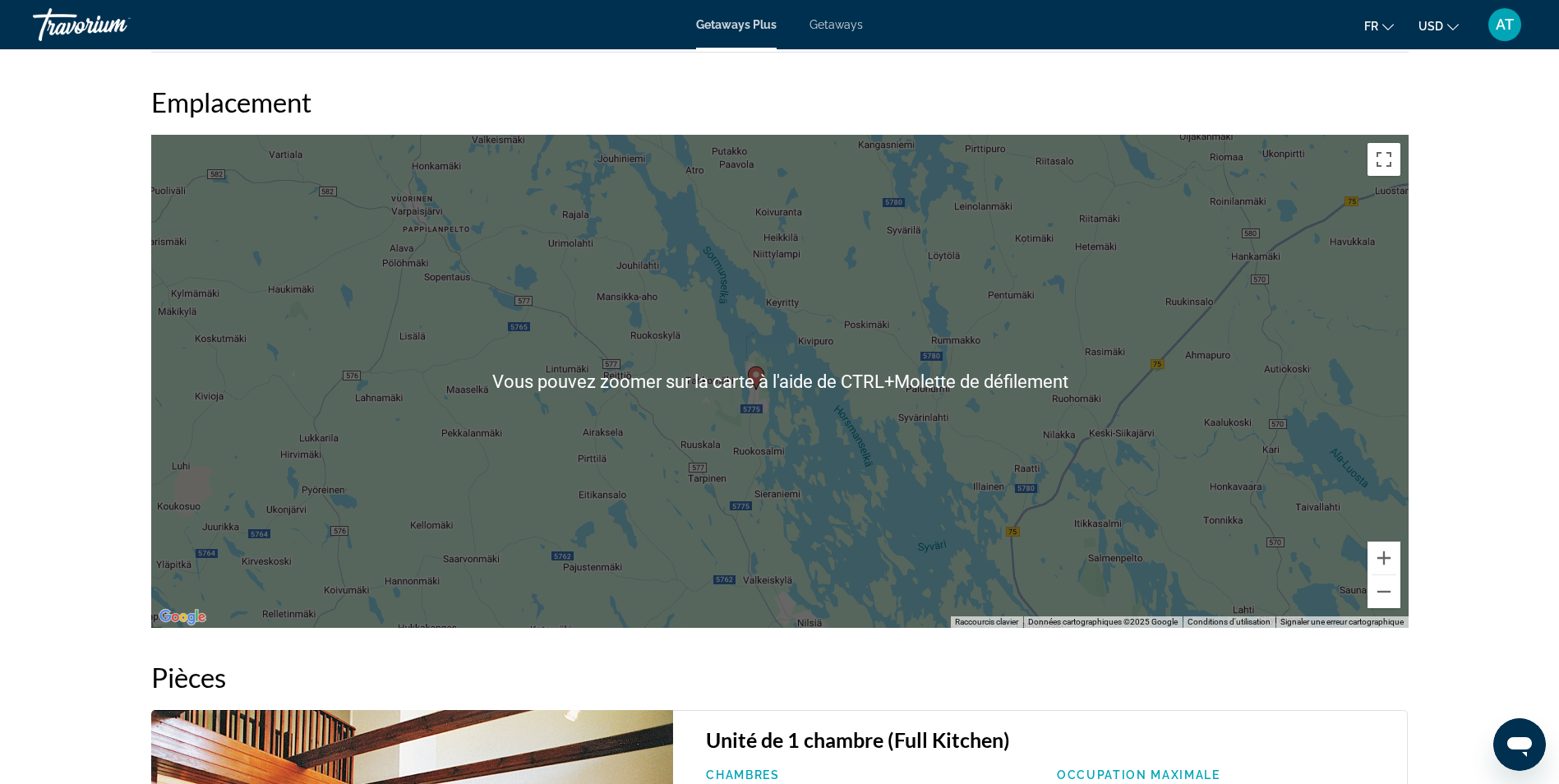
scroll to position [2015, 0]
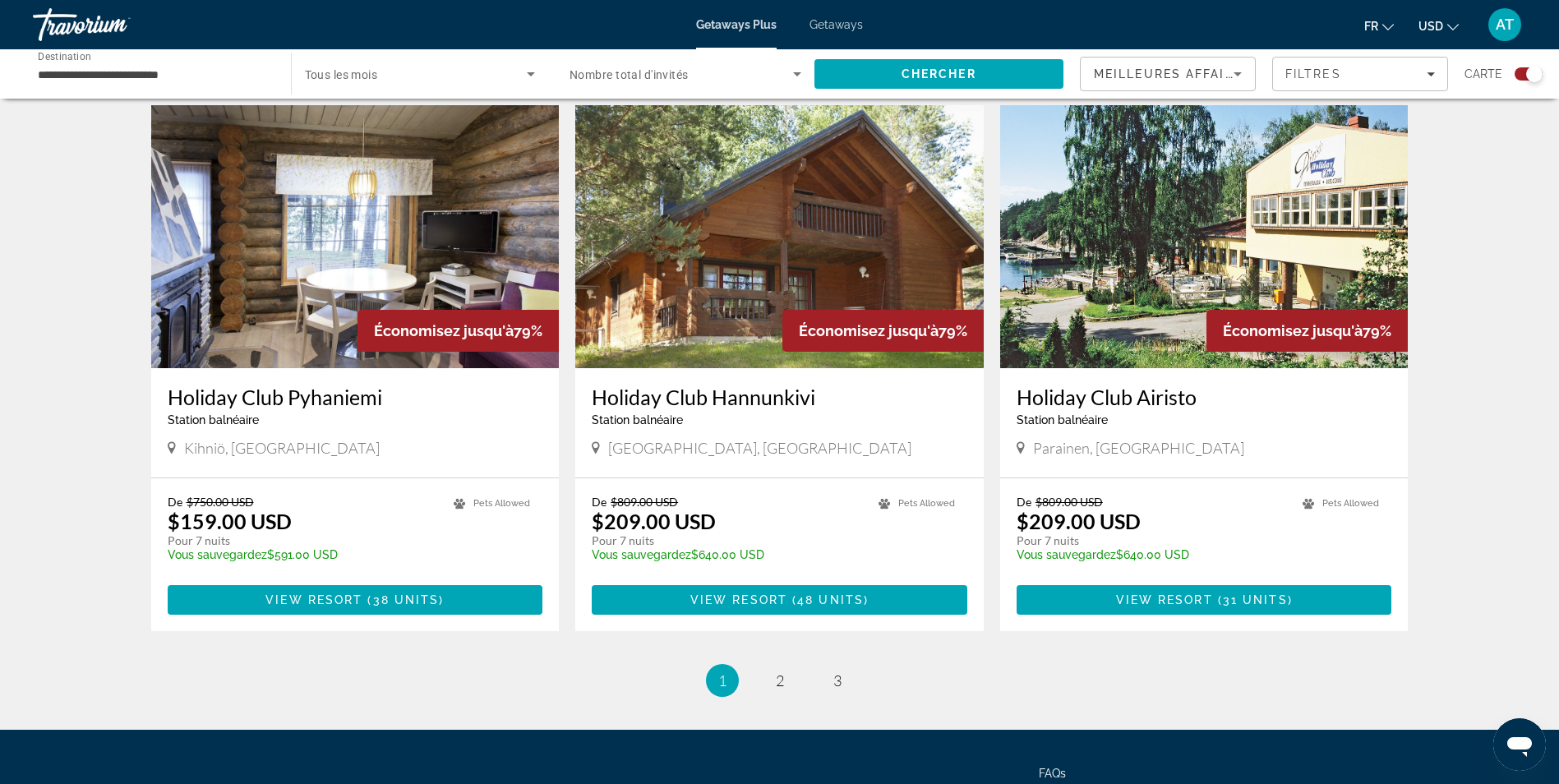
scroll to position [2241, 0]
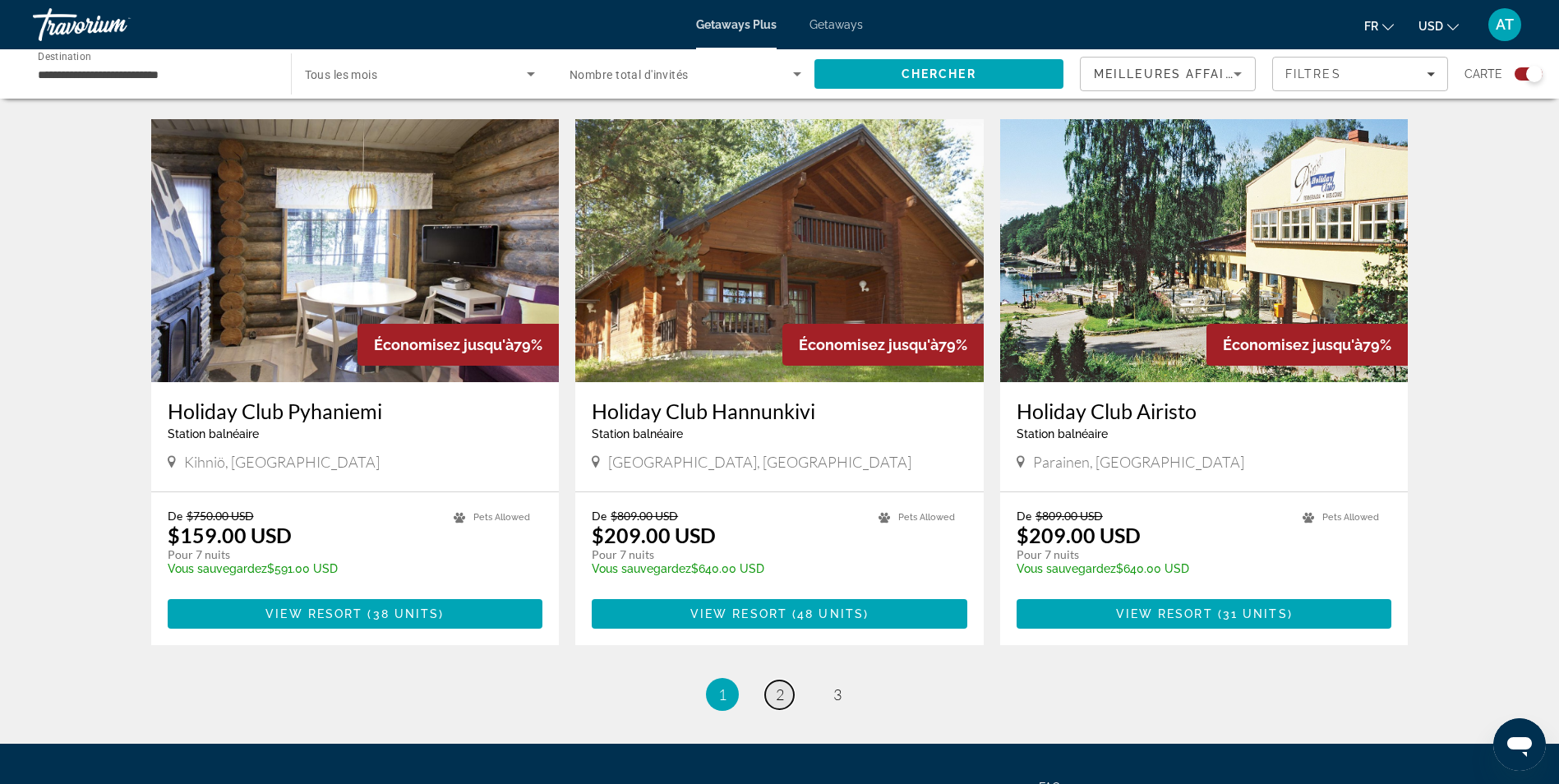
click at [788, 681] on link "page 2" at bounding box center [780, 695] width 29 height 29
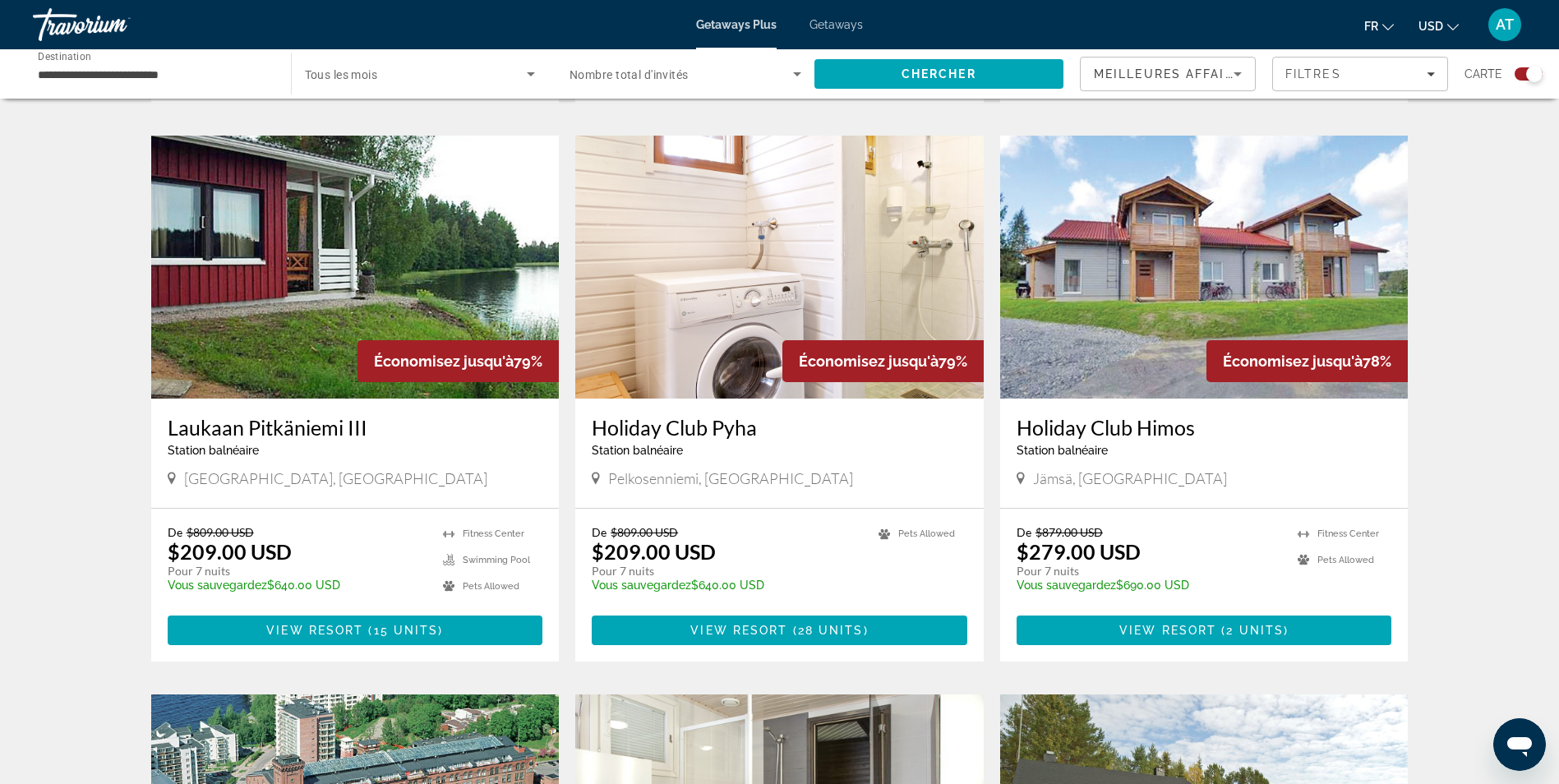
scroll to position [1086, 0]
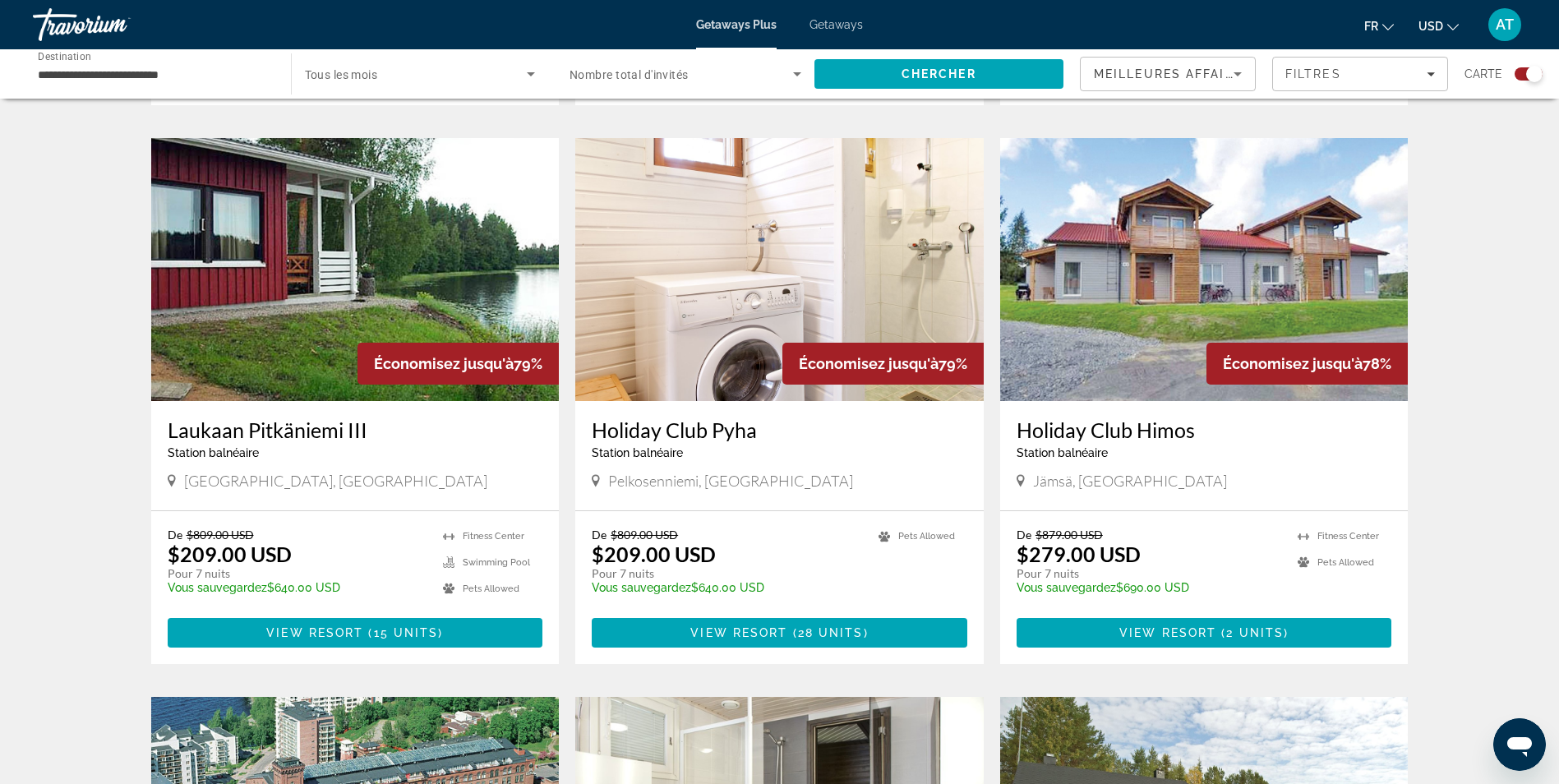
click at [1121, 425] on h3 "Holiday Club Himos" at bounding box center [1205, 430] width 376 height 24
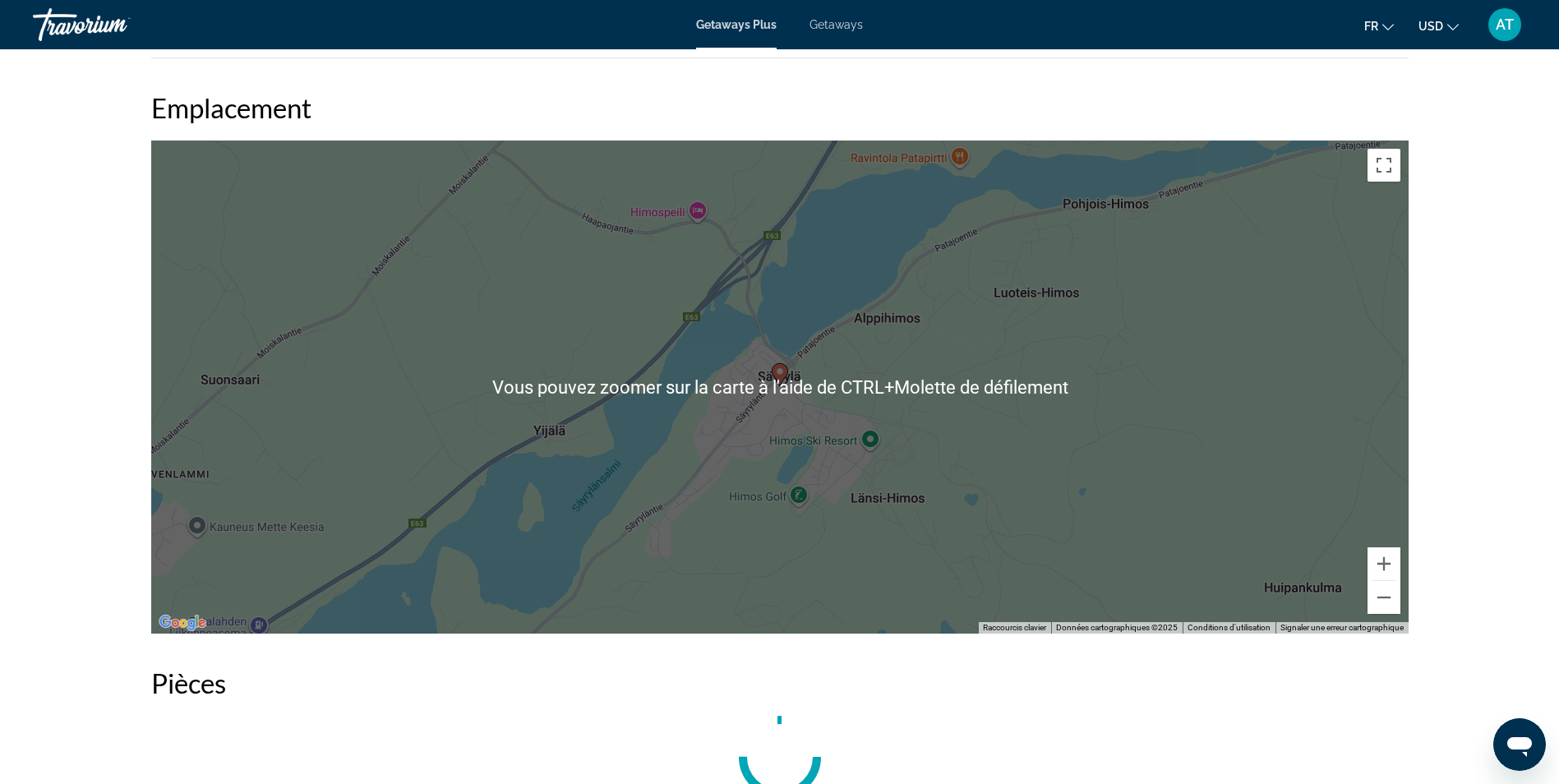
scroll to position [1671, 0]
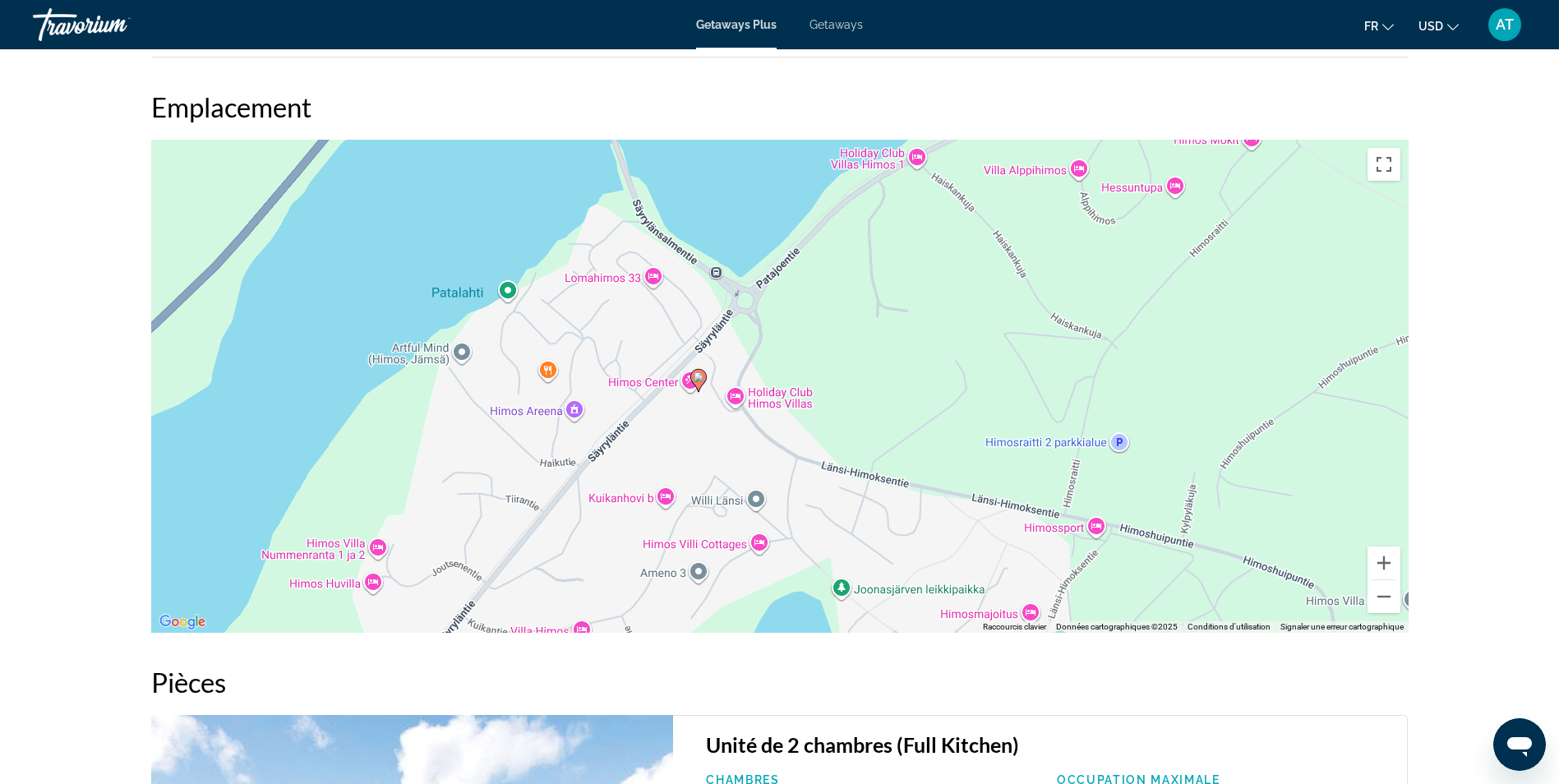
drag, startPoint x: 679, startPoint y: 444, endPoint x: 767, endPoint y: 423, distance: 90.5
click at [767, 423] on div "Pour activer le glissement avec le clavier, appuyez sur Alt+Entrée. Une fois ce…" at bounding box center [780, 386] width 1258 height 493
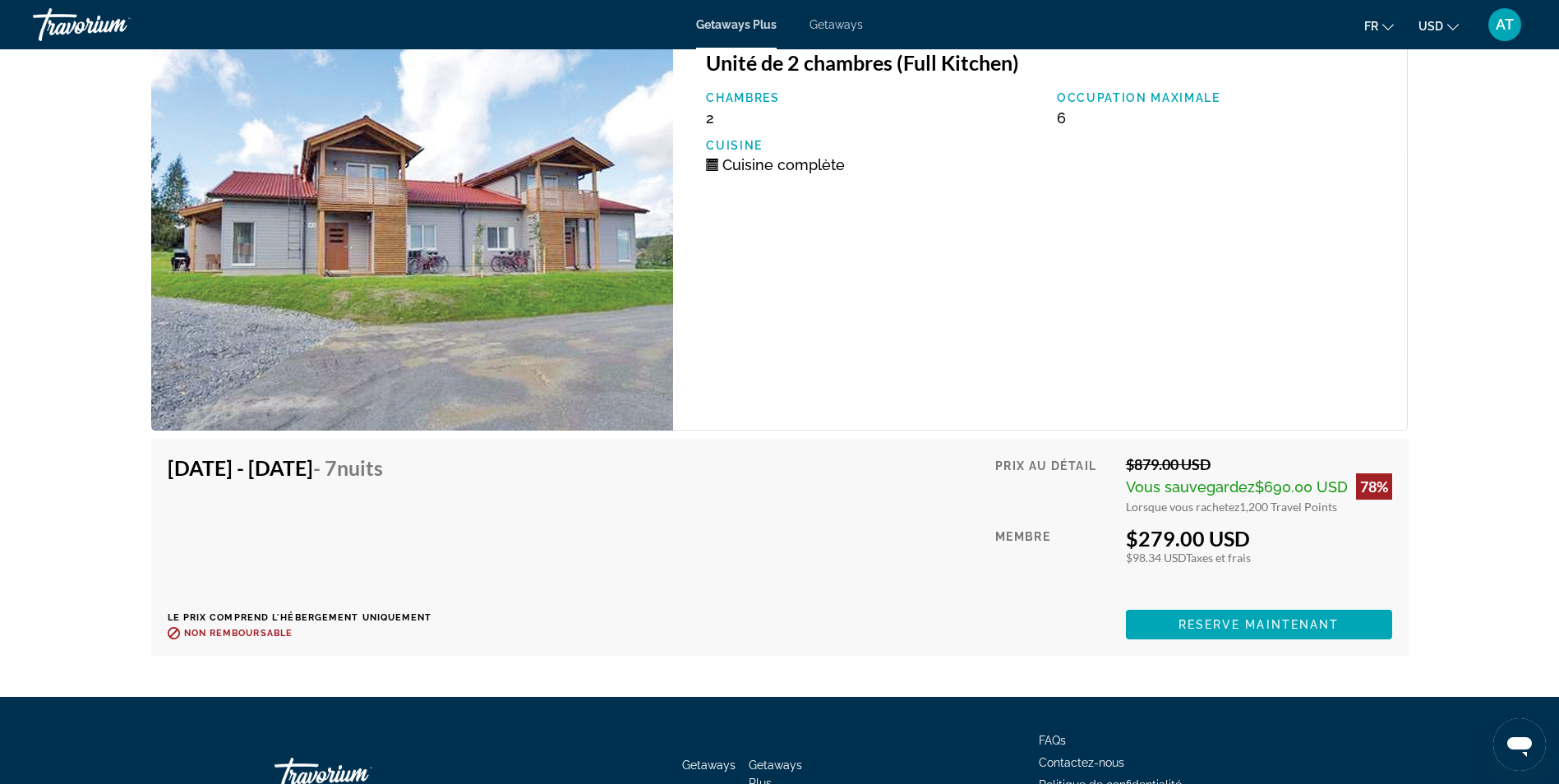
scroll to position [2355, 0]
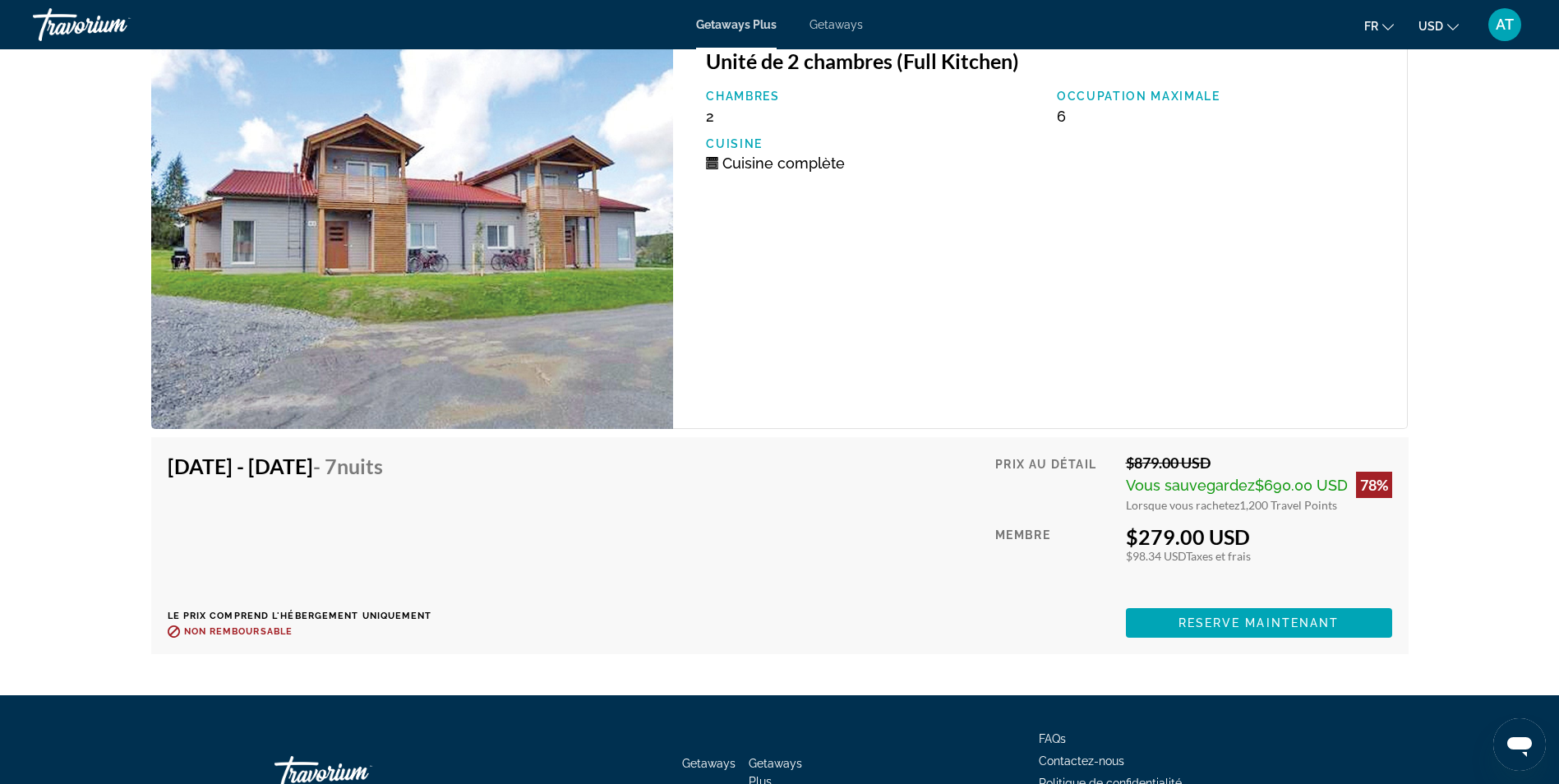
click at [408, 375] on img "Main content" at bounding box center [412, 230] width 523 height 398
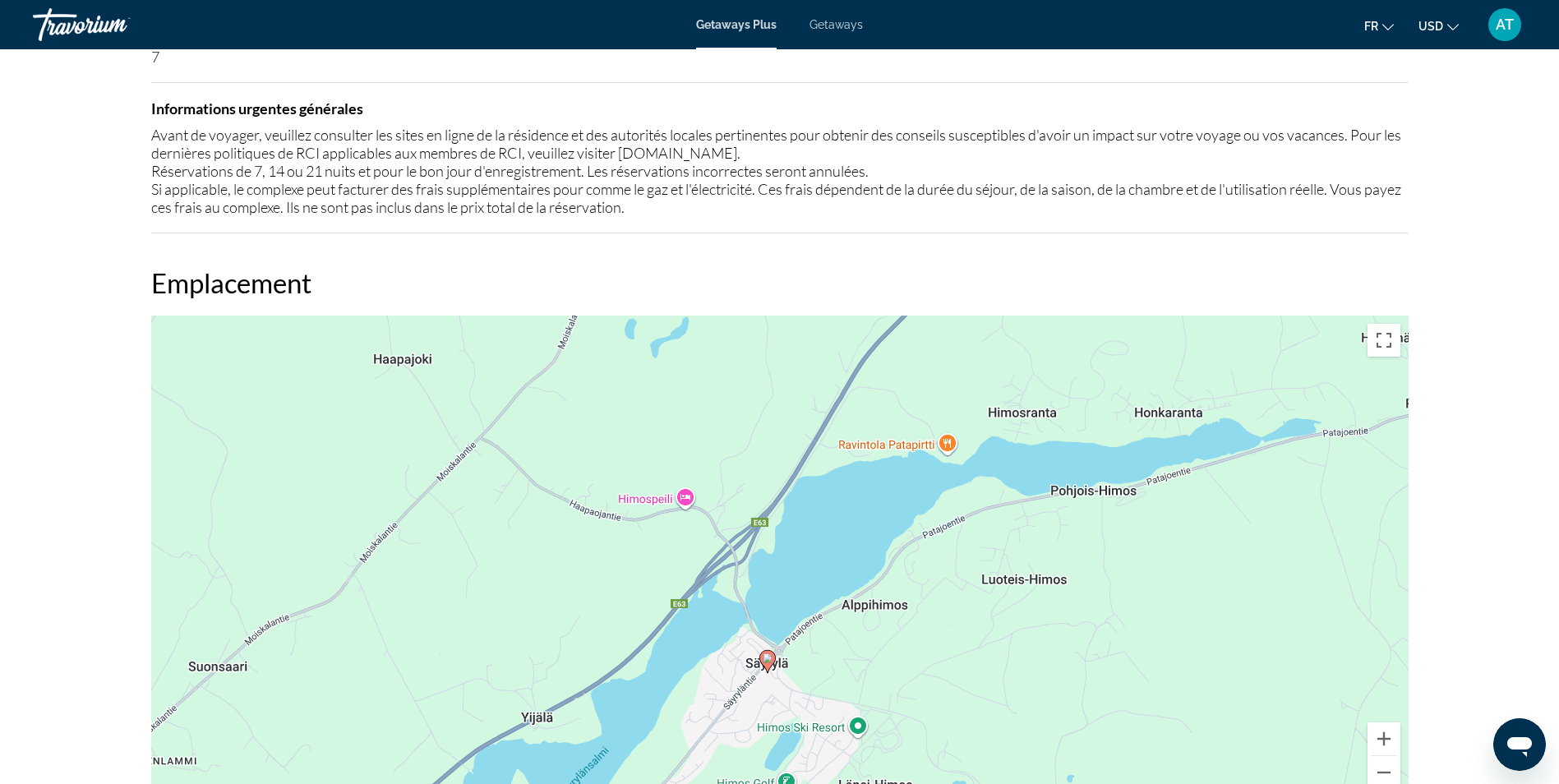
scroll to position [1460, 0]
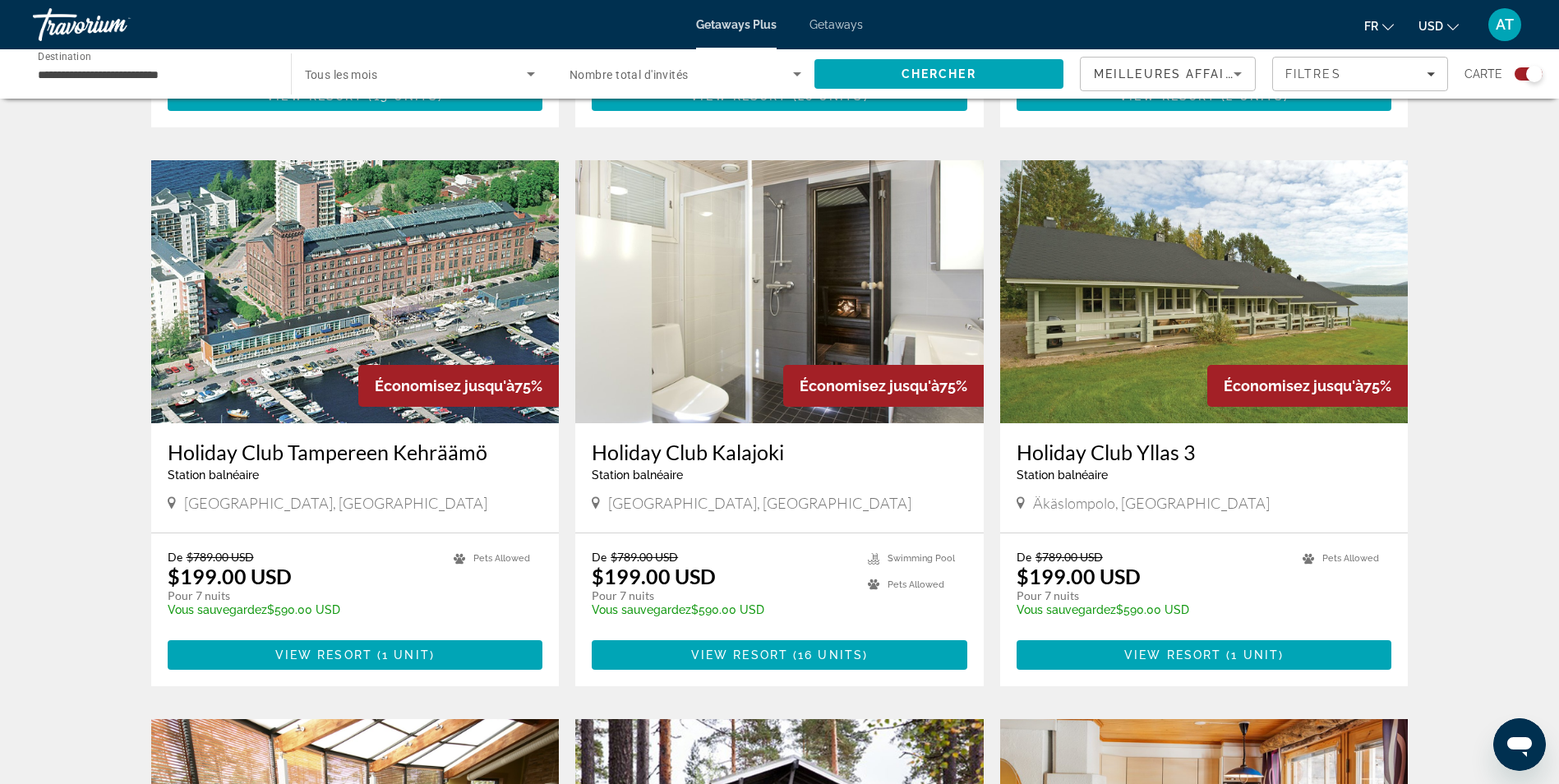
scroll to position [1624, 0]
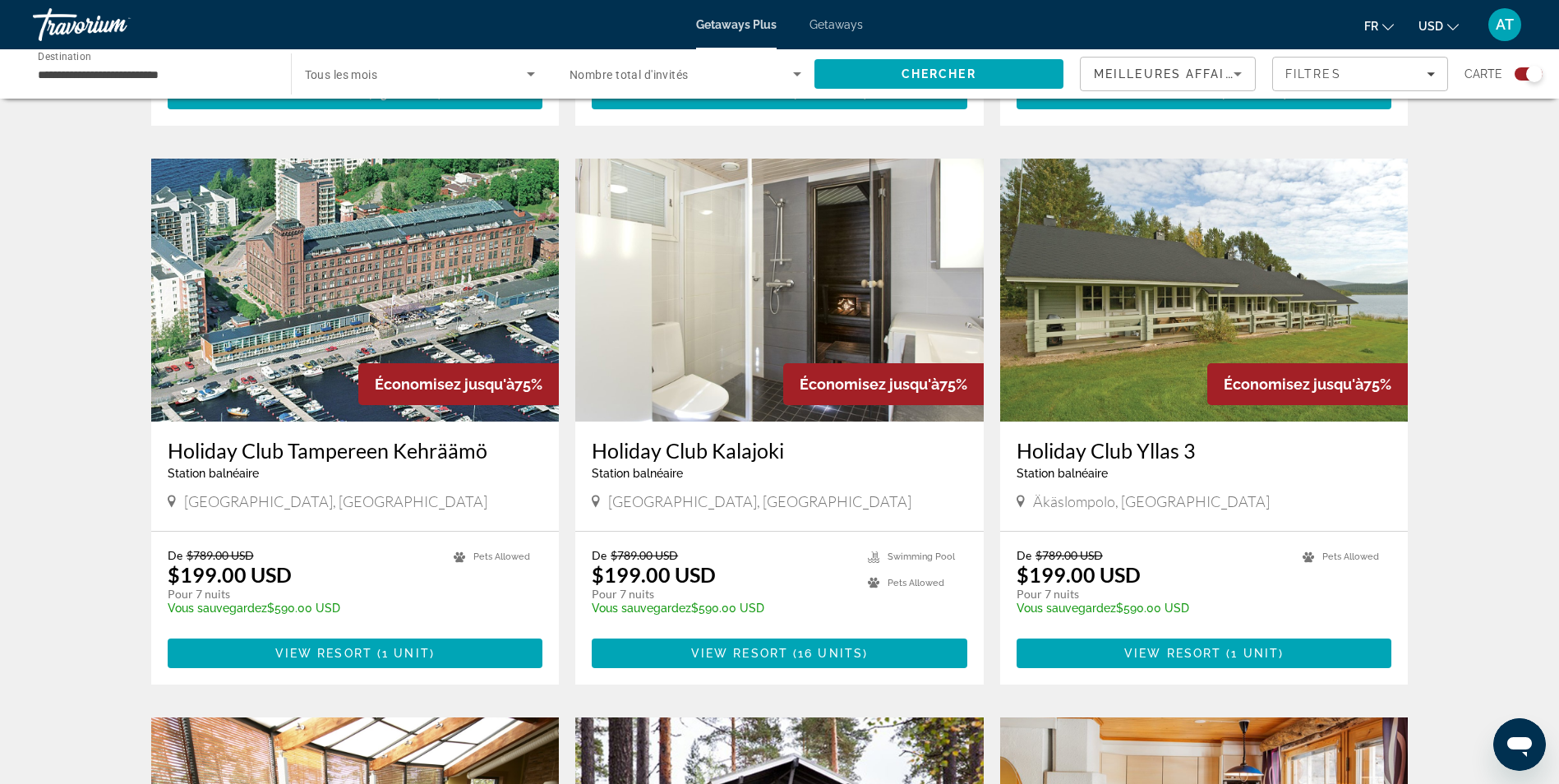
click at [652, 461] on h3 "Holiday Club Kalajoki" at bounding box center [780, 450] width 376 height 24
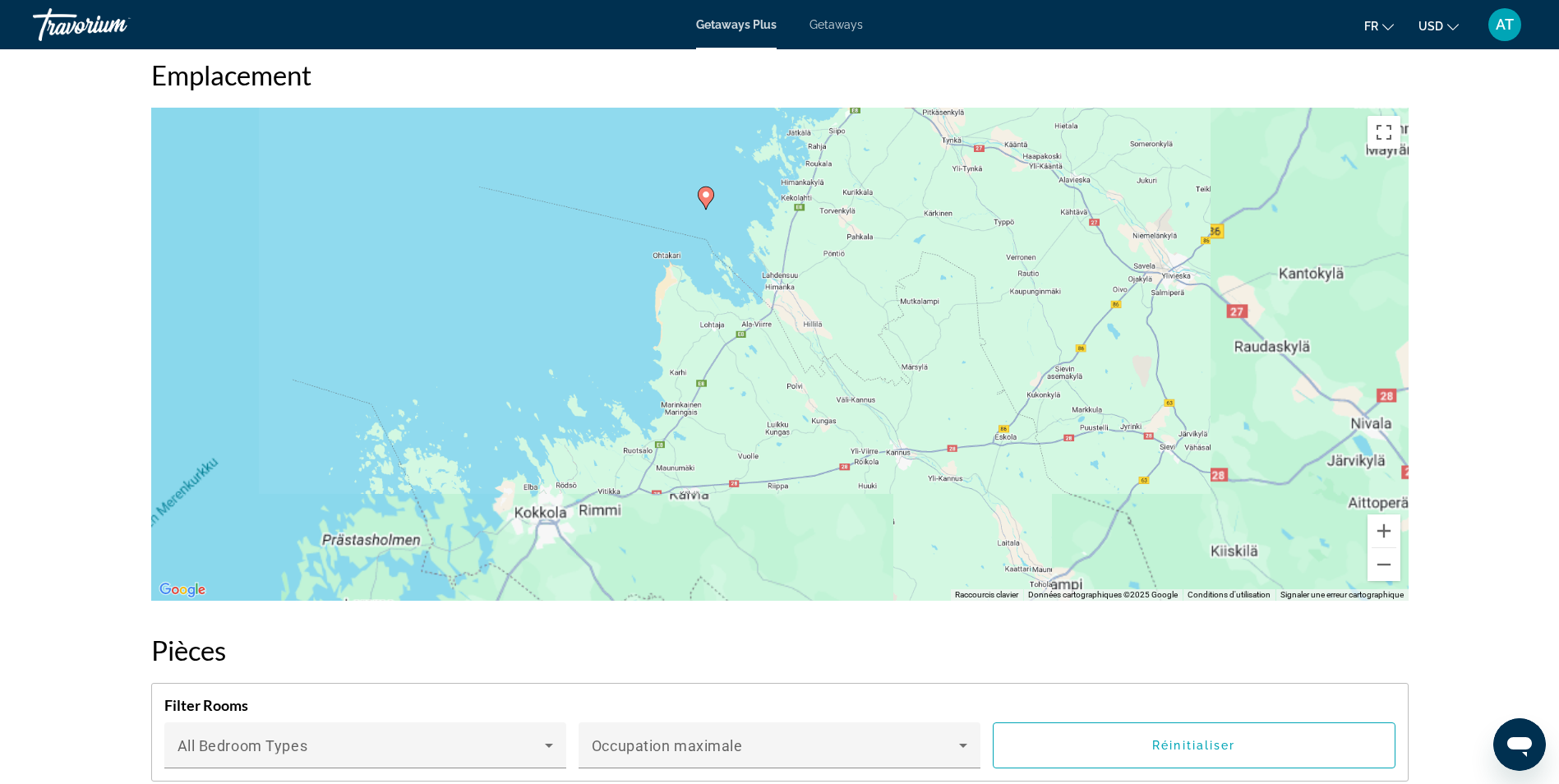
scroll to position [1991, 0]
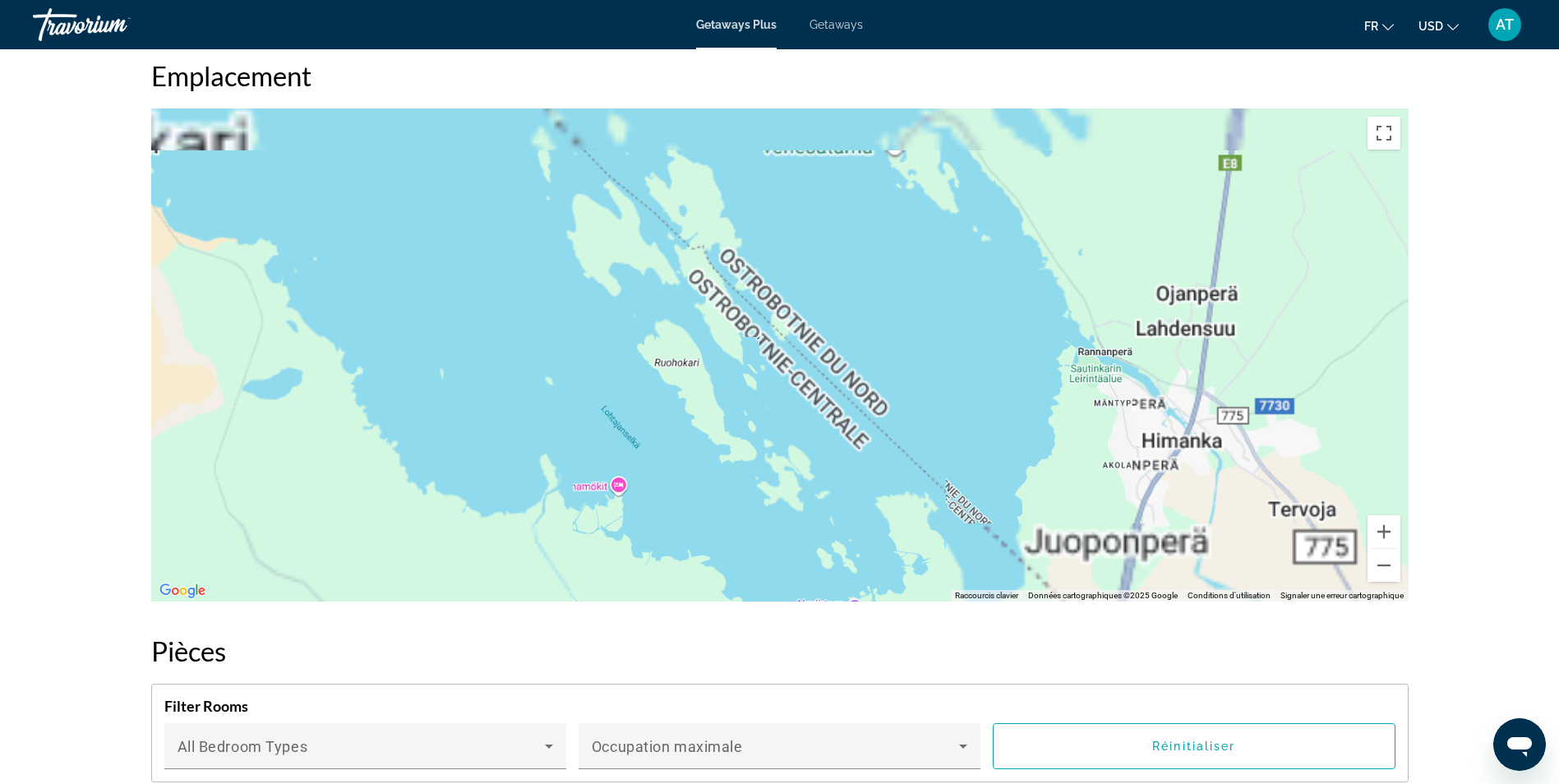
drag, startPoint x: 742, startPoint y: 299, endPoint x: 837, endPoint y: 562, distance: 279.6
click at [837, 562] on div "Main content" at bounding box center [780, 355] width 1258 height 493
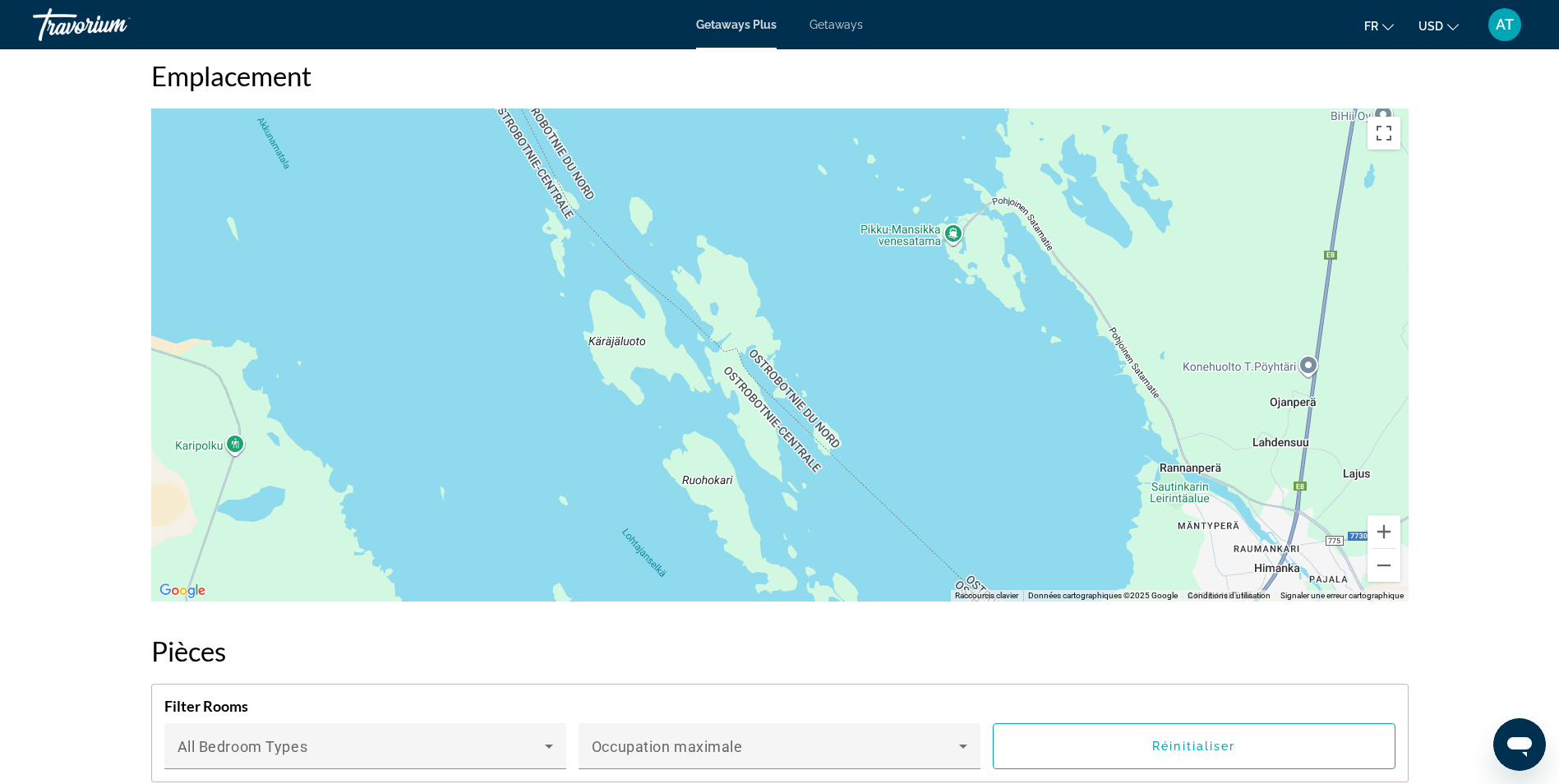
drag, startPoint x: 738, startPoint y: 365, endPoint x: 826, endPoint y: 675, distance: 322.2
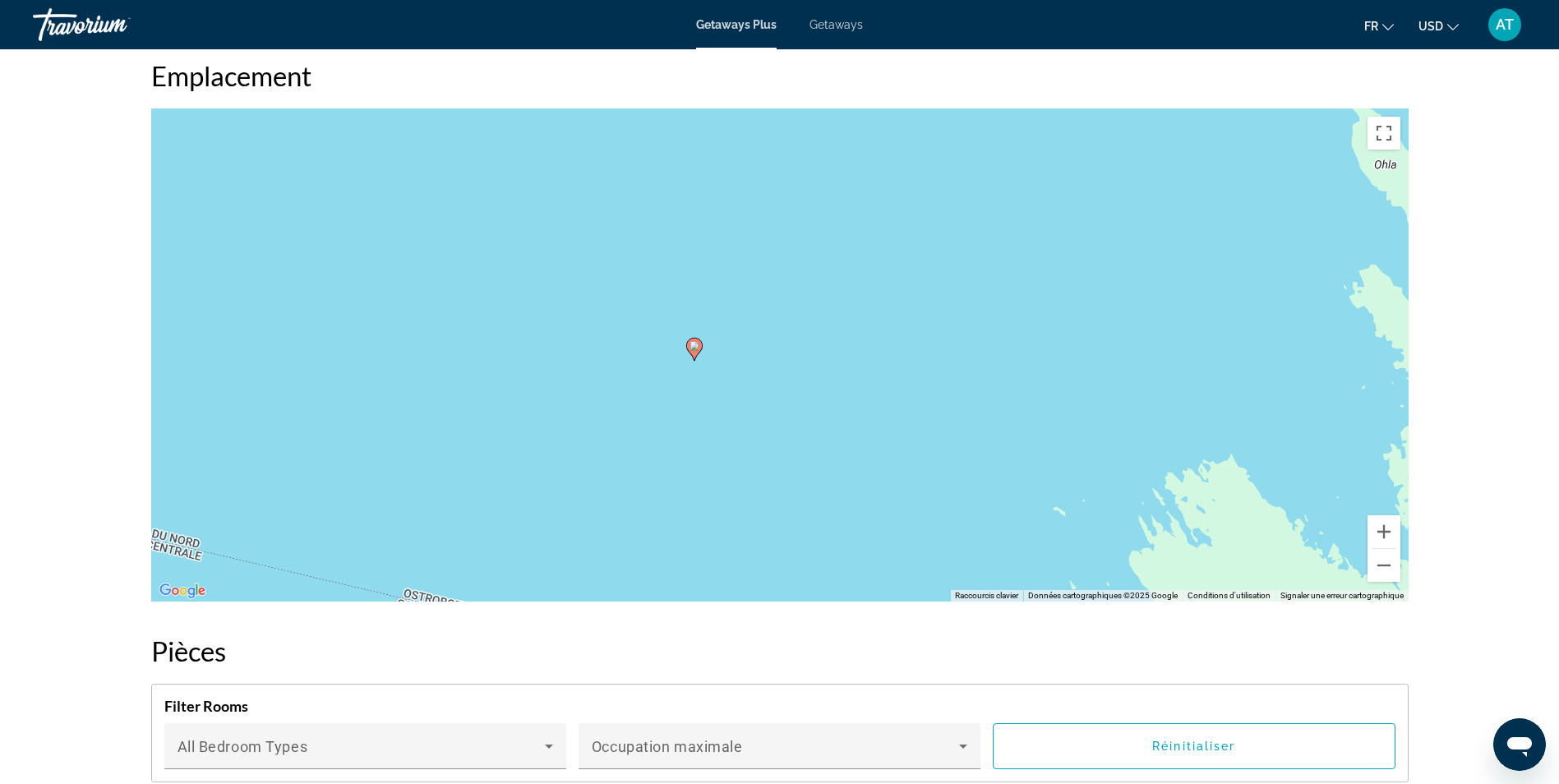
drag, startPoint x: 760, startPoint y: 278, endPoint x: 800, endPoint y: 179, distance: 106.8
click at [800, 179] on div "Pour activer le glissement avec le clavier, appuyez sur Alt+Entrée. Une fois ce…" at bounding box center [780, 355] width 1258 height 493
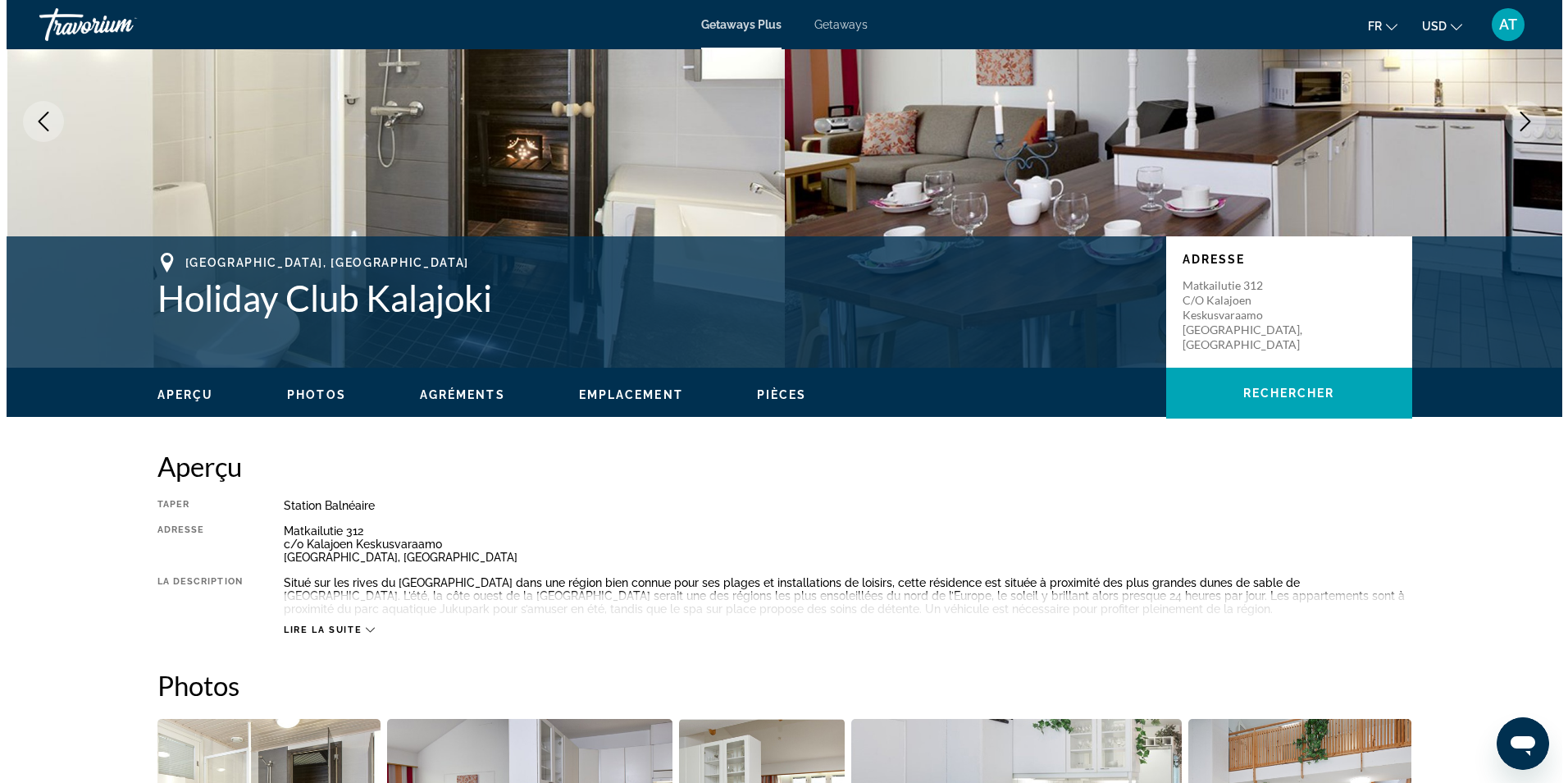
scroll to position [0, 0]
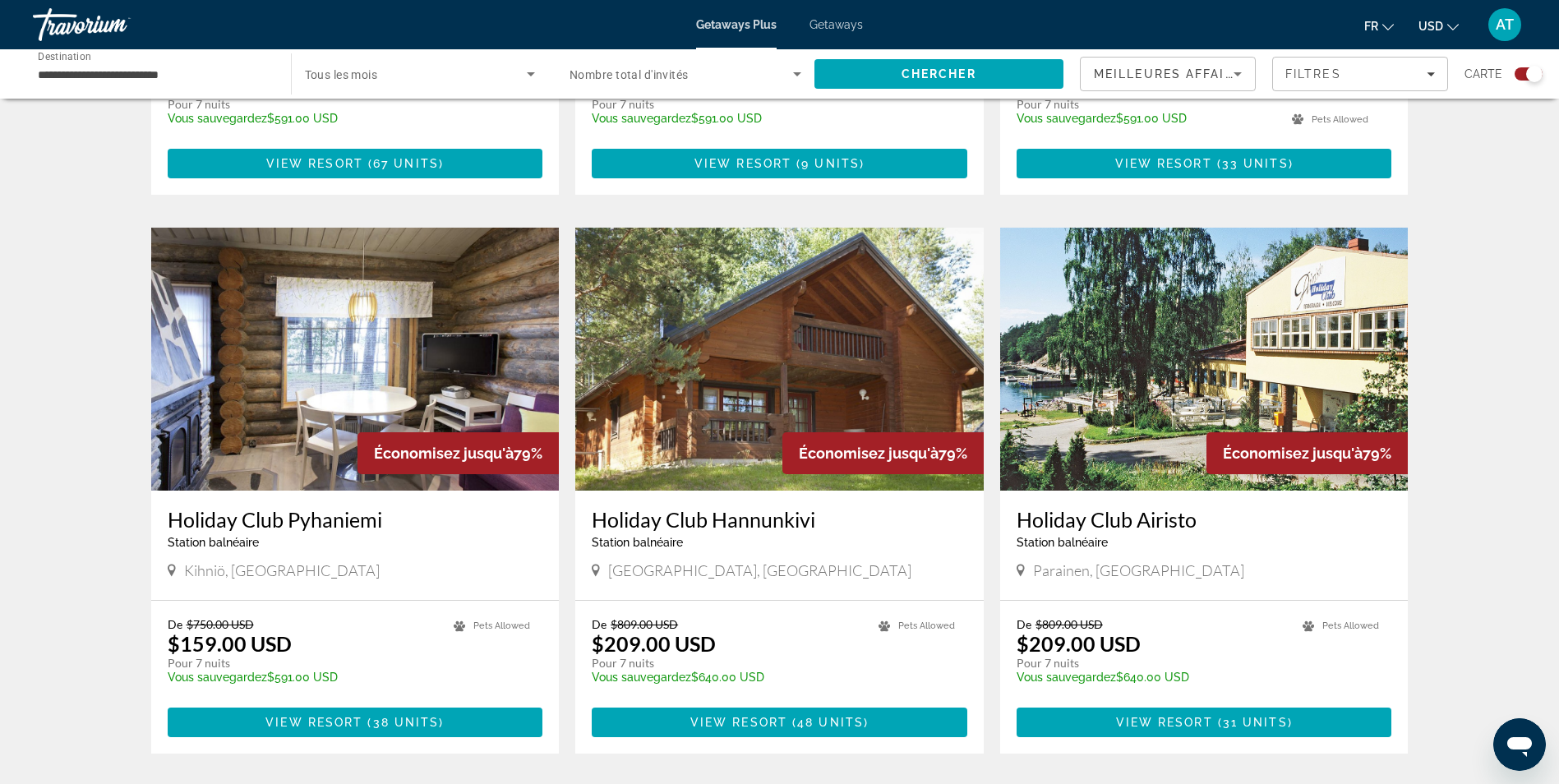
scroll to position [2384, 0]
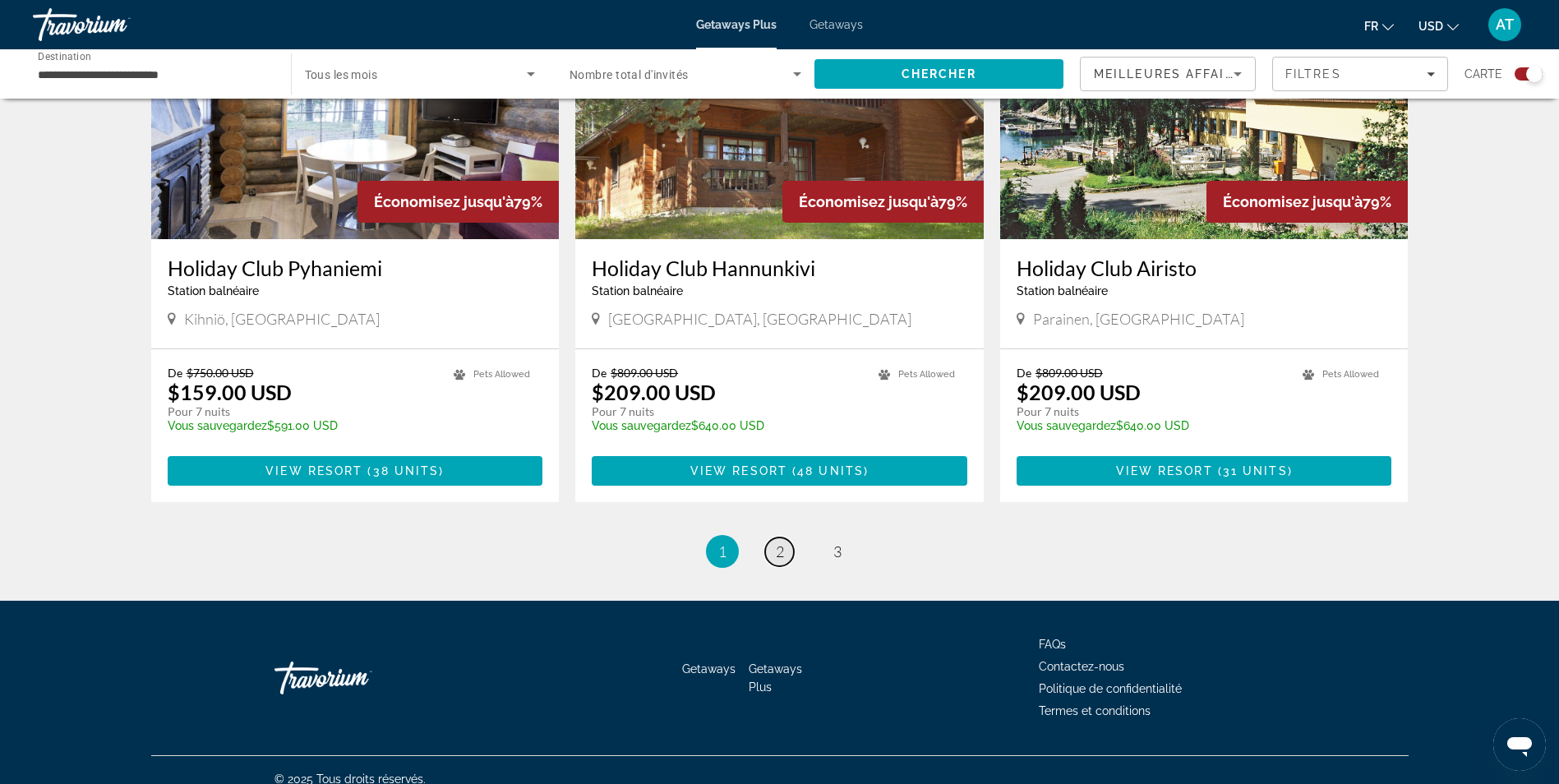
click at [773, 546] on link "page 2" at bounding box center [780, 551] width 29 height 29
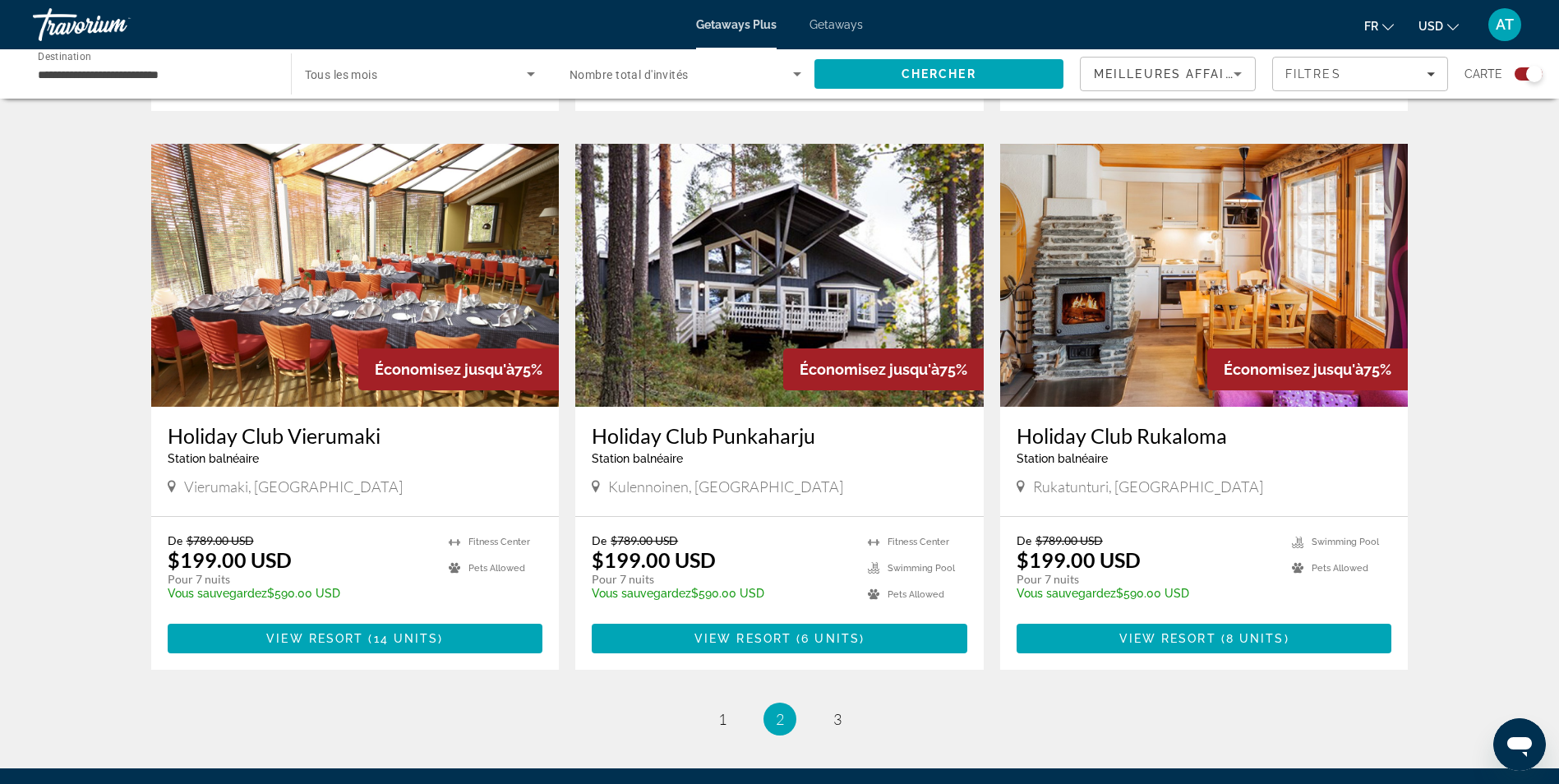
scroll to position [2197, 0]
click at [640, 445] on h3 "Holiday Club Punkaharju" at bounding box center [780, 437] width 376 height 24
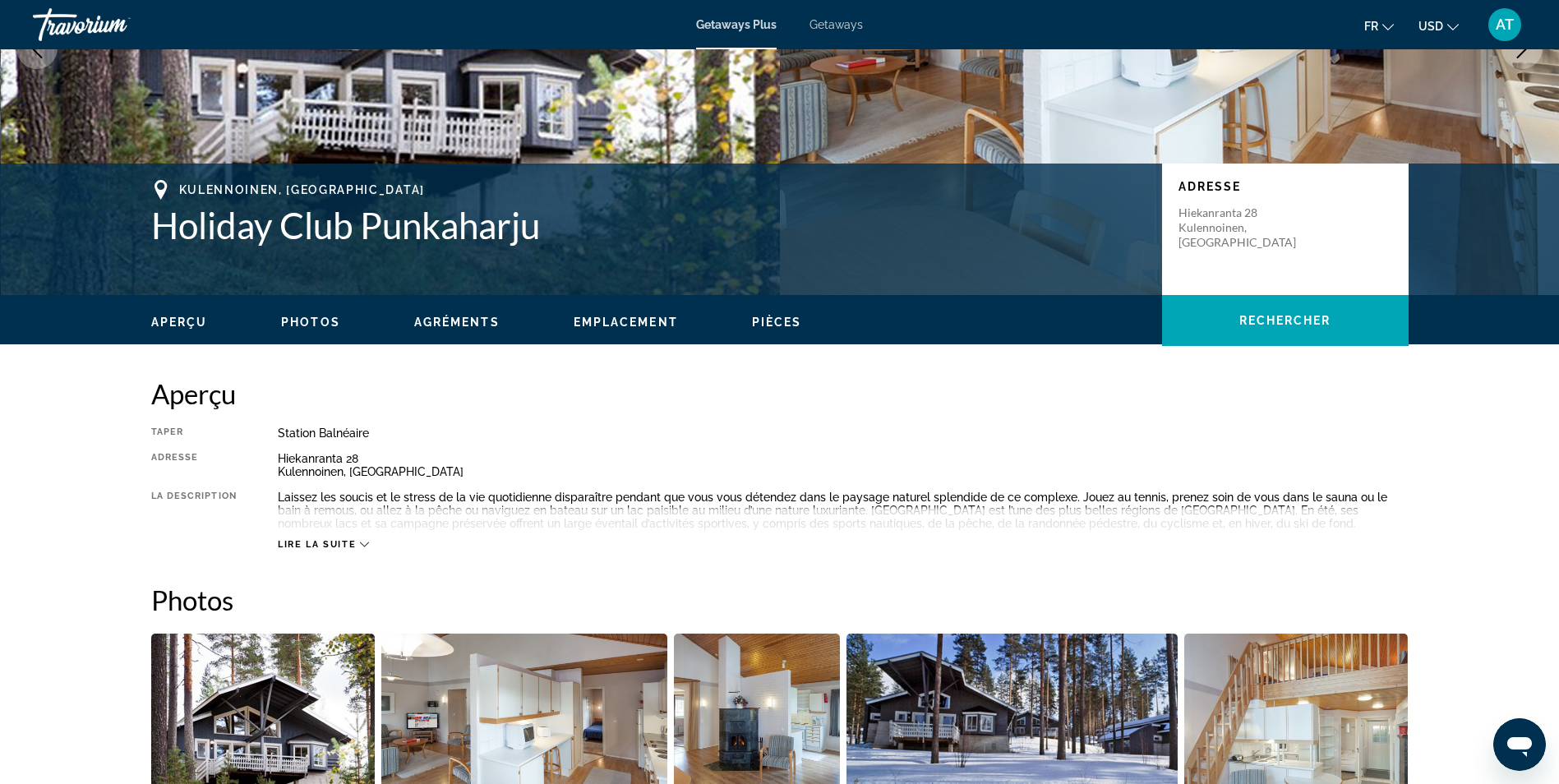
scroll to position [248, 0]
click at [629, 502] on div "Laissez les soucis et le stress de la vie quotidienne disparaître pendant que v…" at bounding box center [843, 510] width 1131 height 39
click at [667, 521] on div "Lire la suite" at bounding box center [843, 527] width 1131 height 45
click at [313, 530] on div "Lire la suite" at bounding box center [843, 527] width 1131 height 45
click at [354, 539] on span "Lire la suite" at bounding box center [316, 543] width 78 height 10
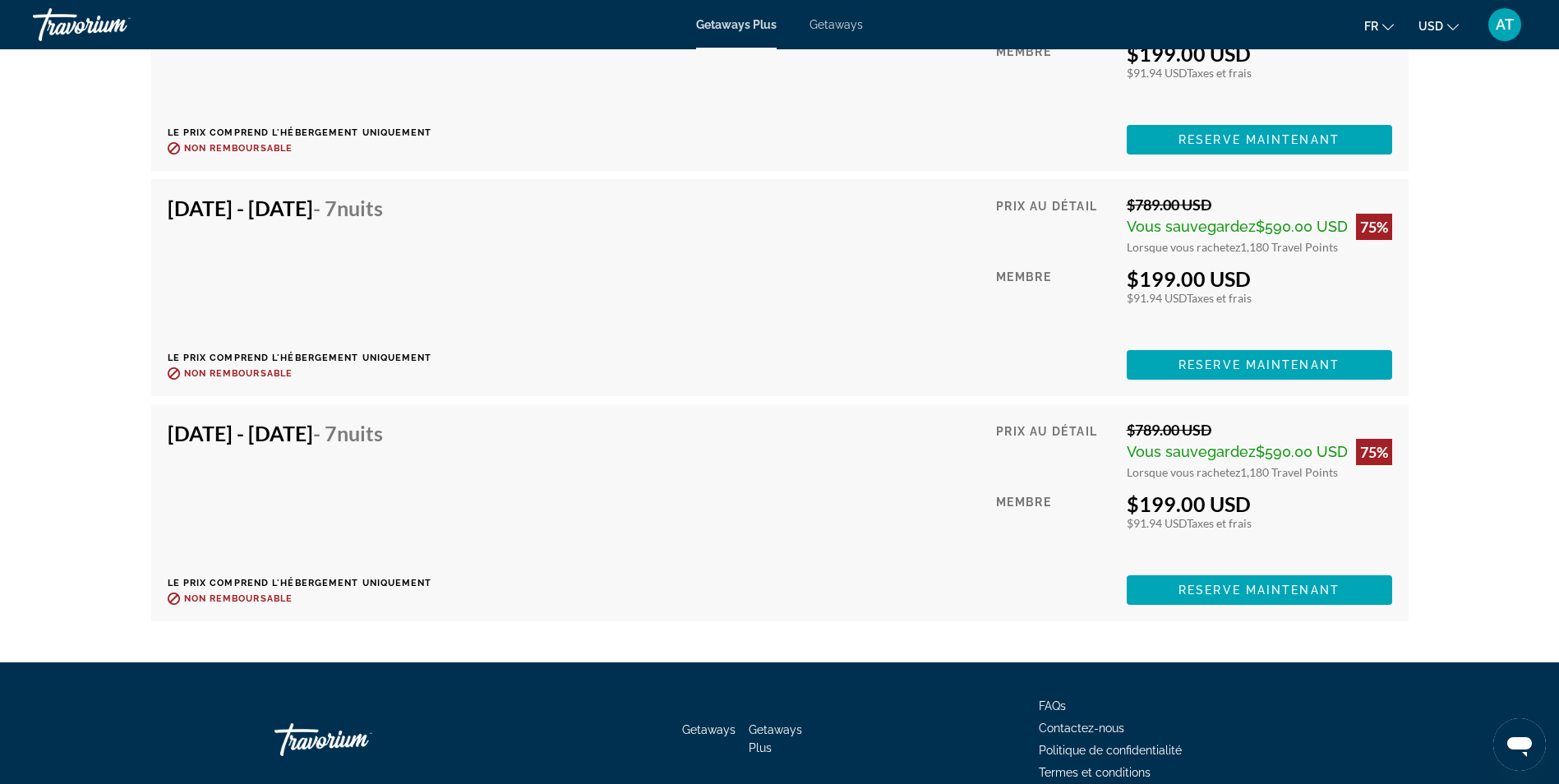
scroll to position [4186, 0]
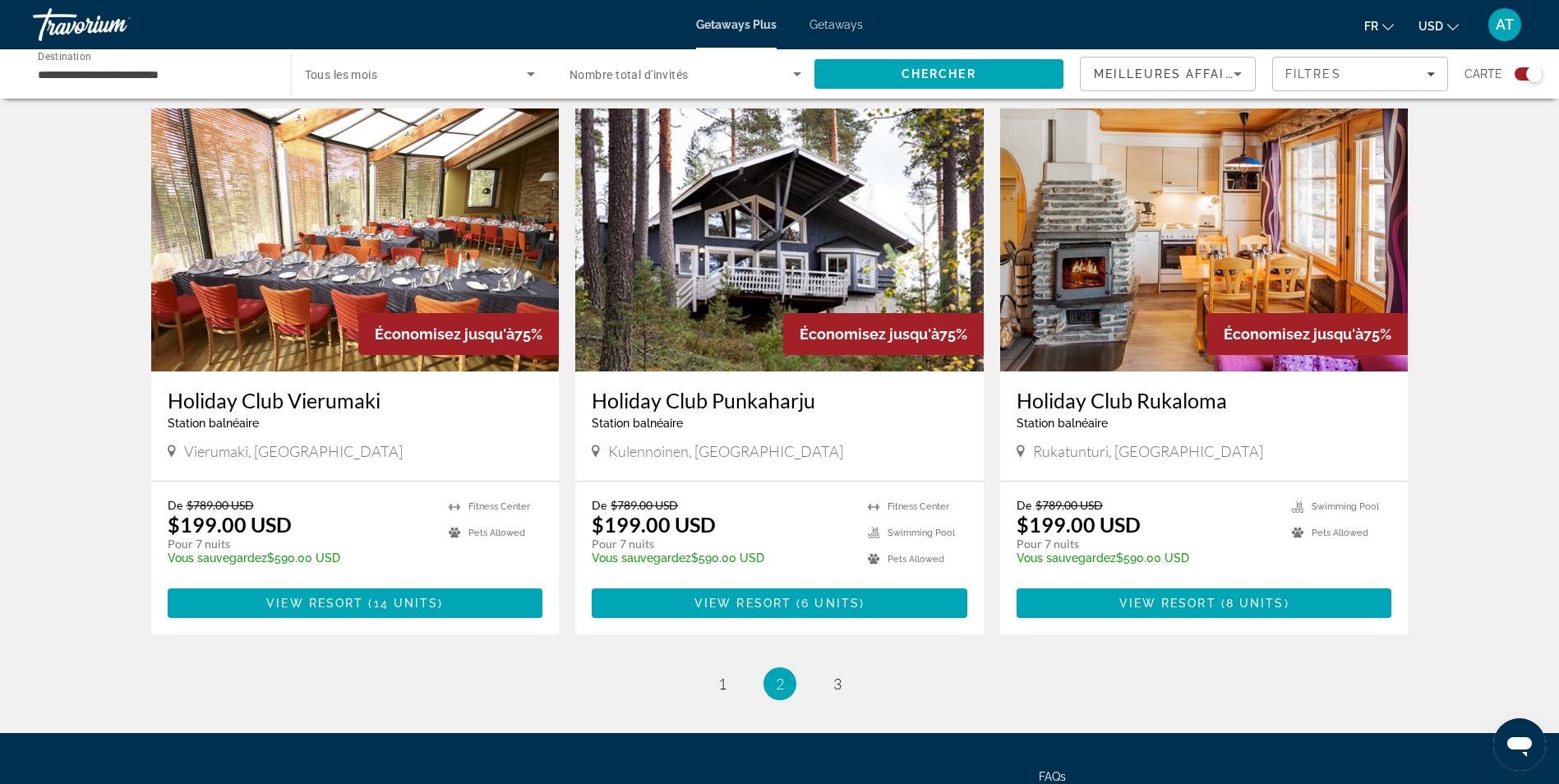
scroll to position [2232, 0]
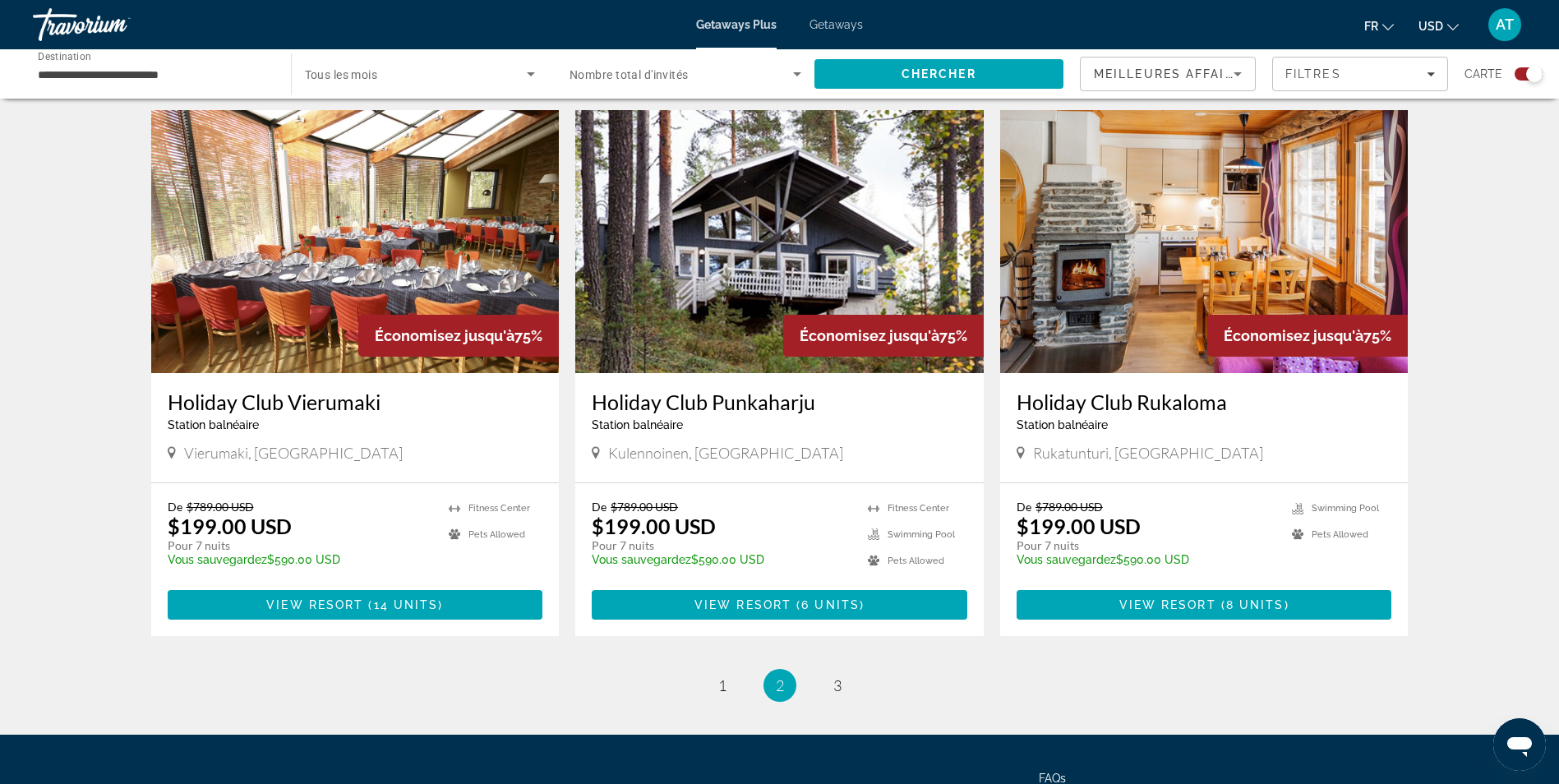
click at [1065, 409] on h3 "Holiday Club Rukaloma" at bounding box center [1205, 402] width 376 height 24
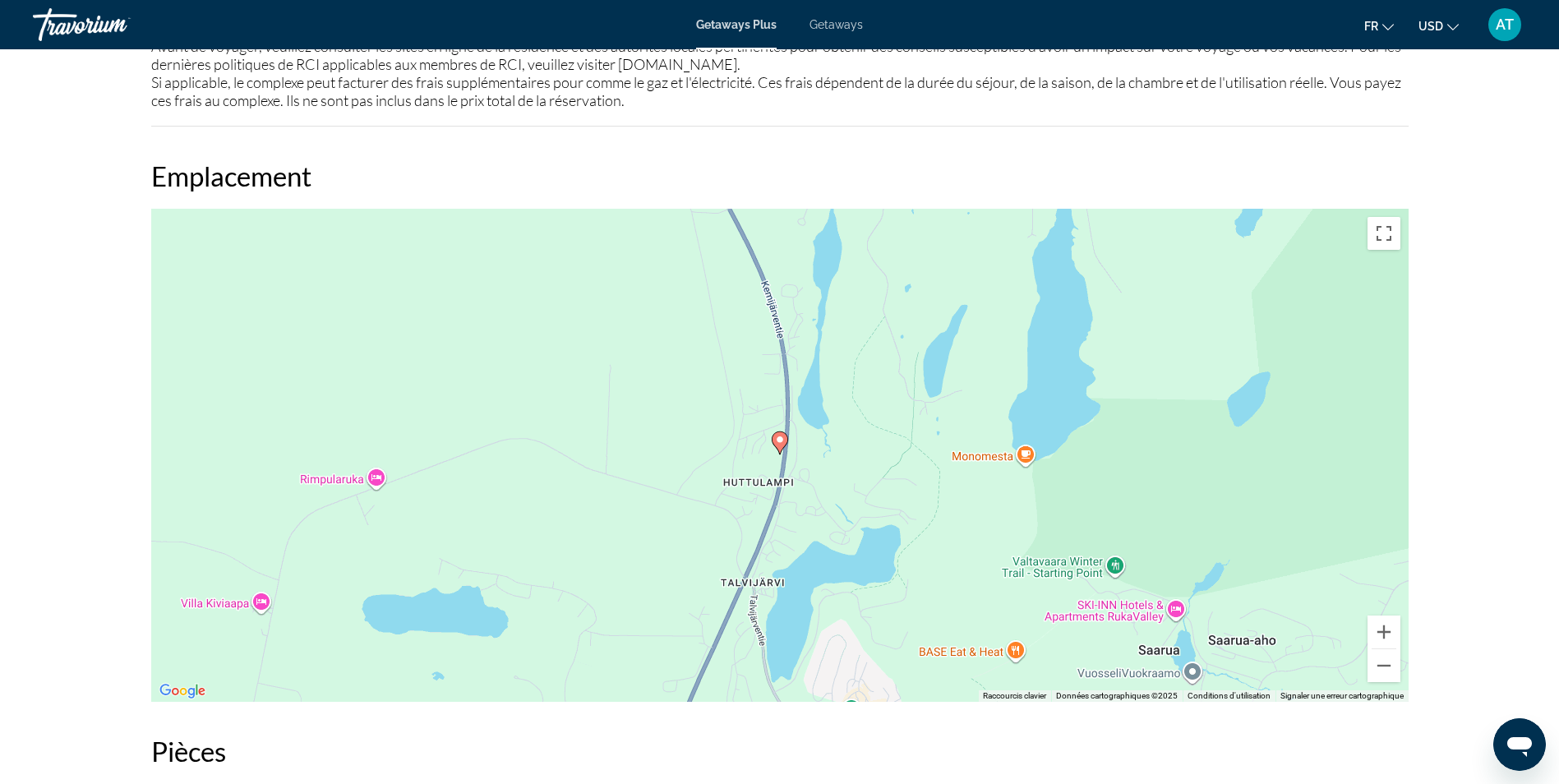
scroll to position [1682, 0]
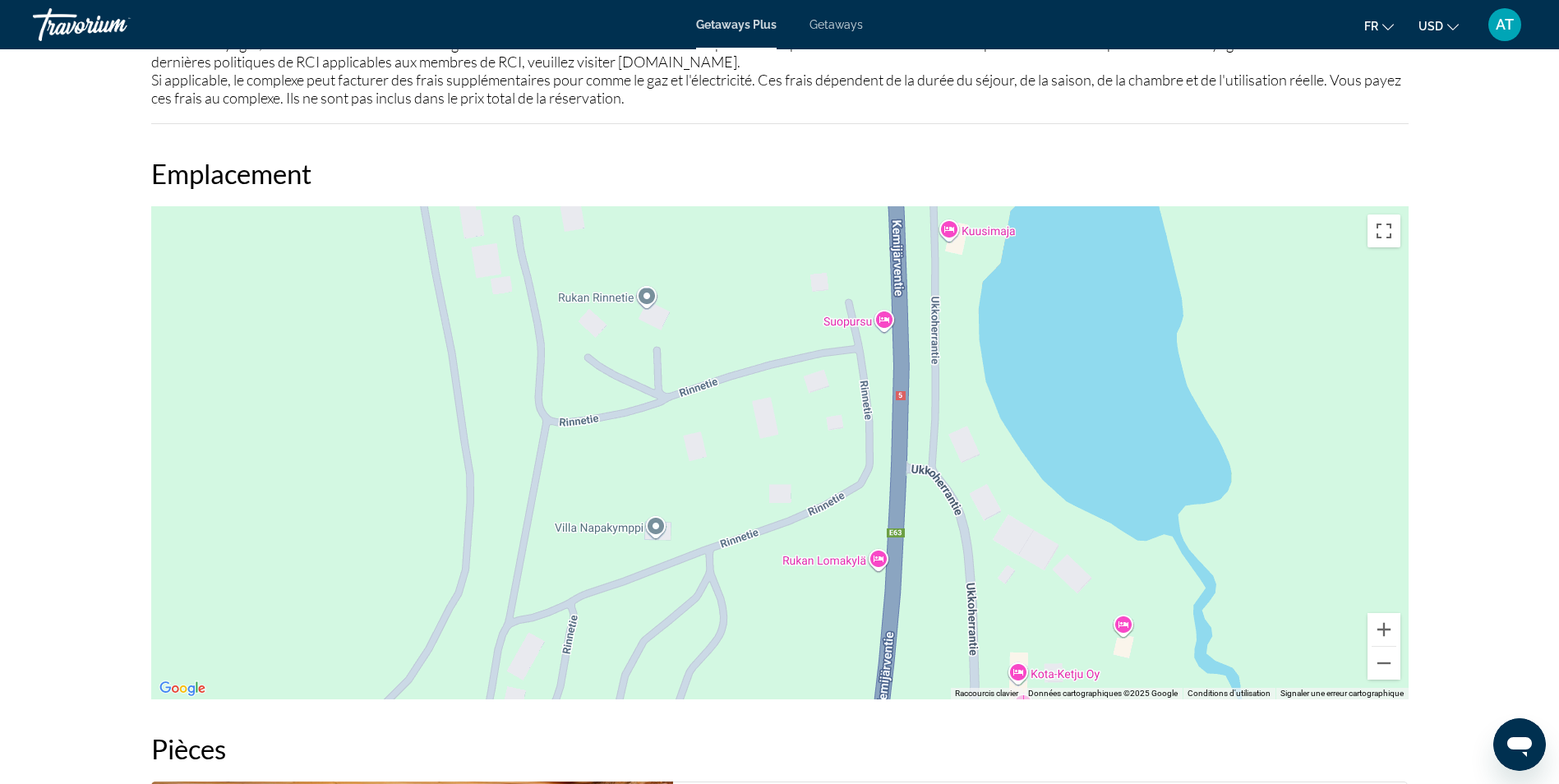
drag, startPoint x: 806, startPoint y: 431, endPoint x: 770, endPoint y: 826, distance: 396.6
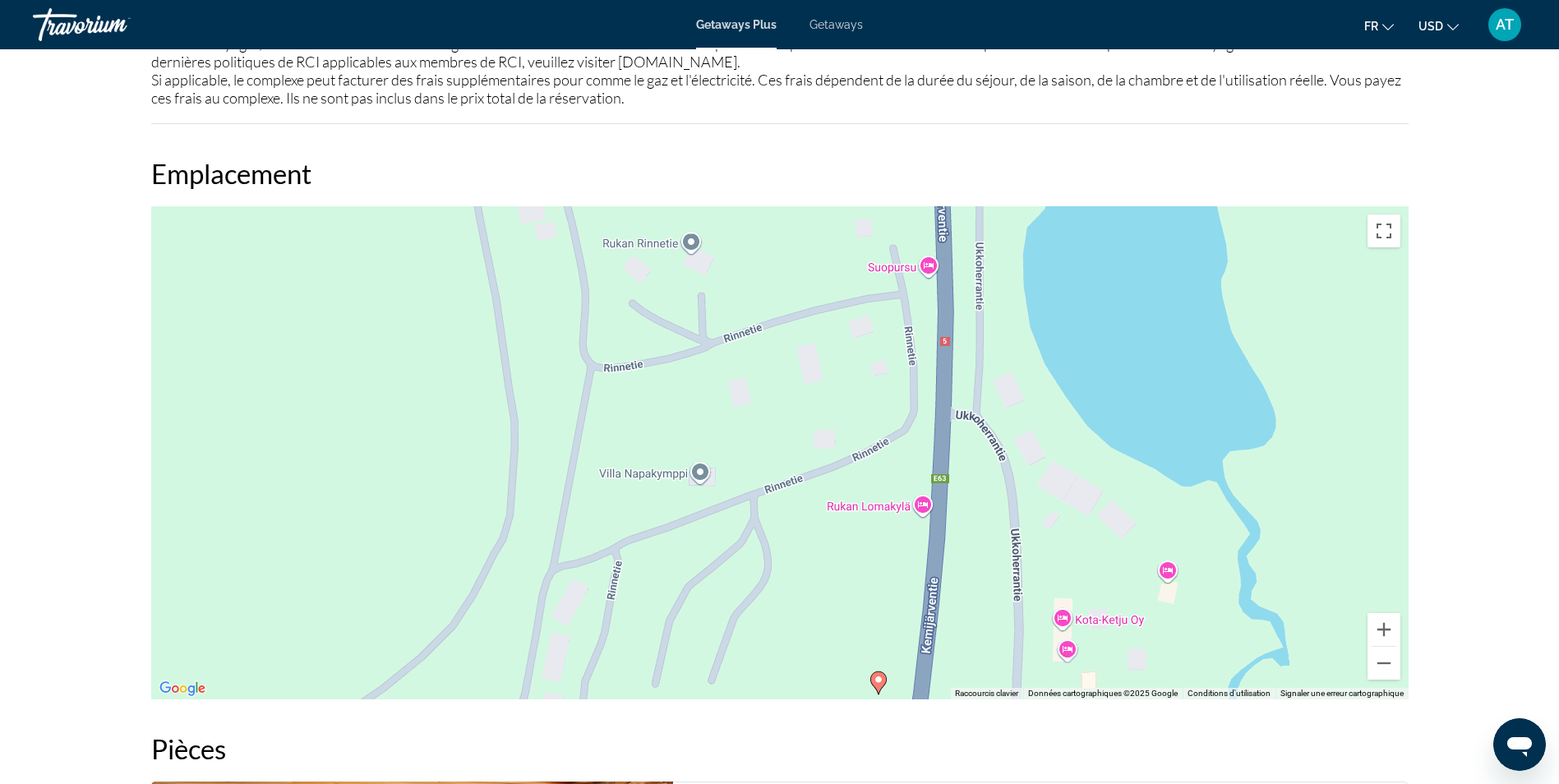
drag, startPoint x: 802, startPoint y: 517, endPoint x: 837, endPoint y: 344, distance: 176.5
click at [837, 369] on div "Pour activer le glissement avec le clavier, appuyez sur Alt+Entrée. Une fois ce…" at bounding box center [780, 453] width 1258 height 493
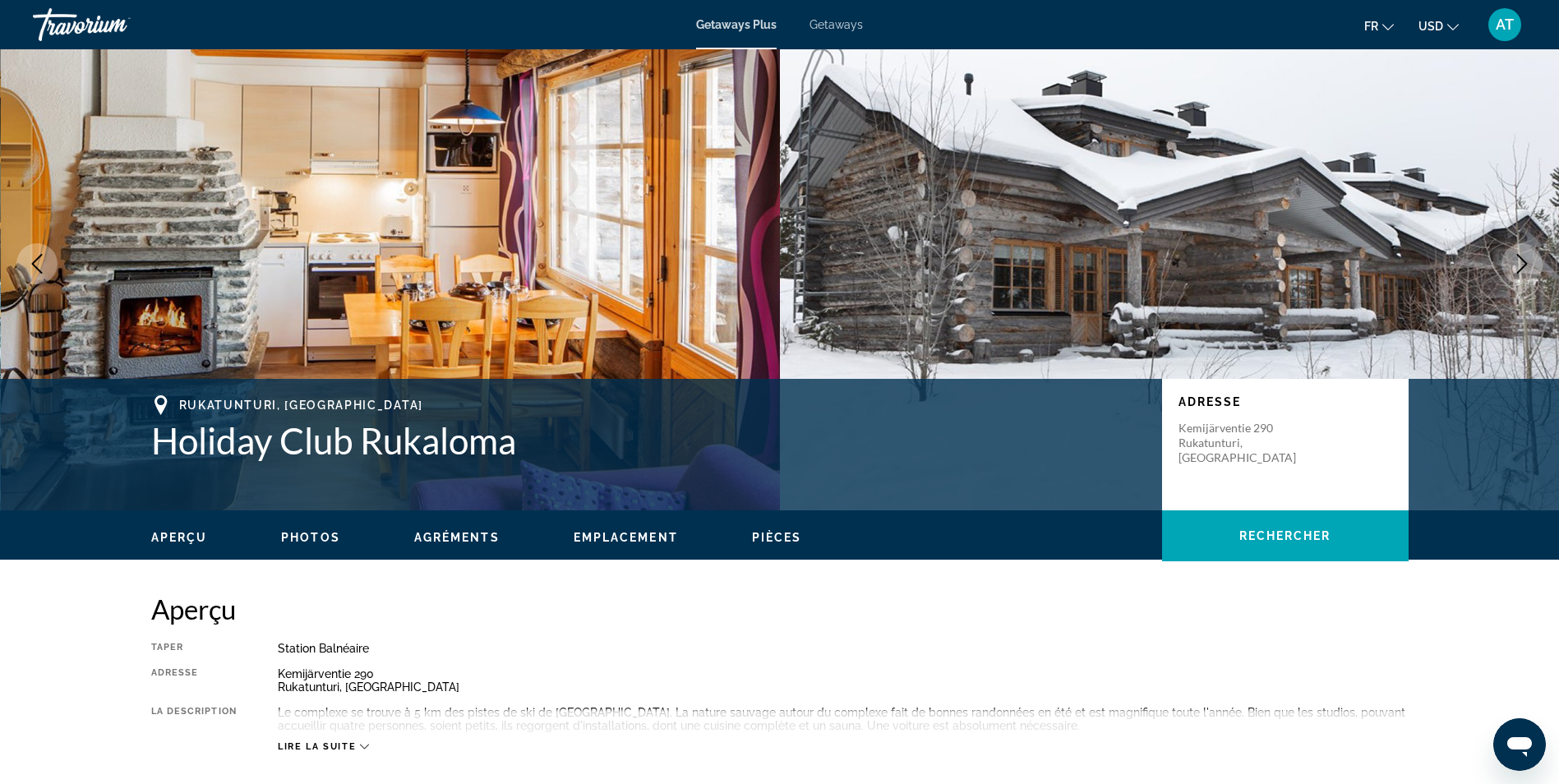
scroll to position [28, 0]
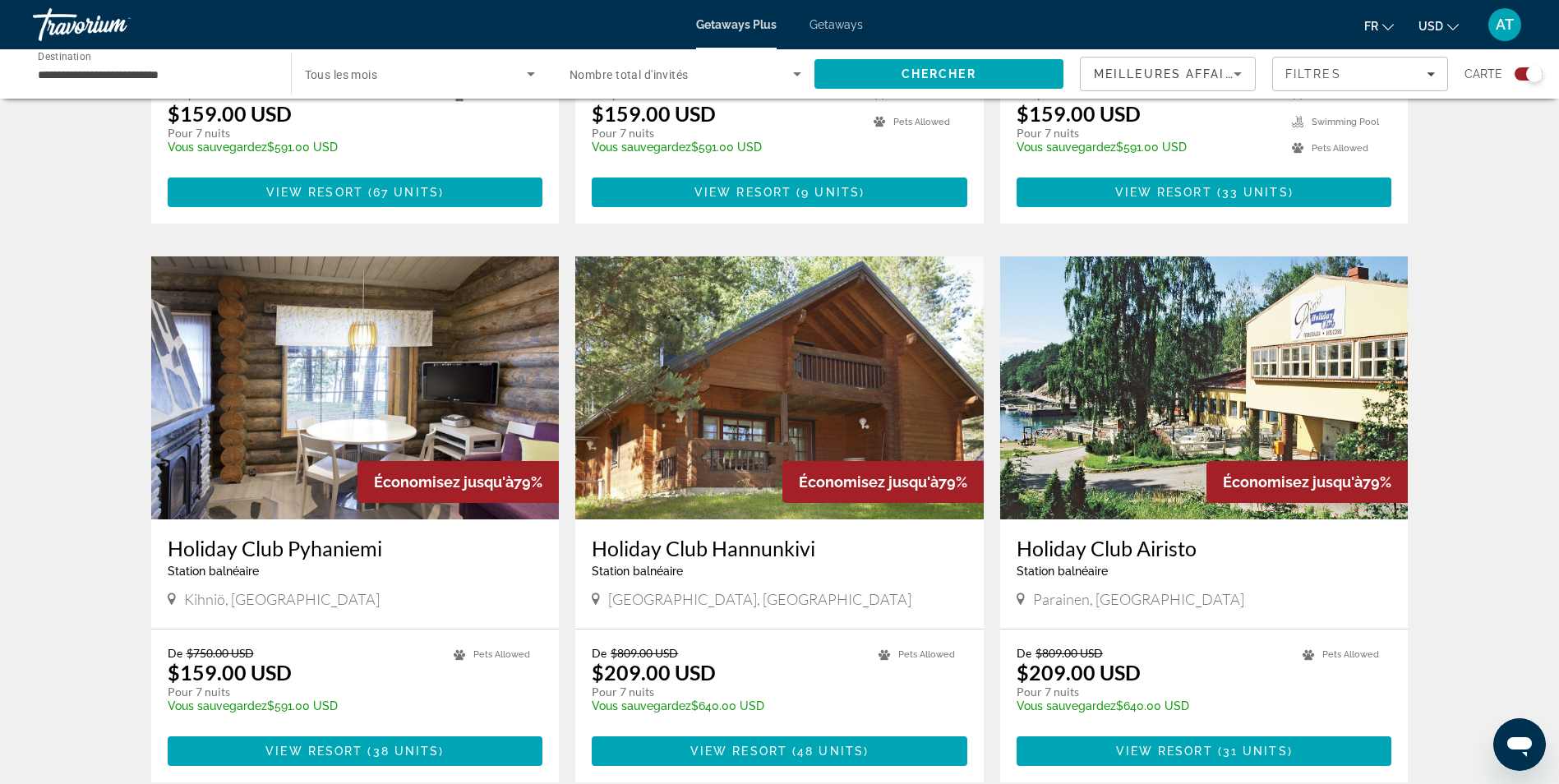
scroll to position [2384, 0]
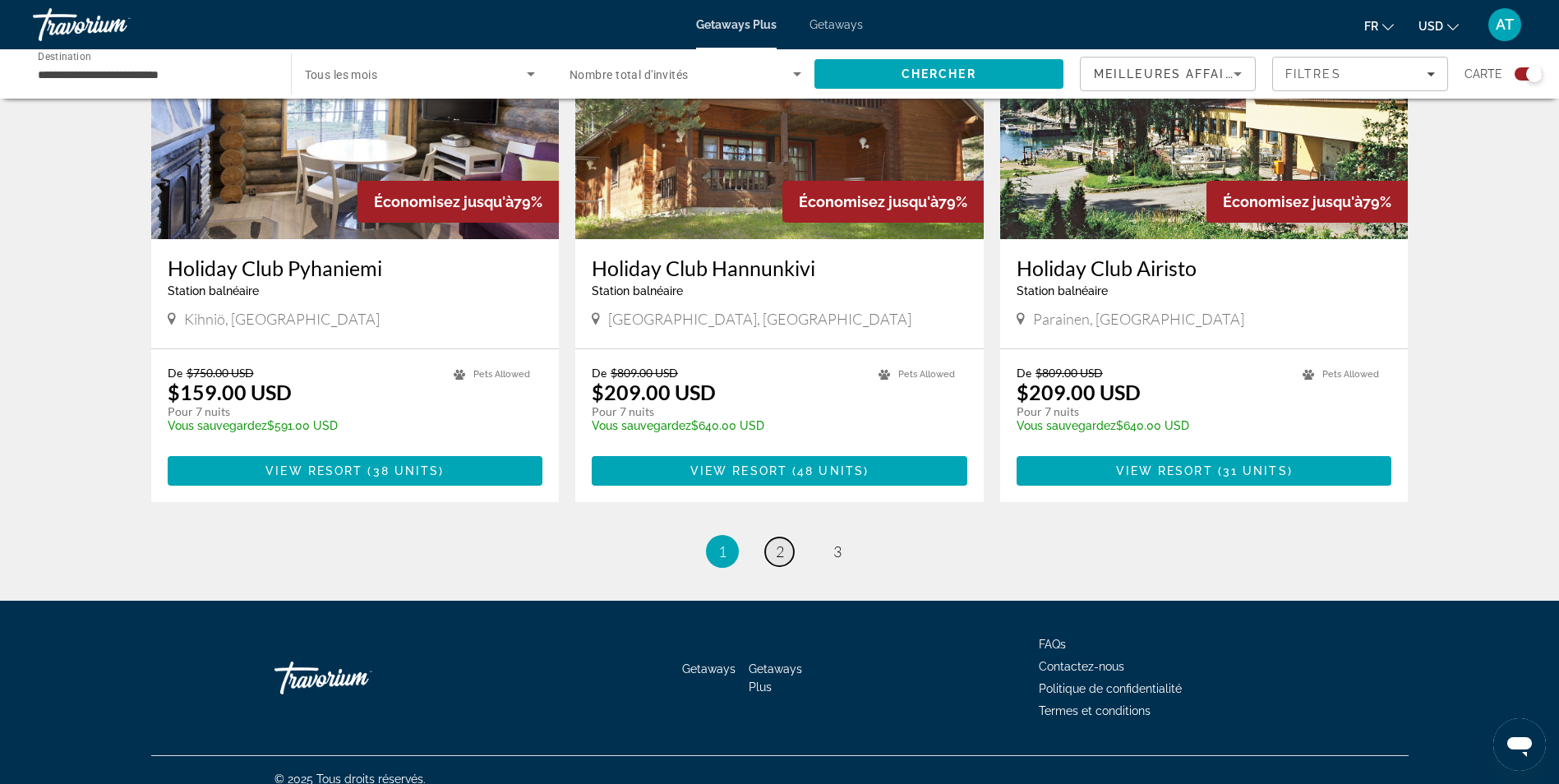
click at [781, 543] on span "2" at bounding box center [780, 551] width 8 height 18
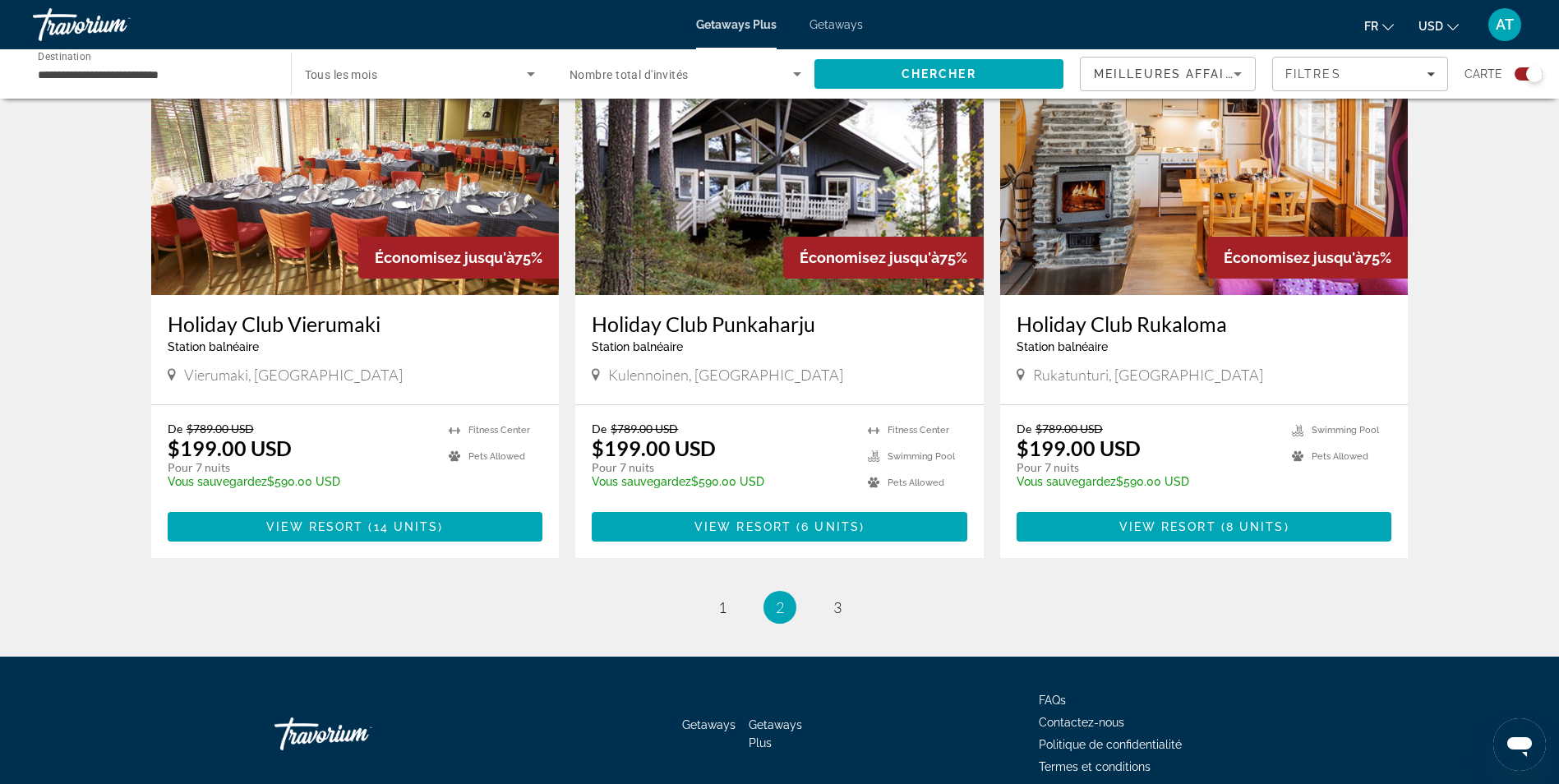
scroll to position [2312, 0]
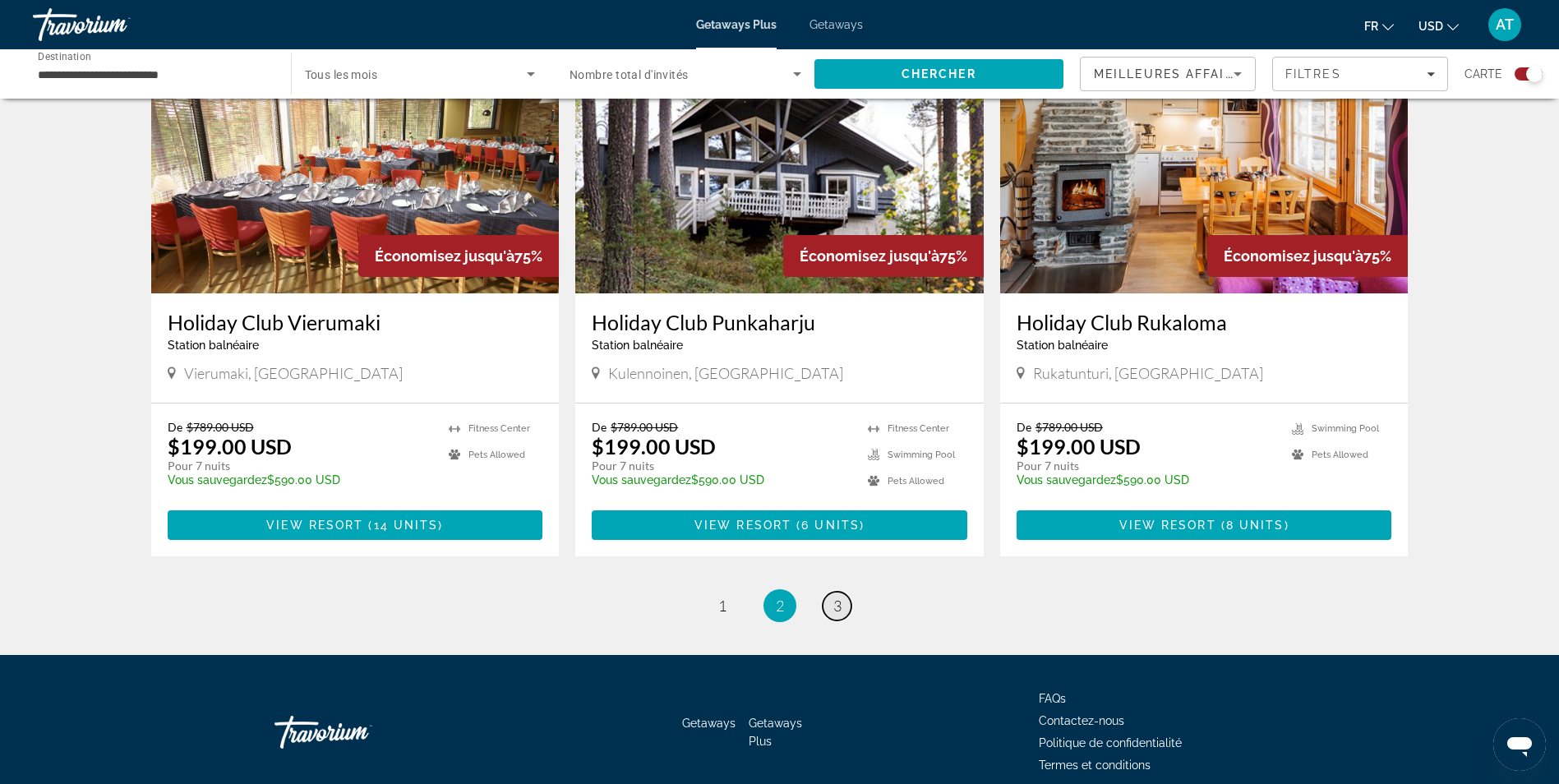
click at [843, 602] on link "page 3" at bounding box center [837, 606] width 29 height 29
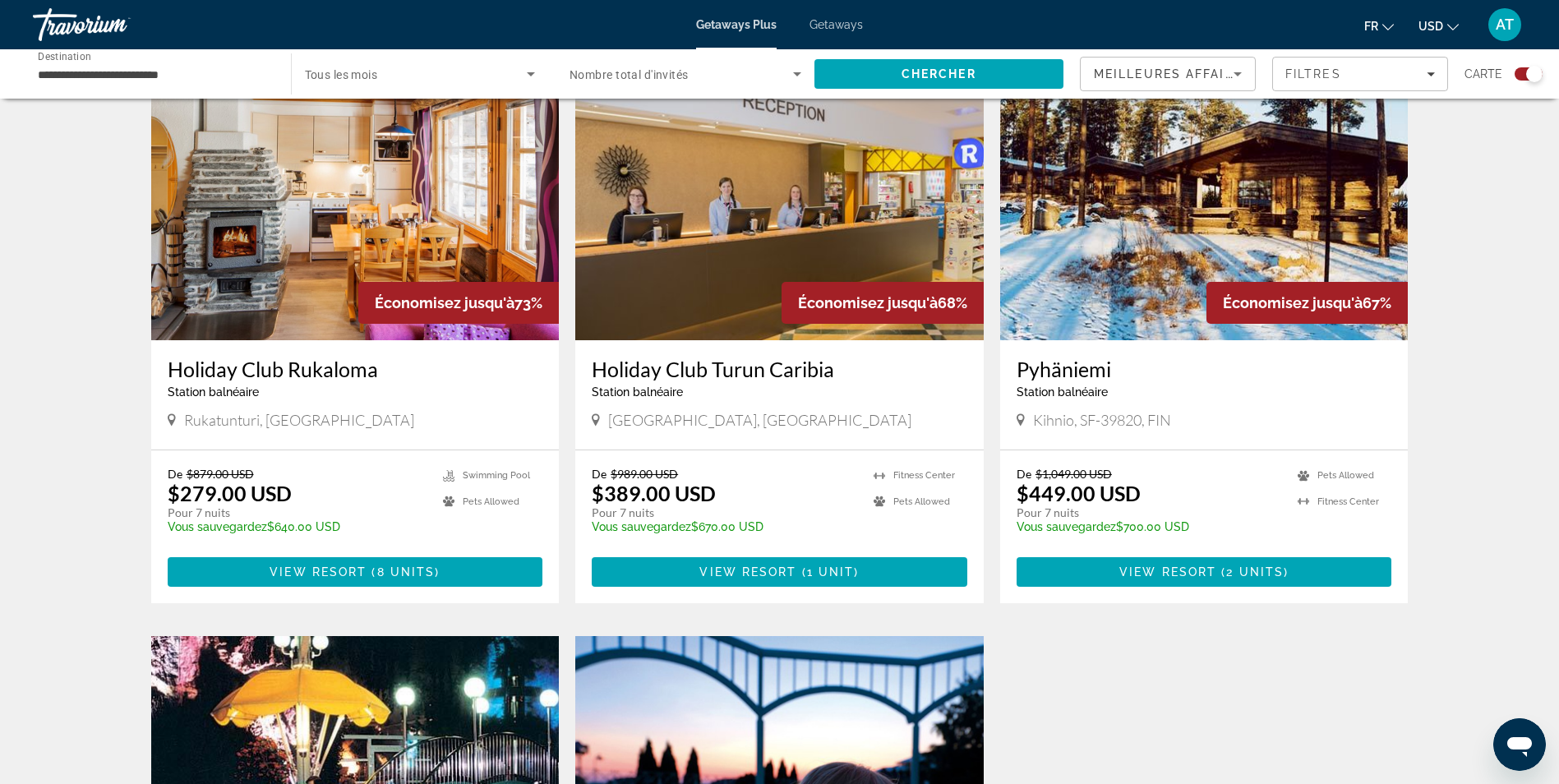
scroll to position [1146, 0]
click at [680, 367] on h3 "Holiday Club Turun Caribia" at bounding box center [780, 370] width 376 height 24
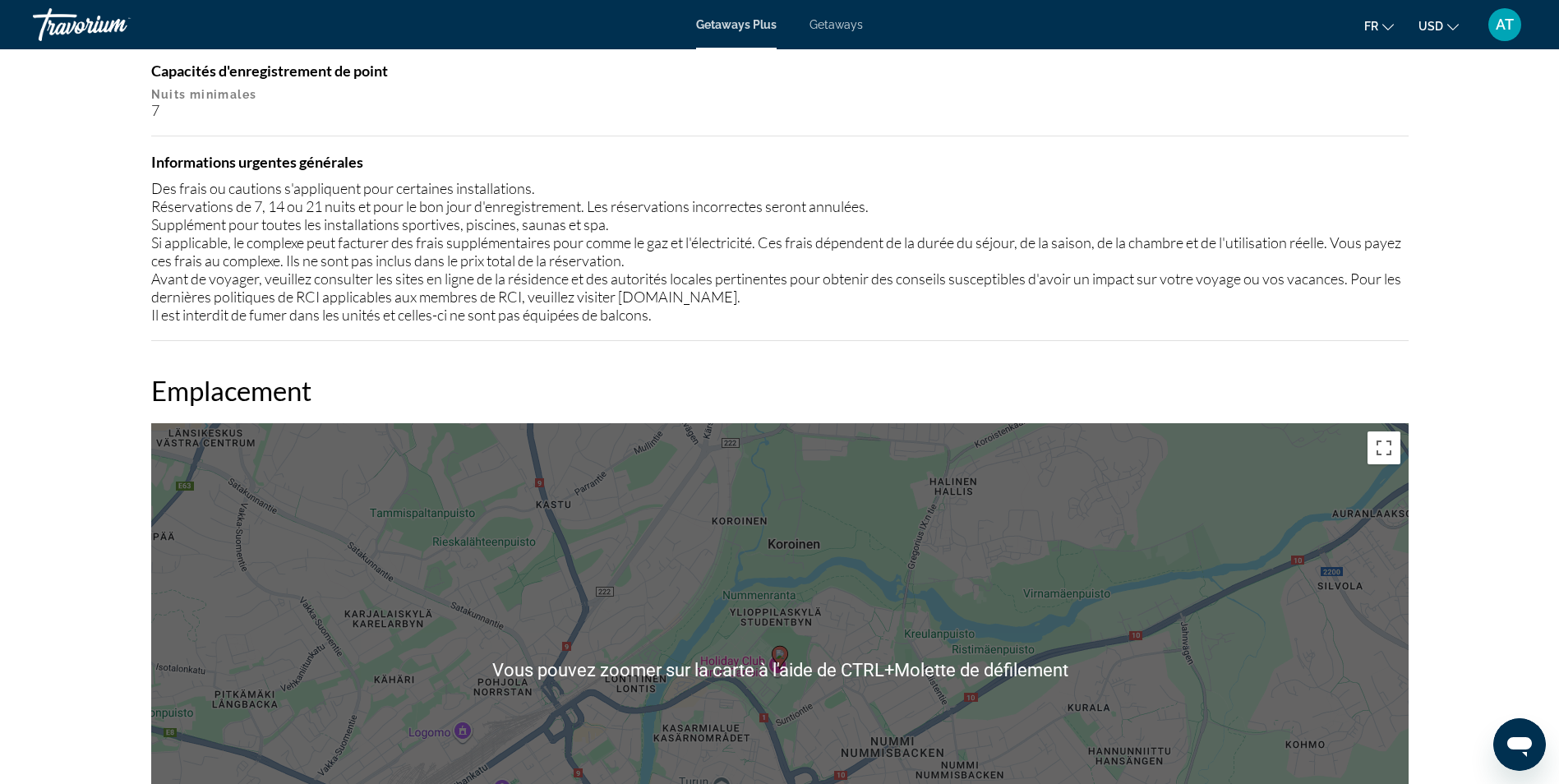
scroll to position [1865, 0]
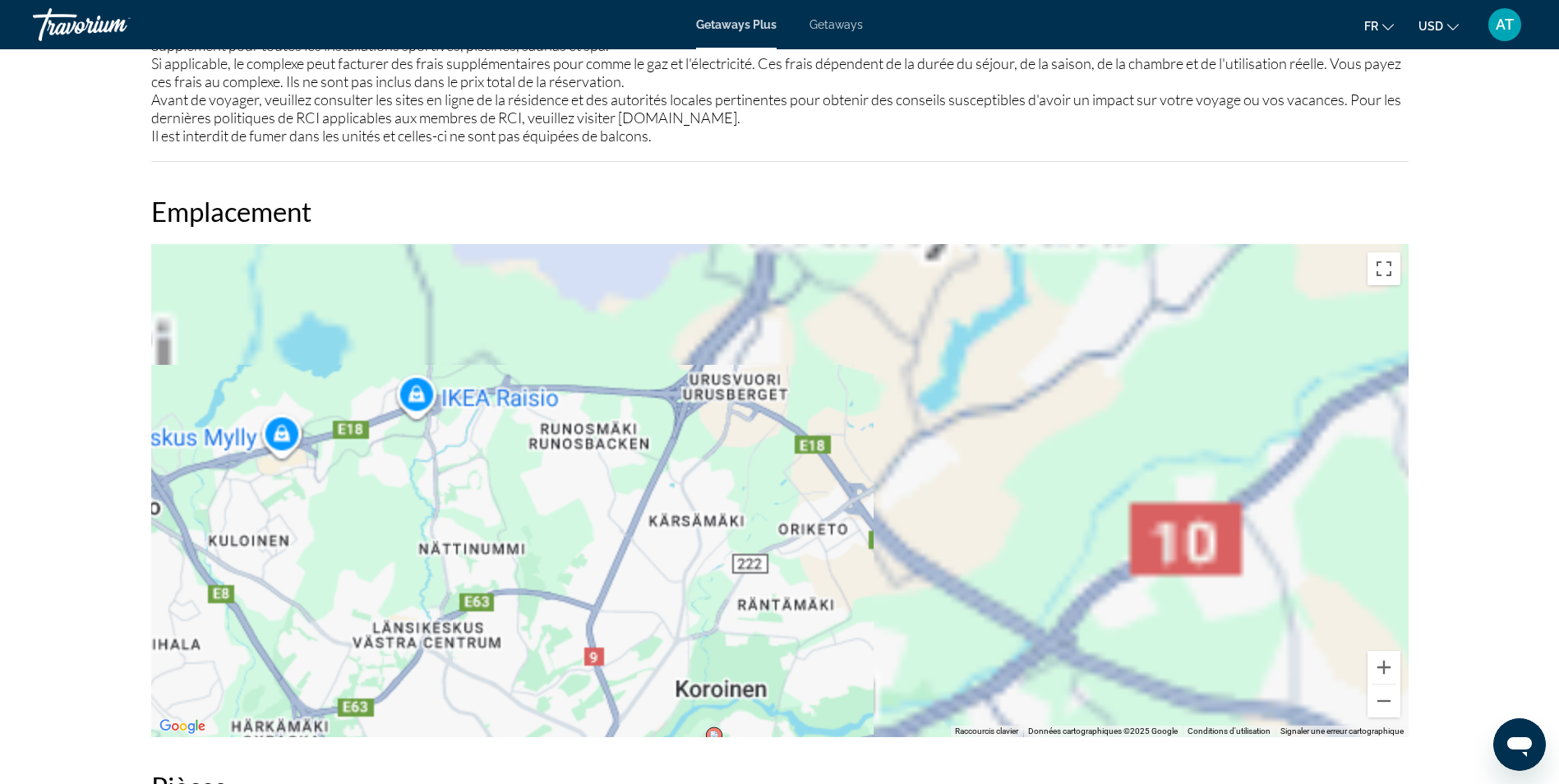
drag, startPoint x: 646, startPoint y: 490, endPoint x: 902, endPoint y: 265, distance: 340.8
click at [855, 314] on div "Pour activer le glissement avec le clavier, appuyez sur Alt+Entrée. Une fois ce…" at bounding box center [780, 490] width 1258 height 493
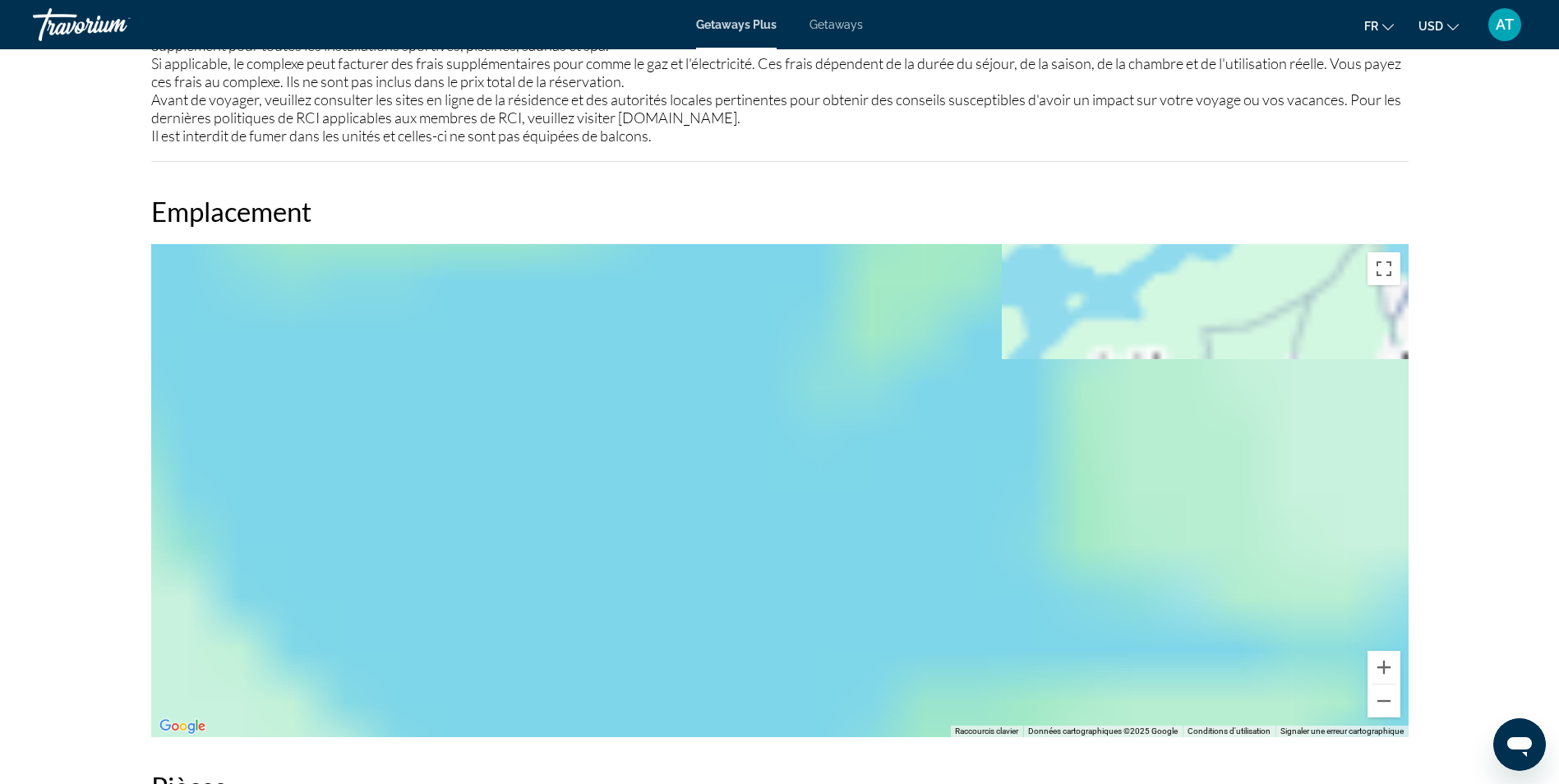
drag, startPoint x: 734, startPoint y: 432, endPoint x: 912, endPoint y: 239, distance: 262.6
click at [874, 274] on div "Main content" at bounding box center [780, 490] width 1258 height 493
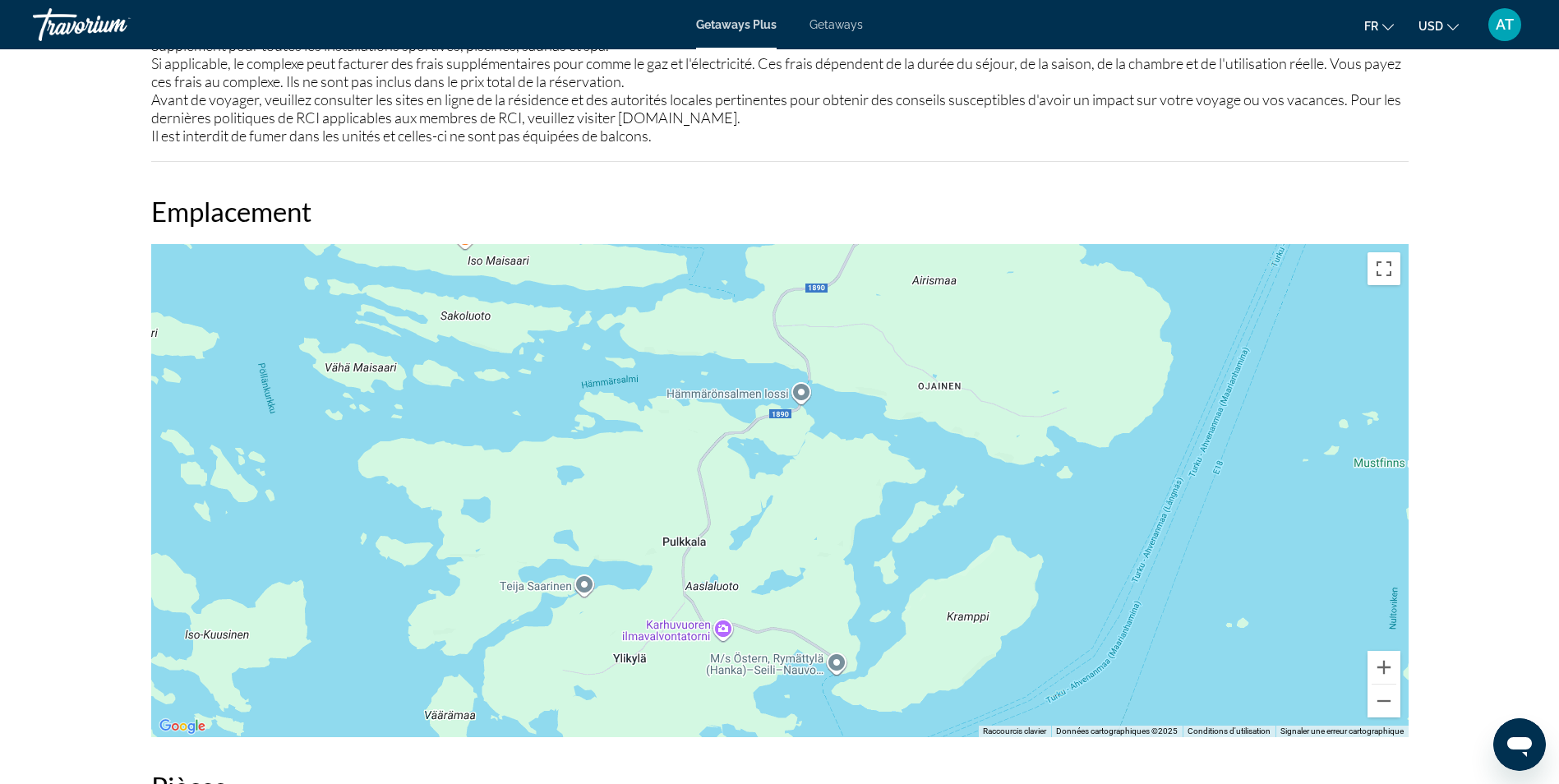
drag, startPoint x: 984, startPoint y: 408, endPoint x: 708, endPoint y: 559, distance: 314.6
click at [708, 559] on div "Main content" at bounding box center [780, 490] width 1258 height 493
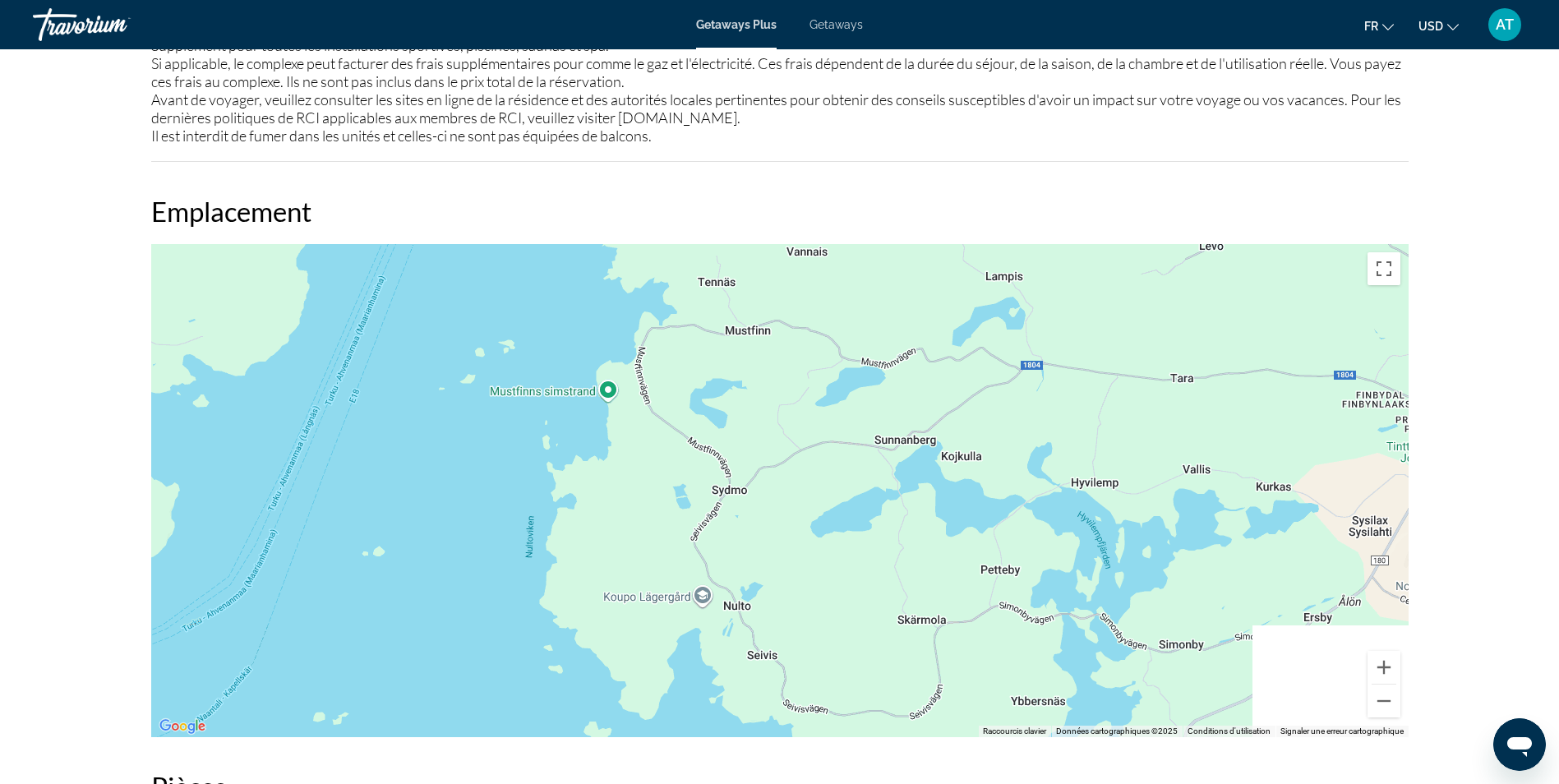
drag, startPoint x: 875, startPoint y: 464, endPoint x: -4, endPoint y: 405, distance: 881.0
